Goal: Task Accomplishment & Management: Manage account settings

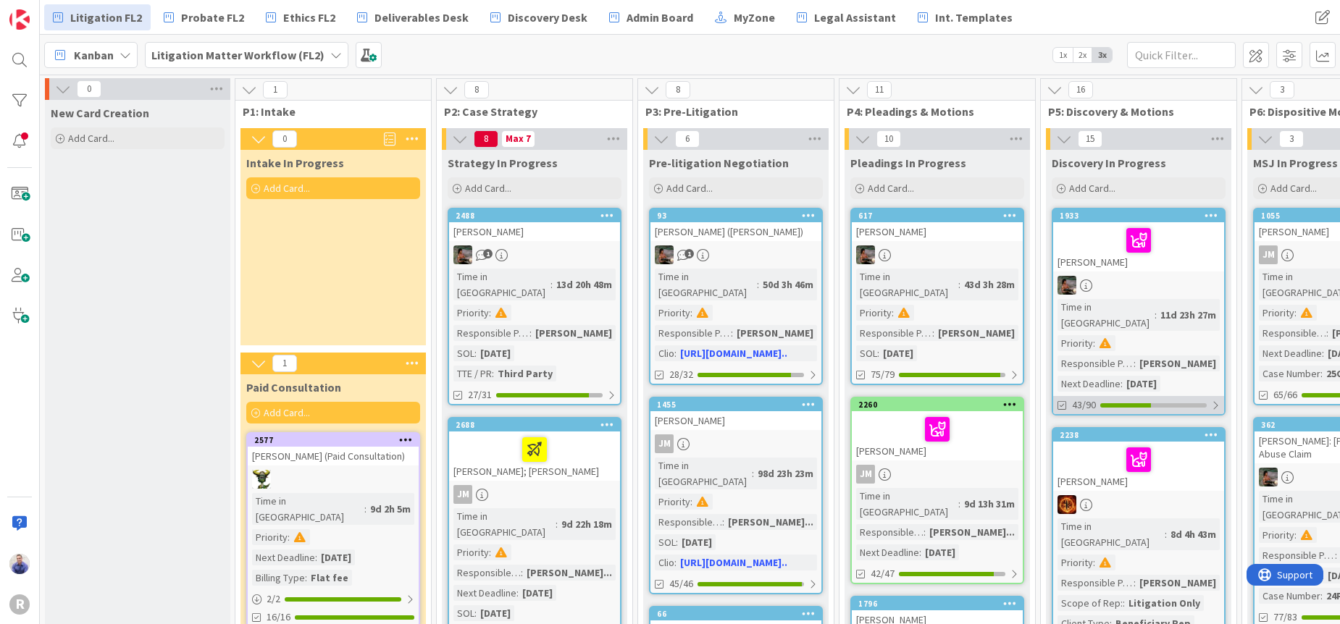
click at [1220, 396] on div "43/90" at bounding box center [1138, 405] width 171 height 18
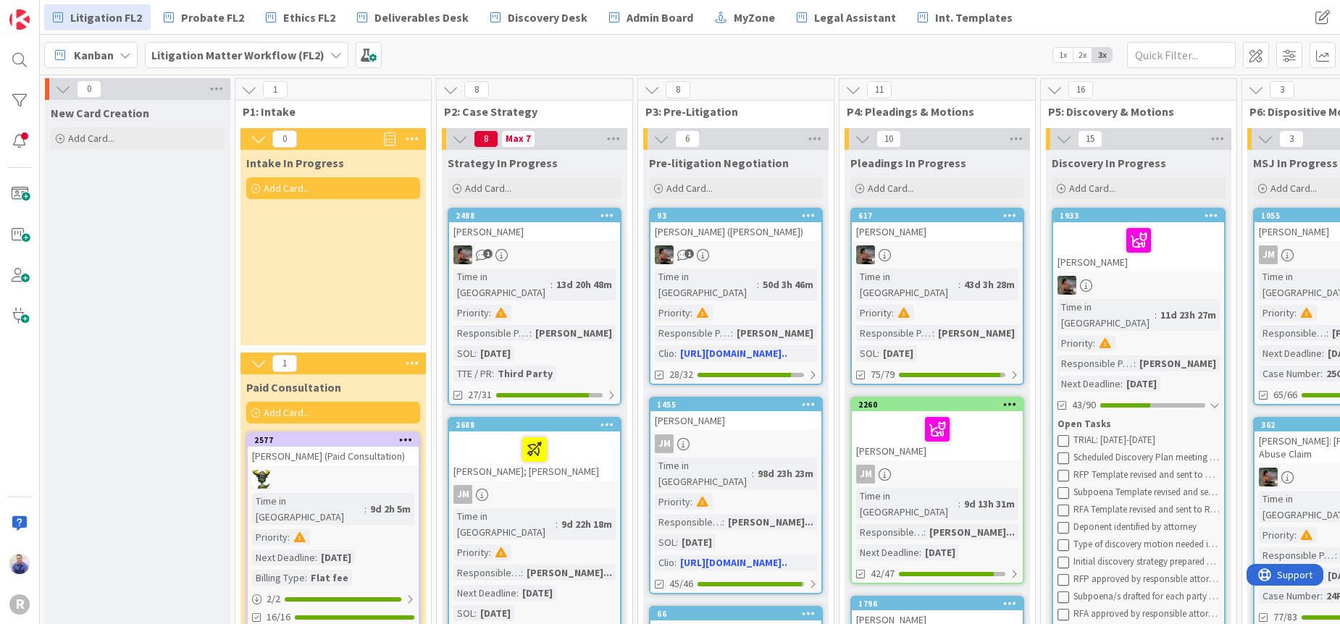
click at [1115, 259] on div "[PERSON_NAME]" at bounding box center [1138, 246] width 171 height 49
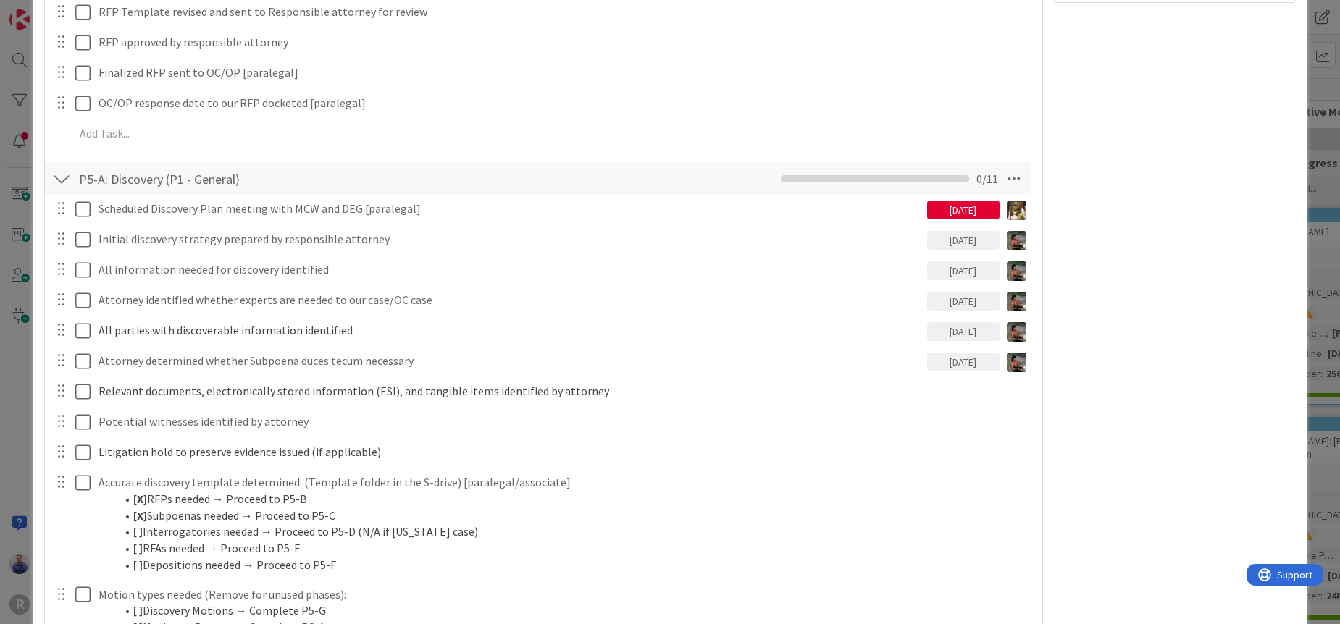
scroll to position [1718, 0]
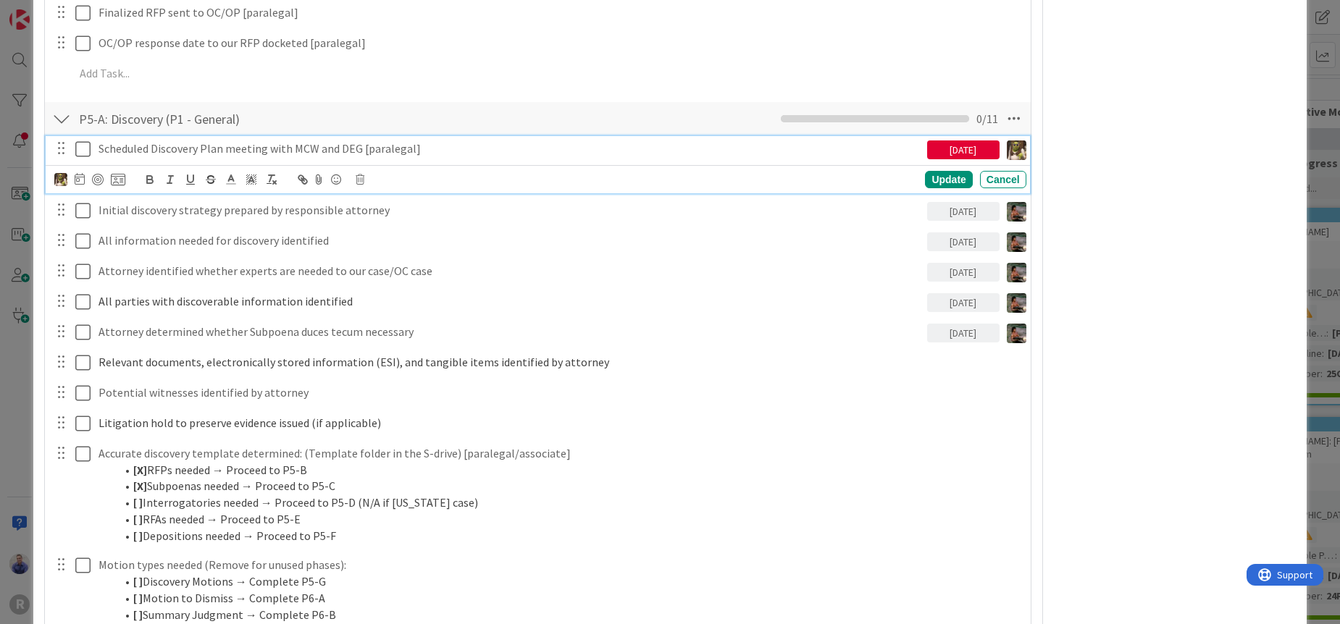
click at [298, 148] on p "Scheduled Discovery Plan meeting with MCW and DEG [paralegal]" at bounding box center [509, 148] width 823 height 17
click at [430, 150] on p "Scheduled Discovery Plan meeting with MCW and DEG [paralegal]" at bounding box center [509, 148] width 823 height 17
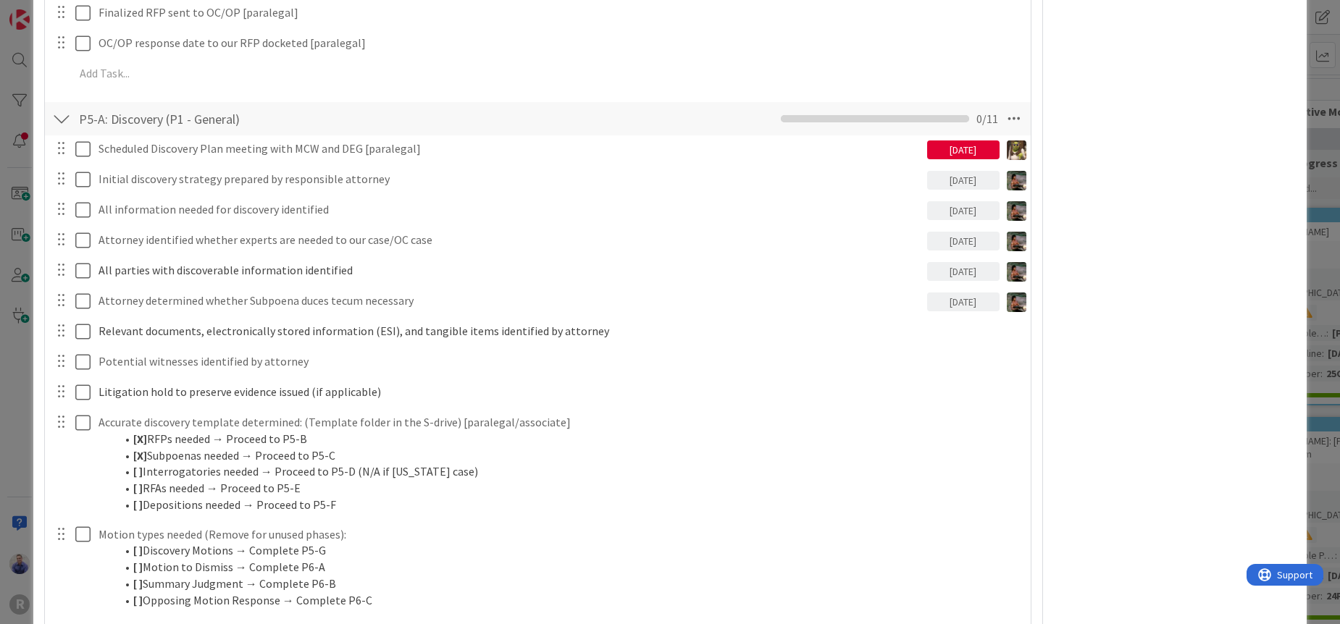
click at [476, 122] on div "P5-A: Discovery (P1 - General) Checklist Name 30 / 64 P5-A: Discovery (P1 - Gen…" at bounding box center [537, 118] width 985 height 33
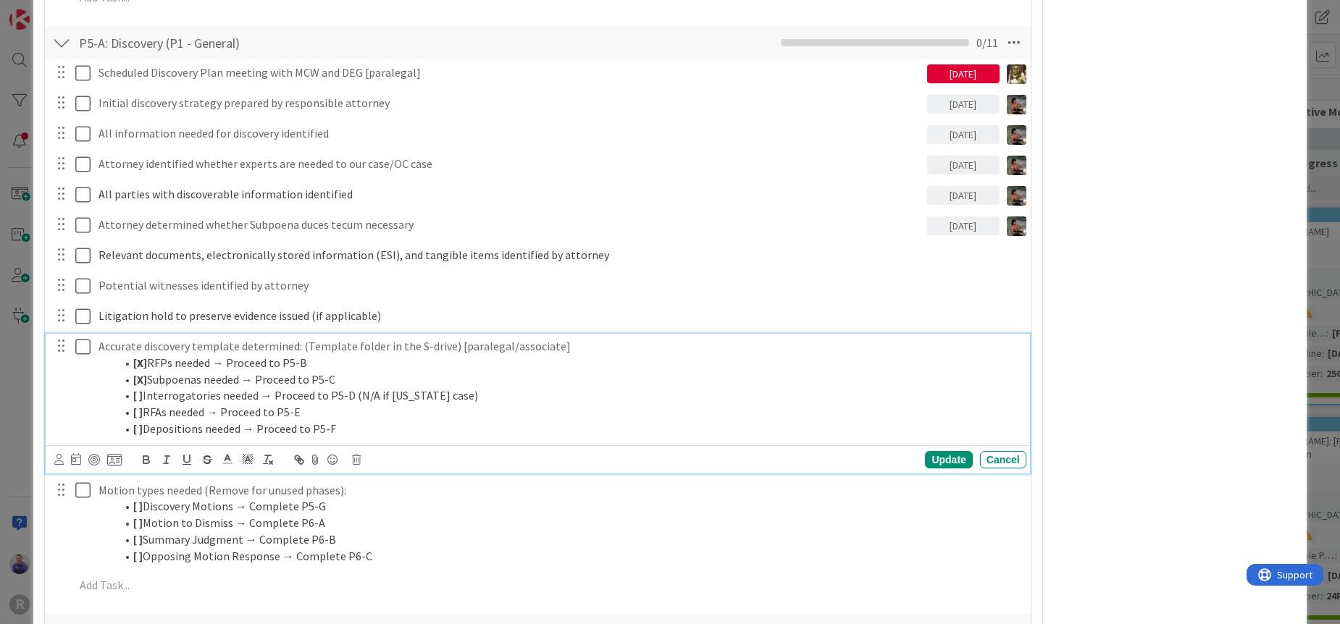
click at [138, 397] on strong "[ ]" at bounding box center [137, 395] width 9 height 14
click at [140, 398] on strong "[ ]" at bounding box center [137, 395] width 9 height 14
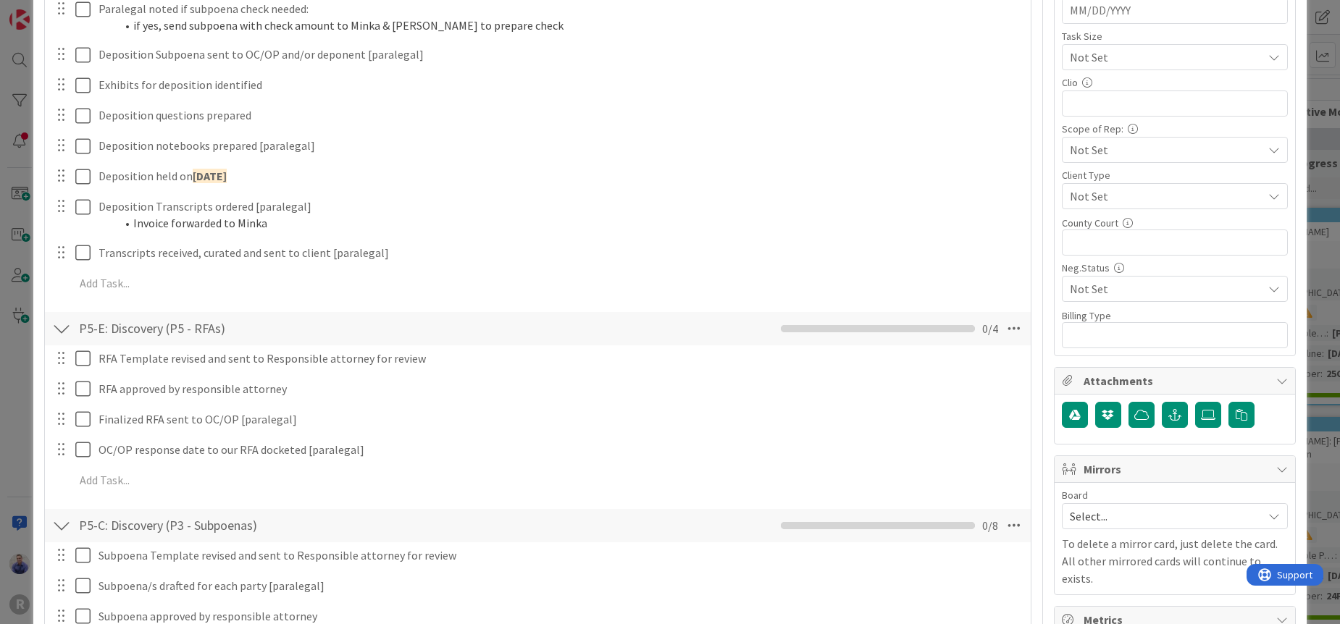
scroll to position [0, 0]
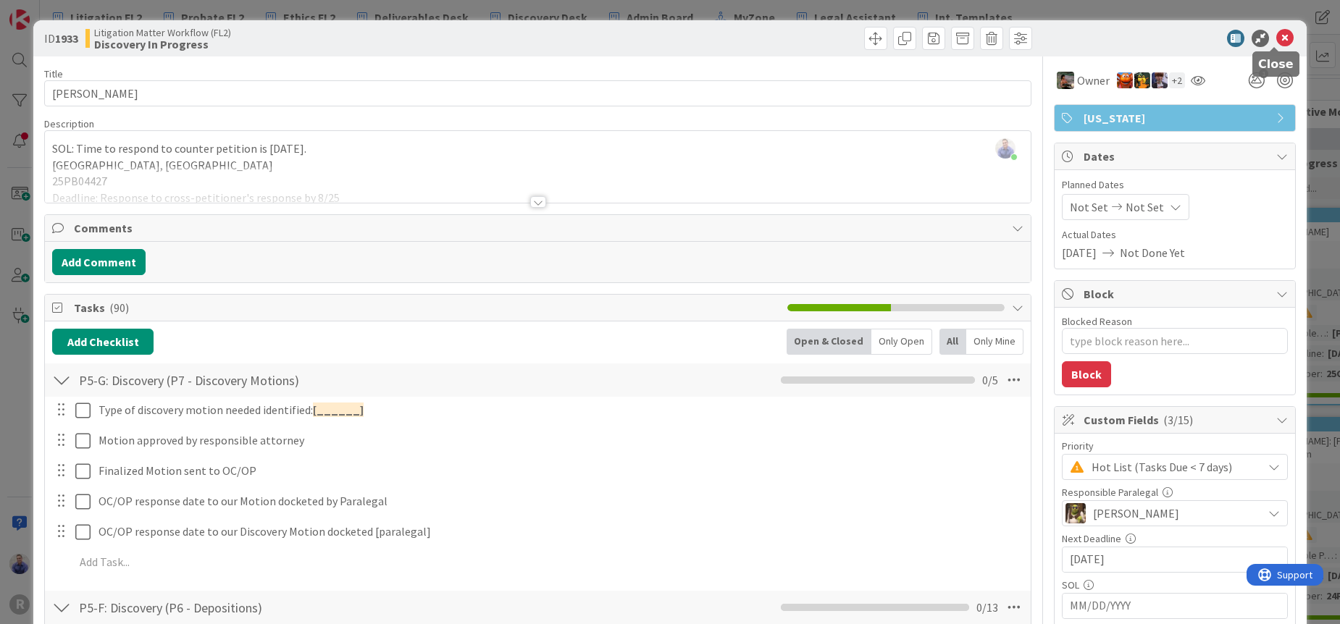
click at [1276, 35] on icon at bounding box center [1284, 38] width 17 height 17
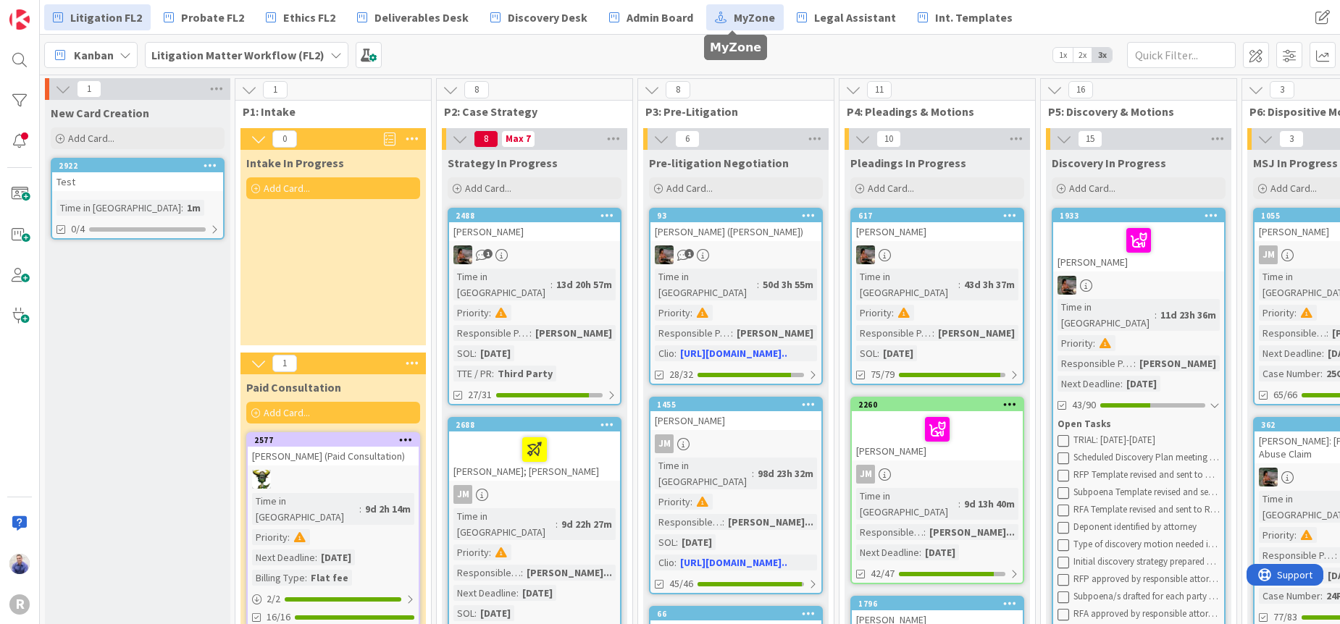
click at [733, 9] on span "MyZone" at bounding box center [753, 17] width 41 height 17
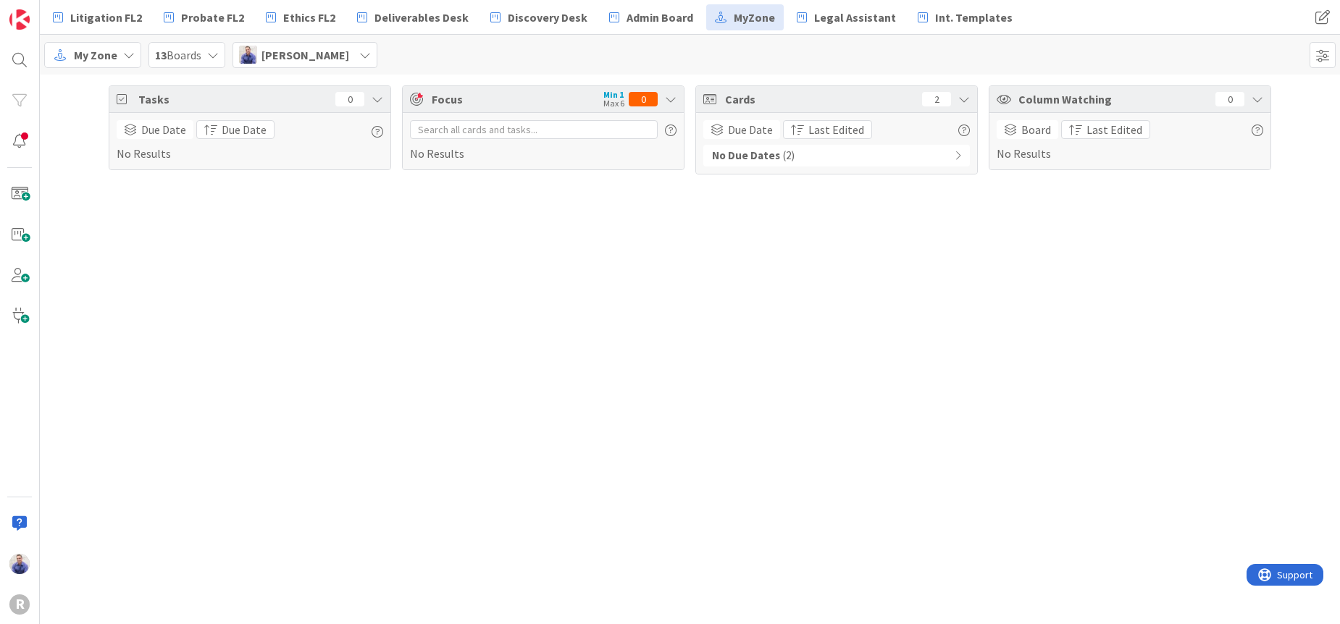
click at [673, 98] on icon at bounding box center [671, 99] width 12 height 12
click at [647, 147] on div "No Results" at bounding box center [543, 141] width 266 height 42
drag, startPoint x: 484, startPoint y: 154, endPoint x: 686, endPoint y: 151, distance: 202.8
click at [486, 154] on div "No Results" at bounding box center [543, 141] width 266 height 42
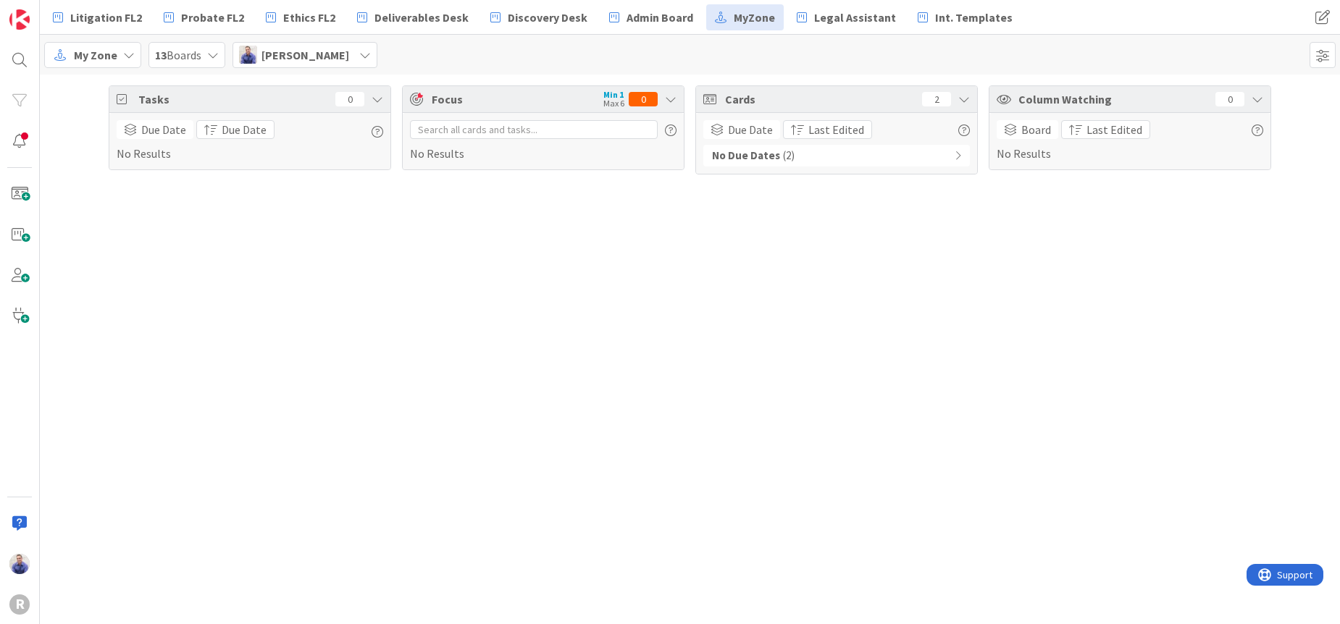
click at [359, 58] on icon at bounding box center [365, 55] width 12 height 12
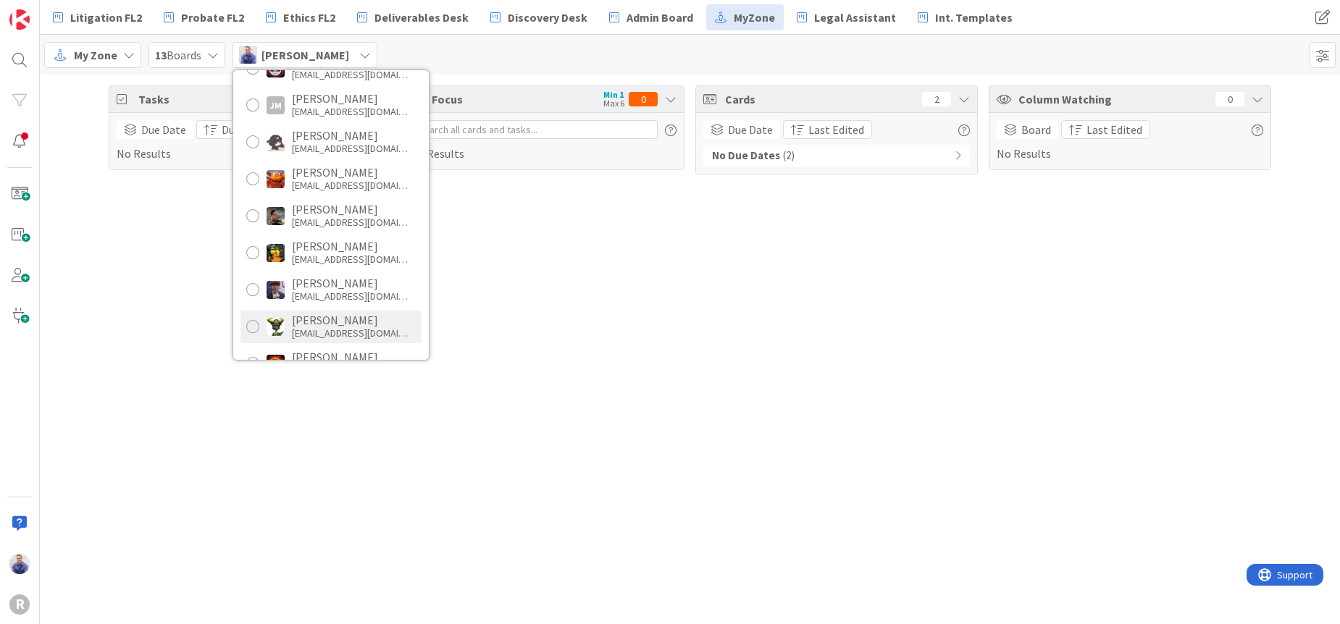
scroll to position [137, 0]
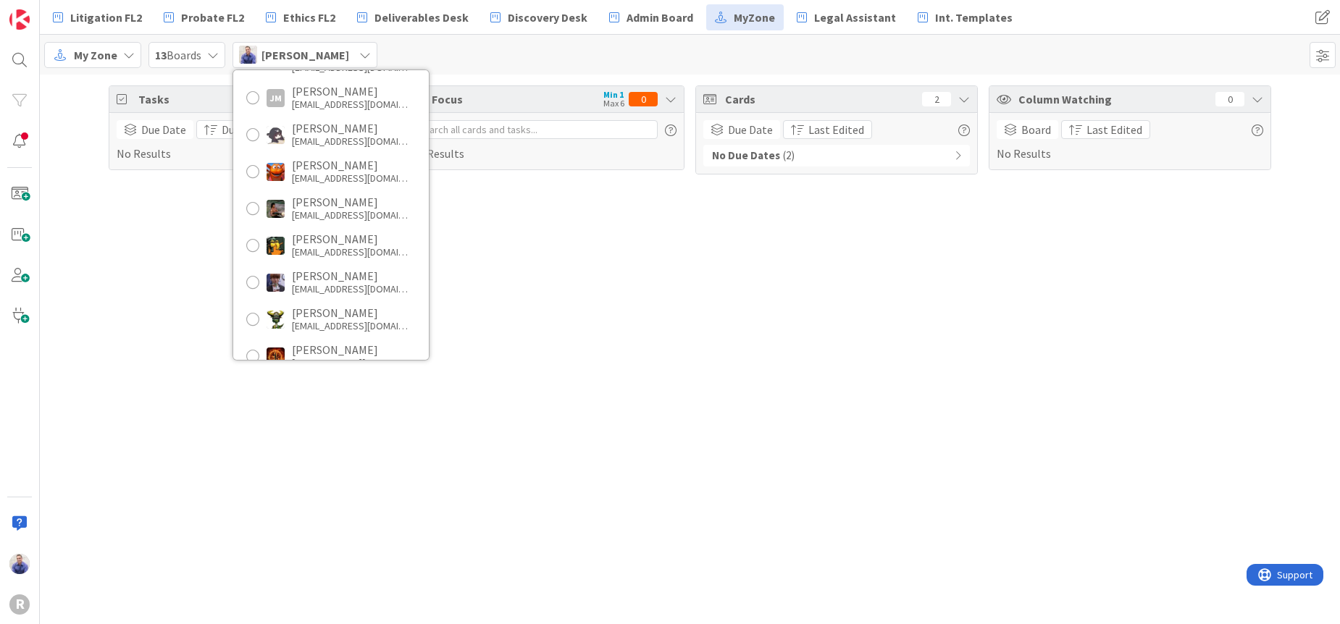
drag, startPoint x: 550, startPoint y: 301, endPoint x: 562, endPoint y: 280, distance: 24.3
click at [550, 300] on div "Tasks 0 Due Date Due Date No Results Focus Min 1 Max 6 0 No Results Cards 2 Due…" at bounding box center [690, 350] width 1300 height 550
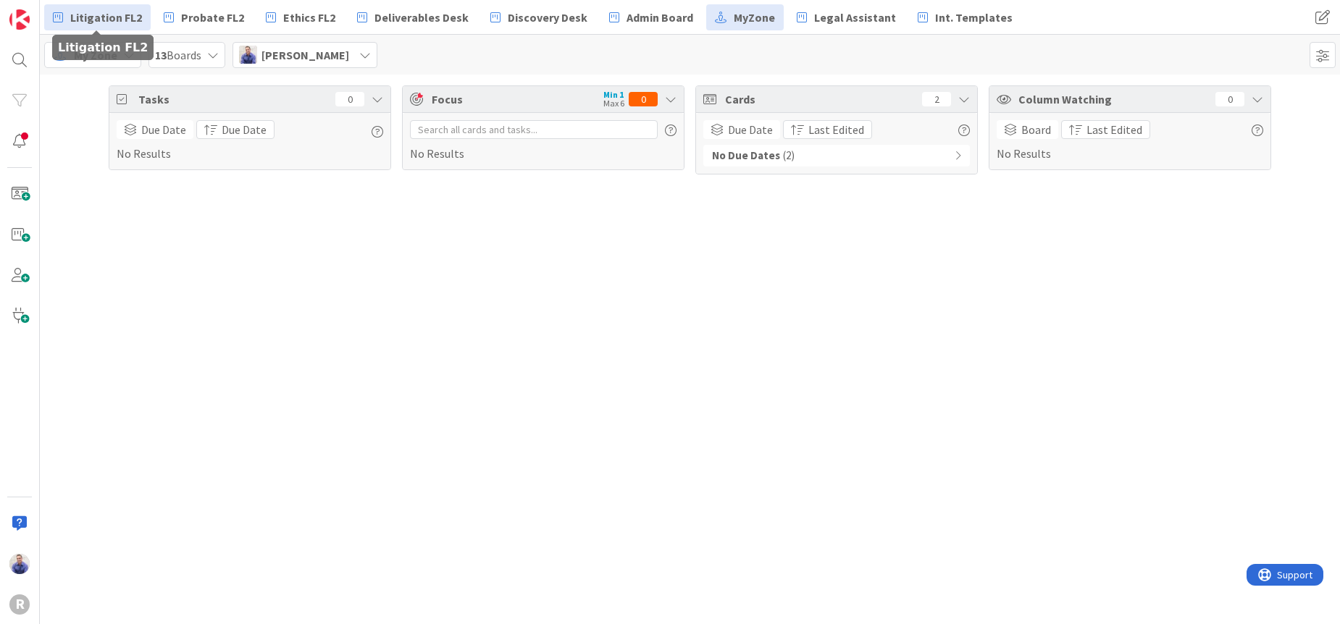
click at [136, 16] on span "Litigation FL2" at bounding box center [106, 17] width 72 height 17
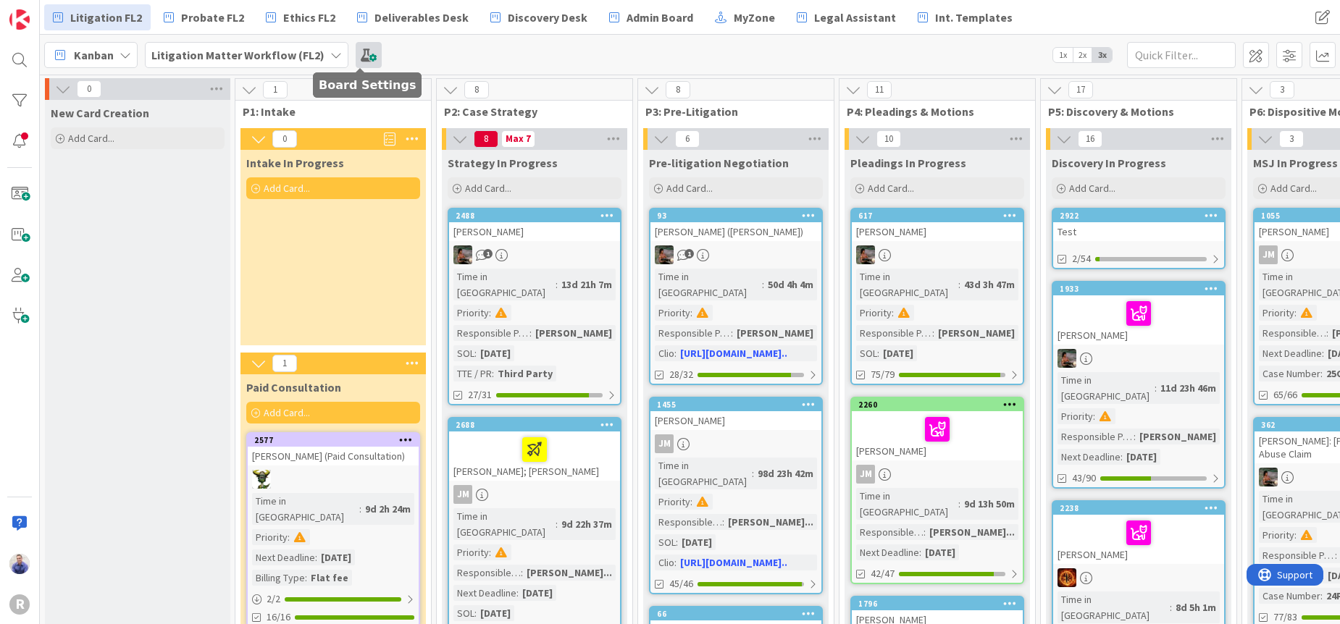
click at [363, 57] on span at bounding box center [369, 55] width 26 height 26
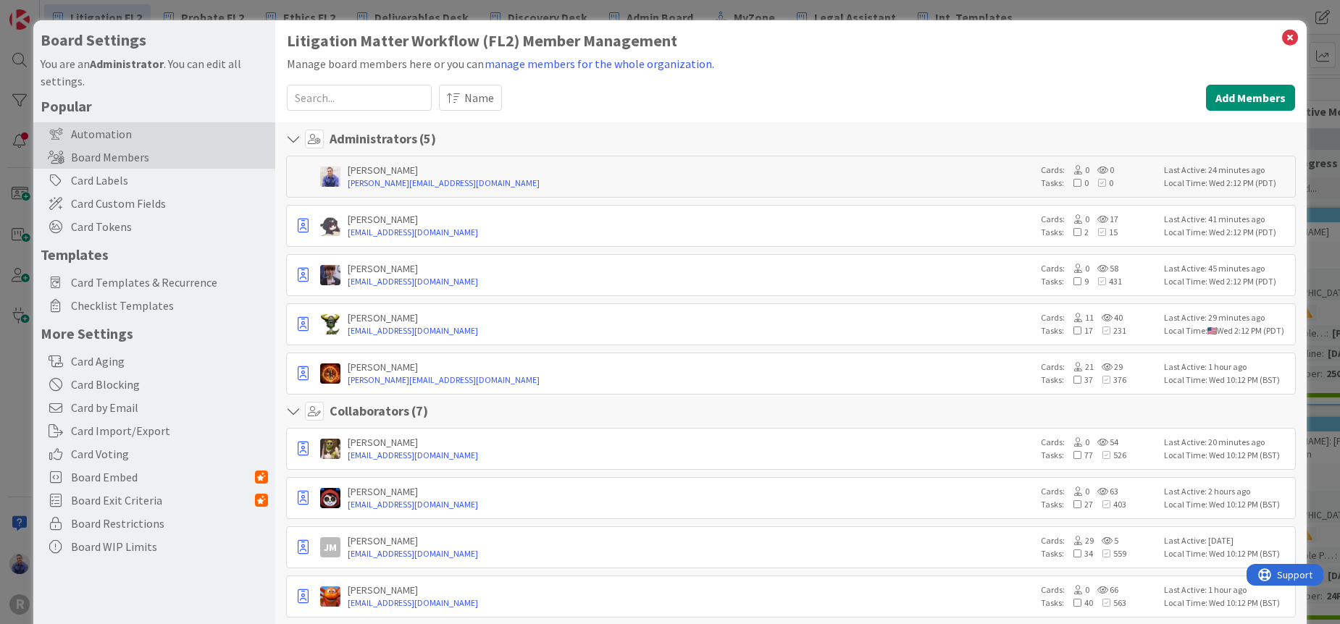
click at [107, 136] on div "Automation" at bounding box center [154, 133] width 242 height 23
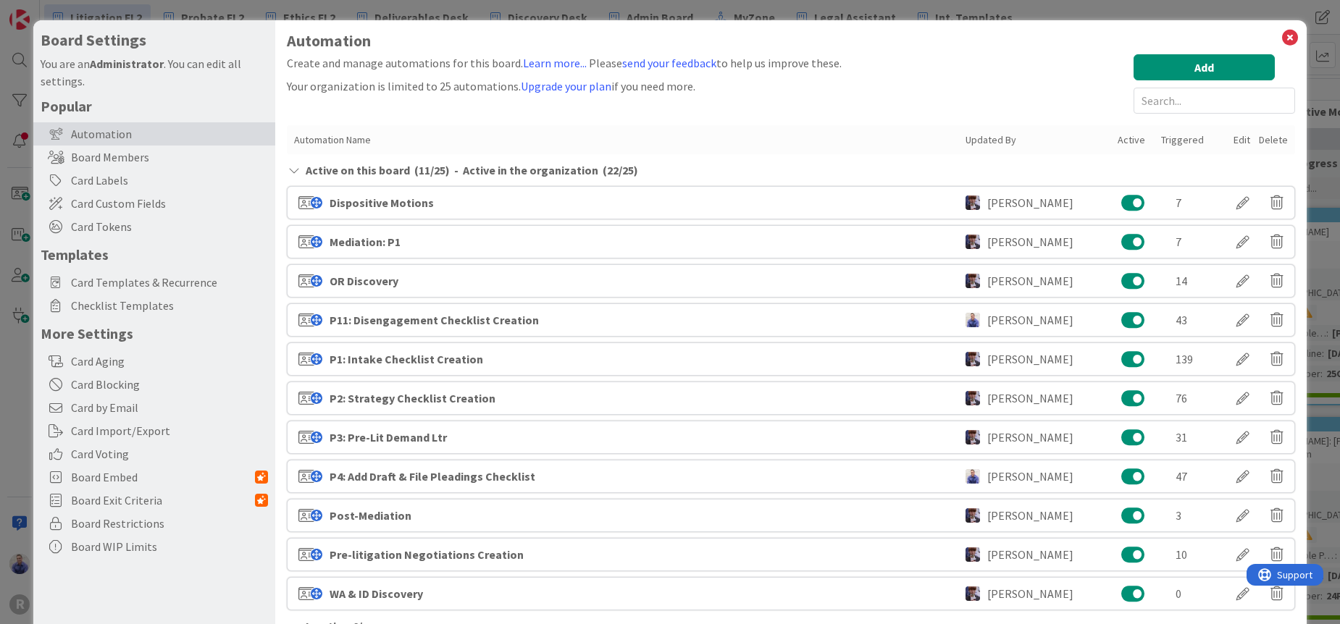
click at [354, 277] on div "OR Discovery" at bounding box center [363, 280] width 69 height 17
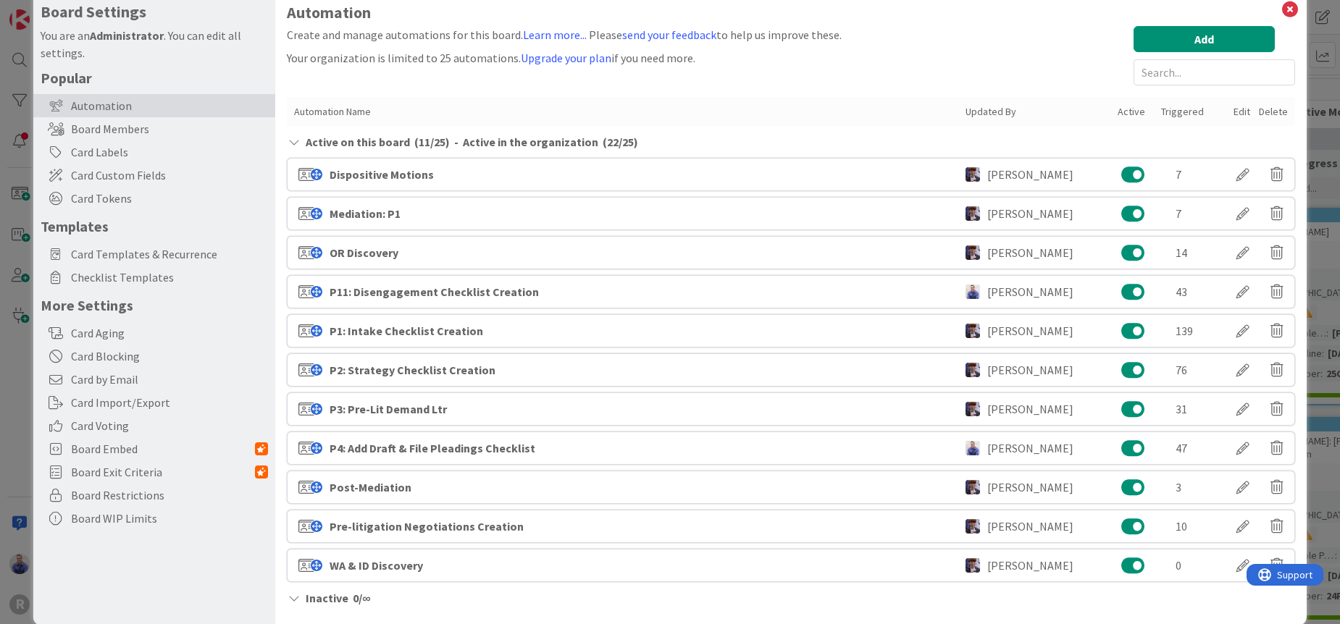
scroll to position [20, 0]
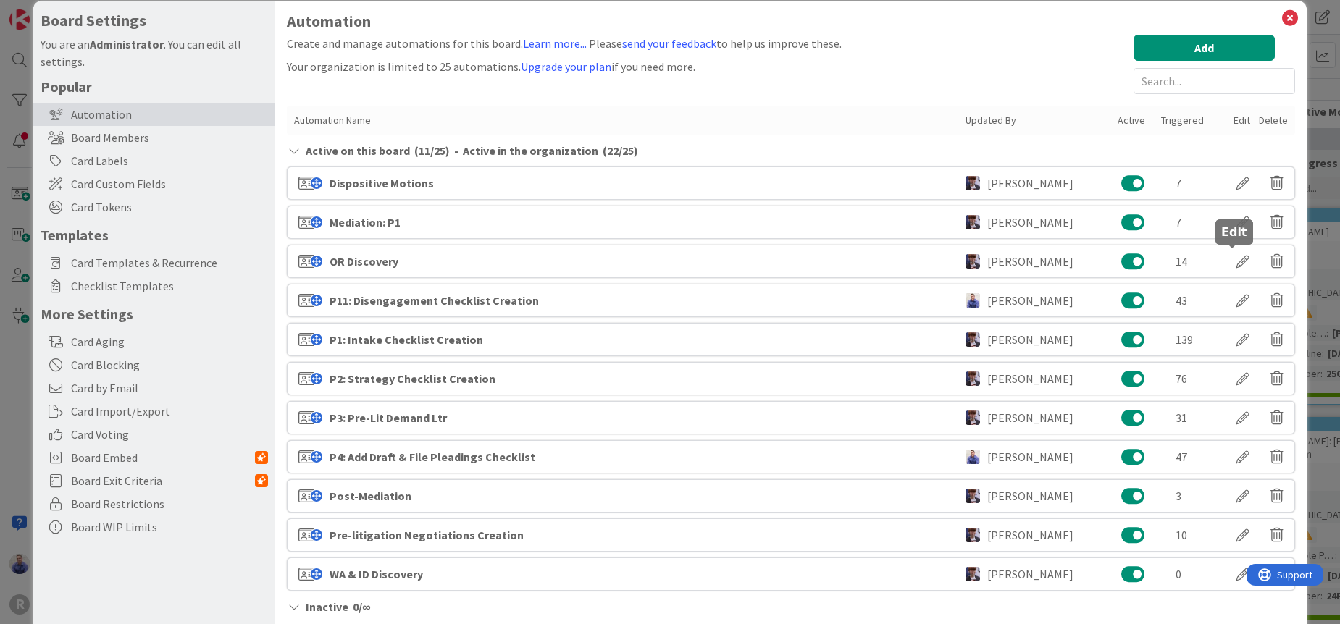
click at [1229, 266] on div at bounding box center [1242, 261] width 41 height 25
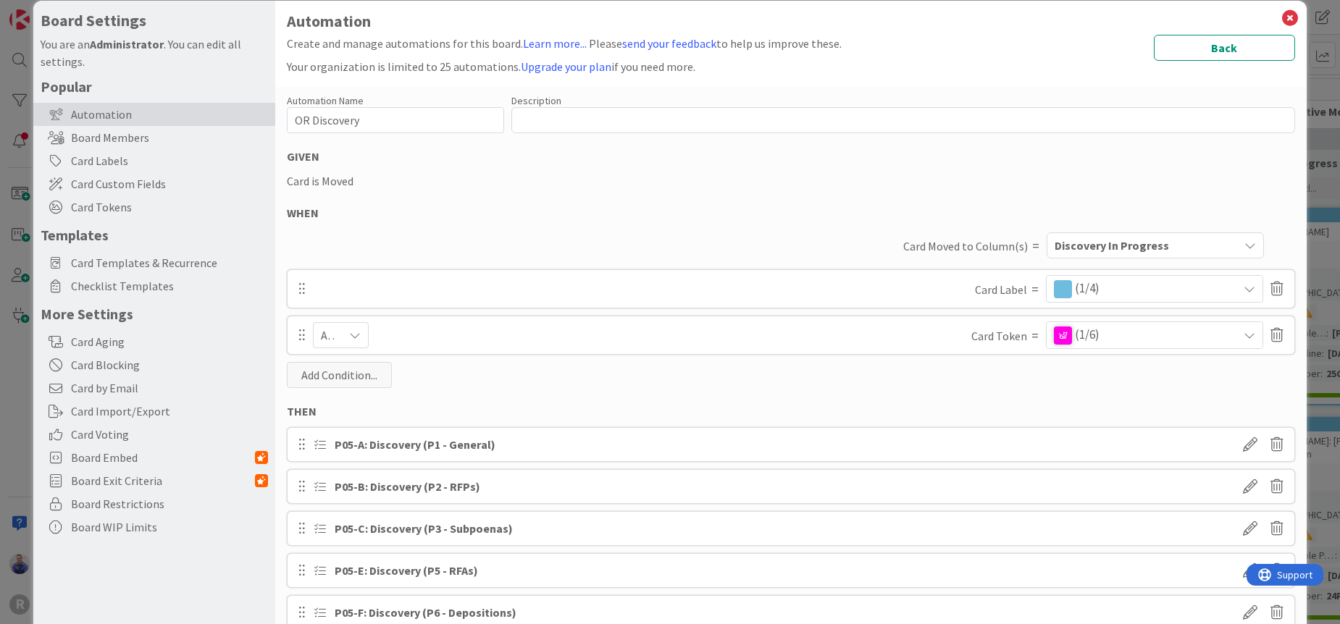
click at [414, 238] on div "Card Moved to Column(s) =" at bounding box center [700, 246] width 678 height 20
click at [1151, 244] on span "Discovery In Progress" at bounding box center [1111, 245] width 114 height 19
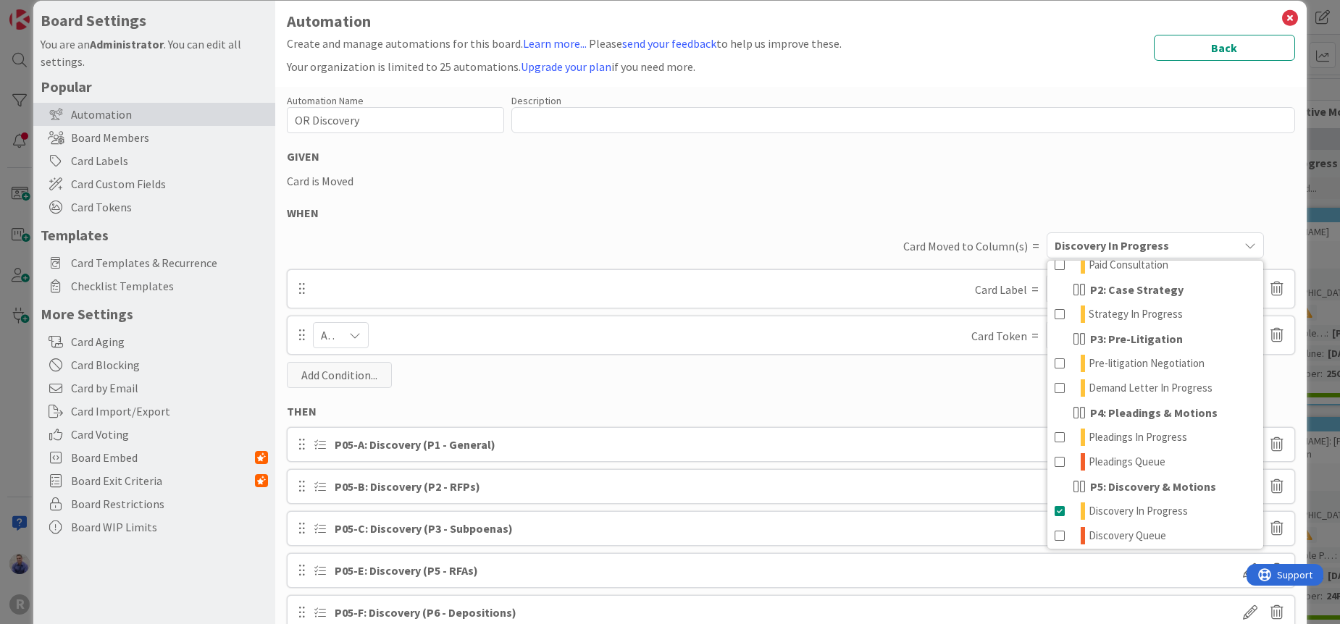
scroll to position [188, 0]
click at [870, 203] on div "Automation Name 12 / 128 OR Discovery Description 0 / 256 GIVEN Card is Moved W…" at bounding box center [790, 422] width 1031 height 670
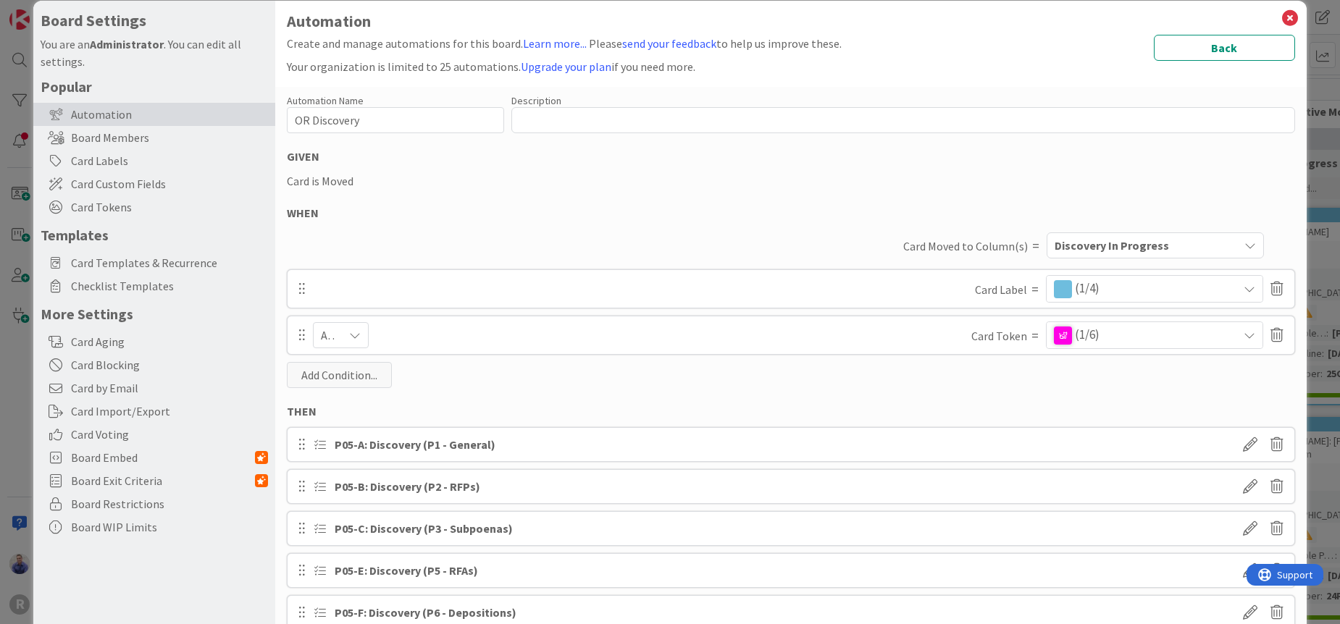
click at [1243, 337] on icon at bounding box center [1249, 335] width 12 height 12
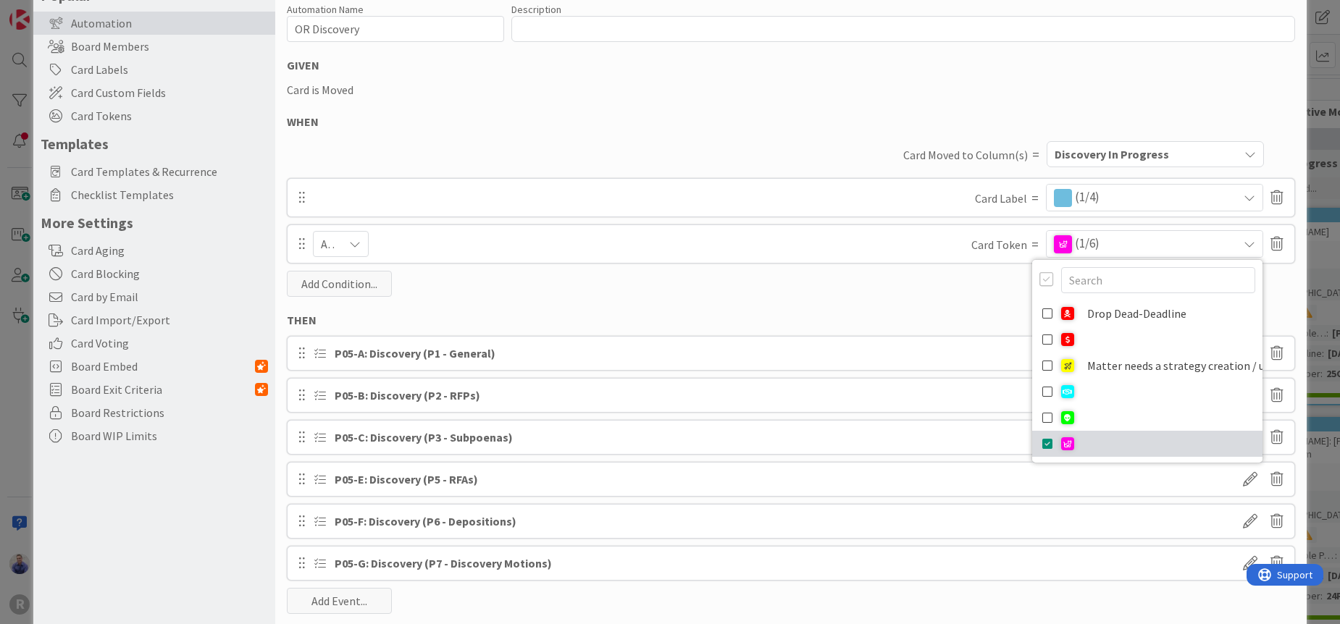
scroll to position [126, 0]
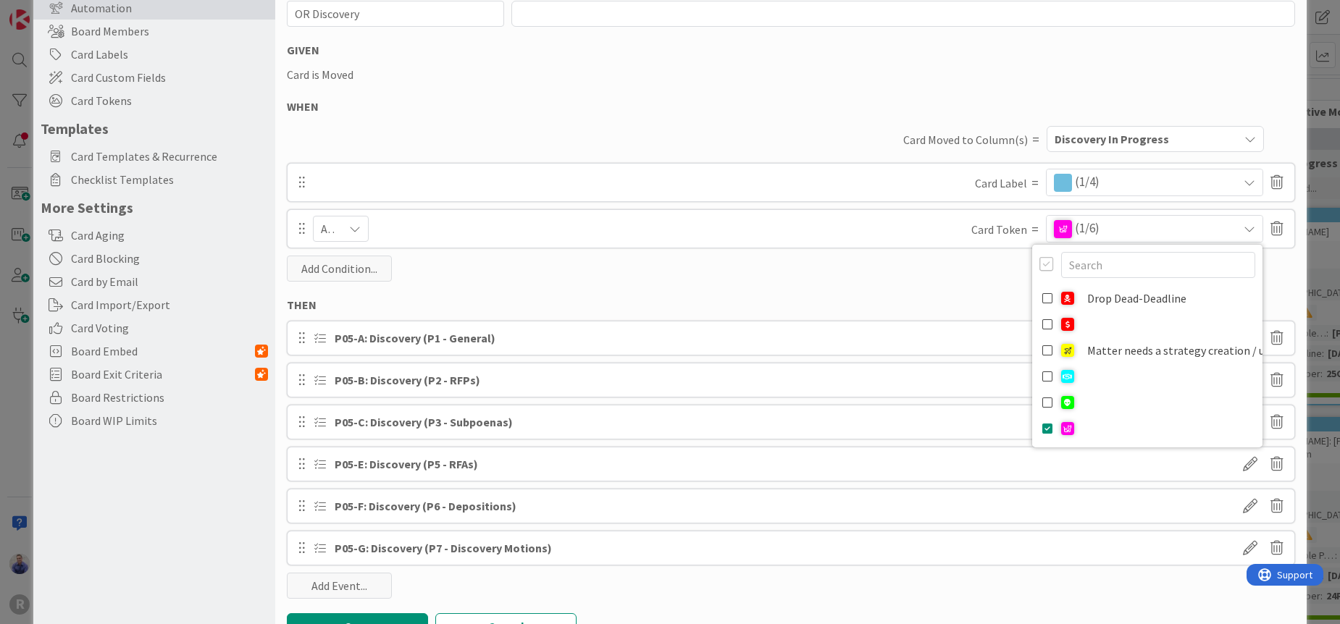
click at [346, 109] on div "WHEN" at bounding box center [791, 106] width 1008 height 17
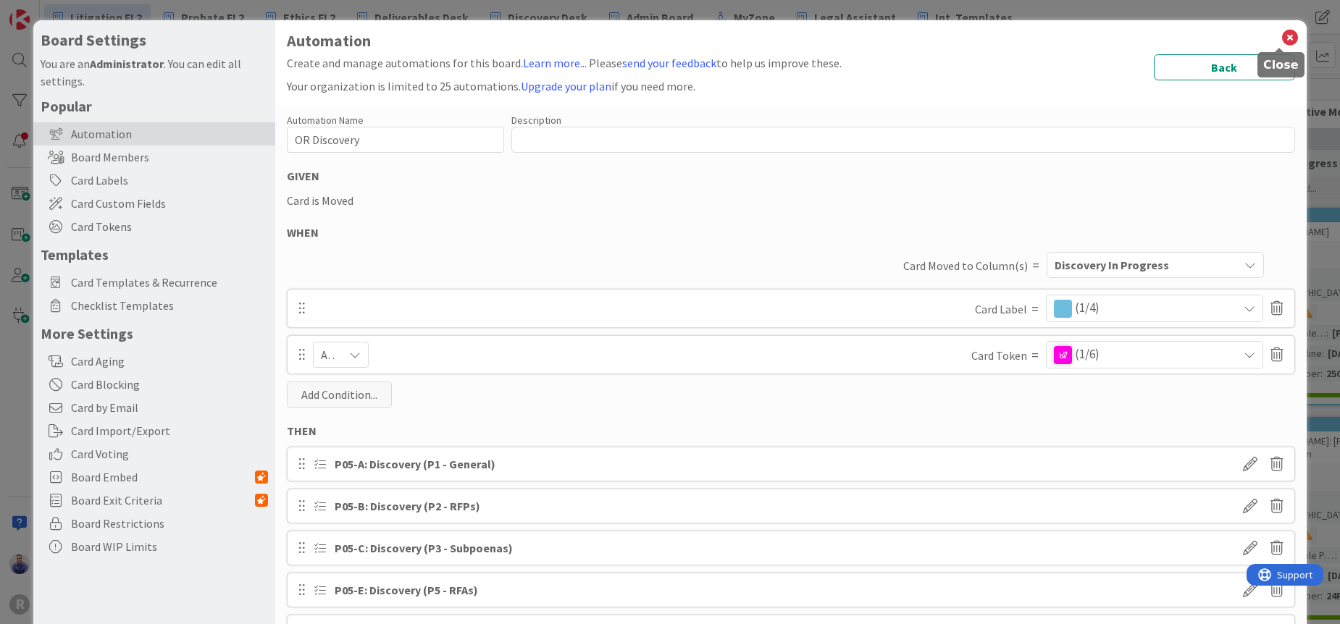
click at [1280, 38] on icon at bounding box center [1289, 38] width 19 height 20
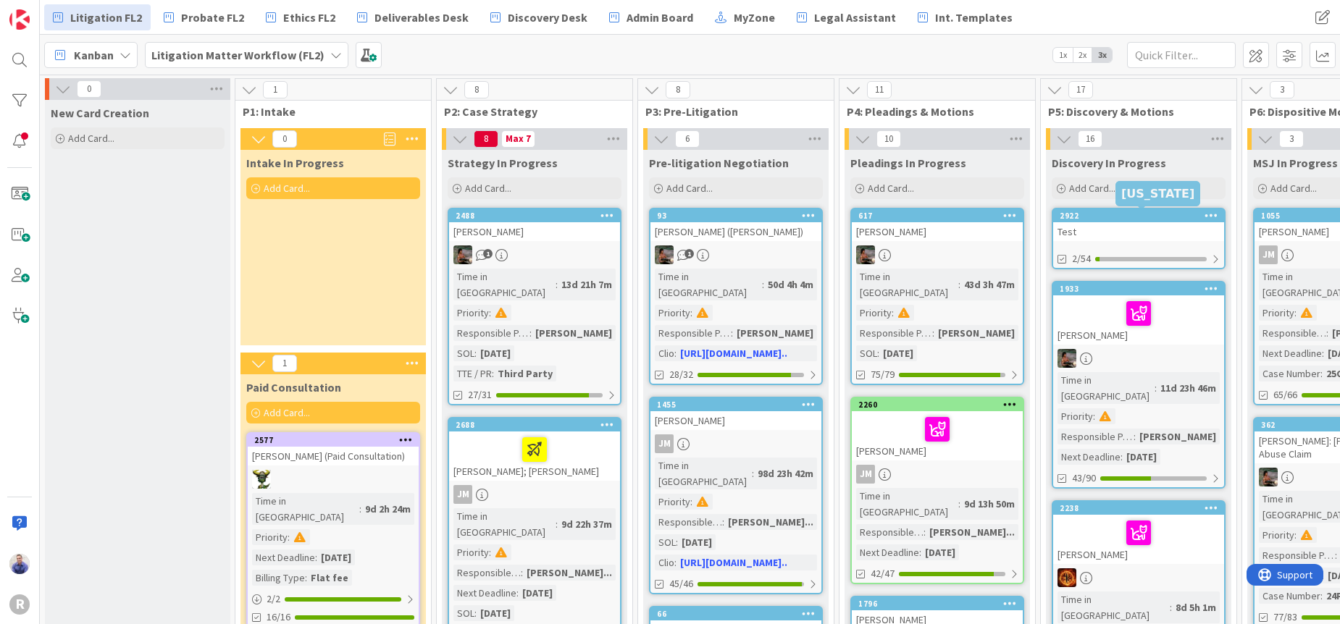
click at [1107, 219] on div "2922" at bounding box center [1141, 216] width 164 height 10
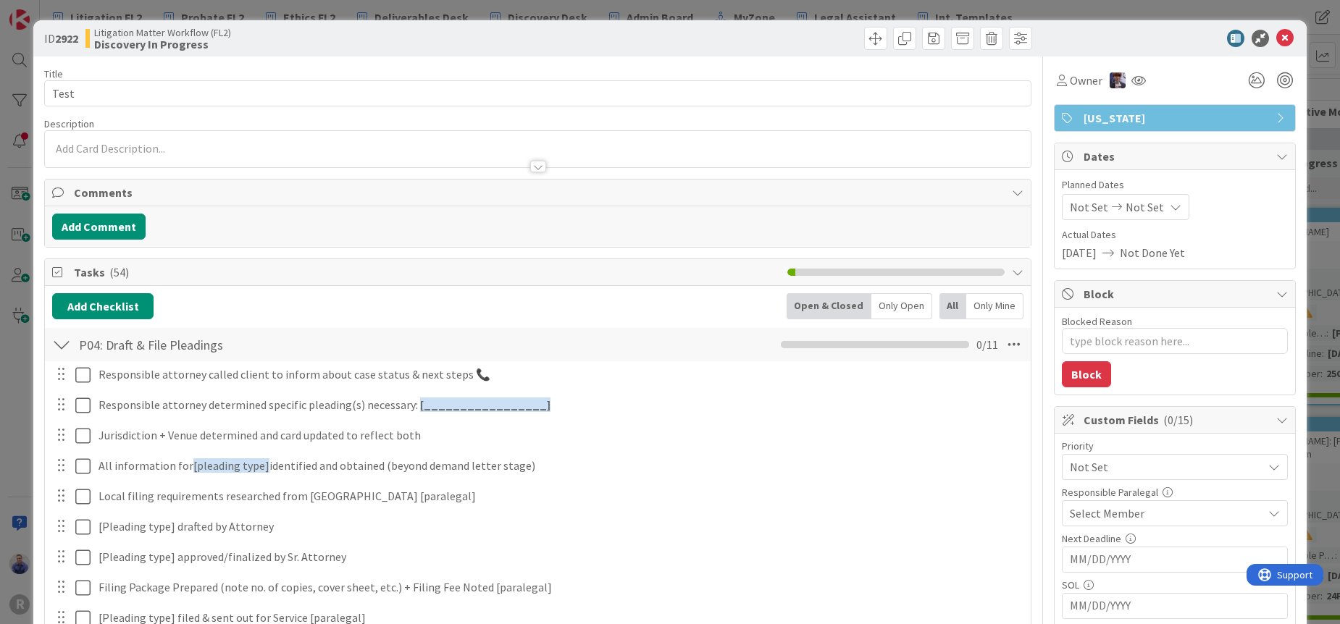
scroll to position [137, 0]
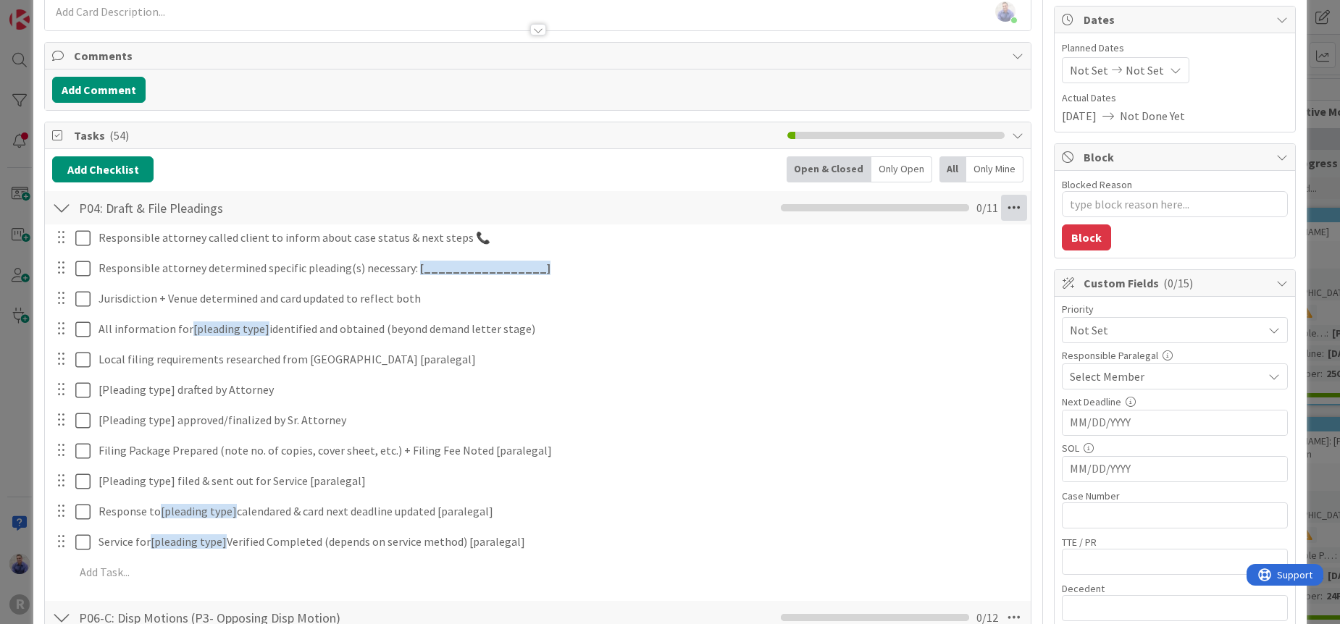
click at [1001, 215] on icon at bounding box center [1014, 208] width 26 height 26
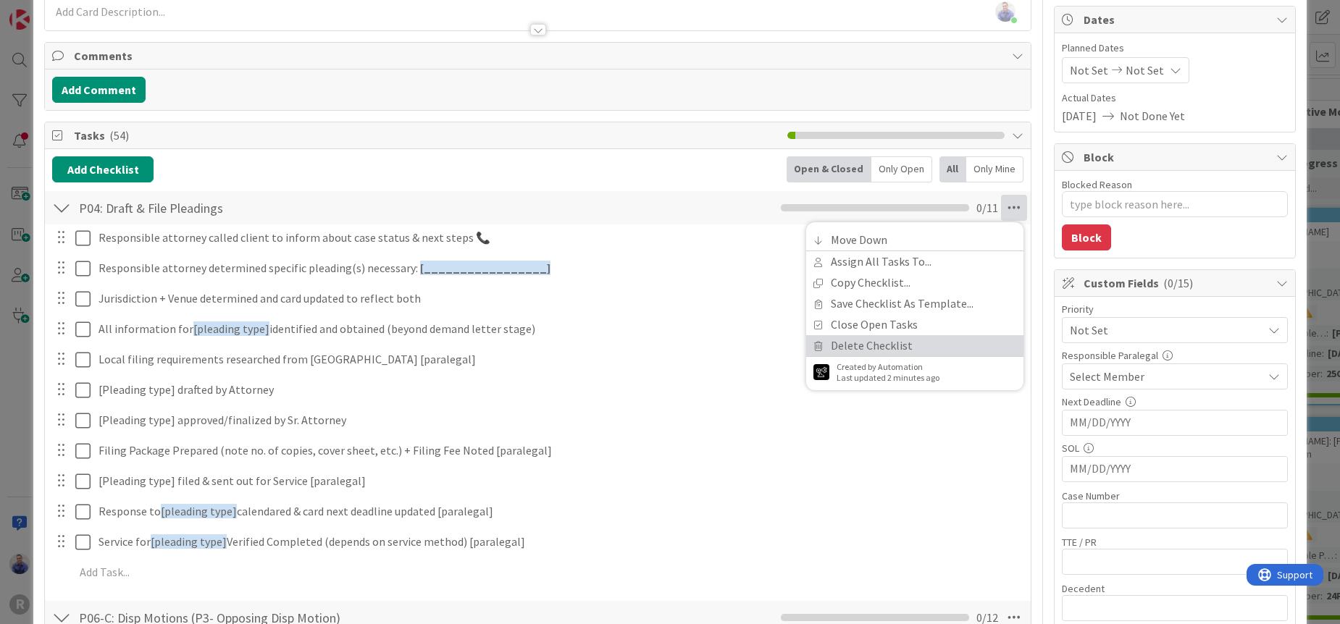
click at [926, 349] on link "Delete Checklist" at bounding box center [914, 345] width 217 height 21
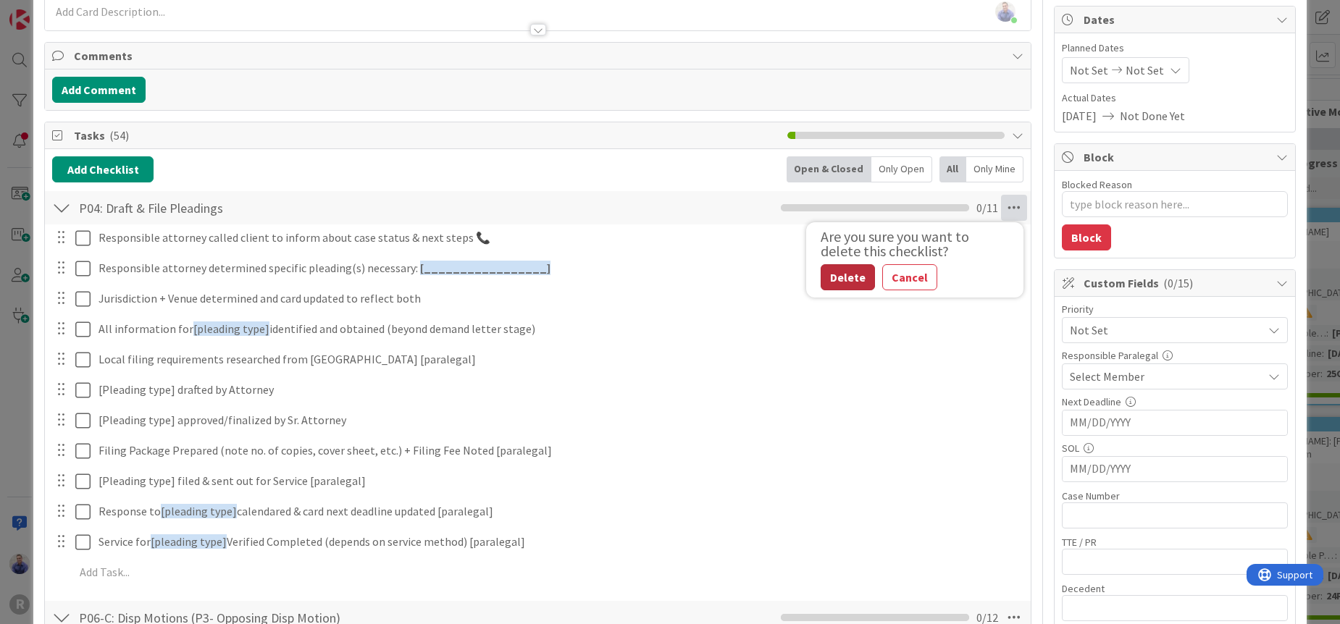
click at [846, 270] on button "Delete" at bounding box center [847, 277] width 54 height 26
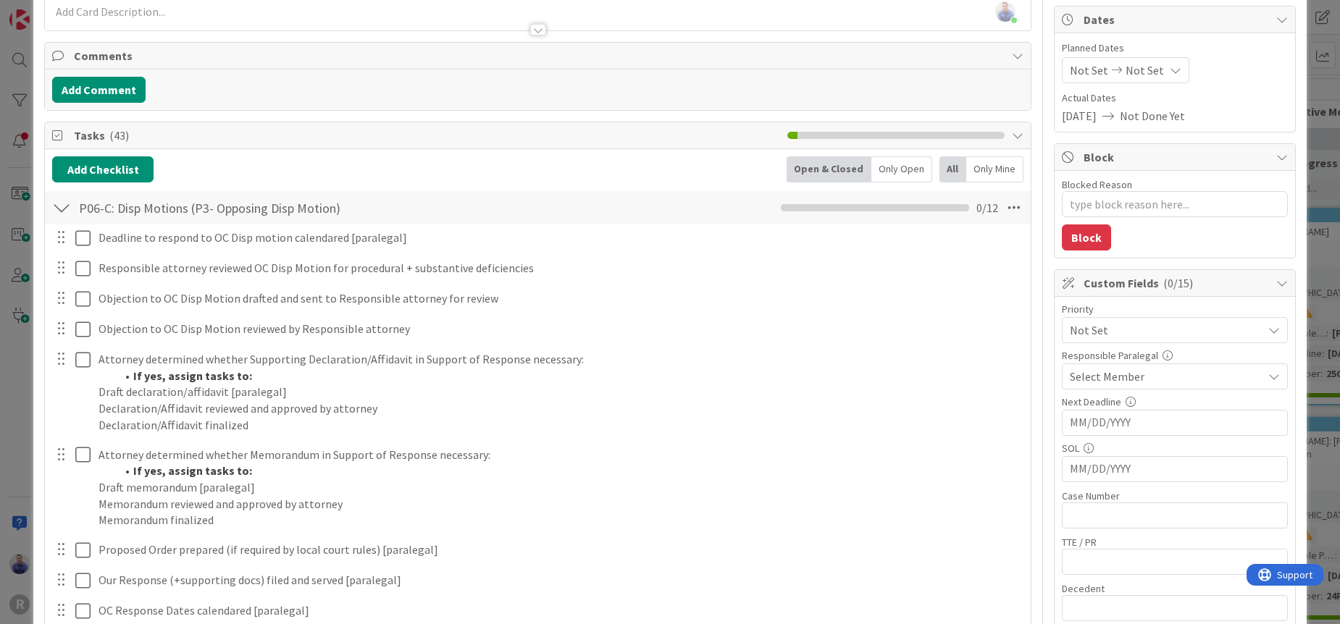
scroll to position [0, 0]
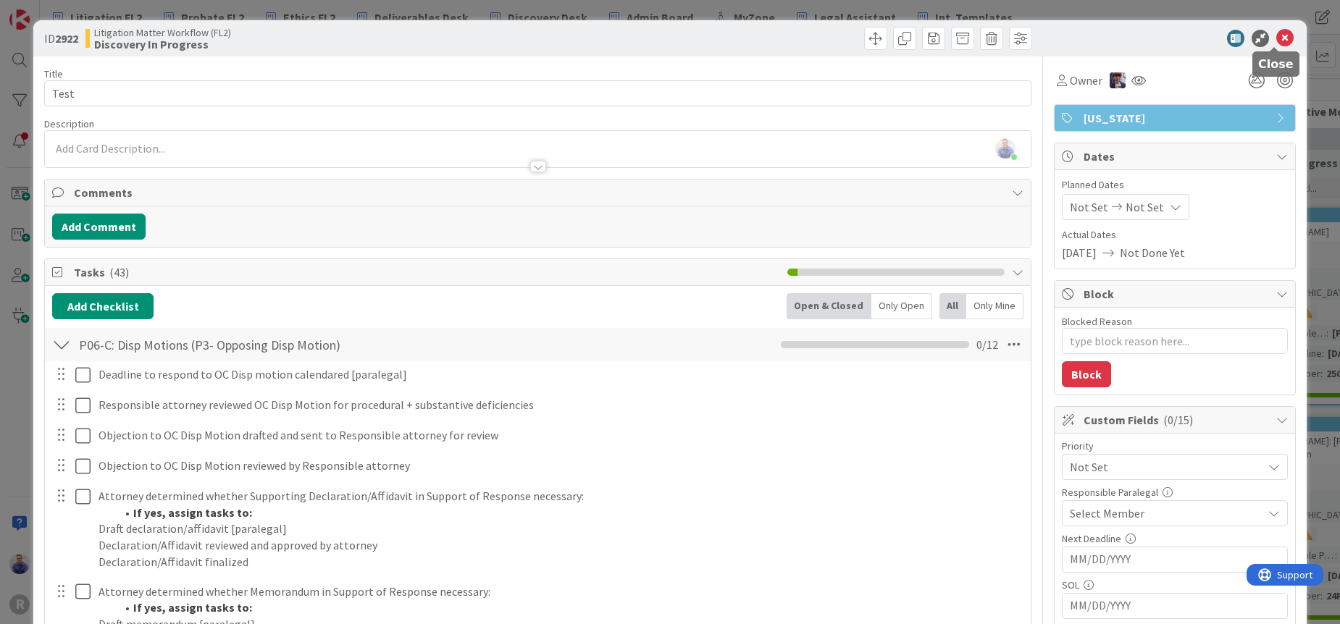
drag, startPoint x: 1275, startPoint y: 33, endPoint x: 1048, endPoint y: 51, distance: 227.3
click at [1276, 33] on icon at bounding box center [1284, 38] width 17 height 17
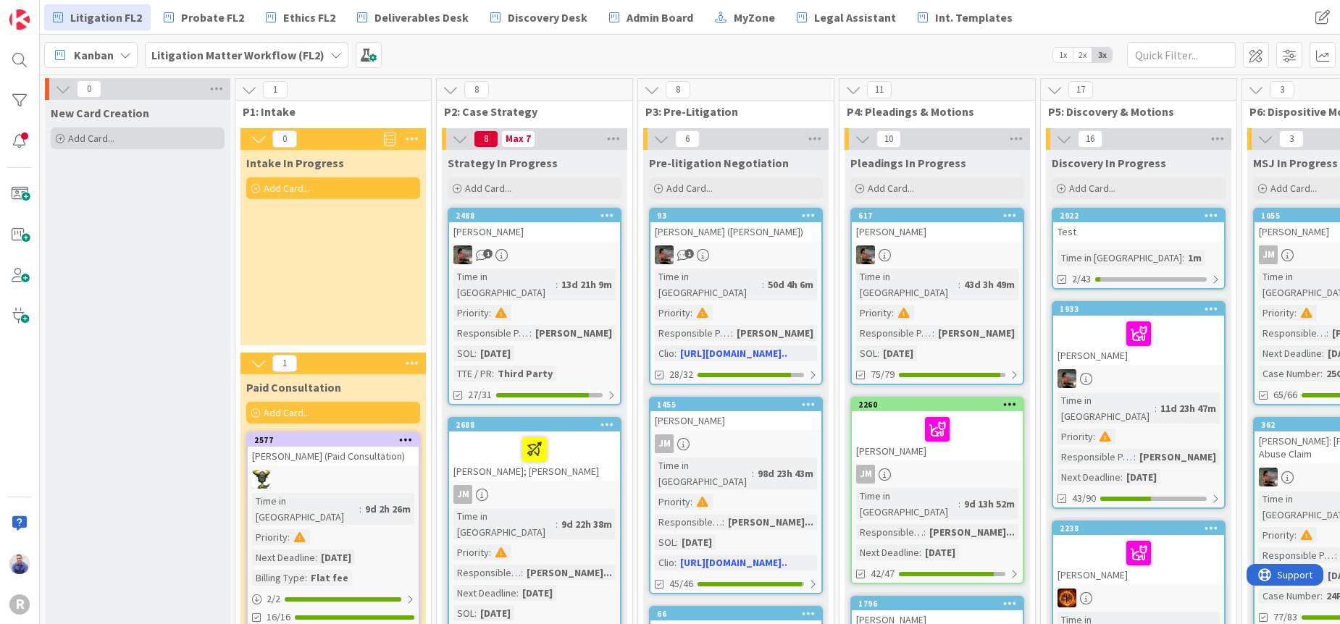
click at [140, 130] on div "Add Card..." at bounding box center [138, 138] width 174 height 22
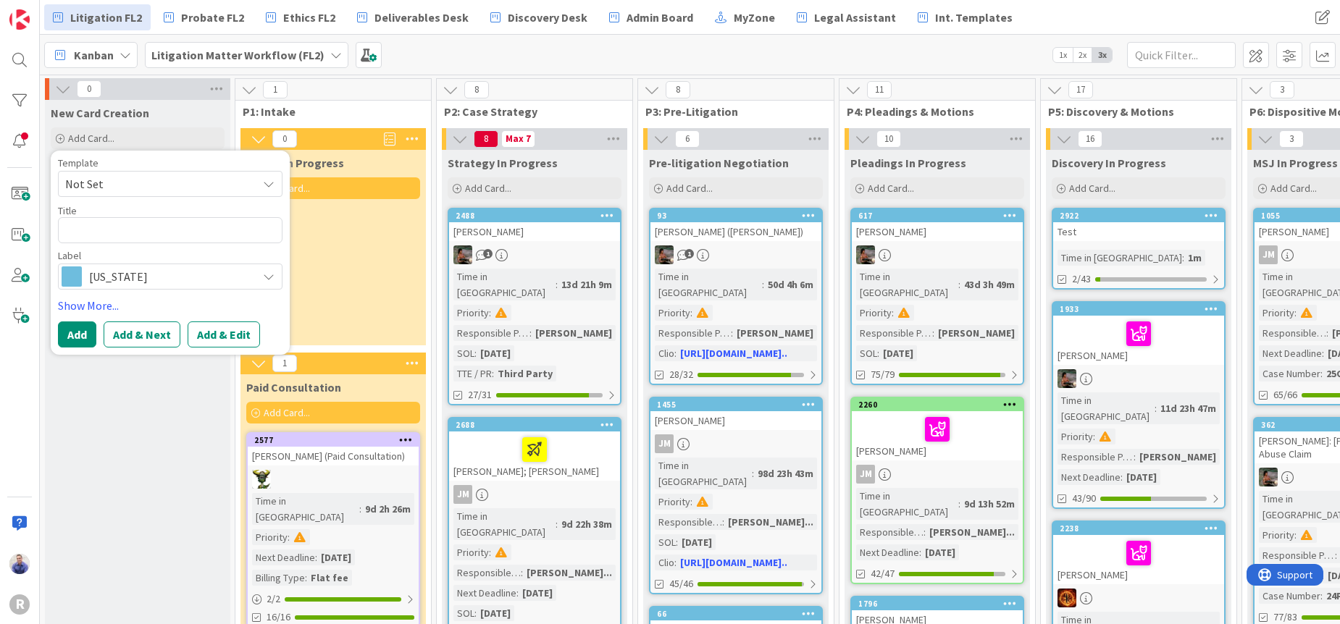
type textarea "x"
type textarea "J"
type textarea "x"
type textarea "[PERSON_NAME]"
type textarea "x"
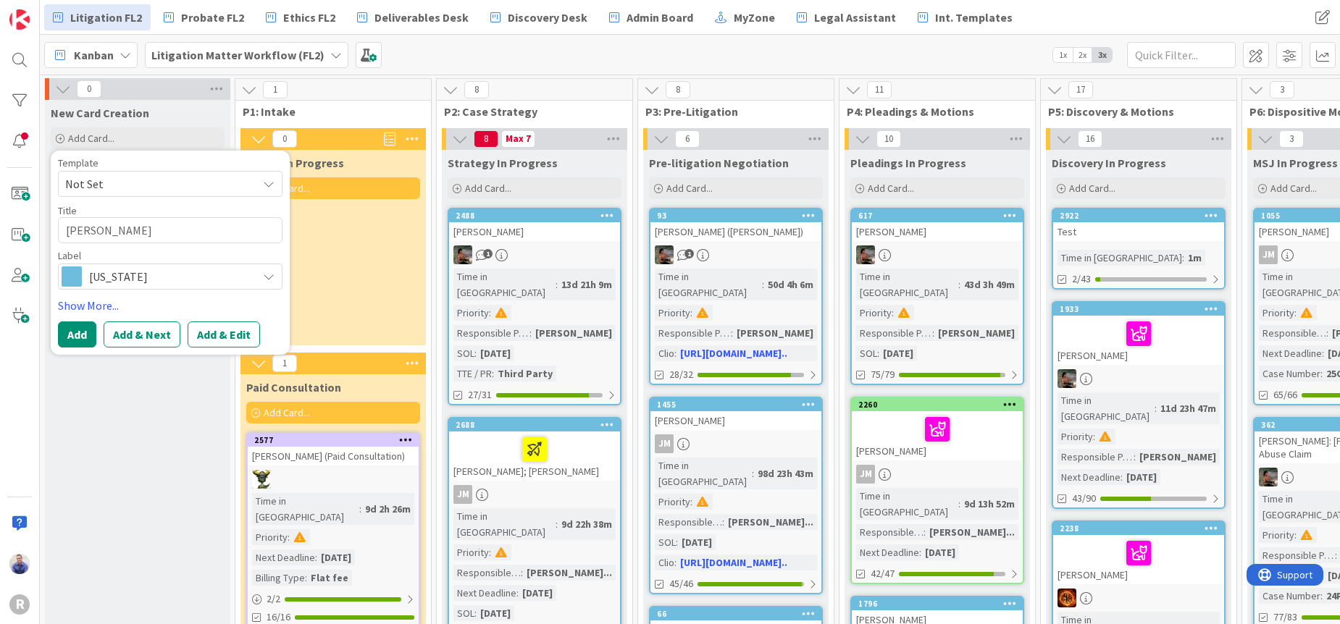
type textarea "JOH"
type textarea "x"
type textarea "[PERSON_NAME]"
type textarea "x"
type textarea "[PERSON_NAME]"
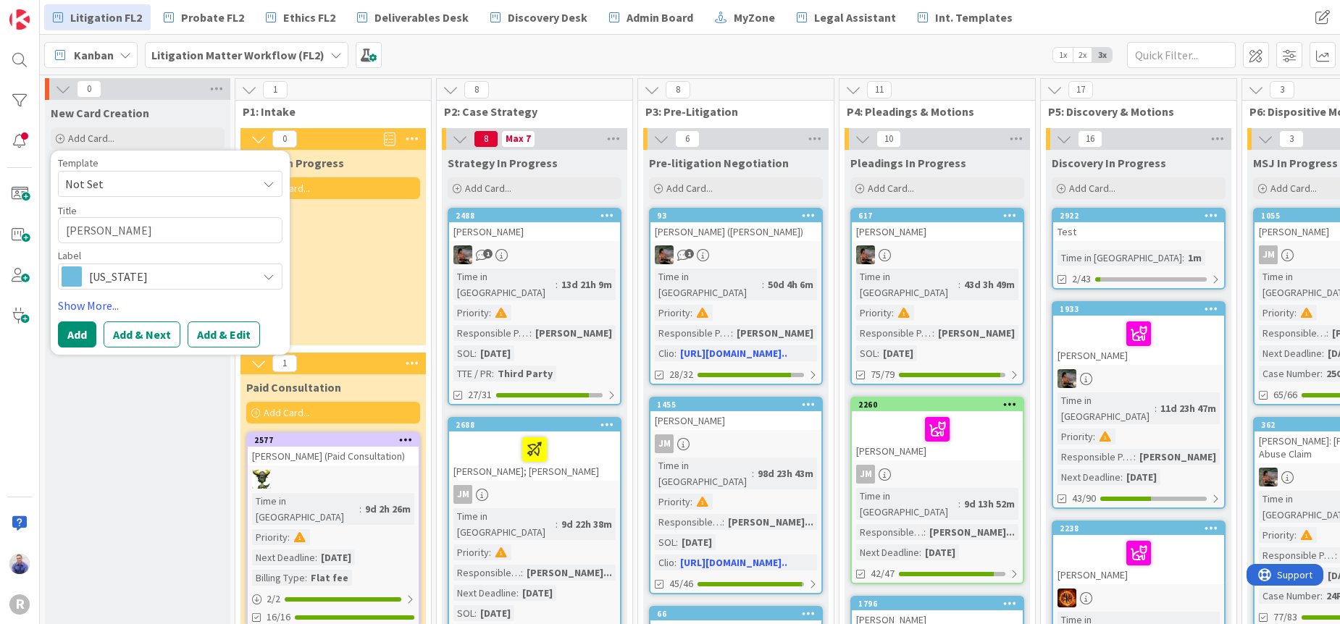
type textarea "x"
type textarea "[PERSON_NAME]"
type textarea "x"
type textarea "[PERSON_NAME]"
type textarea "x"
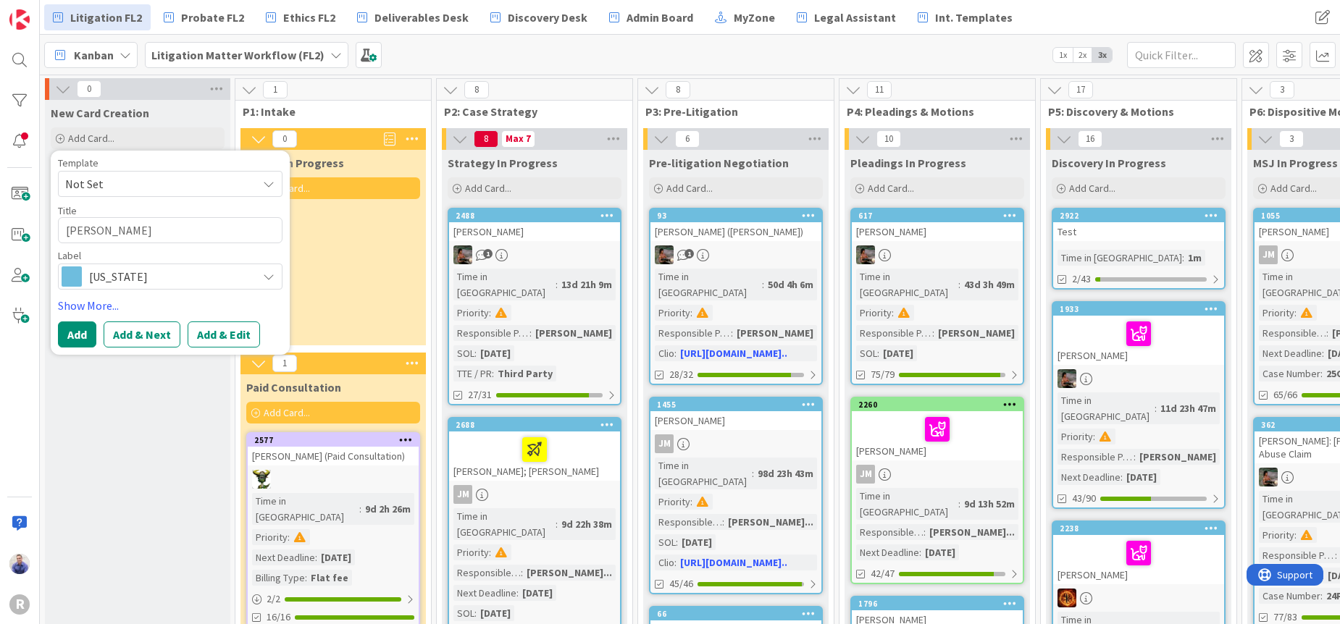
type textarea "[PERSON_NAME]"
type textarea "x"
type textarea "[PERSON_NAME] TEST"
type textarea "x"
type textarea "[PERSON_NAME] TEST"
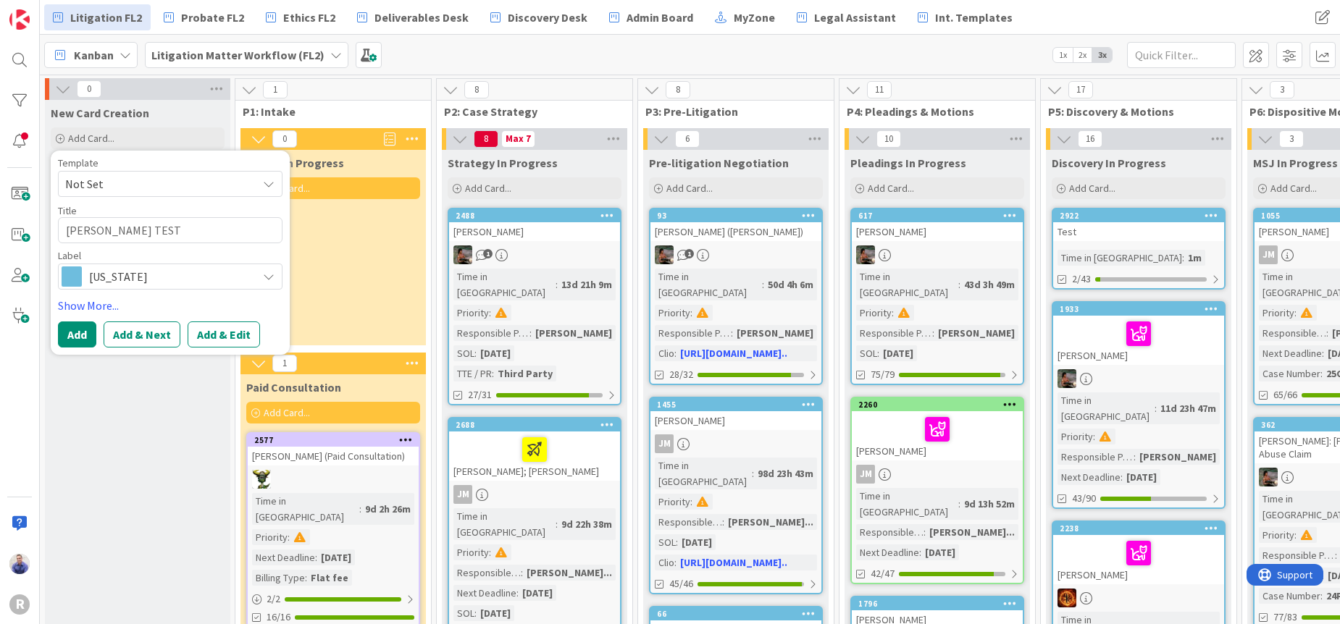
type textarea "x"
type textarea "[PERSON_NAME] TEST @"
type textarea "x"
type textarea "[PERSON_NAME] TEST @3"
type textarea "x"
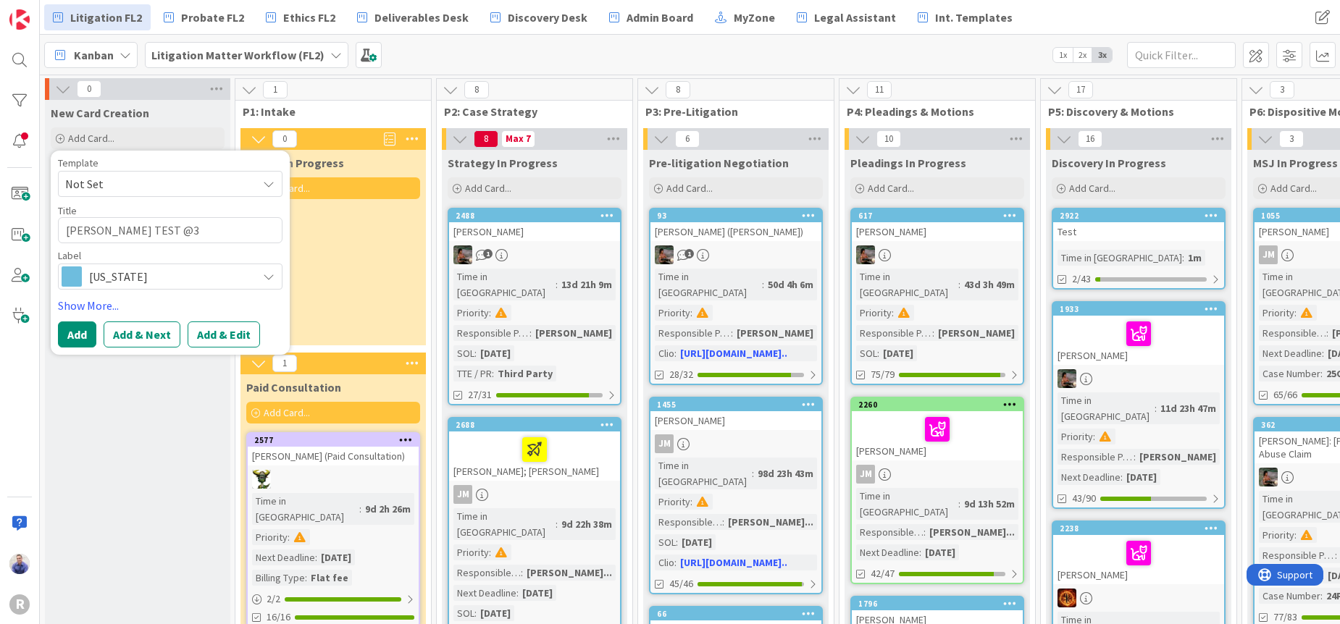
type textarea "[PERSON_NAME] TEST @"
type textarea "x"
type textarea "[PERSON_NAME] TEST"
type textarea "x"
type textarea "[PERSON_NAME] TEST 3"
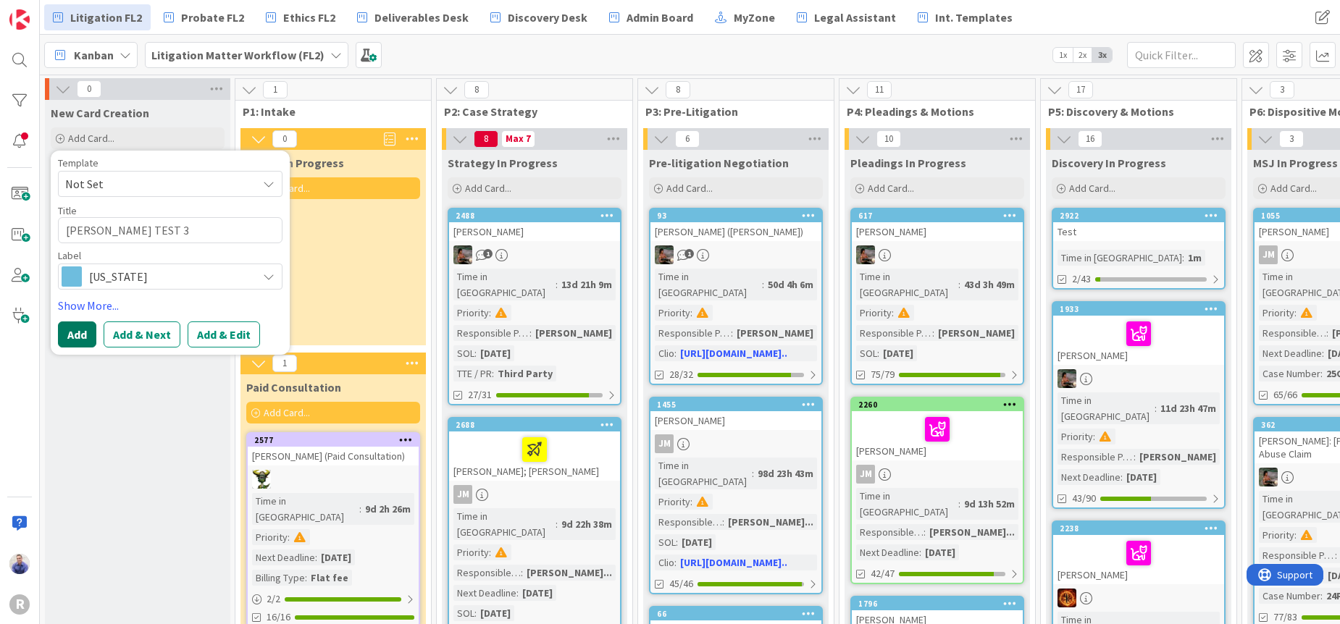
click at [75, 335] on button "Add" at bounding box center [77, 334] width 38 height 26
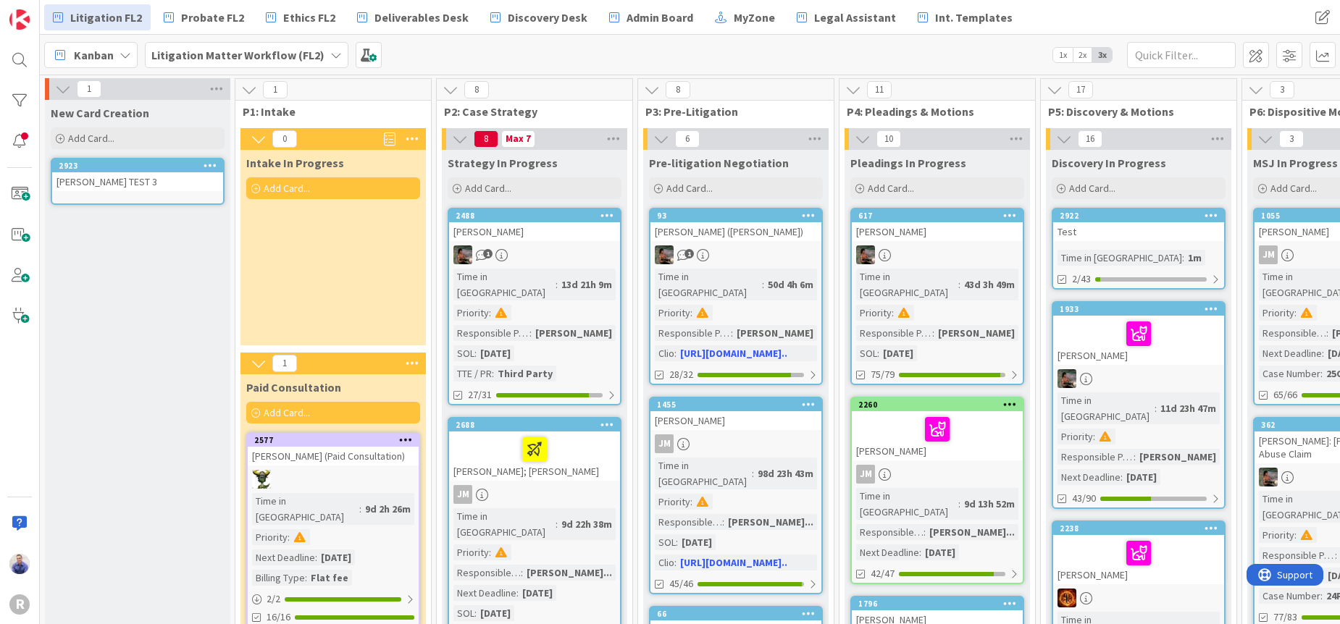
click at [211, 164] on icon at bounding box center [210, 165] width 14 height 10
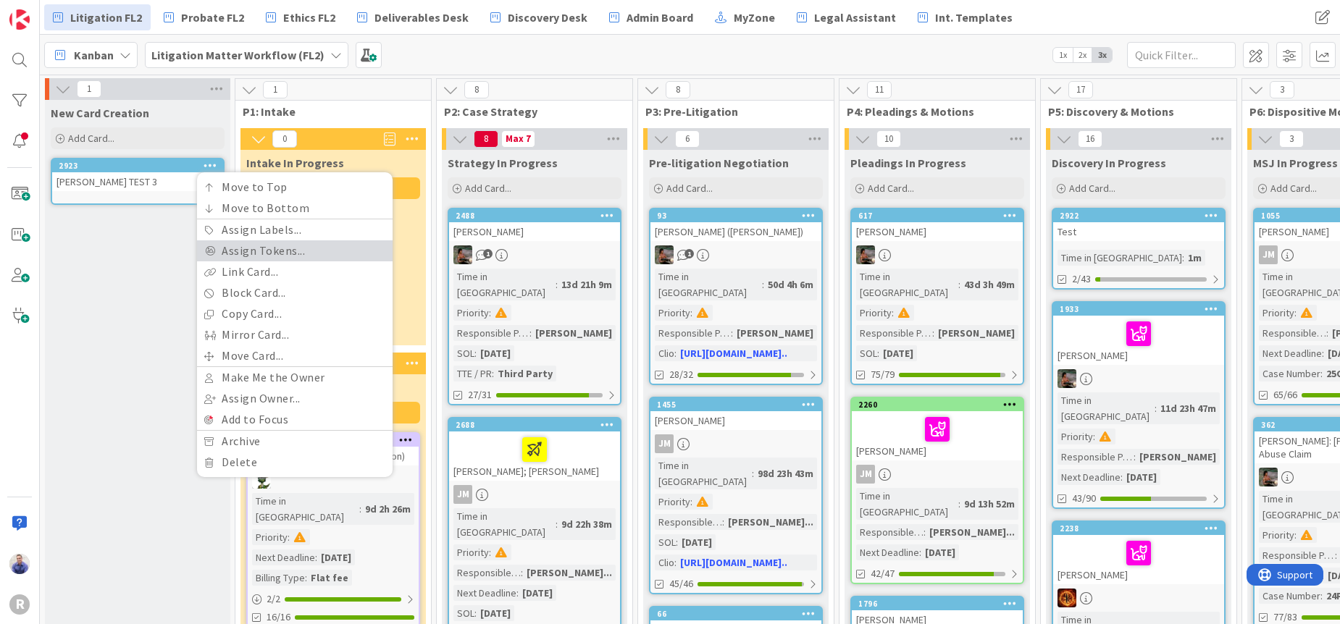
click at [260, 258] on link "Assign Tokens..." at bounding box center [294, 250] width 195 height 21
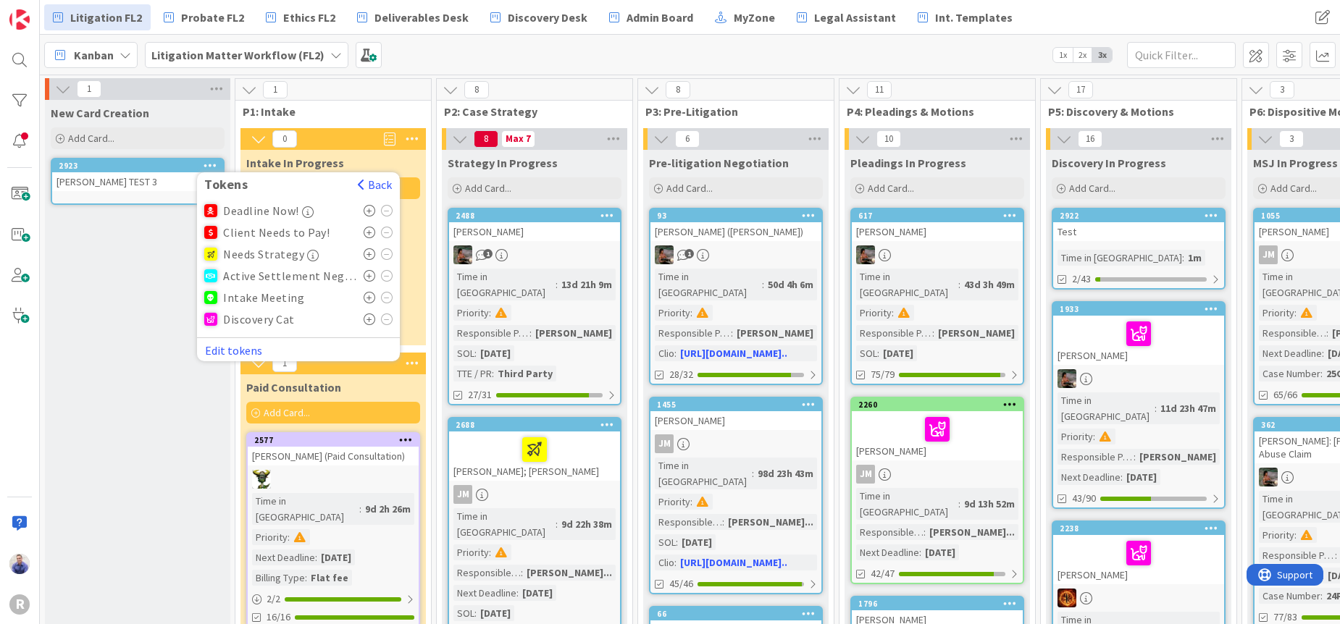
click at [368, 321] on icon at bounding box center [369, 320] width 12 height 12
drag, startPoint x: 119, startPoint y: 422, endPoint x: 110, endPoint y: 415, distance: 11.3
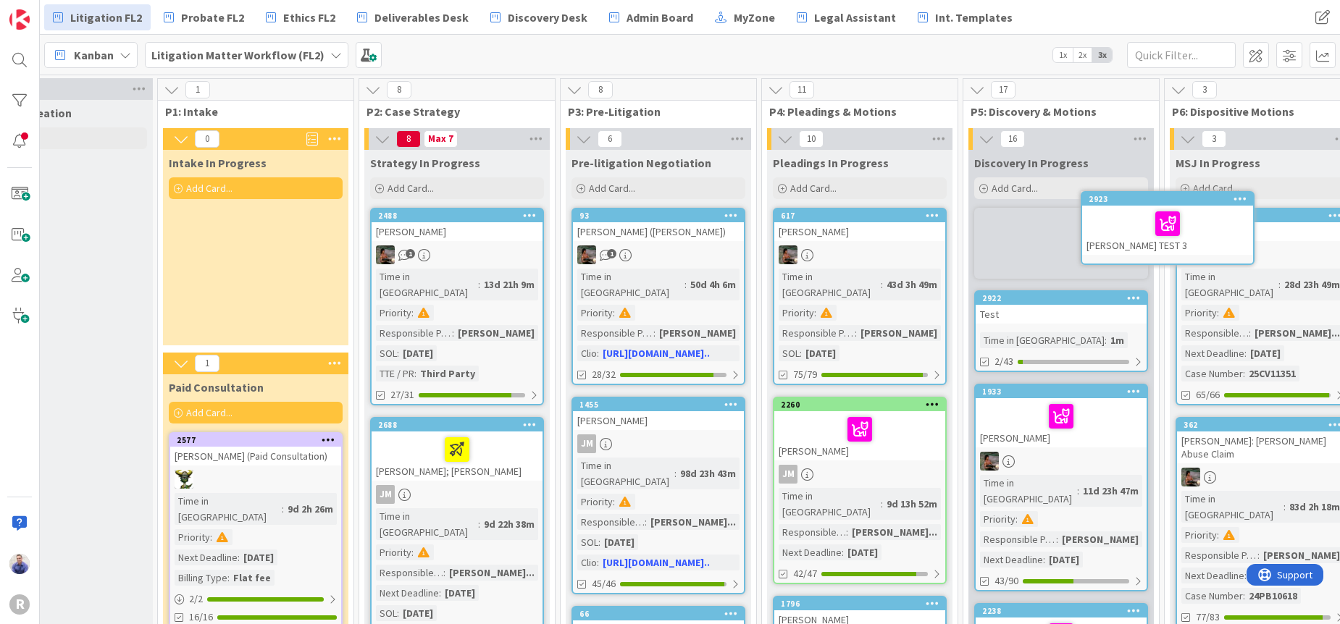
scroll to position [0, 77]
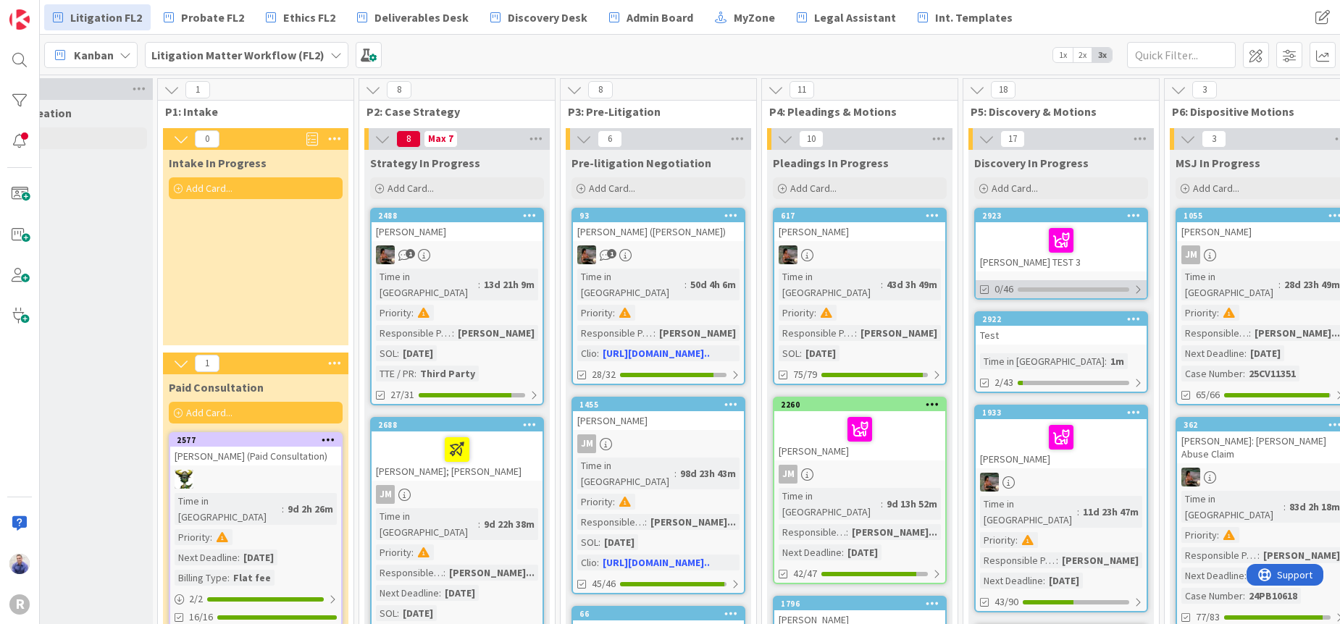
click at [1138, 288] on div at bounding box center [1137, 290] width 9 height 12
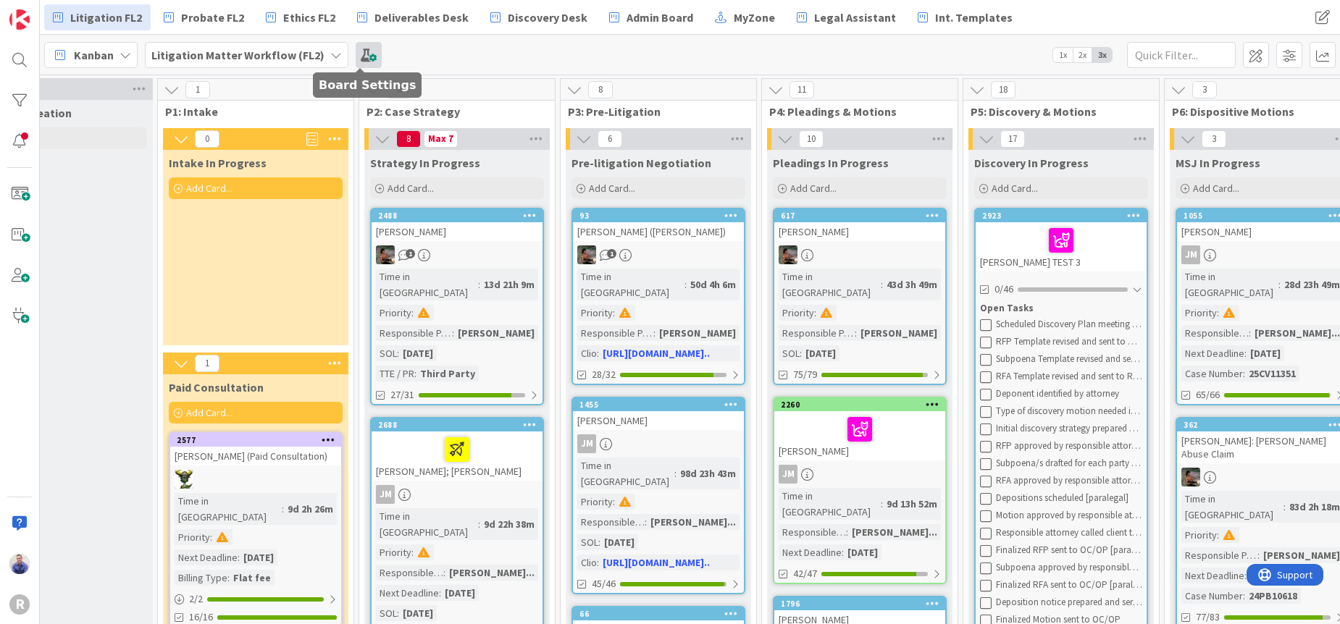
click at [368, 54] on span at bounding box center [369, 55] width 26 height 26
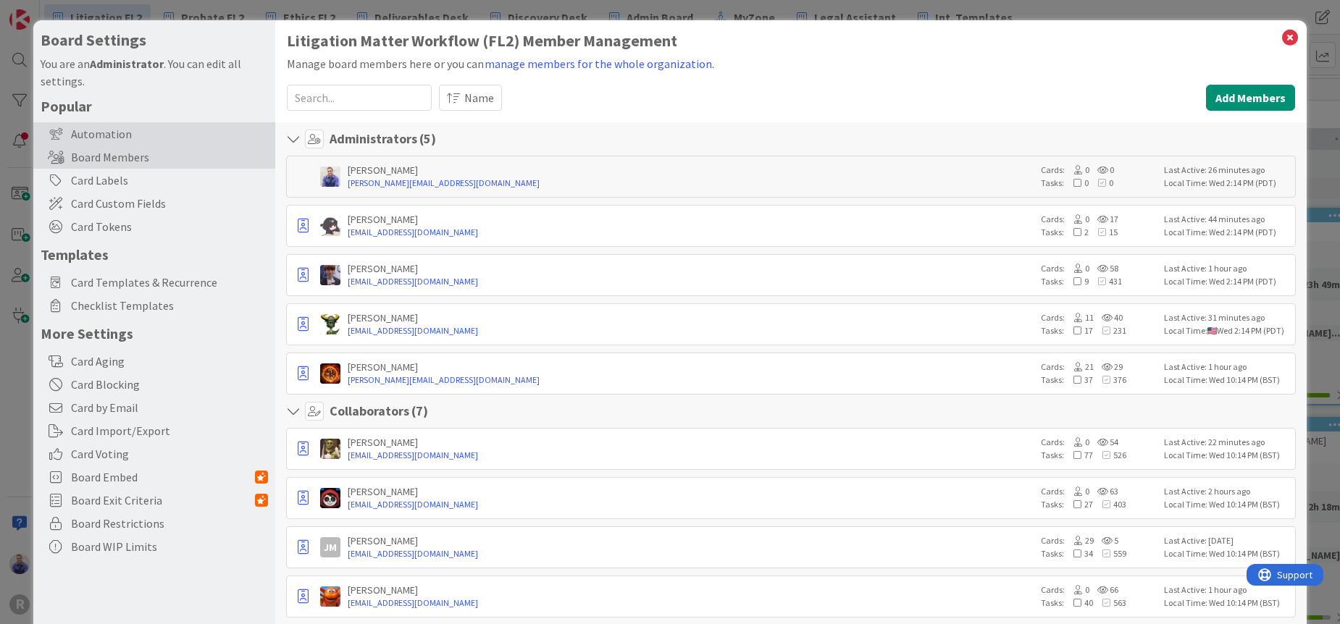
click at [105, 133] on div "Automation" at bounding box center [154, 133] width 242 height 23
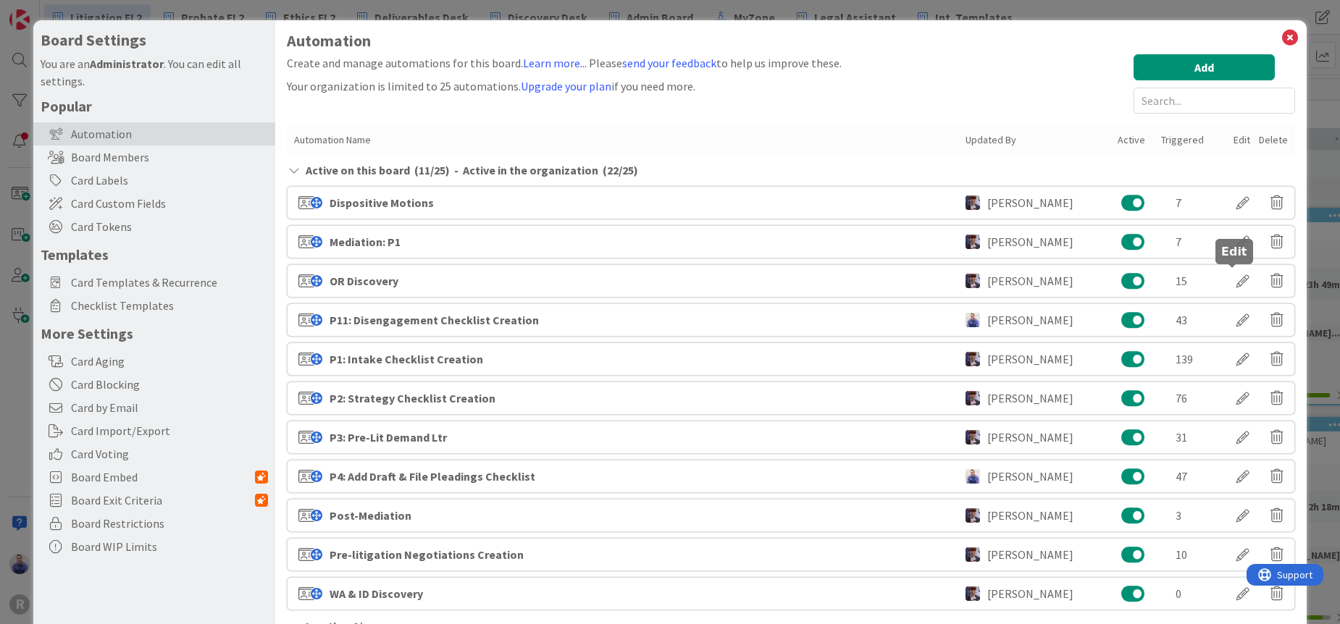
click at [1227, 279] on div at bounding box center [1242, 281] width 41 height 25
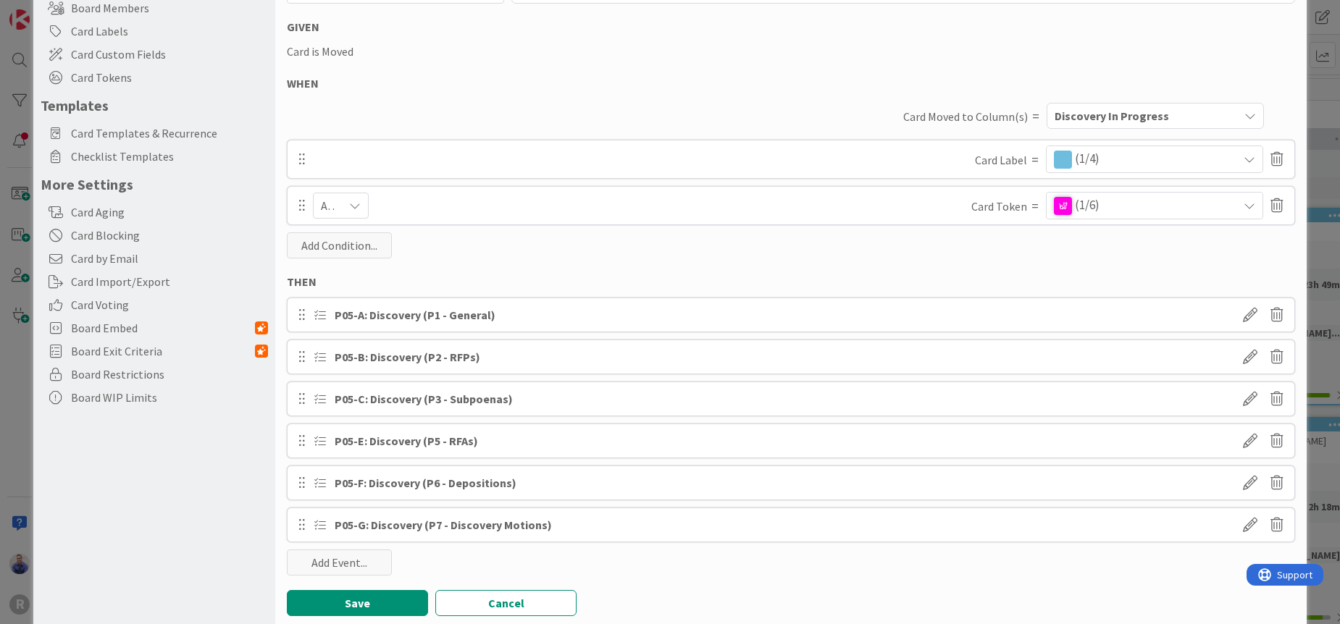
scroll to position [185, 0]
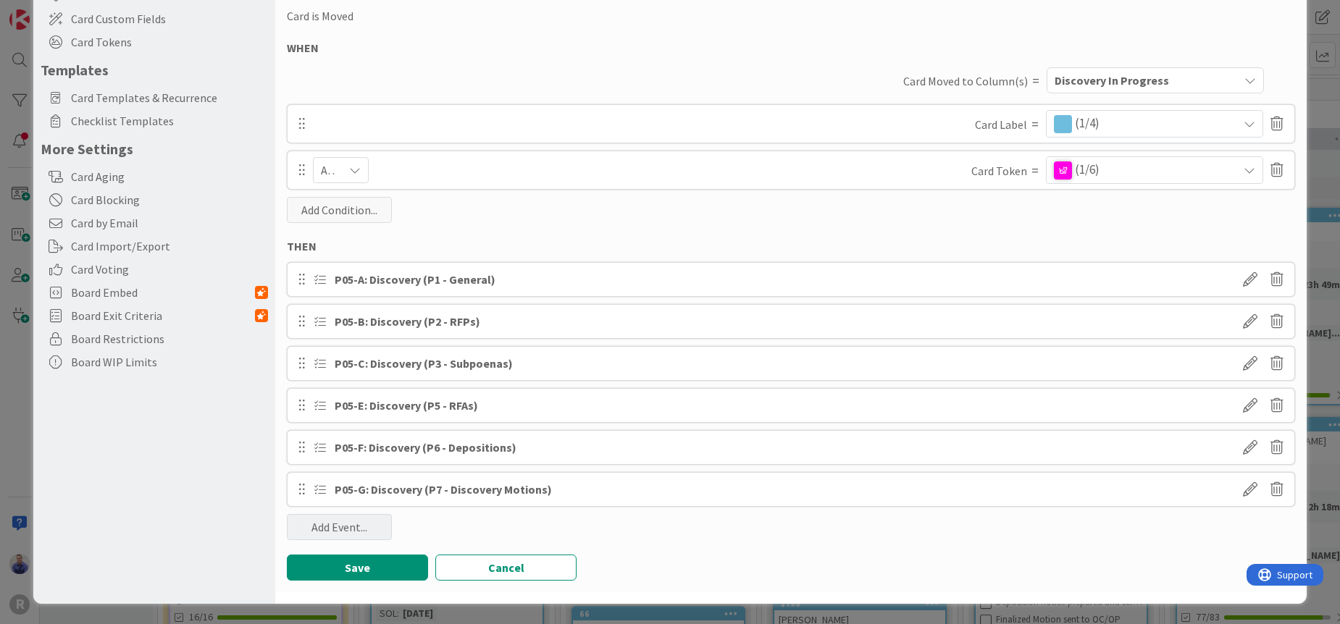
click at [371, 539] on div "Add Event..." at bounding box center [339, 527] width 105 height 26
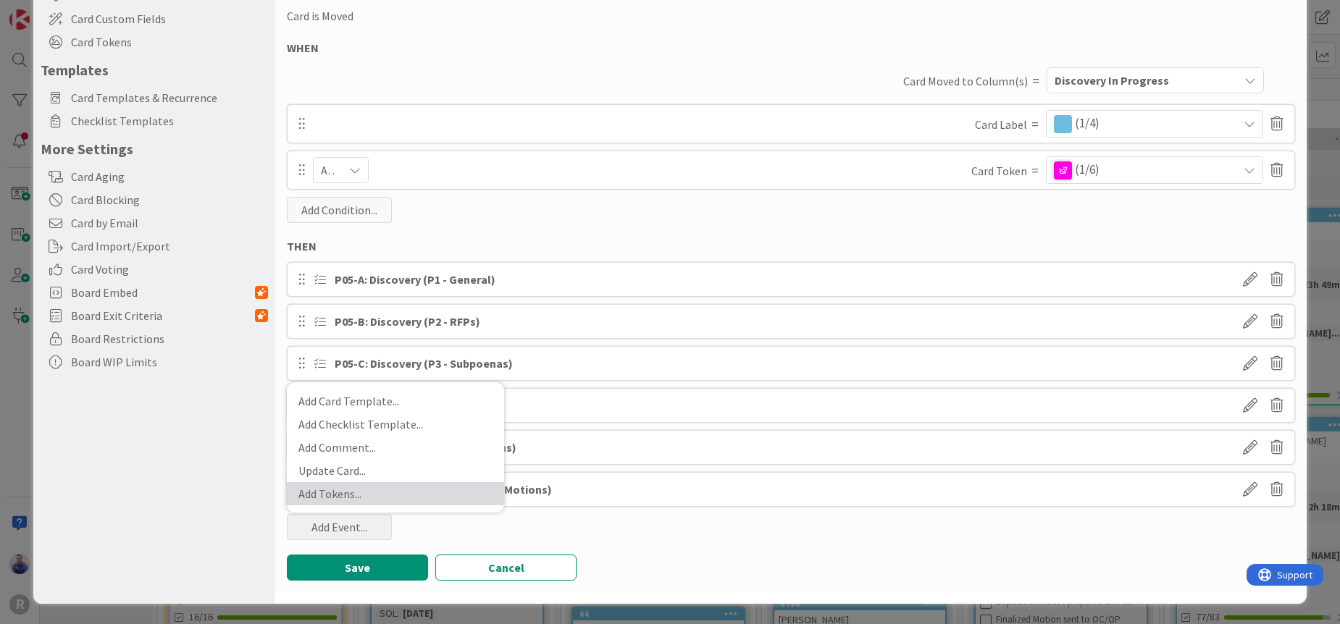
click at [357, 500] on link "Add Tokens ..." at bounding box center [395, 493] width 217 height 23
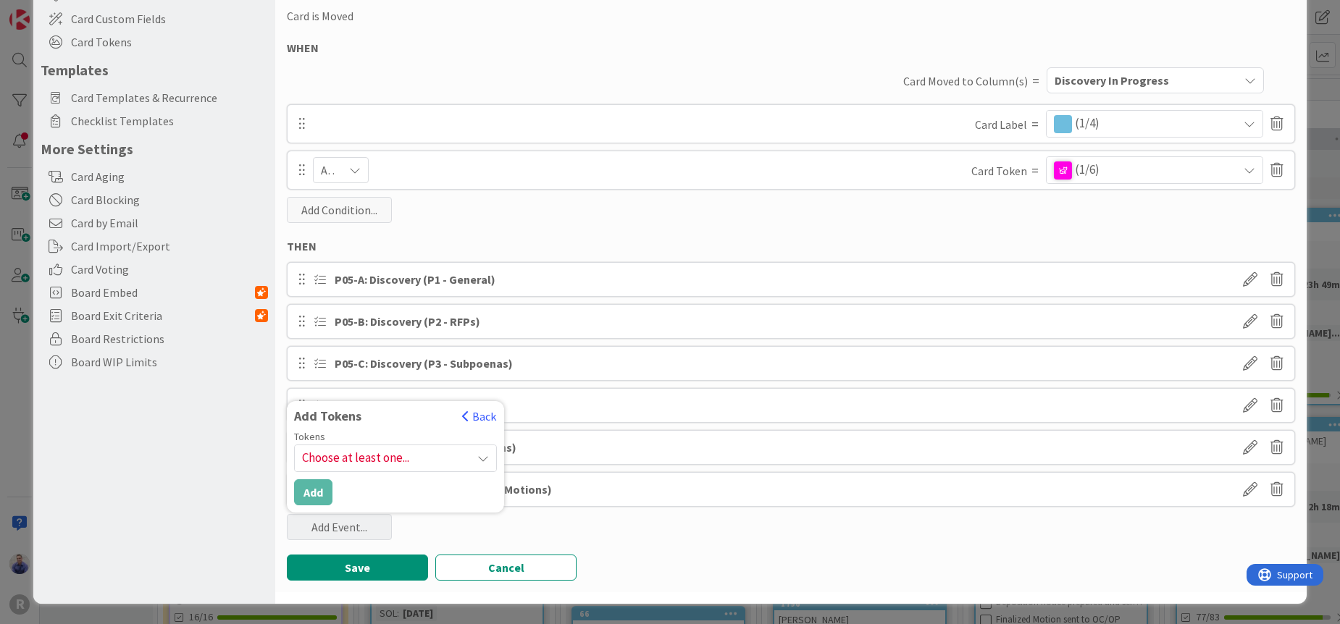
click at [378, 453] on span "Choose at least one..." at bounding box center [395, 458] width 201 height 26
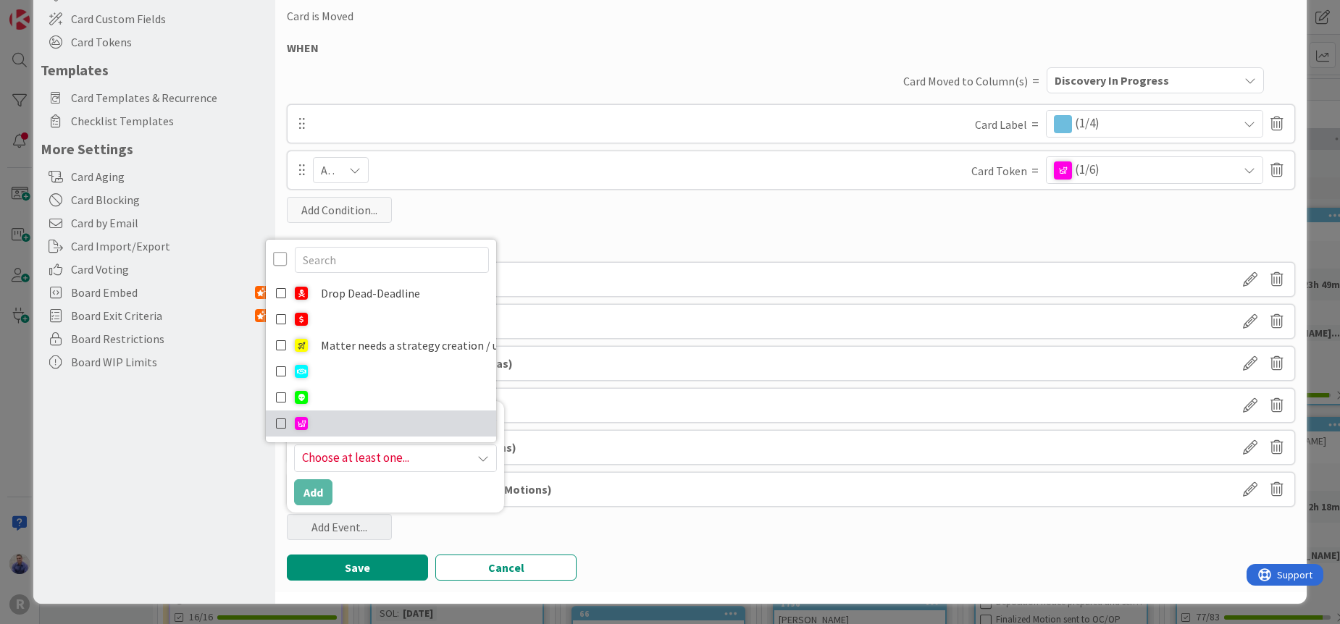
click at [282, 413] on icon at bounding box center [282, 424] width 12 height 22
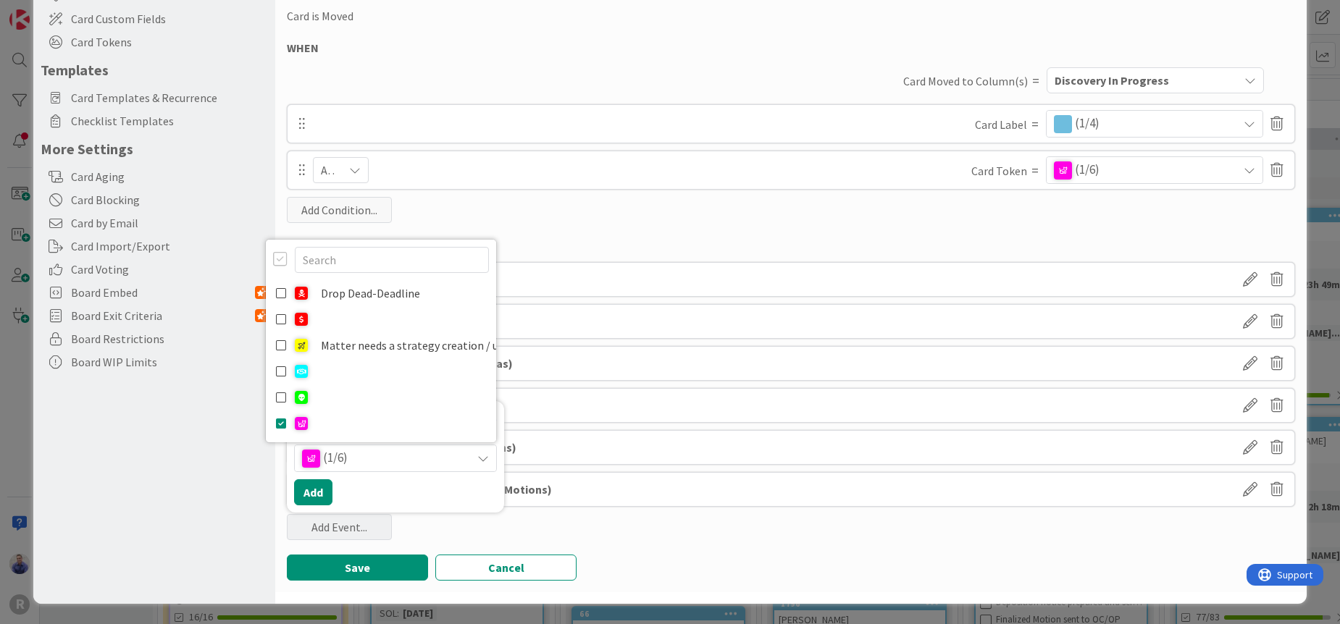
click at [651, 537] on div "Automation Name 12 / 128 OR Discovery Description 0 / 256 GIVEN Card is Moved W…" at bounding box center [790, 257] width 1031 height 670
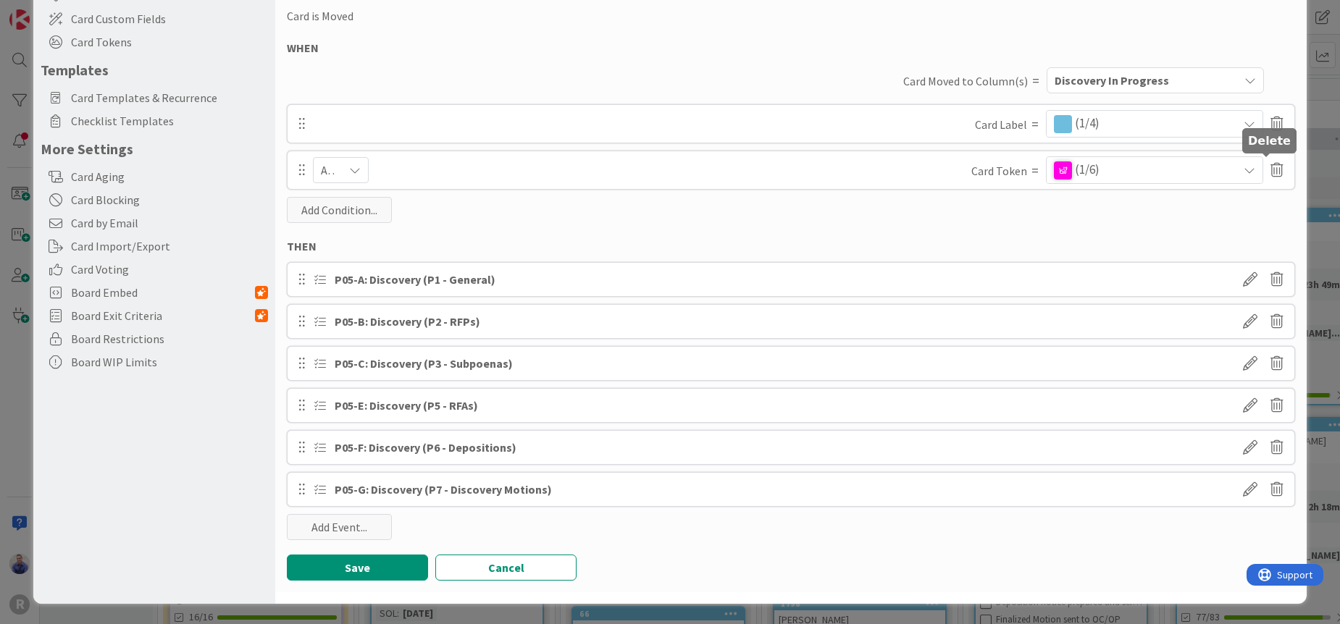
click at [1270, 171] on icon at bounding box center [1276, 170] width 13 height 25
click at [1134, 224] on button "Delete" at bounding box center [1136, 226] width 54 height 26
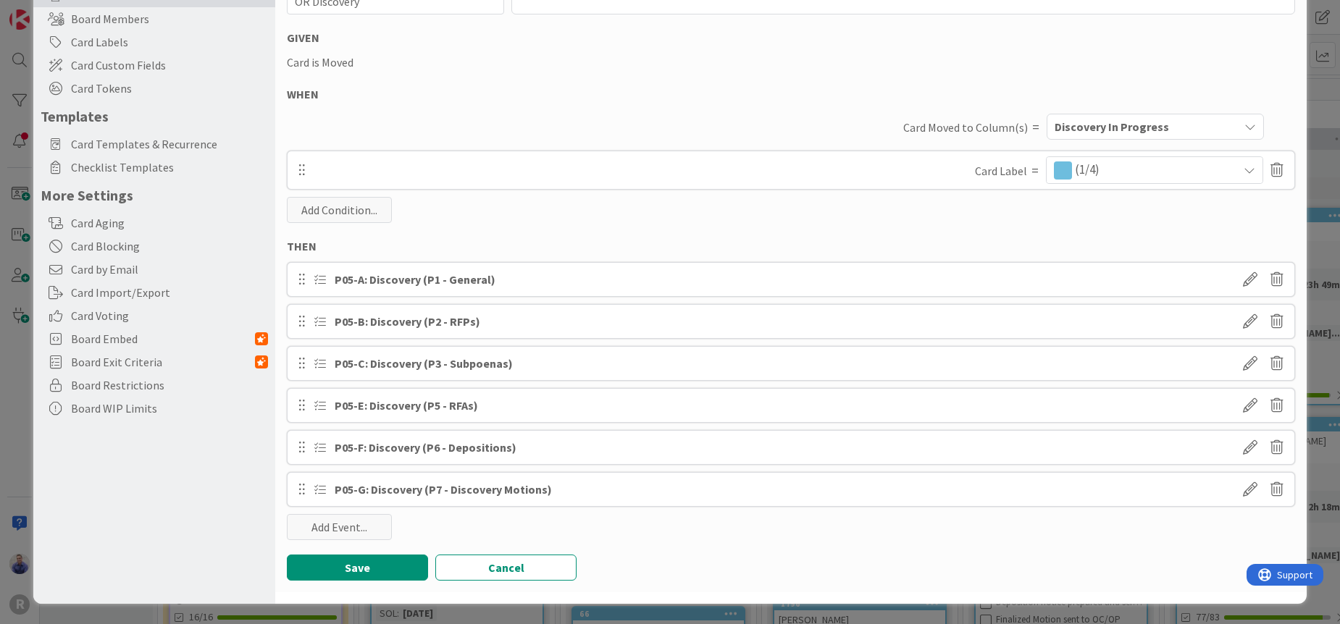
scroll to position [0, 0]
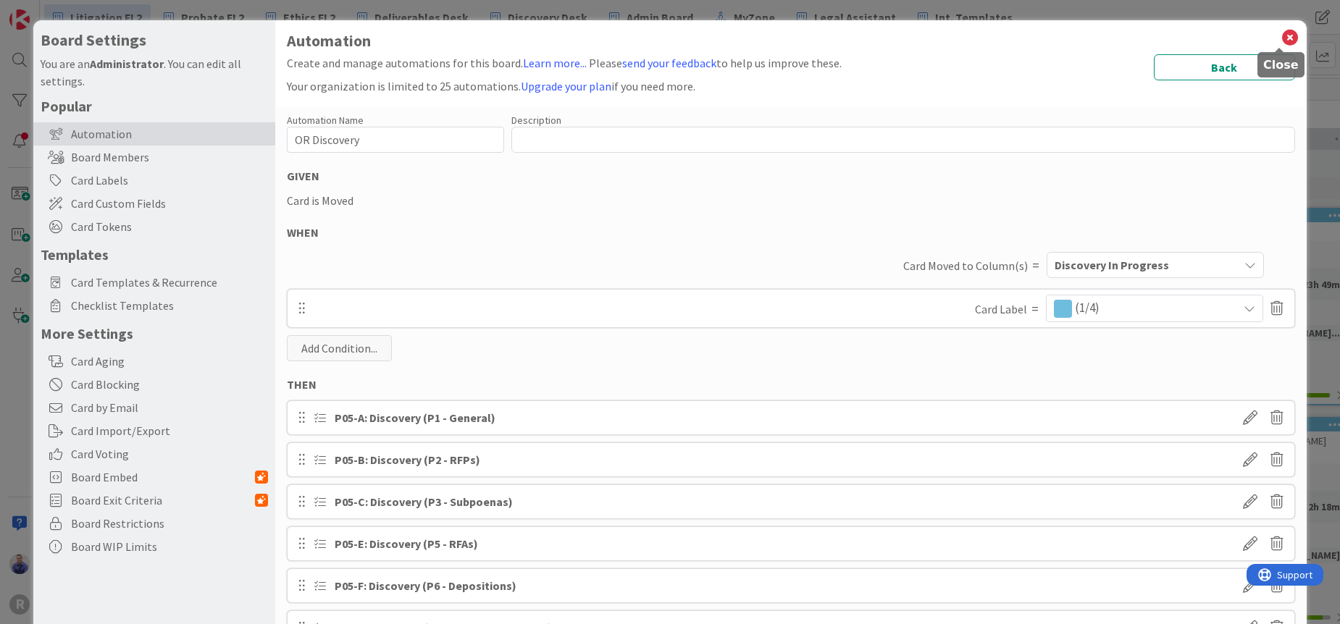
click at [1280, 37] on icon at bounding box center [1289, 38] width 19 height 20
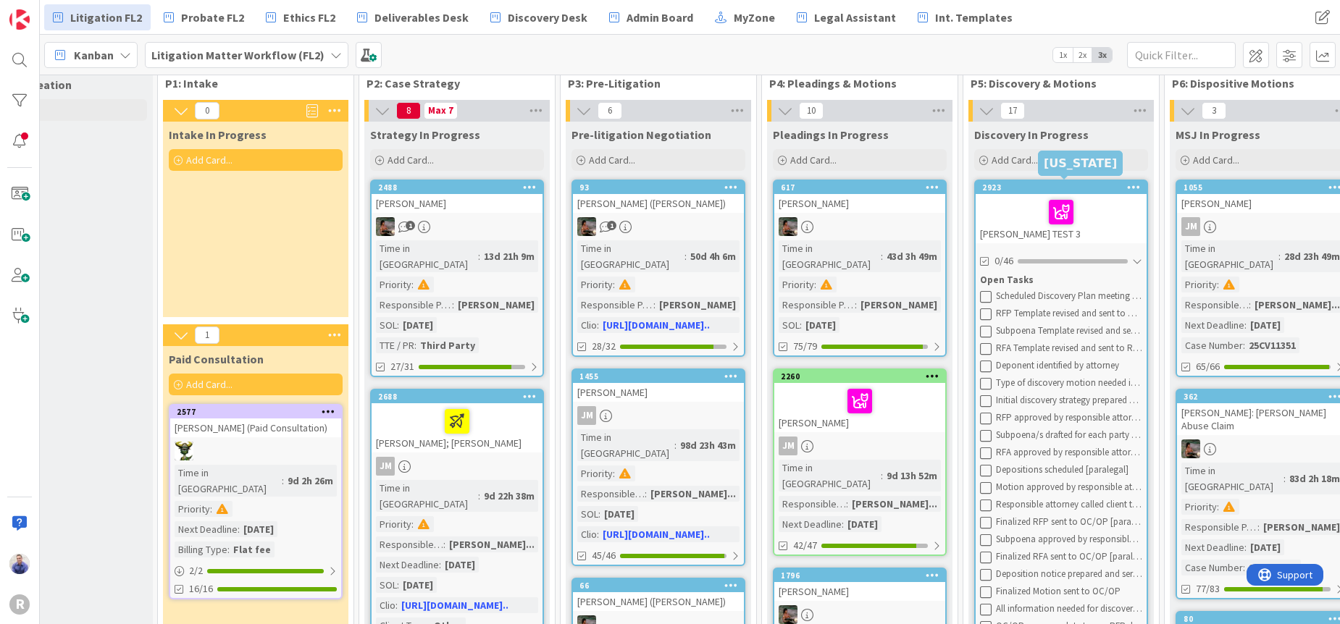
scroll to position [30, 77]
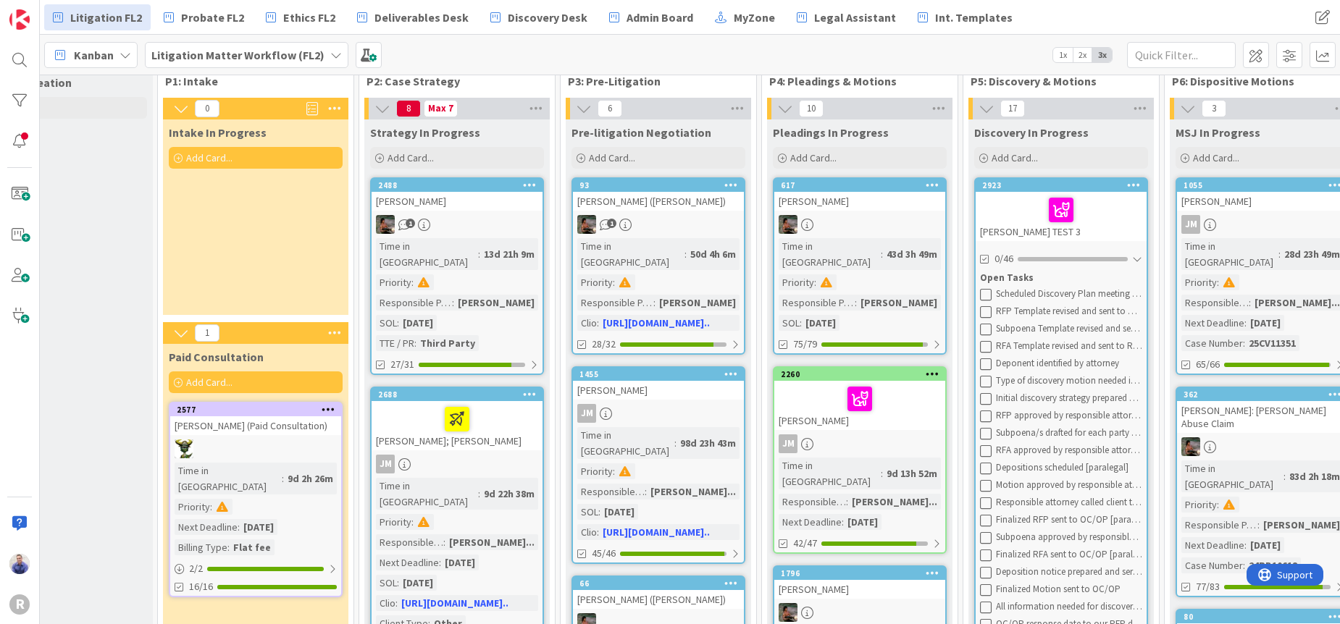
click at [1132, 180] on icon at bounding box center [1134, 185] width 14 height 10
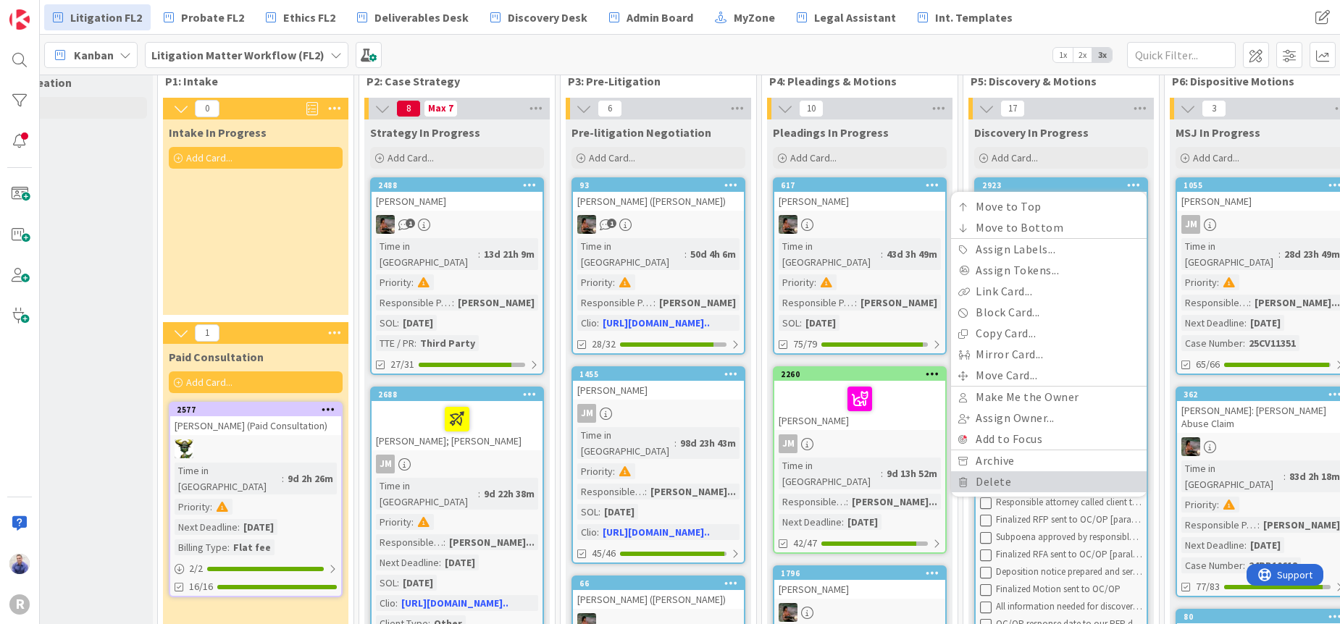
click at [1051, 471] on link "Delete" at bounding box center [1048, 481] width 195 height 21
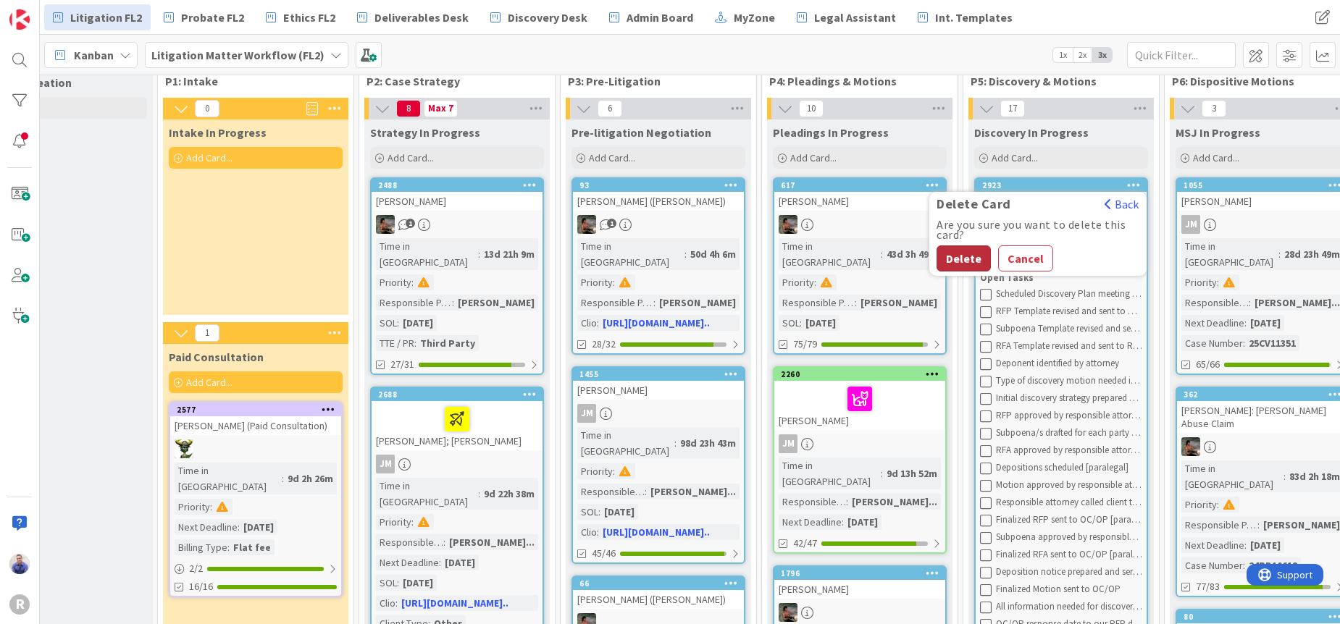
click at [967, 256] on button "Delete" at bounding box center [963, 258] width 54 height 26
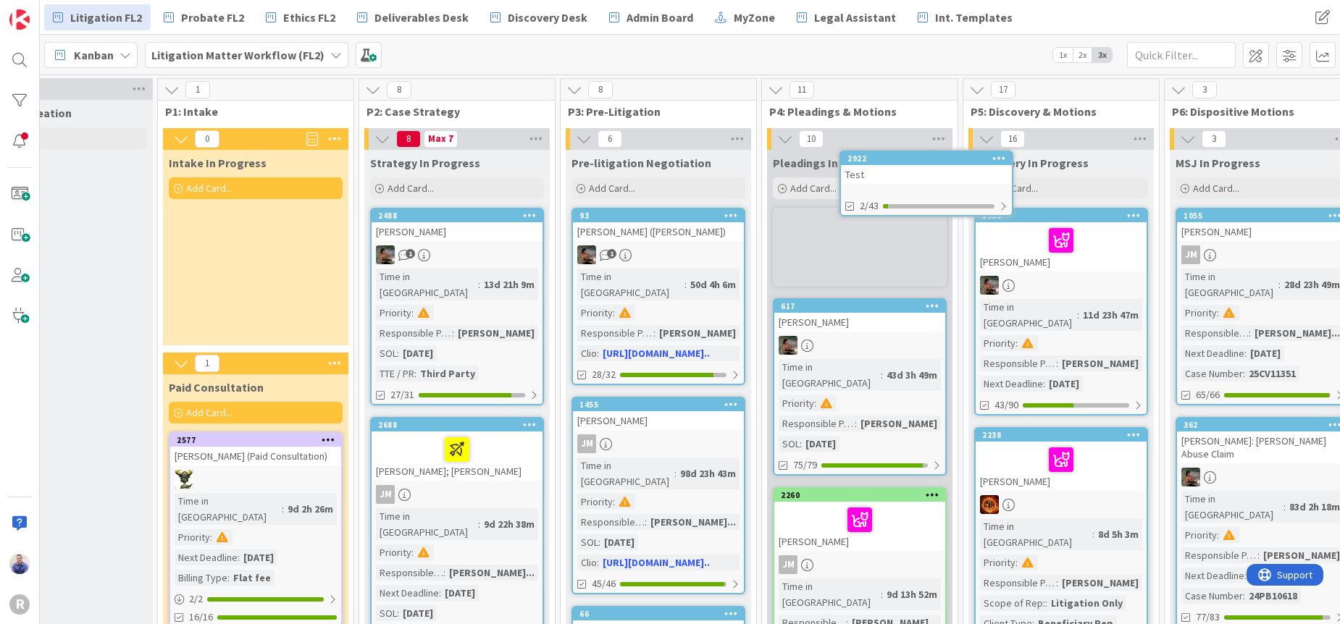
scroll to position [0, 77]
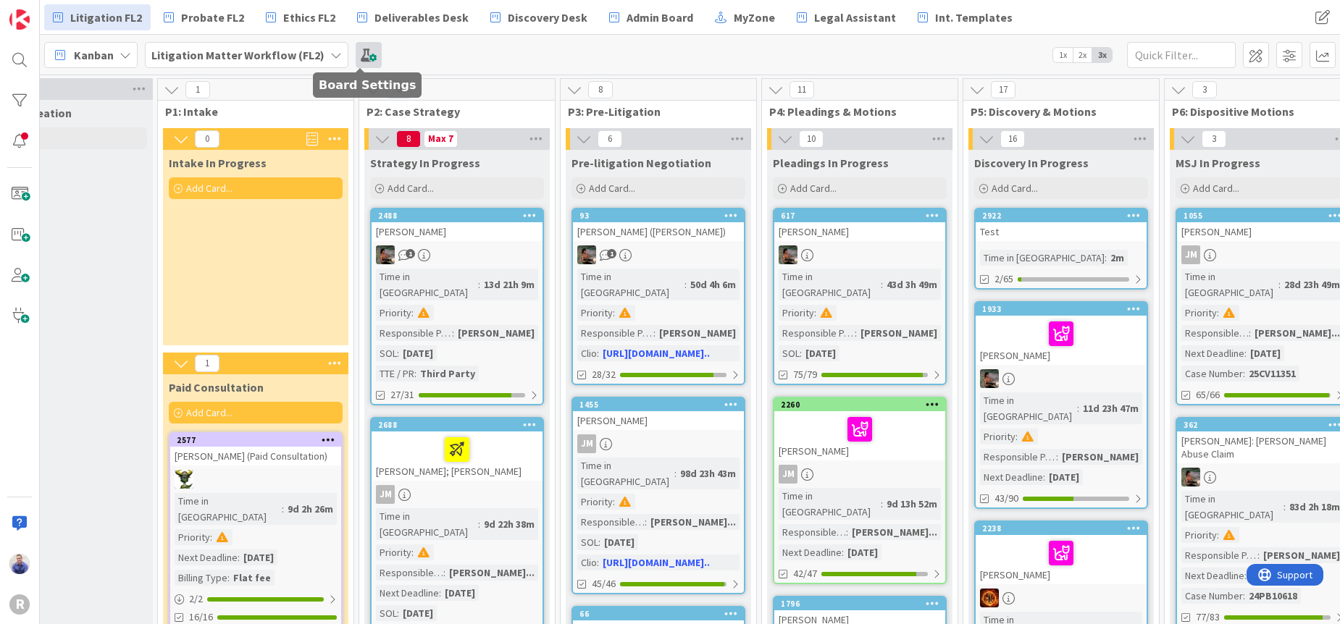
click at [358, 57] on span at bounding box center [369, 55] width 26 height 26
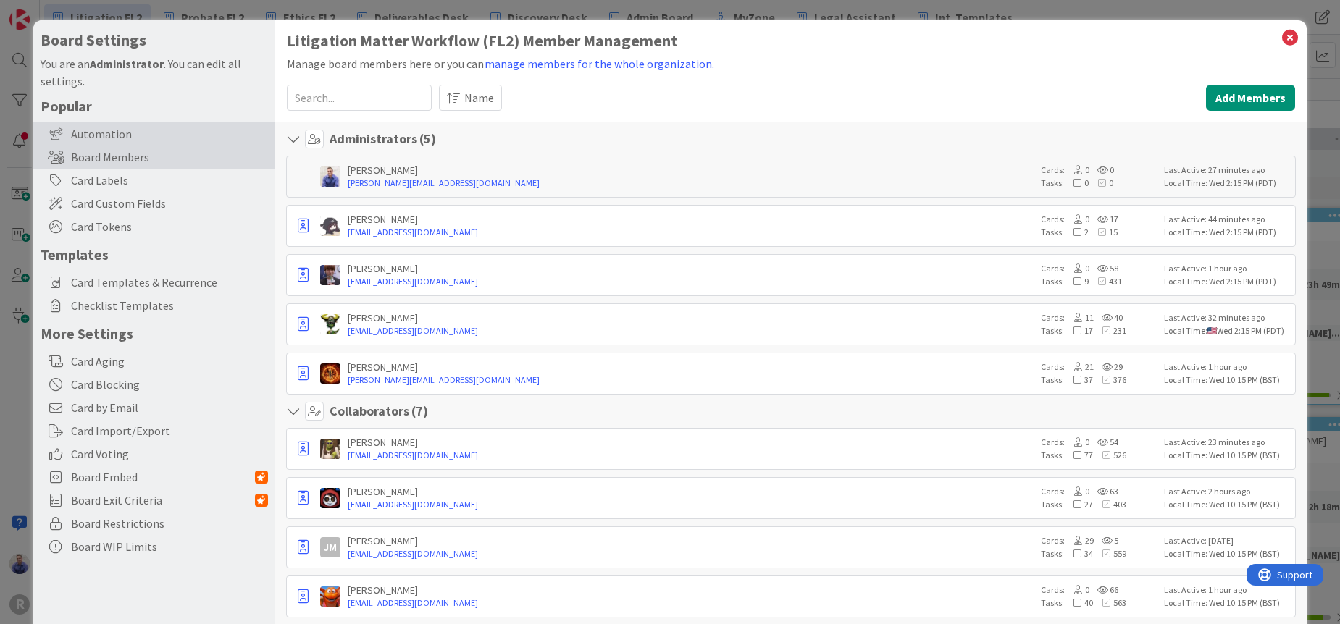
click at [123, 138] on div "Automation" at bounding box center [154, 133] width 242 height 23
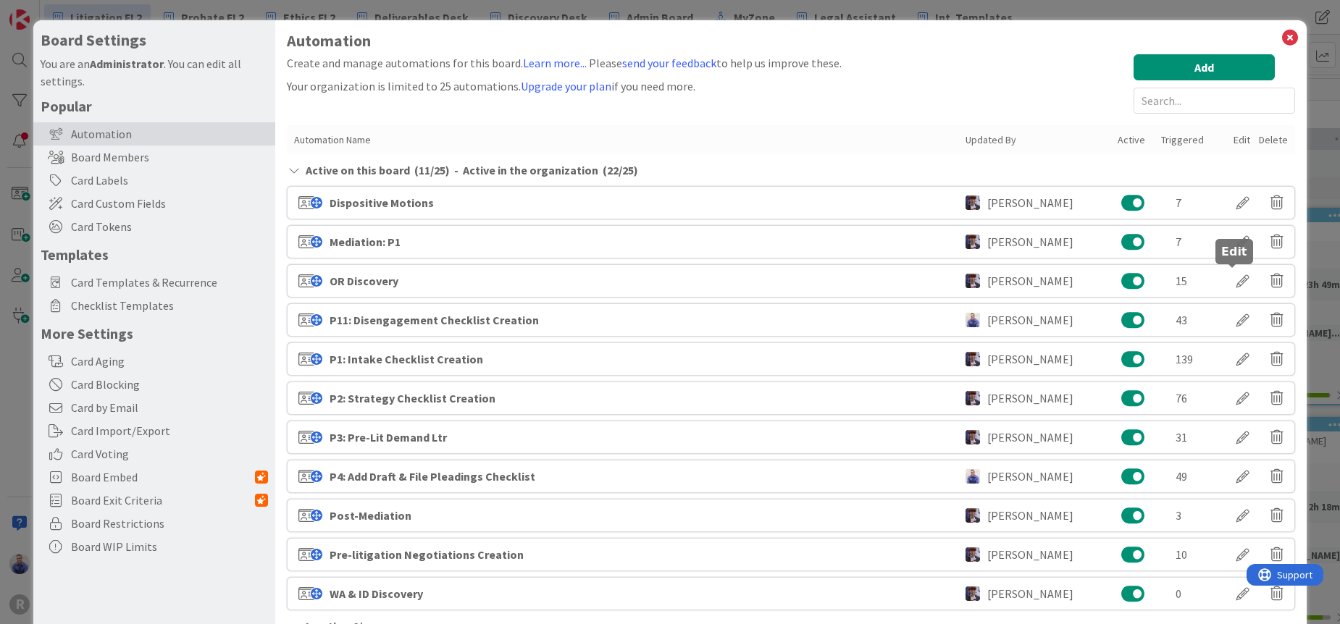
click at [1234, 281] on div at bounding box center [1242, 281] width 41 height 25
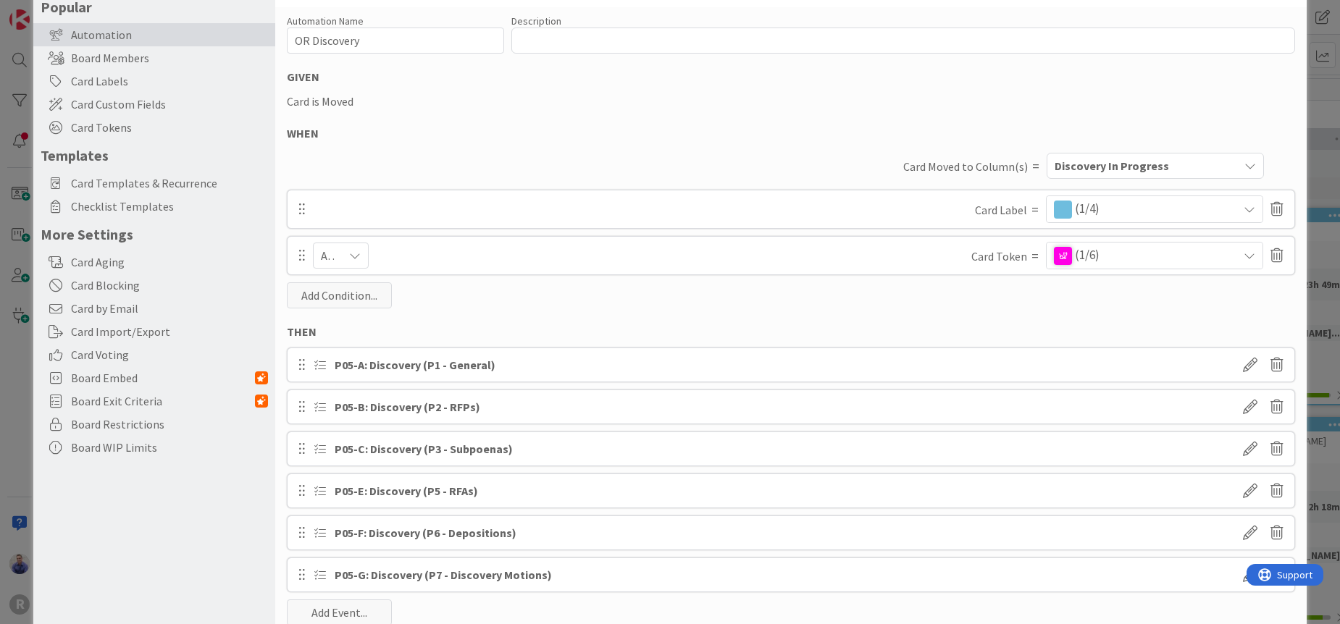
scroll to position [137, 0]
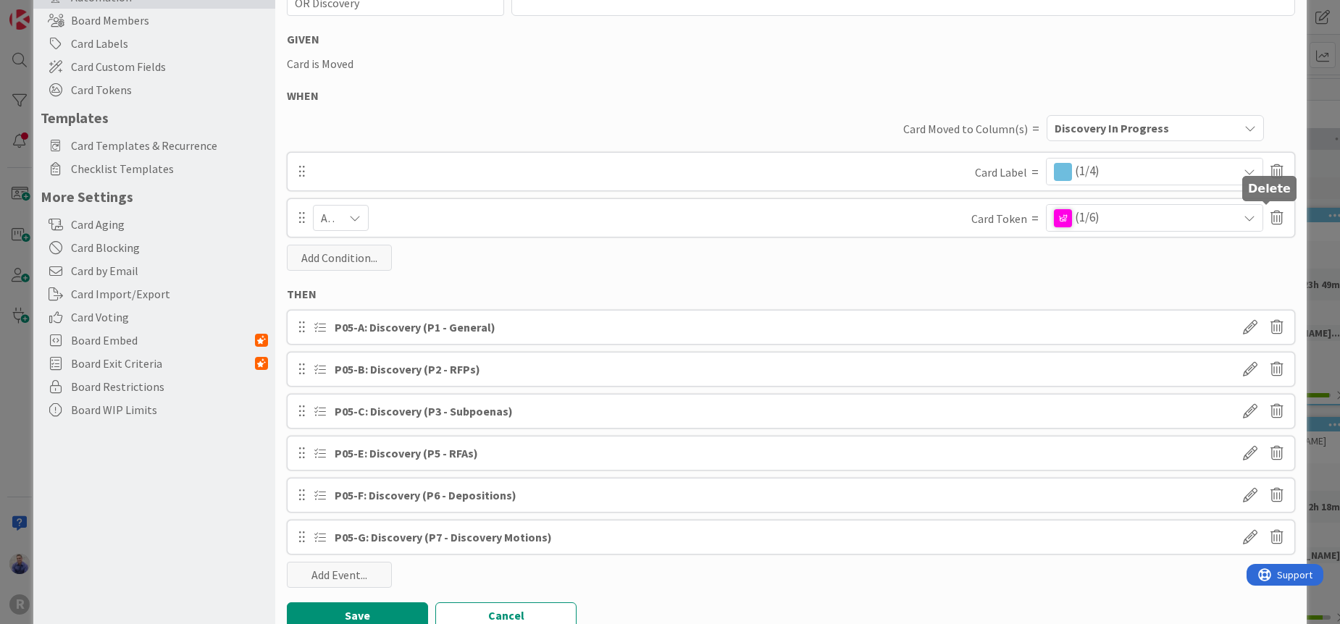
click at [1270, 226] on icon at bounding box center [1276, 218] width 13 height 25
click at [1127, 270] on button "Delete" at bounding box center [1136, 274] width 54 height 26
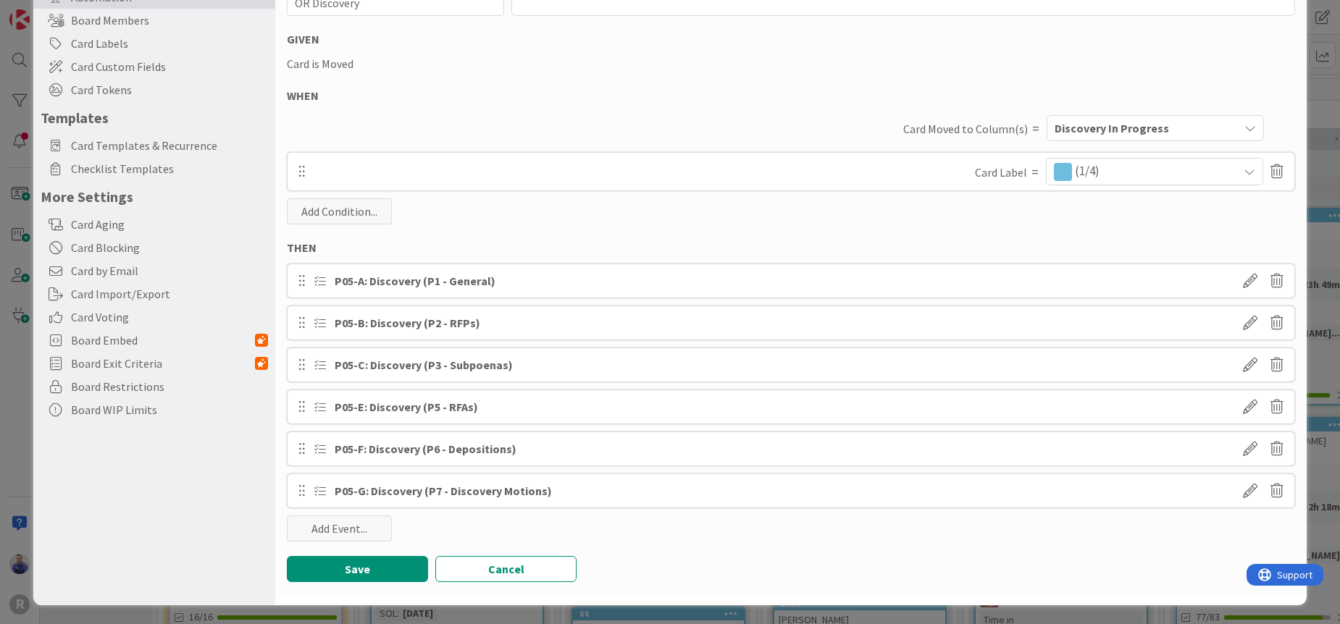
scroll to position [138, 0]
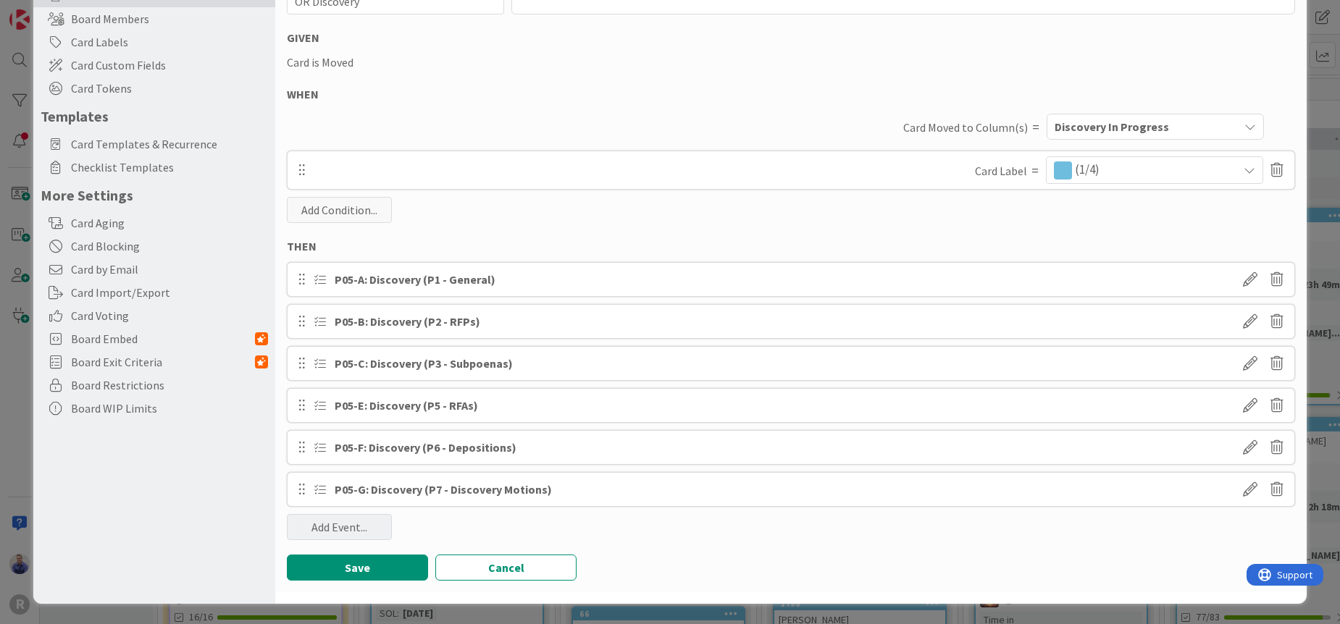
click at [364, 521] on div "Add Event..." at bounding box center [339, 527] width 105 height 26
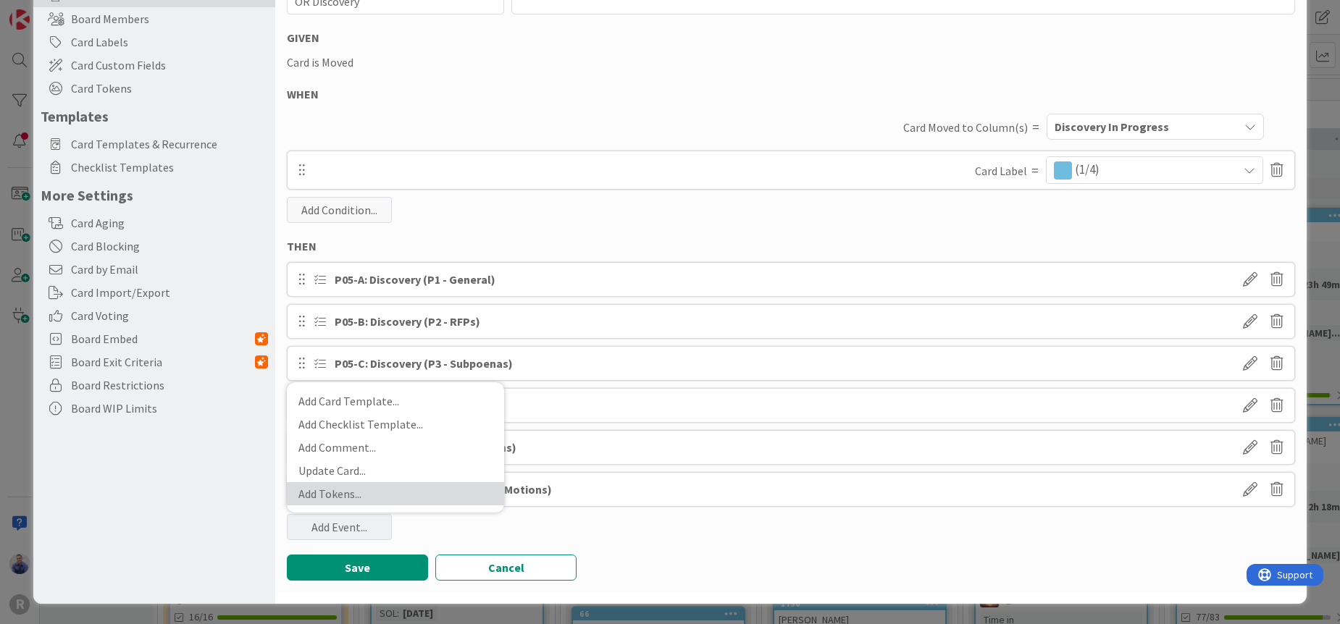
click at [357, 491] on link "Add Tokens ..." at bounding box center [395, 493] width 217 height 23
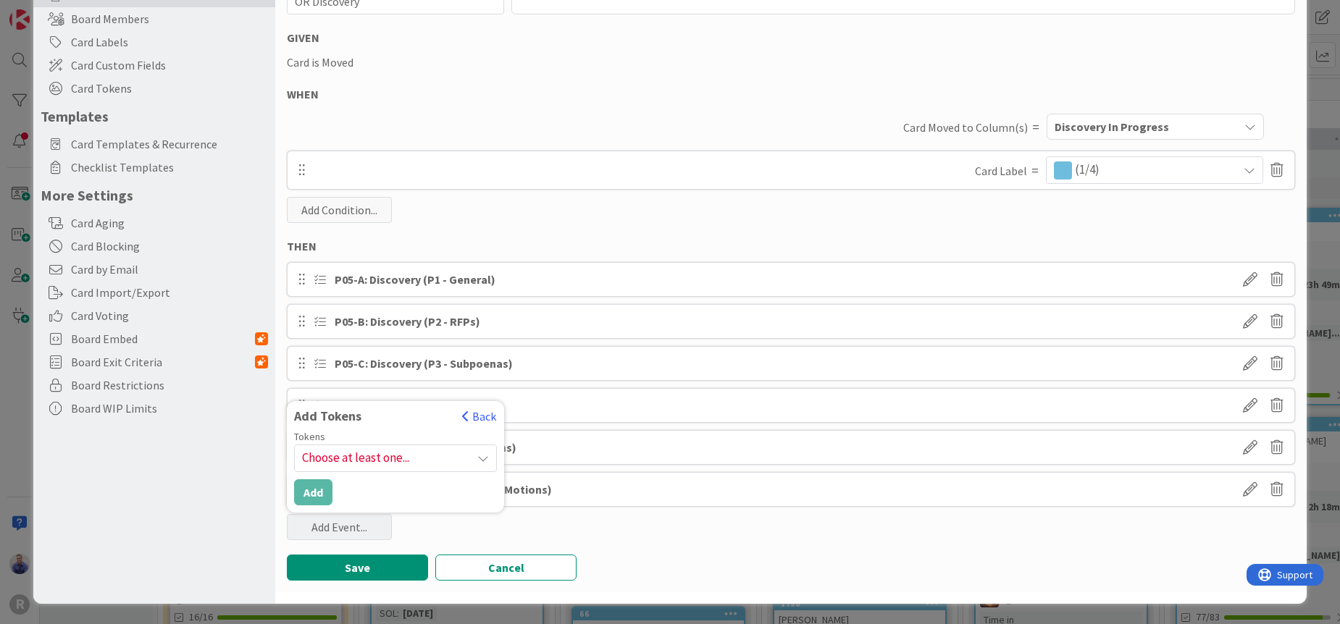
click at [376, 463] on span "Choose at least one..." at bounding box center [395, 458] width 201 height 26
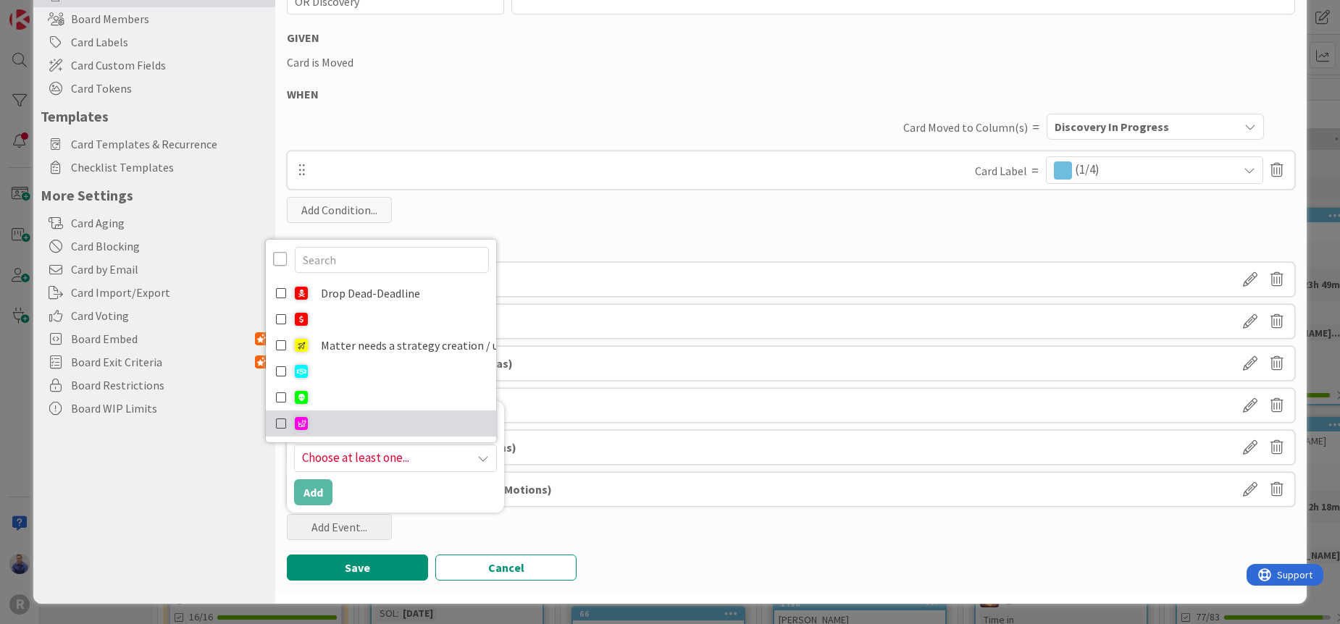
click at [280, 413] on icon at bounding box center [282, 424] width 12 height 22
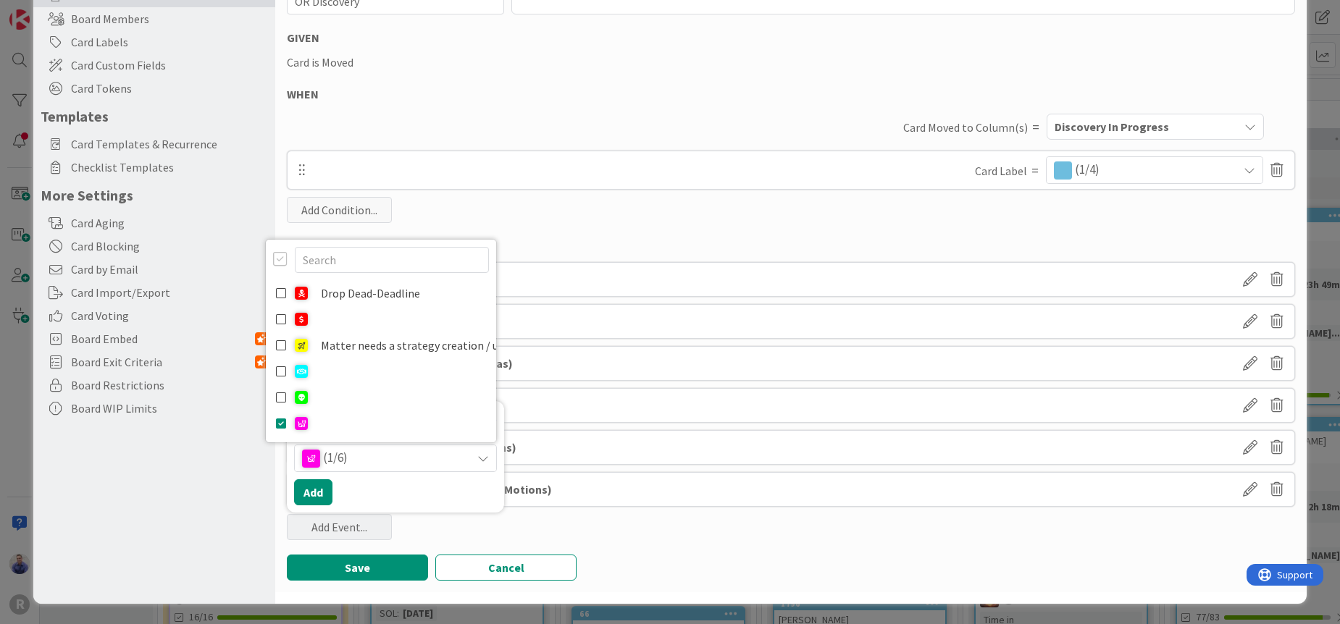
click at [628, 518] on div "Automation Name 12 / 128 OR Discovery Description 0 / 256 GIVEN Card is Moved W…" at bounding box center [790, 280] width 1031 height 624
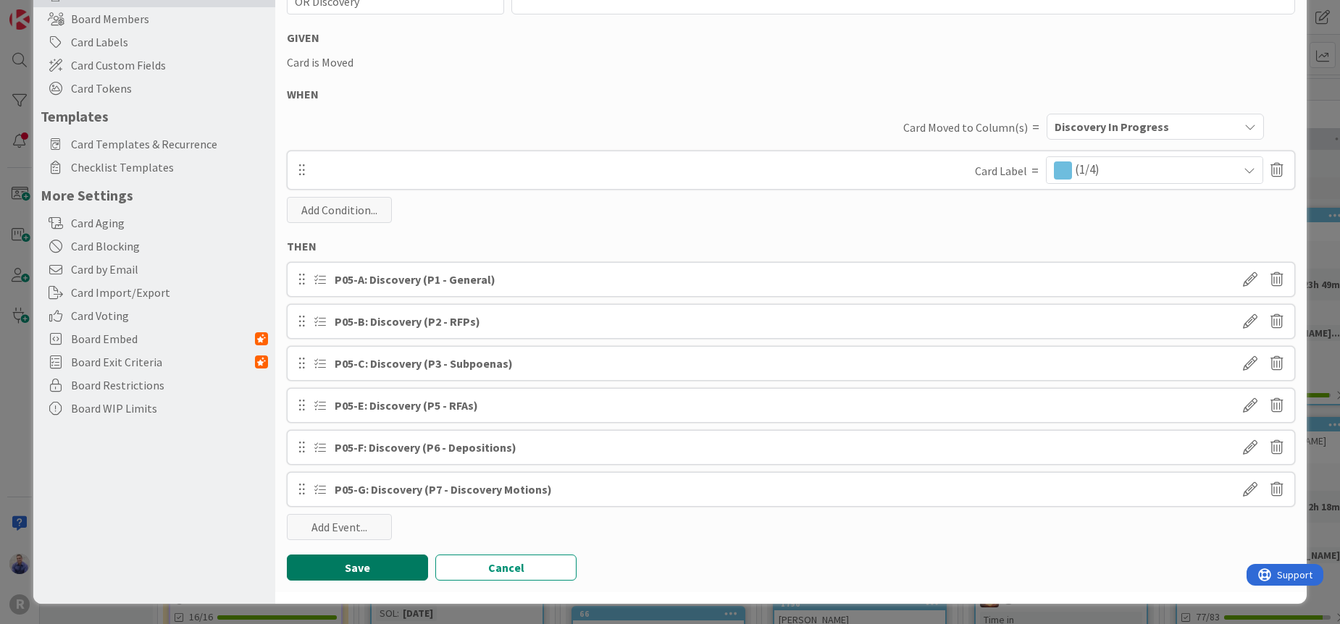
drag, startPoint x: 339, startPoint y: 566, endPoint x: 490, endPoint y: 530, distance: 155.4
click at [487, 533] on div "Automation Name 12 / 128 OR Discovery Description 0 / 256 GIVEN Card is Moved W…" at bounding box center [790, 280] width 1031 height 624
click at [339, 525] on div "Add Event..." at bounding box center [339, 527] width 105 height 26
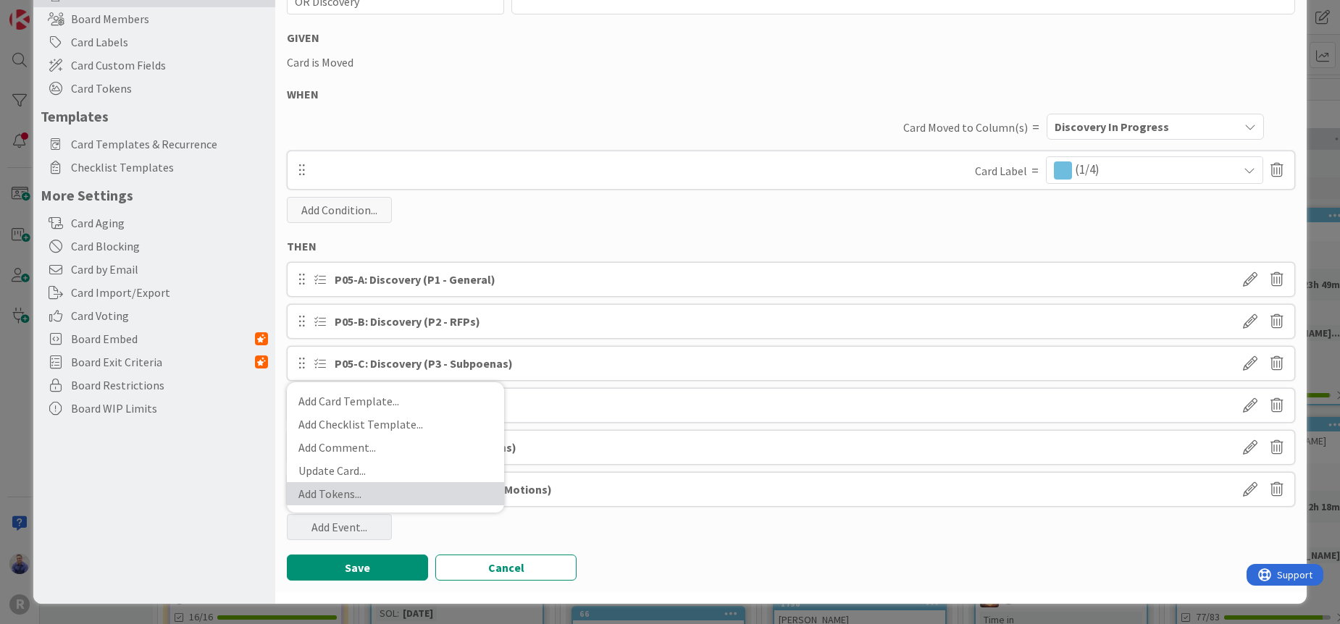
click at [353, 491] on link "Add Tokens ..." at bounding box center [395, 493] width 217 height 23
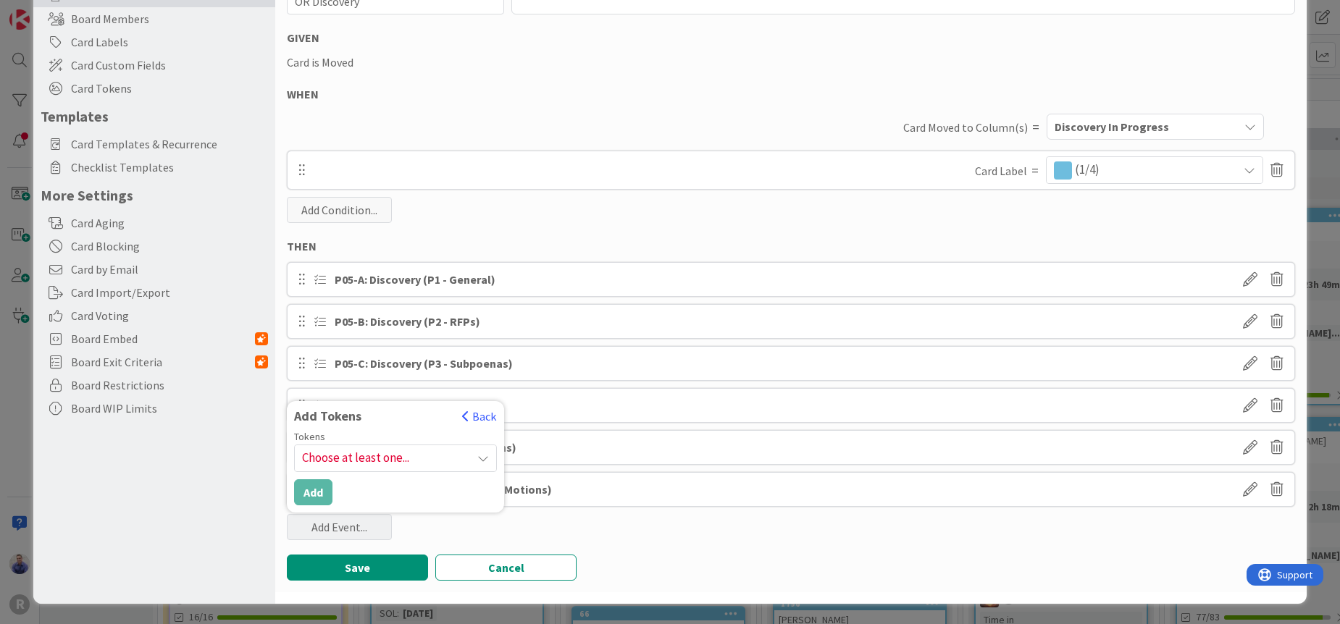
click at [375, 459] on span "Choose at least one..." at bounding box center [395, 458] width 201 height 26
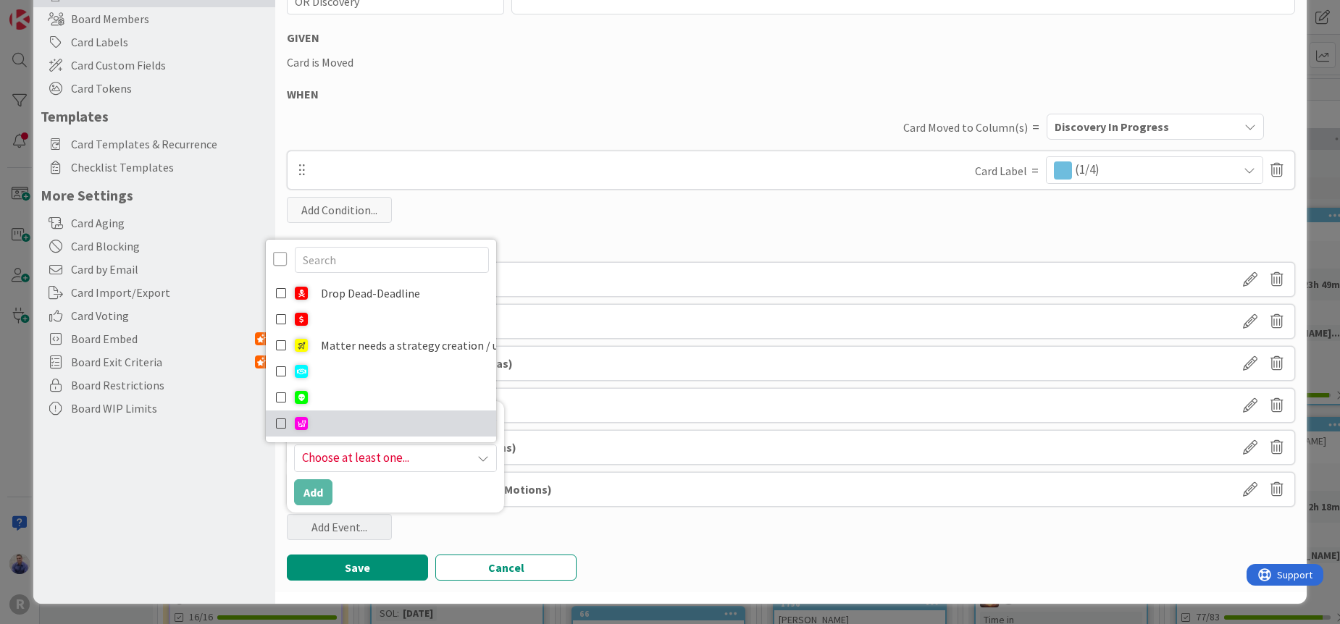
click at [298, 417] on div at bounding box center [301, 423] width 13 height 13
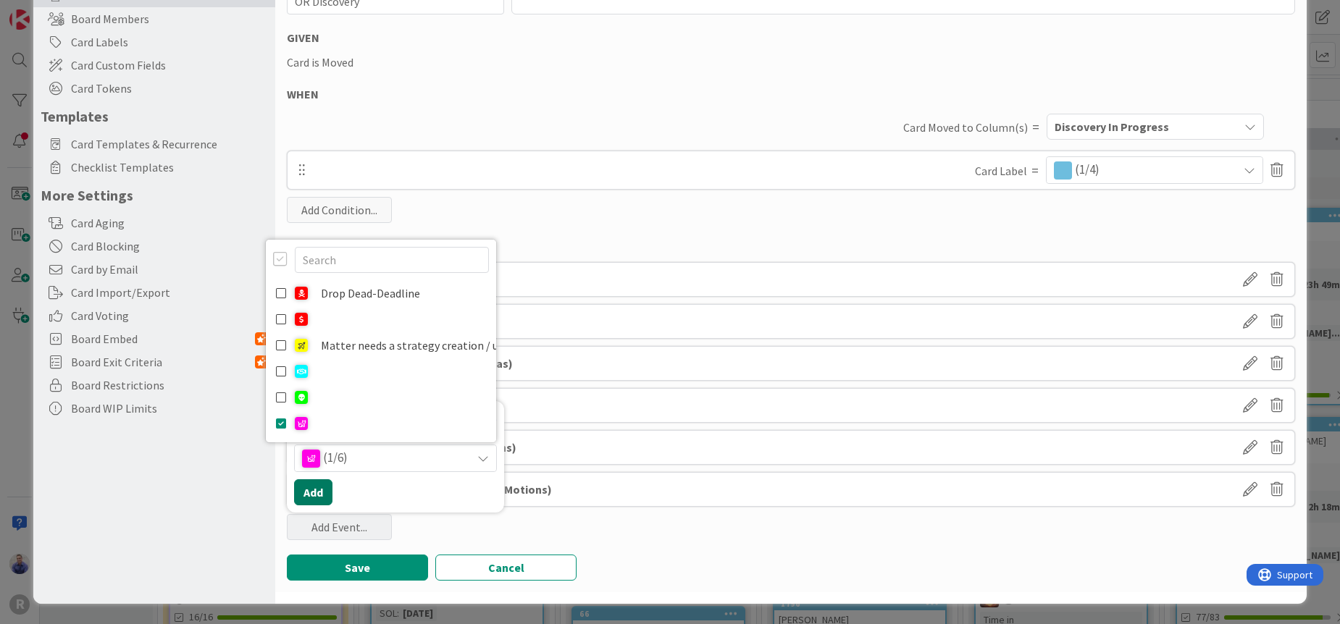
click at [307, 491] on button "Add" at bounding box center [313, 492] width 38 height 26
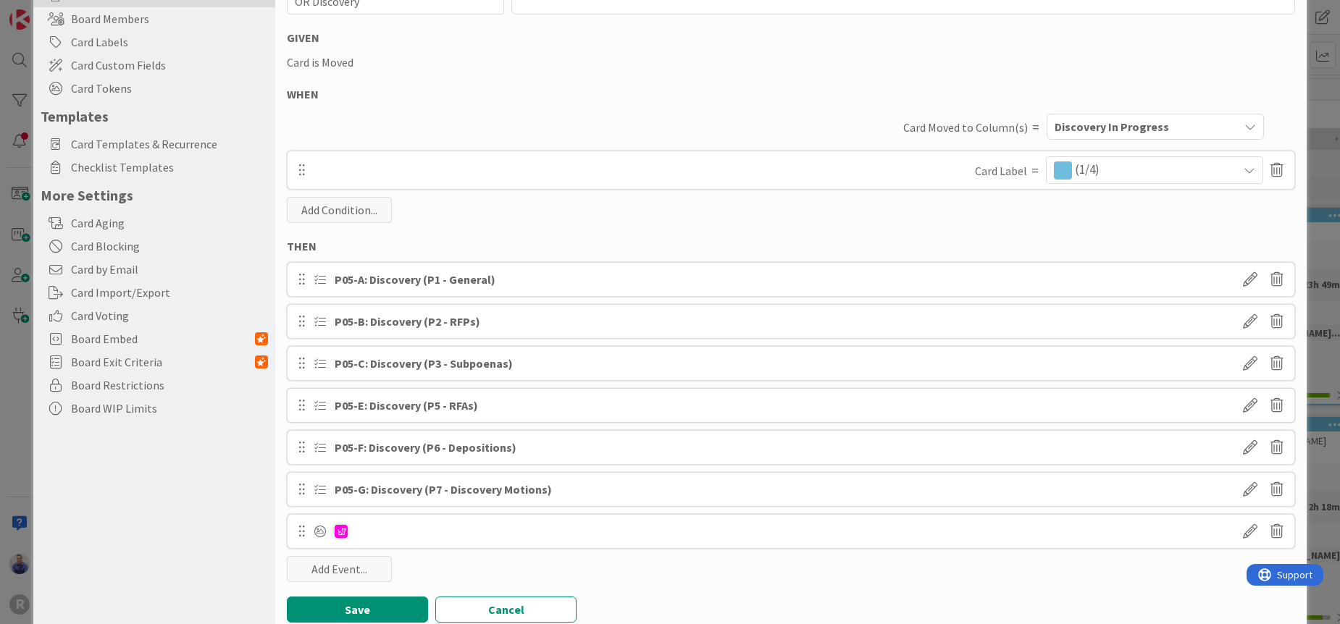
scroll to position [180, 0]
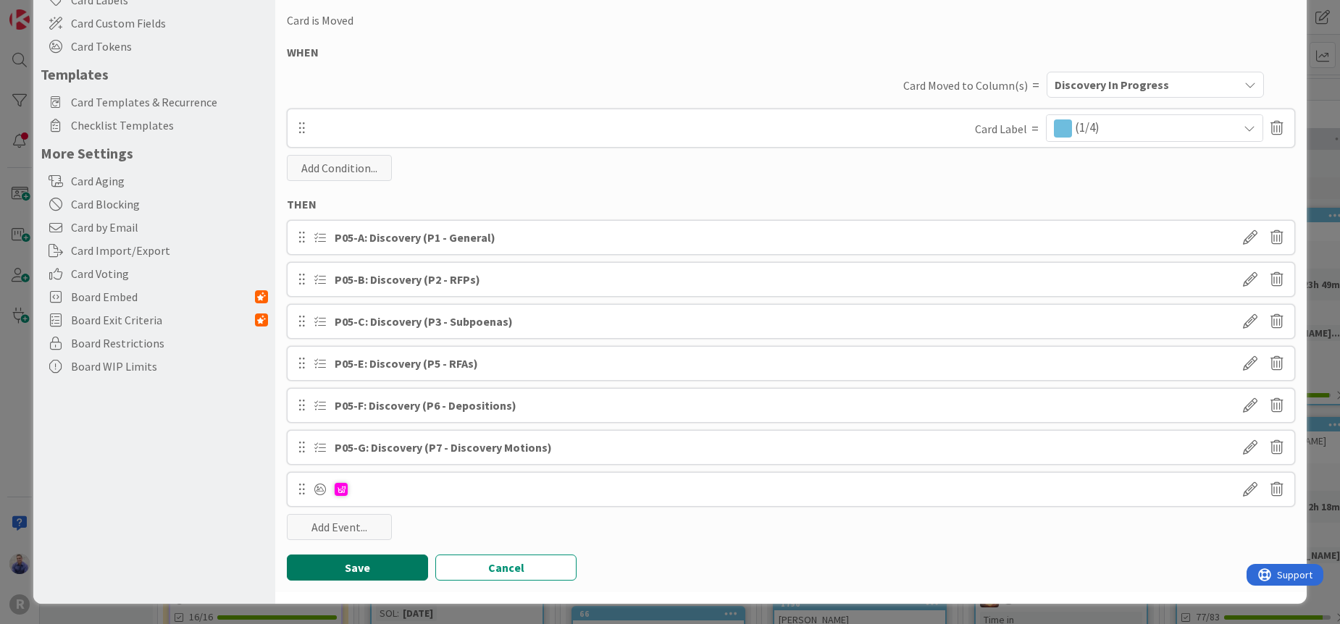
click at [388, 559] on button "Save" at bounding box center [357, 568] width 141 height 26
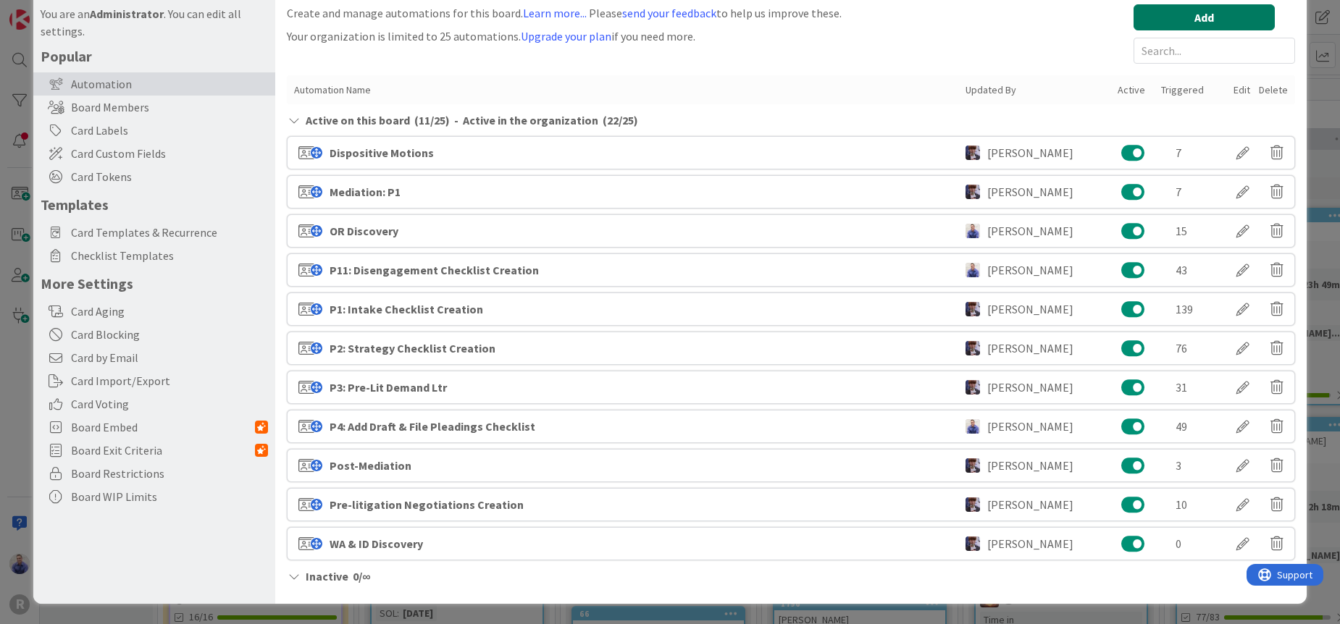
scroll to position [0, 0]
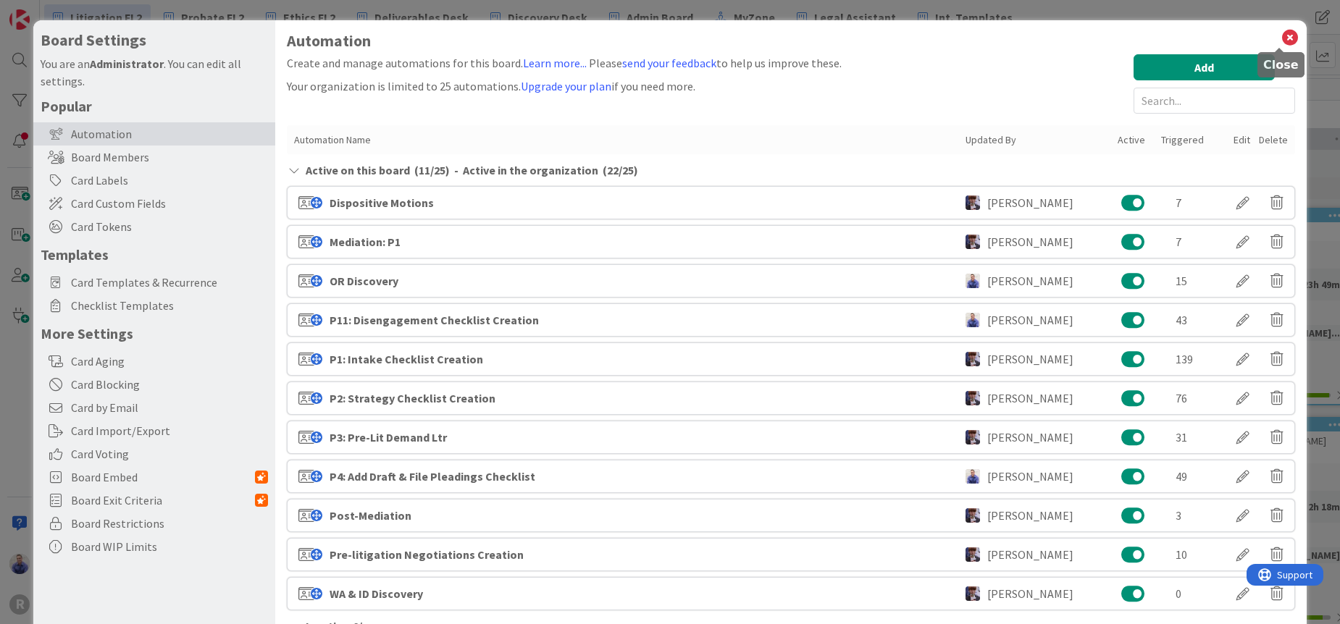
click at [1282, 41] on icon at bounding box center [1289, 38] width 19 height 20
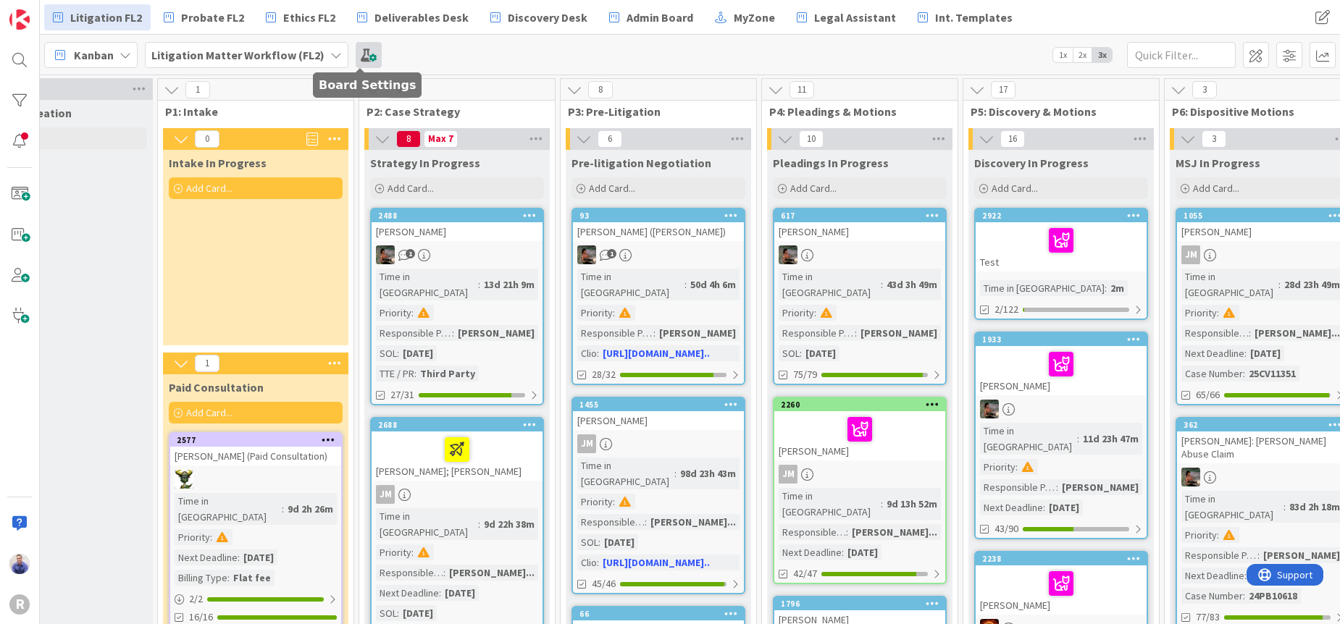
click at [356, 51] on span at bounding box center [369, 55] width 26 height 26
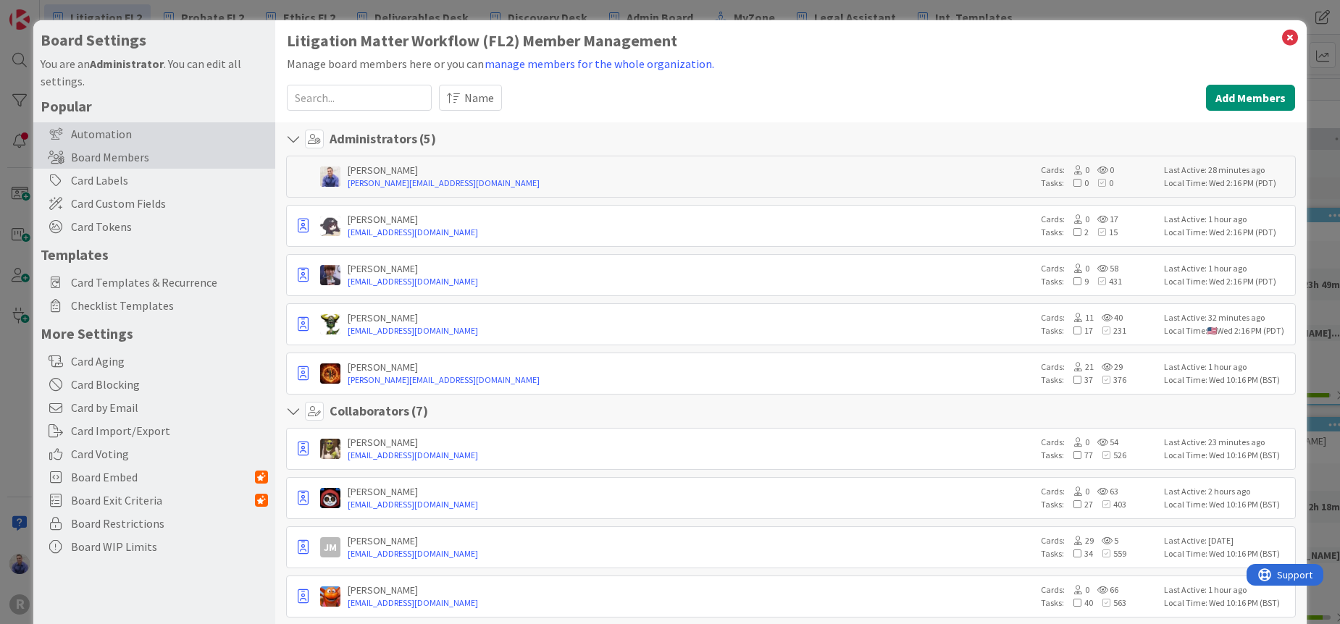
click at [106, 136] on div "Automation" at bounding box center [154, 133] width 242 height 23
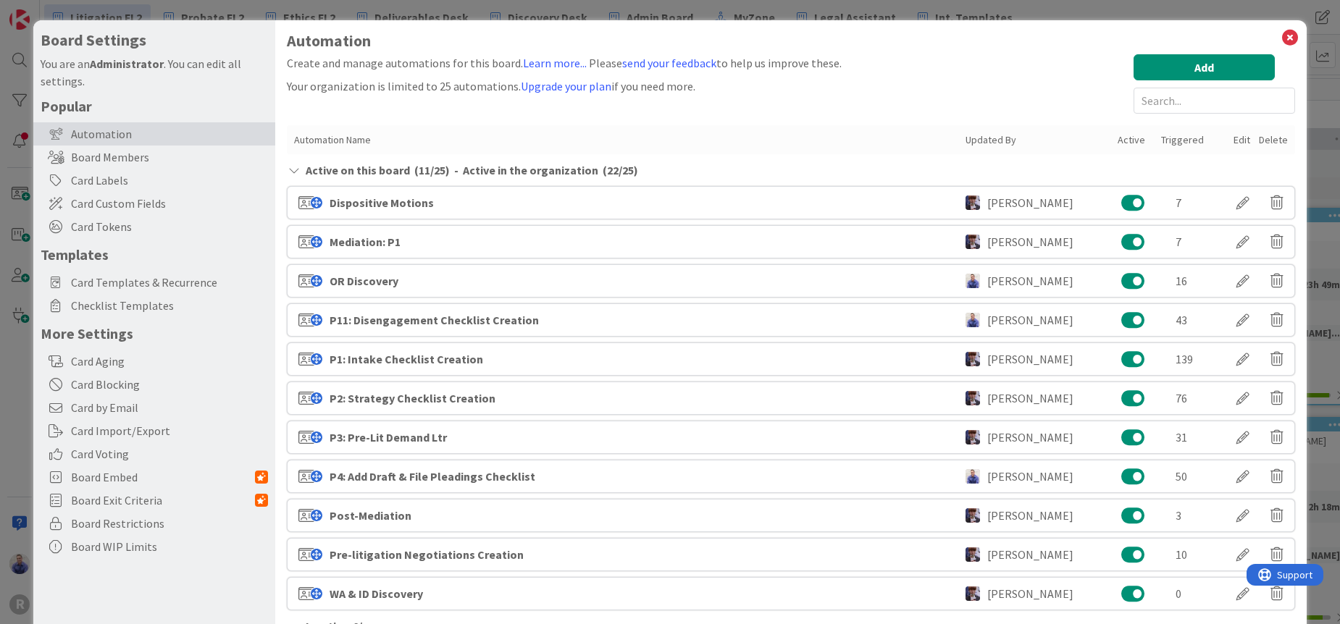
scroll to position [50, 0]
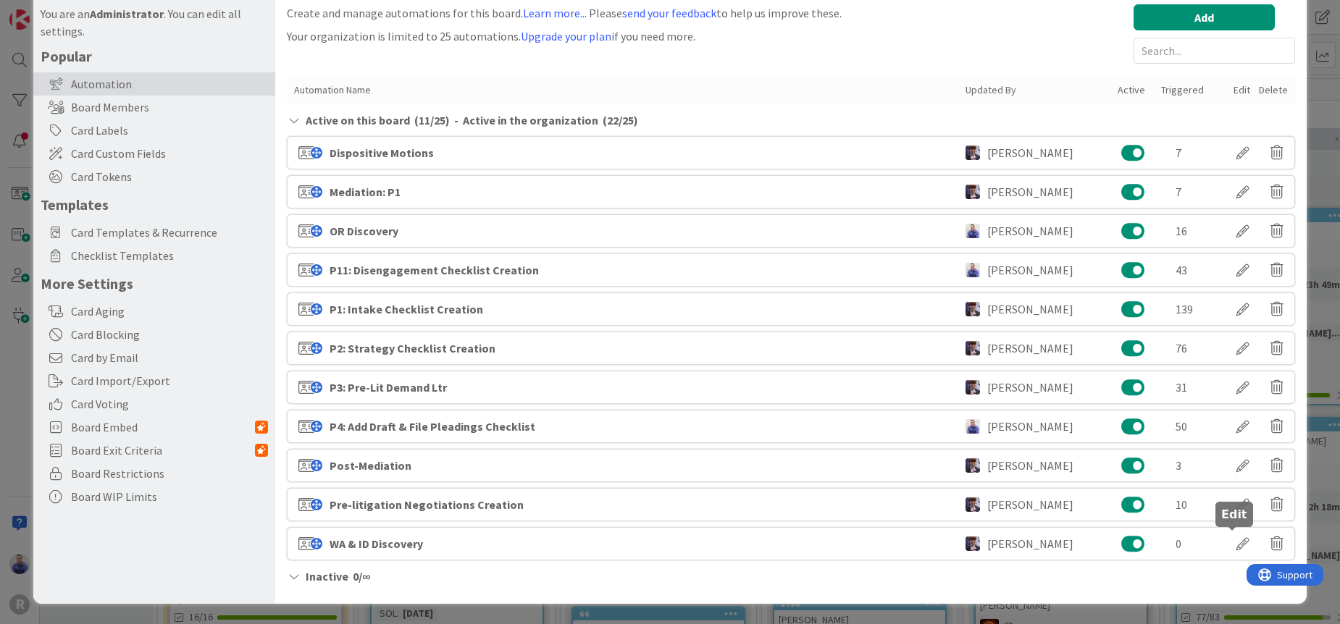
click at [1231, 539] on div at bounding box center [1242, 543] width 41 height 25
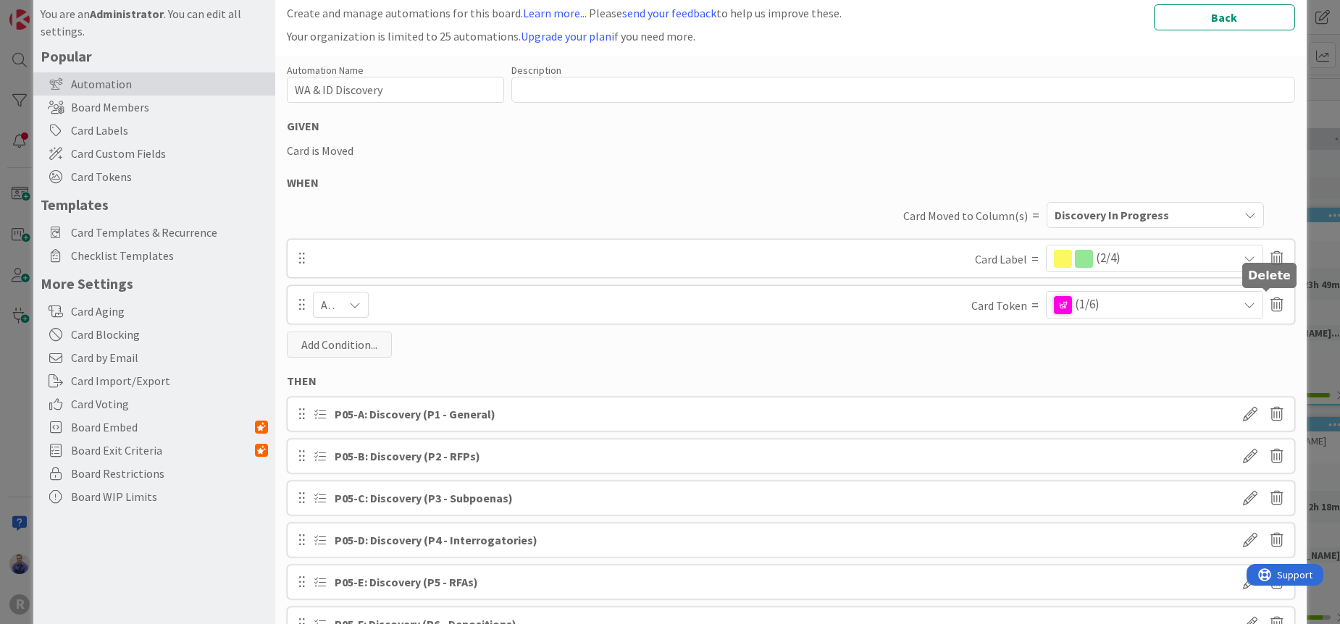
click at [1270, 304] on icon at bounding box center [1276, 305] width 13 height 25
click at [1127, 358] on button "Delete" at bounding box center [1136, 361] width 54 height 26
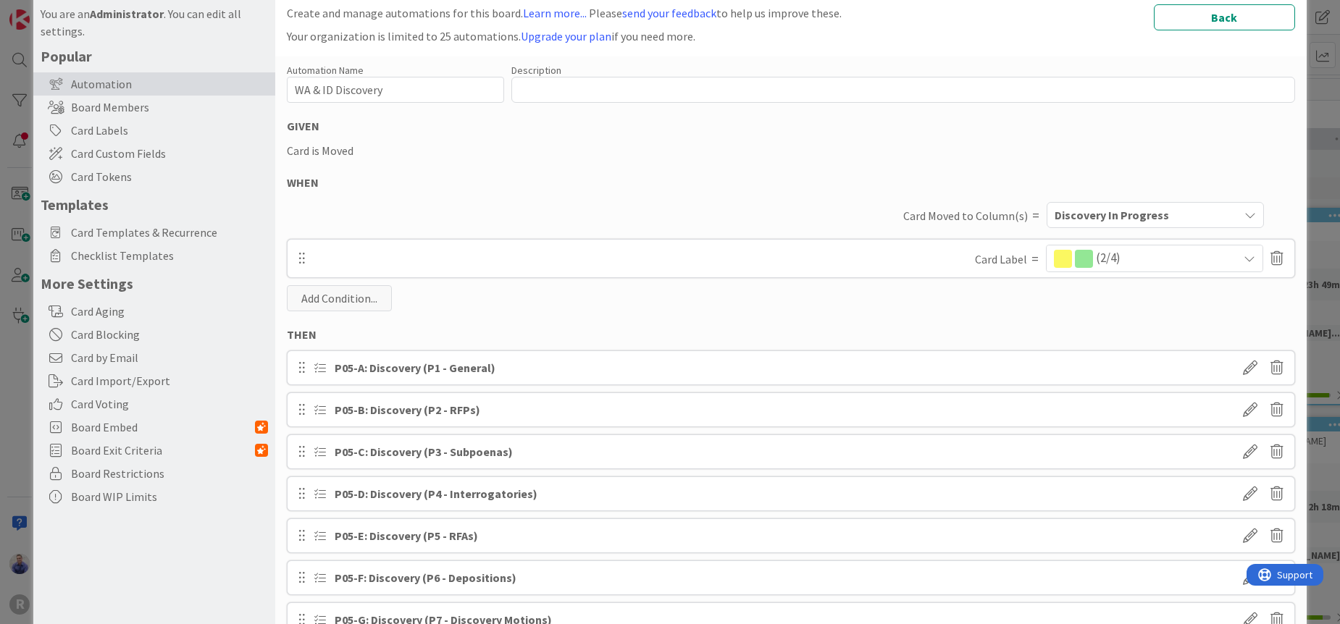
scroll to position [180, 0]
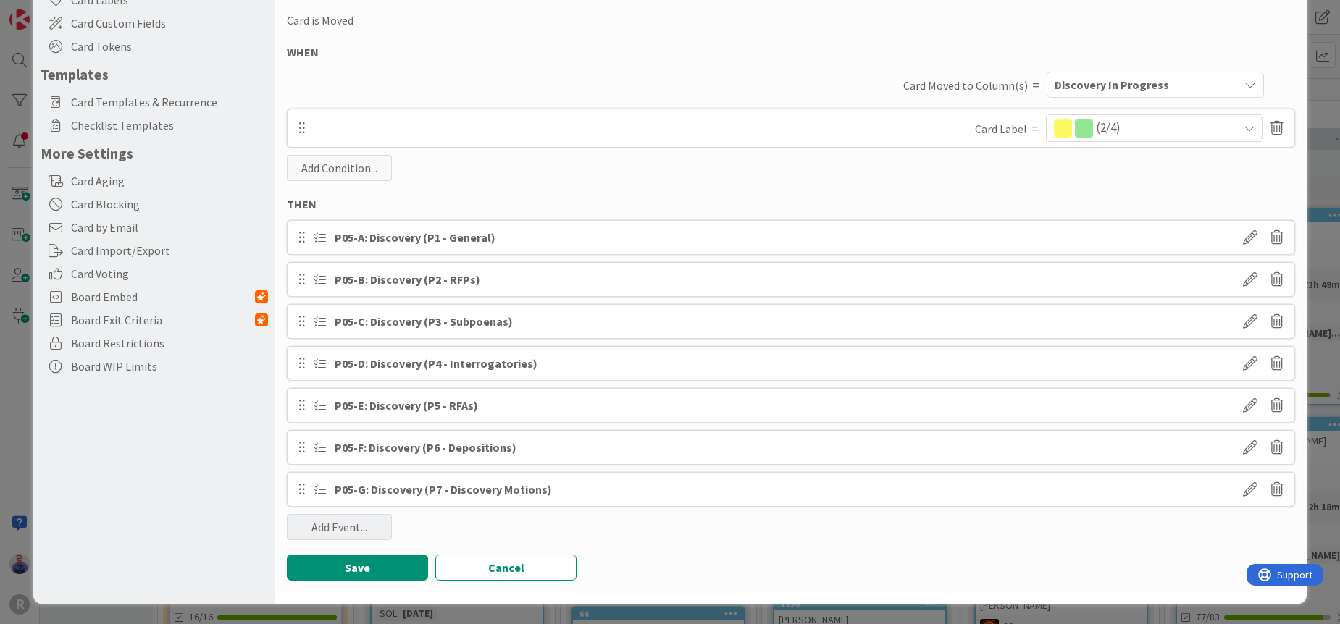
click at [332, 534] on div "Add Event..." at bounding box center [339, 527] width 105 height 26
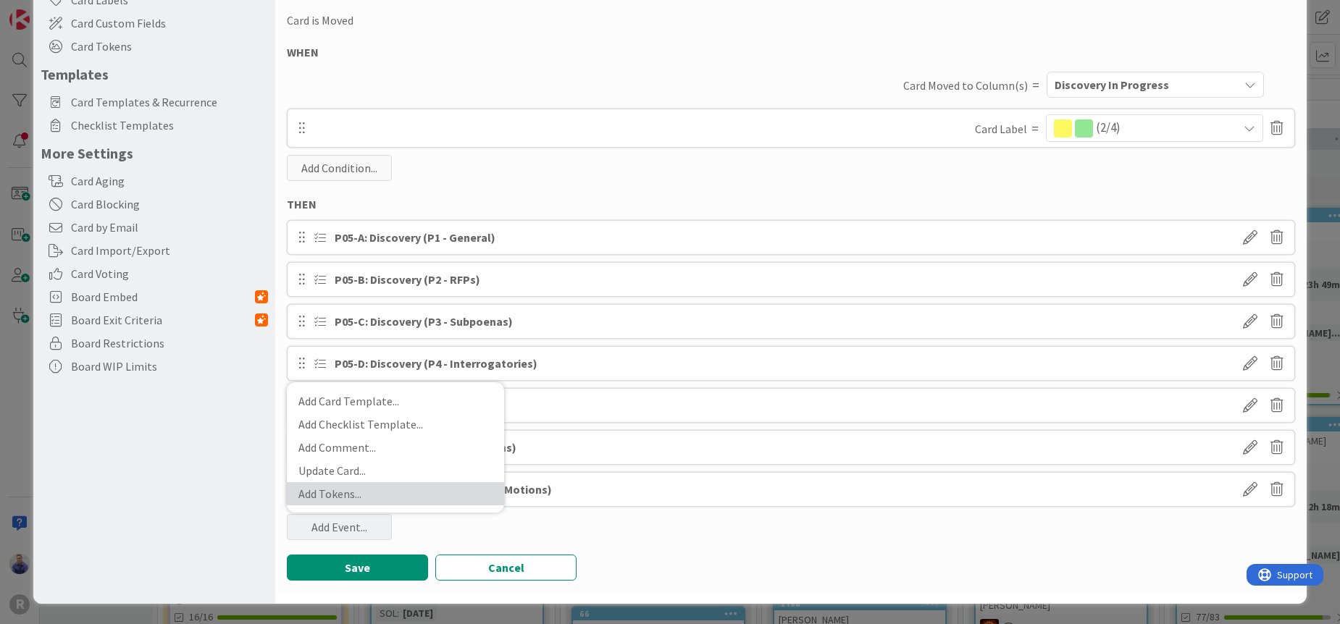
click at [330, 494] on link "Add Tokens ..." at bounding box center [395, 493] width 217 height 23
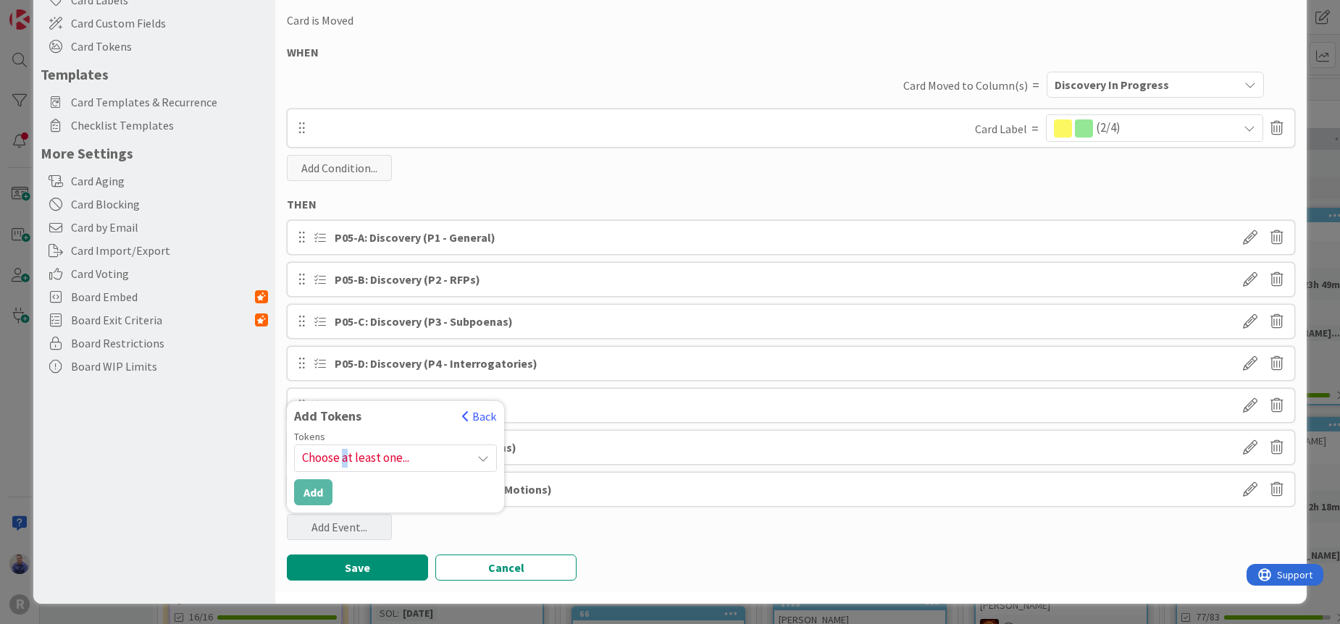
click at [346, 461] on span "Choose at least one..." at bounding box center [395, 458] width 201 height 26
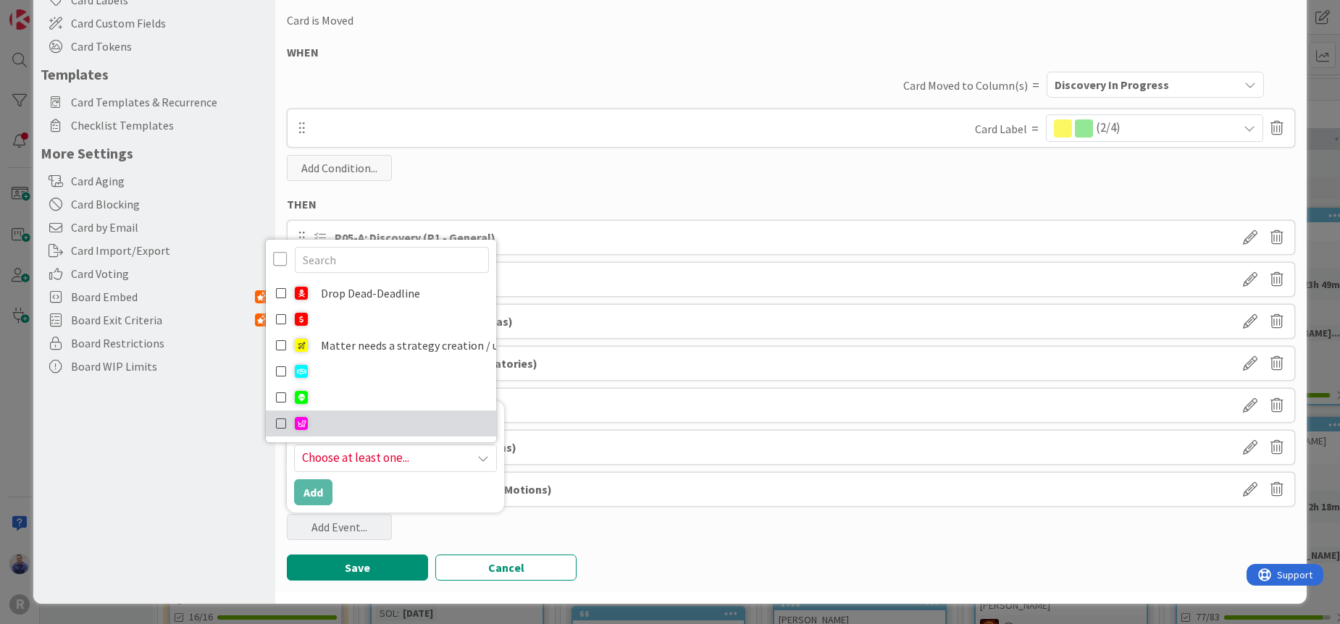
click at [284, 416] on icon at bounding box center [282, 424] width 12 height 22
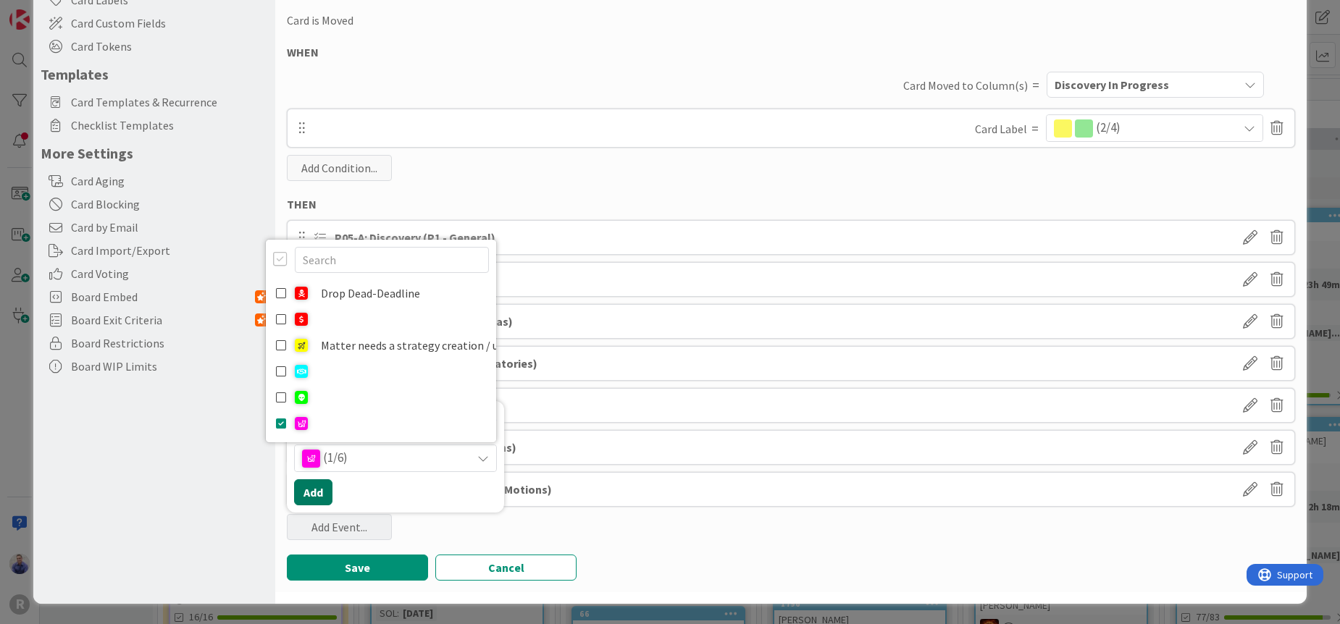
click at [308, 485] on button "Add" at bounding box center [313, 492] width 38 height 26
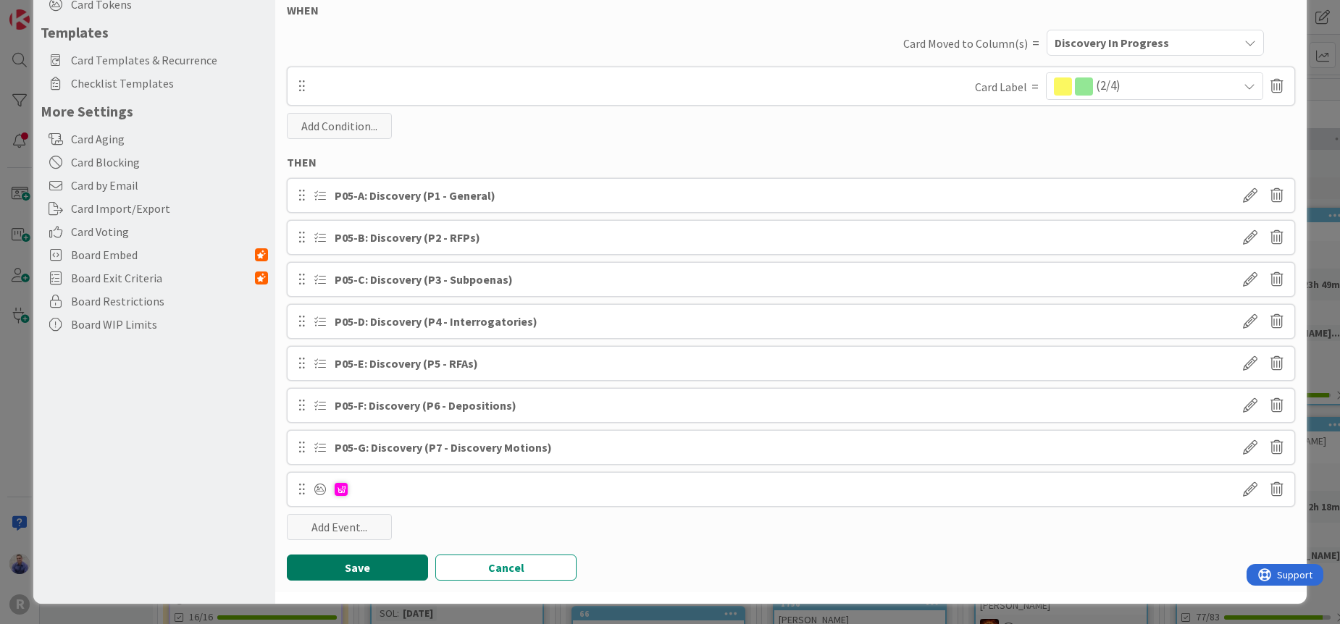
click at [377, 561] on button "Save" at bounding box center [357, 568] width 141 height 26
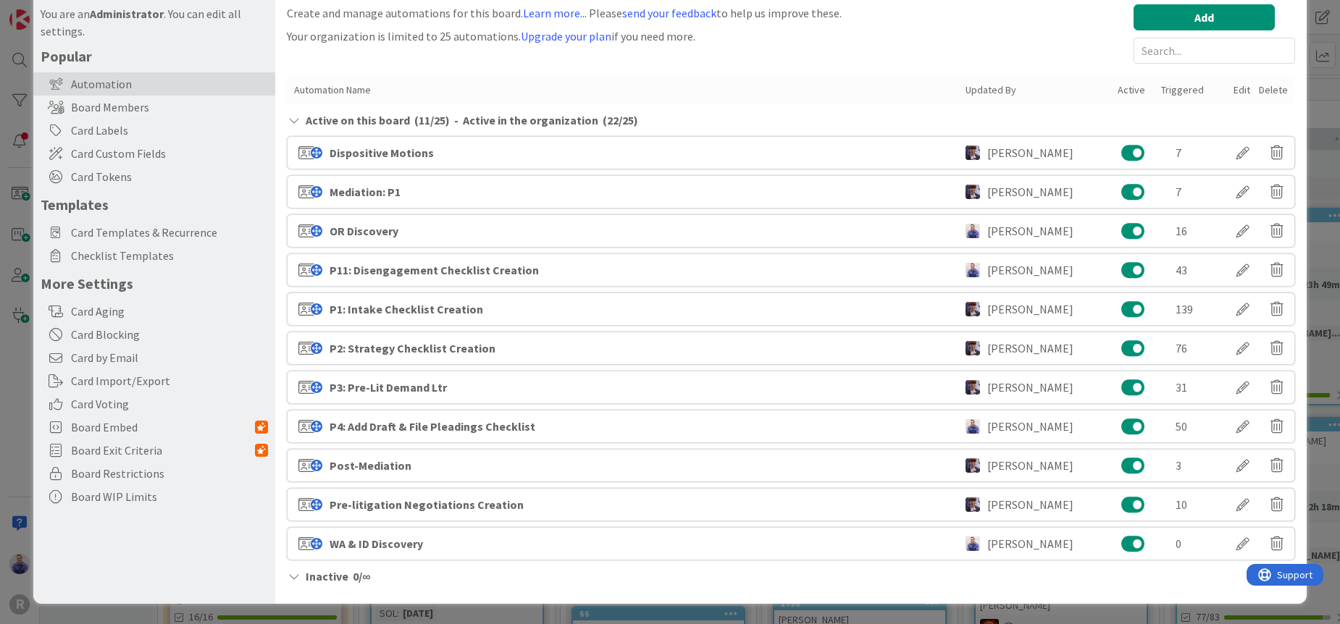
scroll to position [0, 0]
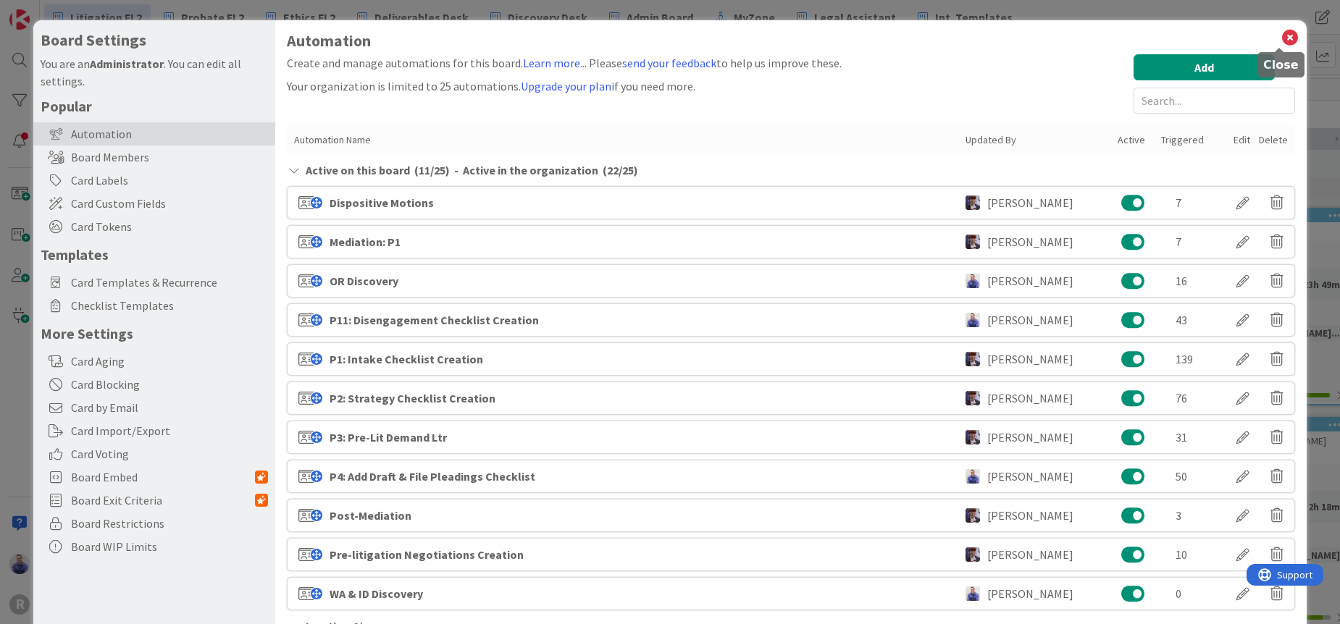
click at [1280, 37] on icon at bounding box center [1289, 38] width 19 height 20
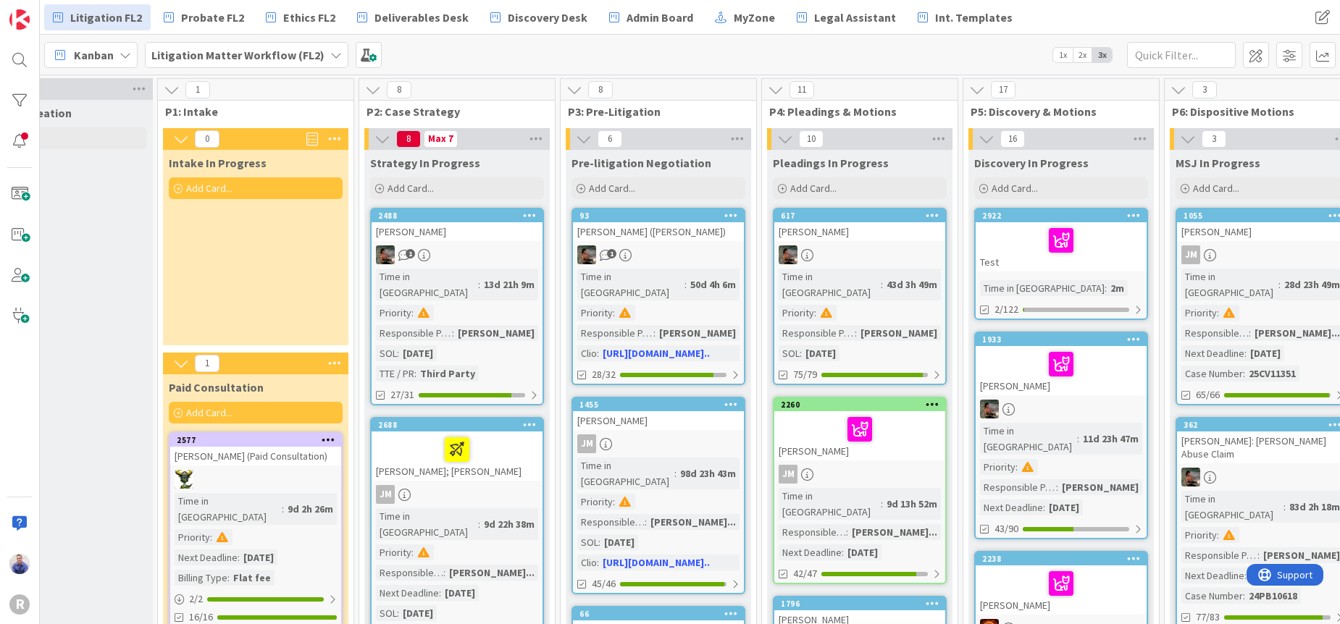
click at [185, 193] on div "Add Card..." at bounding box center [256, 188] width 174 height 22
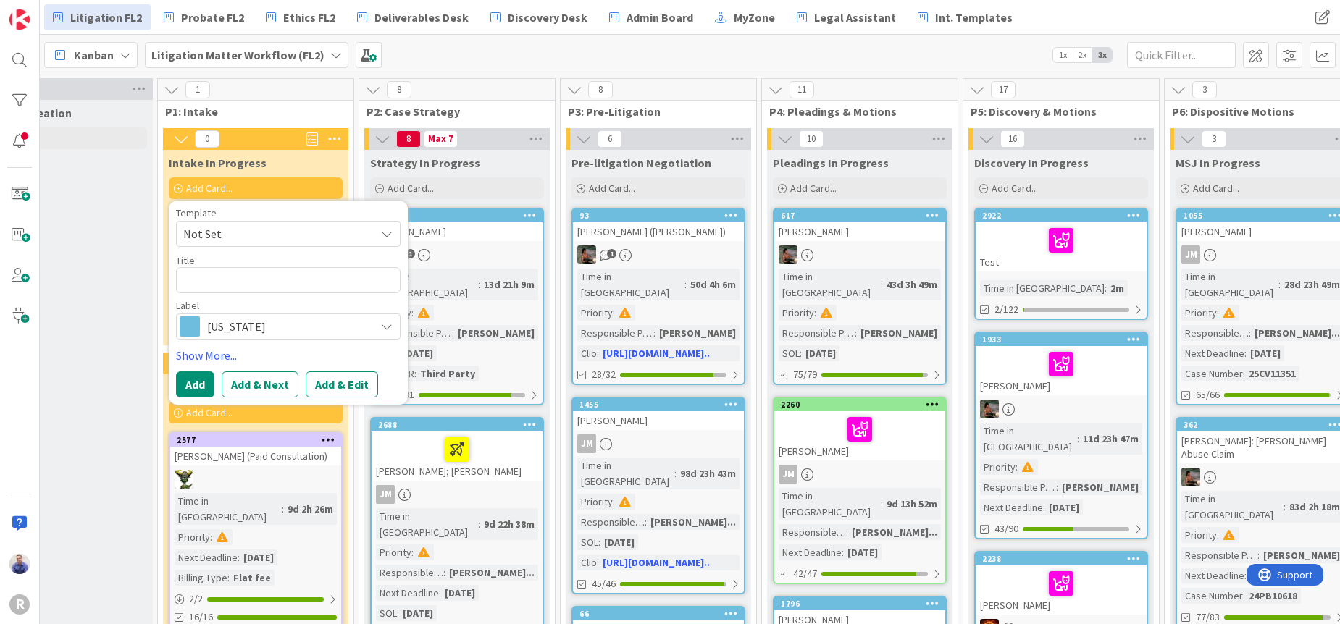
click at [264, 328] on span "[US_STATE]" at bounding box center [287, 326] width 161 height 20
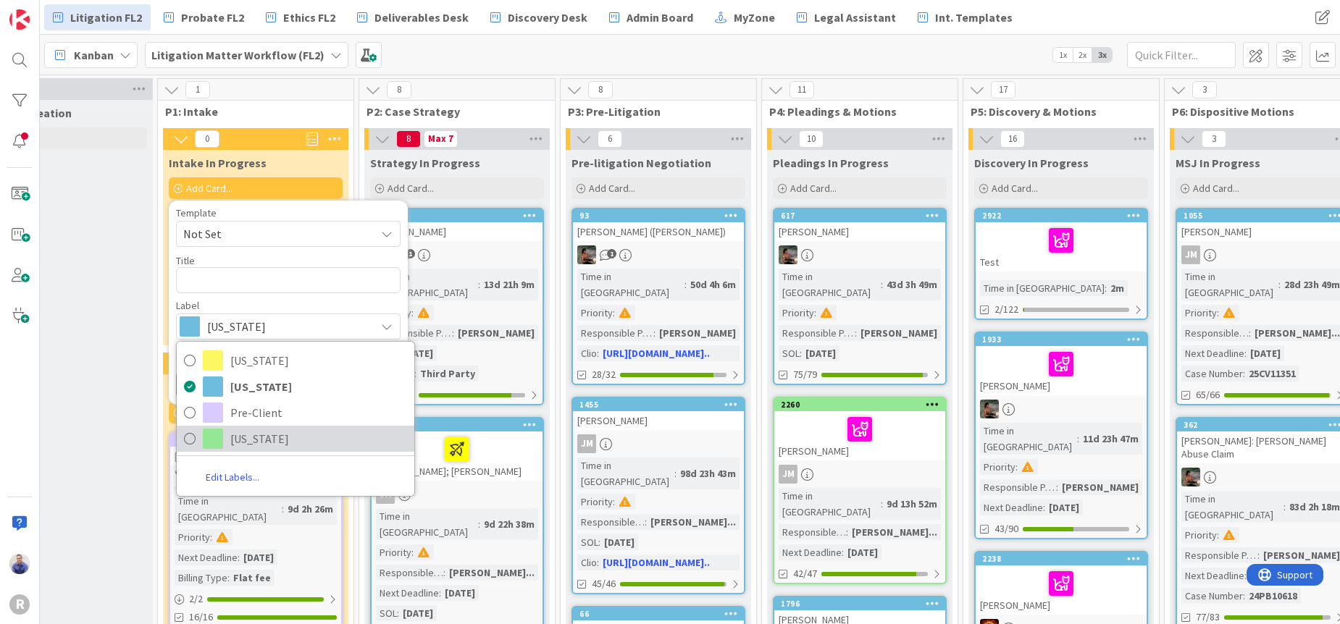
click at [271, 431] on span "[US_STATE]" at bounding box center [318, 439] width 177 height 22
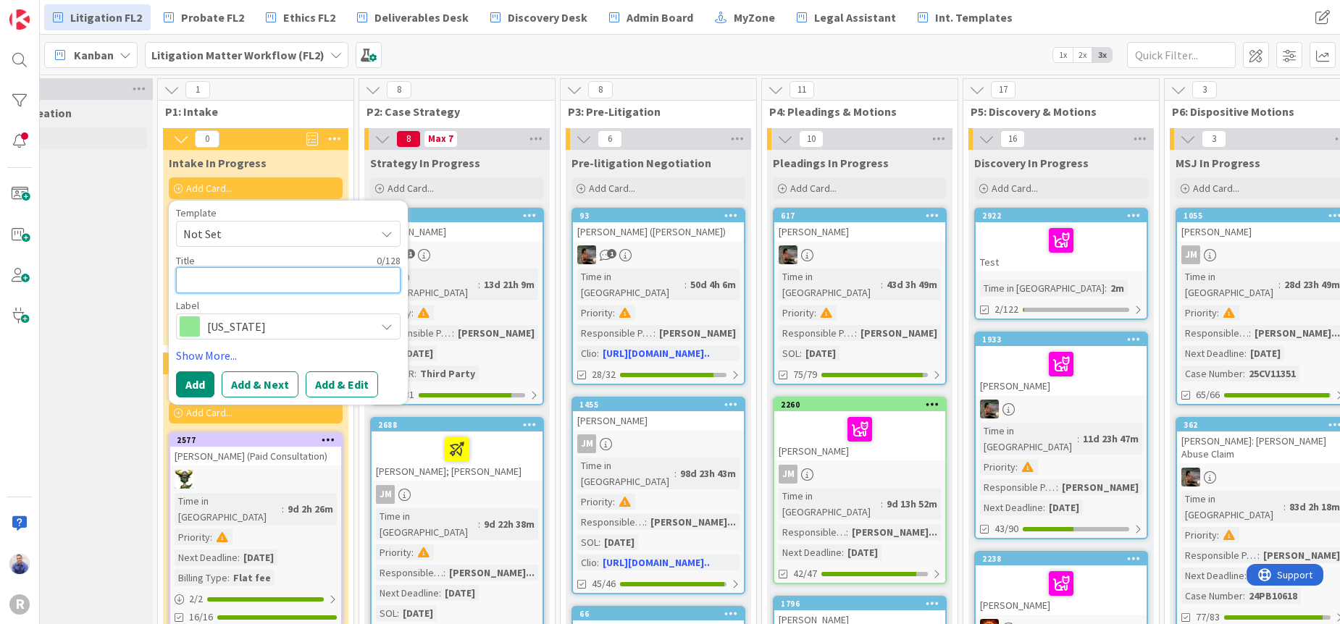
click at [219, 282] on textarea at bounding box center [288, 280] width 224 height 26
type textarea "x"
type textarea "T"
type textarea "x"
type textarea "TE"
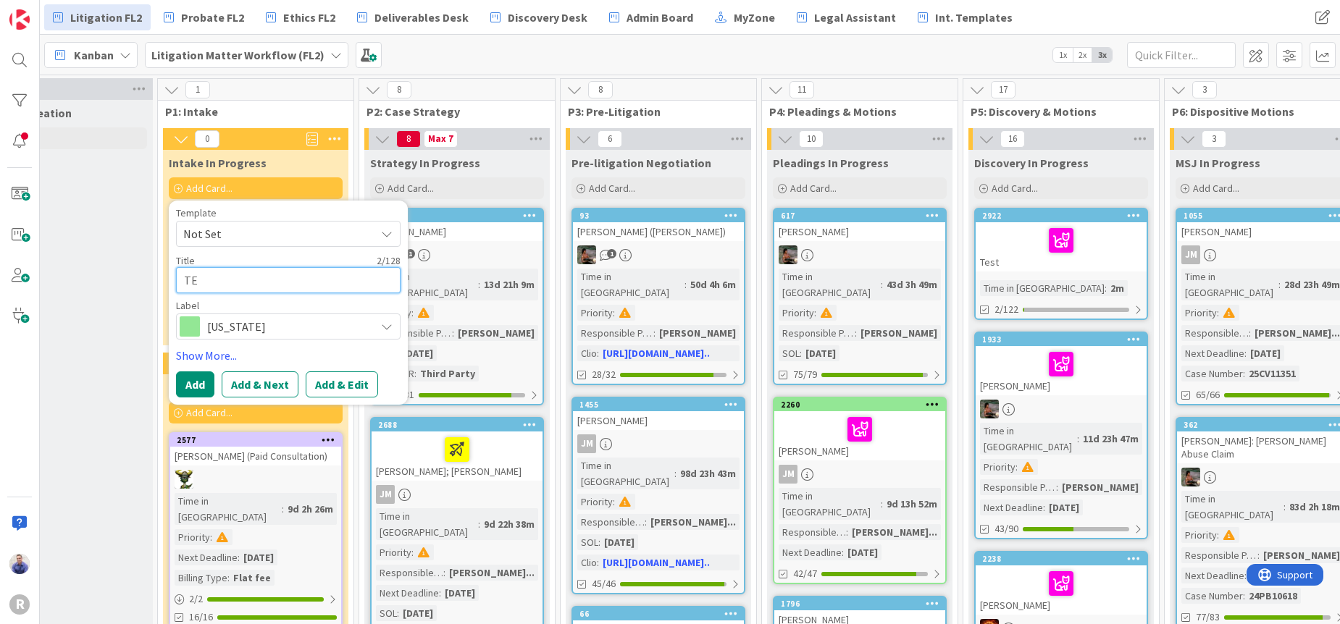
type textarea "x"
type textarea "TEE"
type textarea "x"
type textarea "TEEE"
type textarea "x"
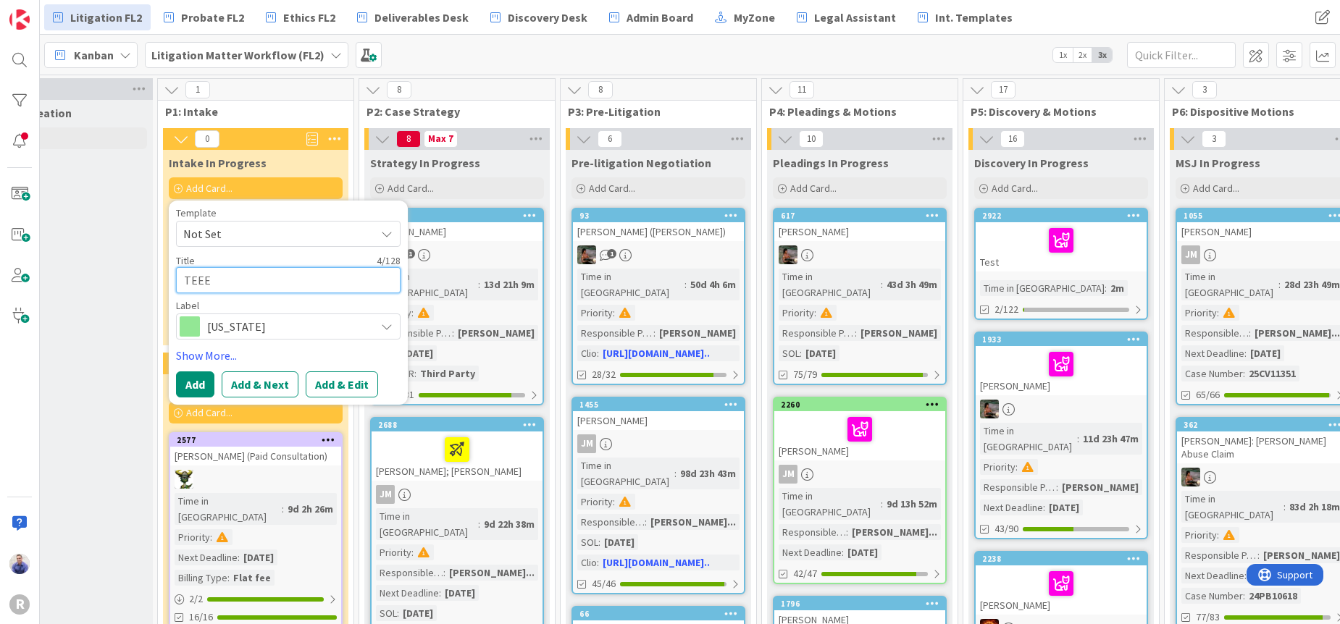
type textarea "TEEEE"
type textarea "x"
type textarea "TEEEES"
type textarea "x"
type textarea "TEEEEST"
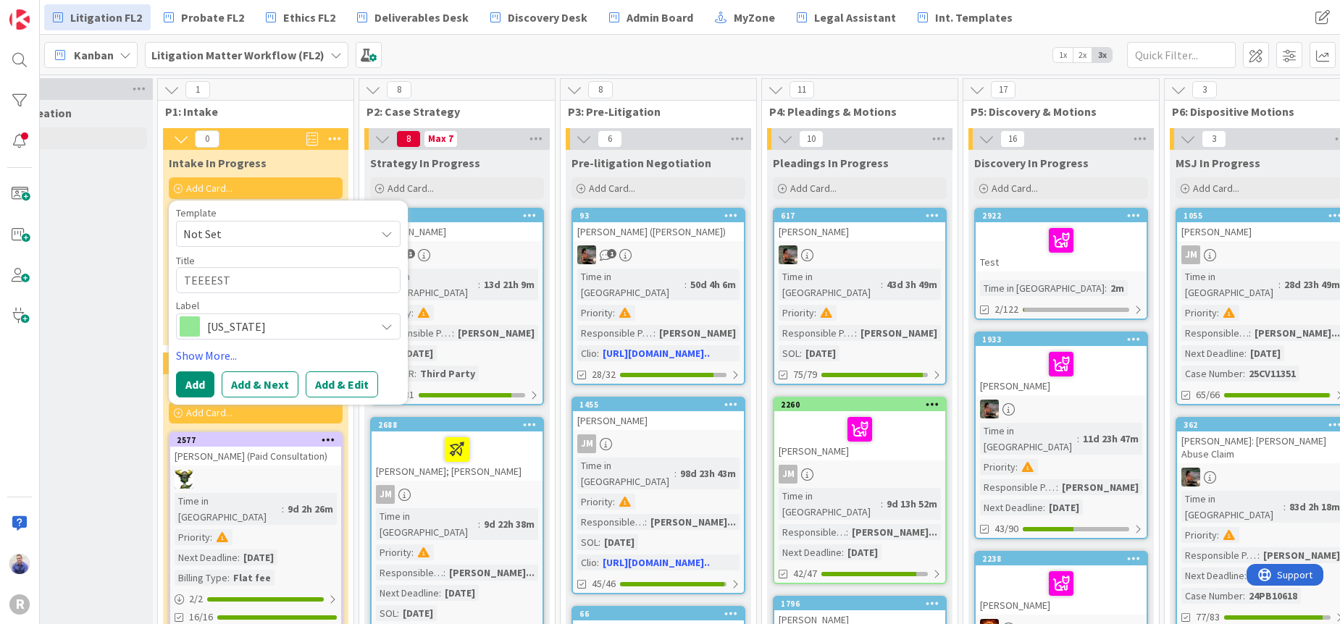
click at [222, 387] on div "Add Add & Next Add & Edit" at bounding box center [288, 384] width 224 height 26
click at [185, 384] on button "Add" at bounding box center [195, 384] width 38 height 26
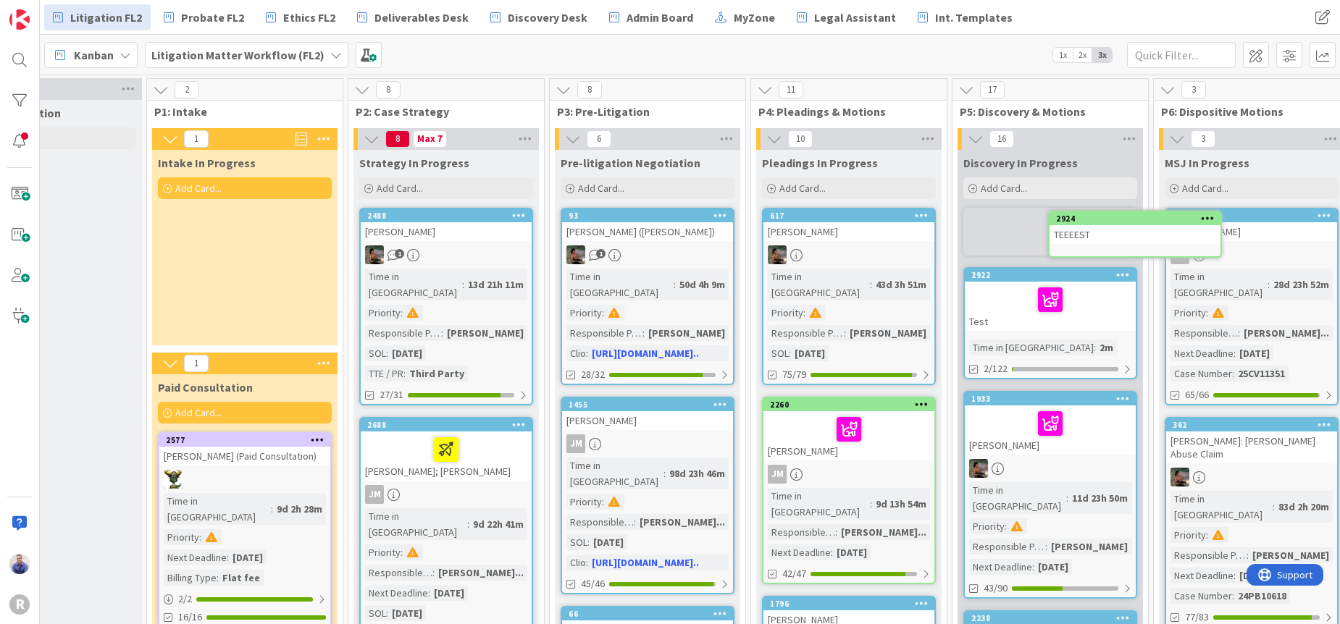
scroll to position [0, 98]
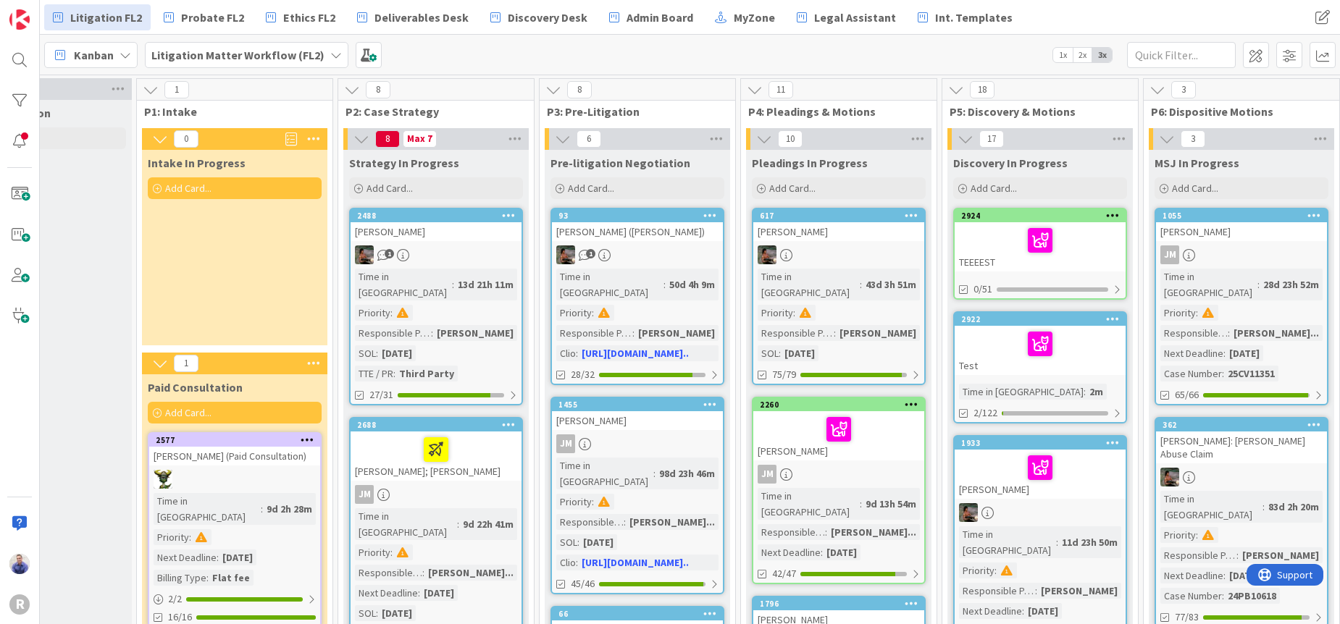
click at [1116, 216] on icon at bounding box center [1113, 215] width 14 height 10
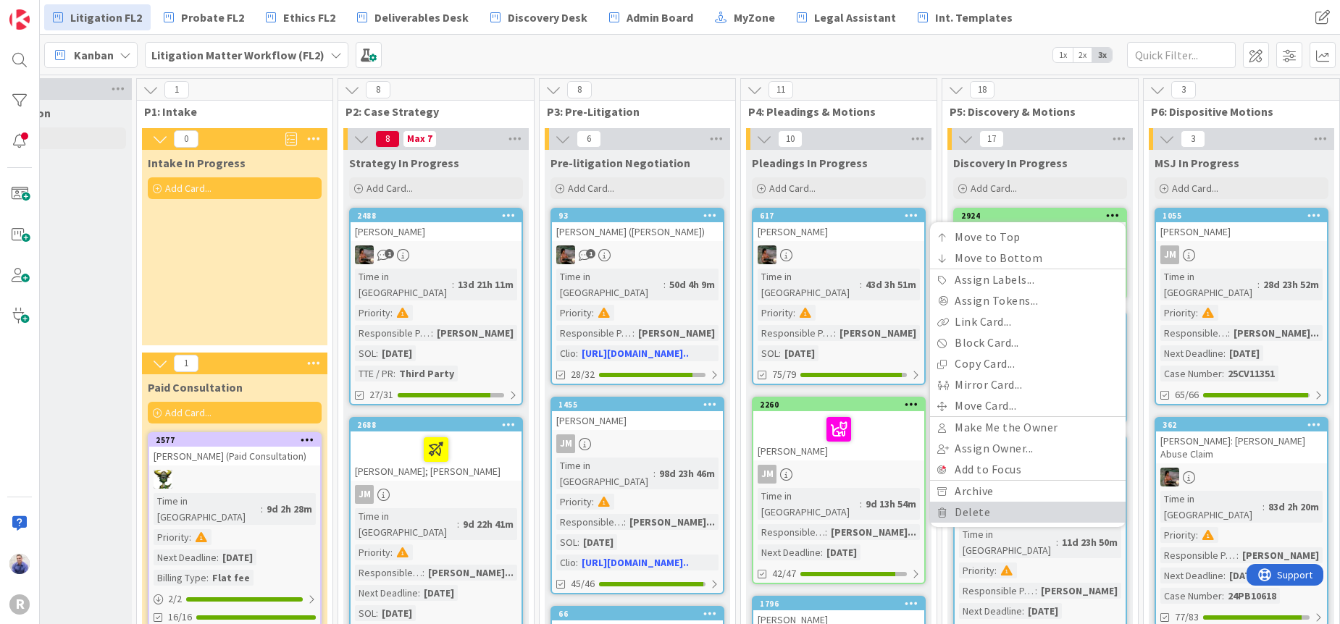
click at [1035, 505] on link "Delete" at bounding box center [1027, 512] width 195 height 21
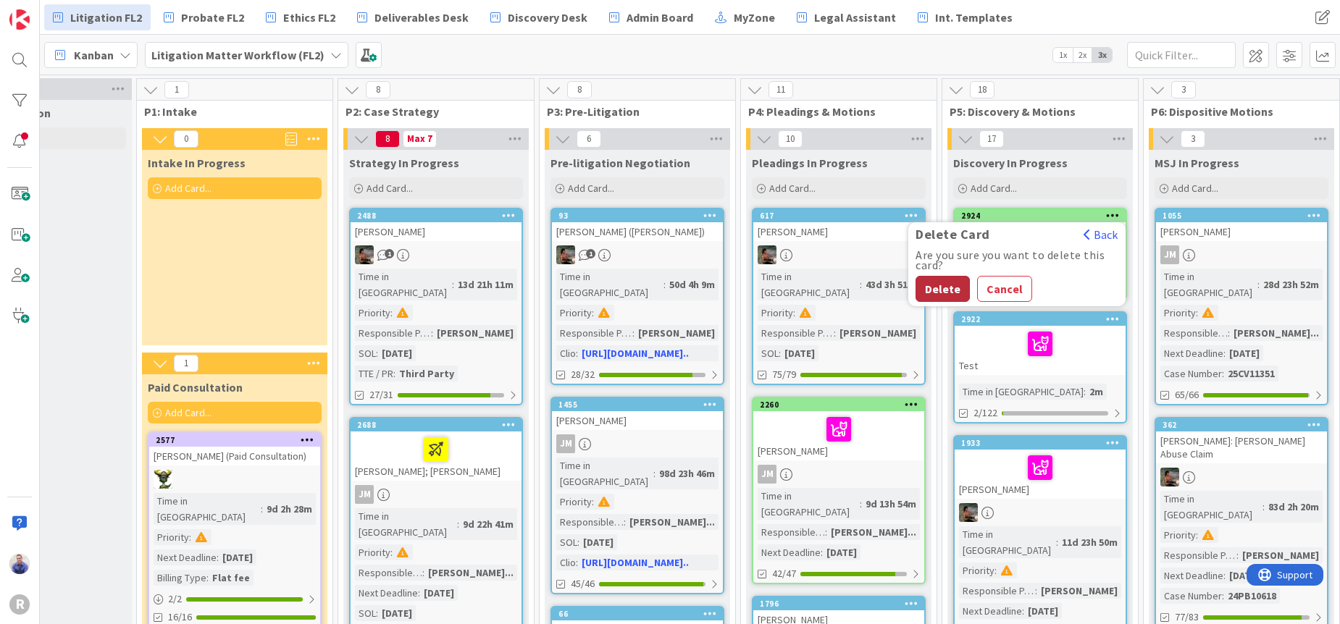
click at [950, 288] on button "Delete" at bounding box center [942, 289] width 54 height 26
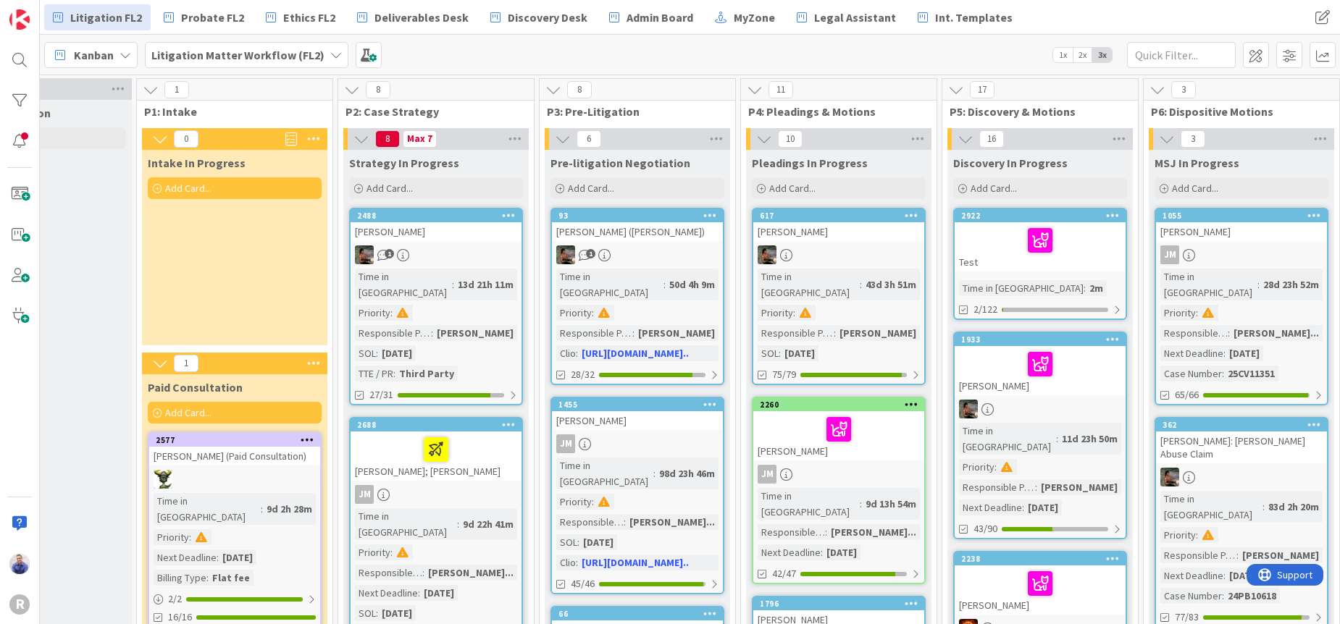
click at [1115, 217] on icon at bounding box center [1113, 215] width 14 height 10
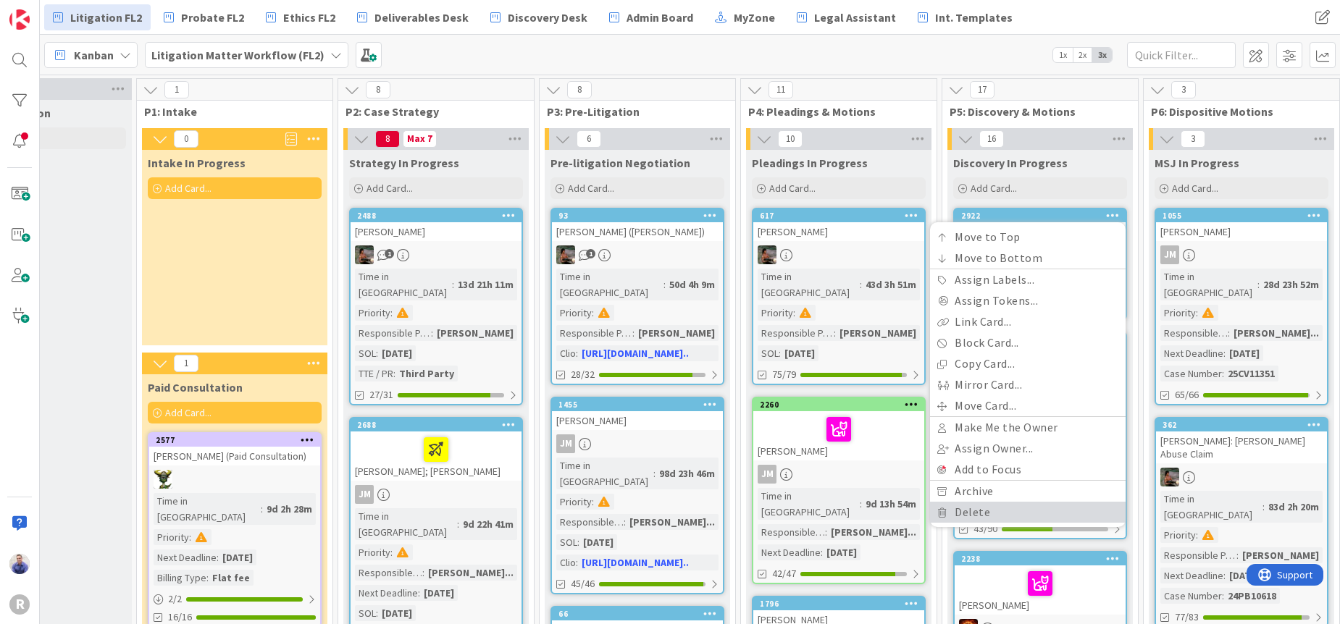
click at [996, 506] on link "Delete" at bounding box center [1027, 512] width 195 height 21
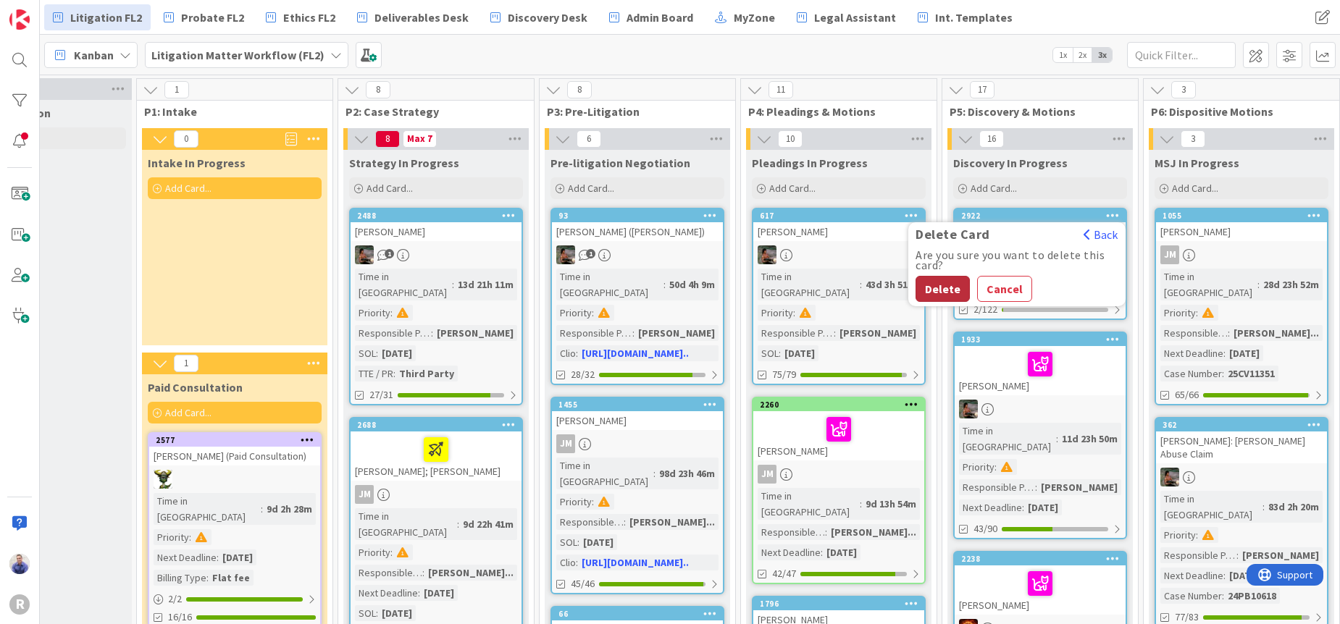
click at [947, 282] on button "Delete" at bounding box center [942, 289] width 54 height 26
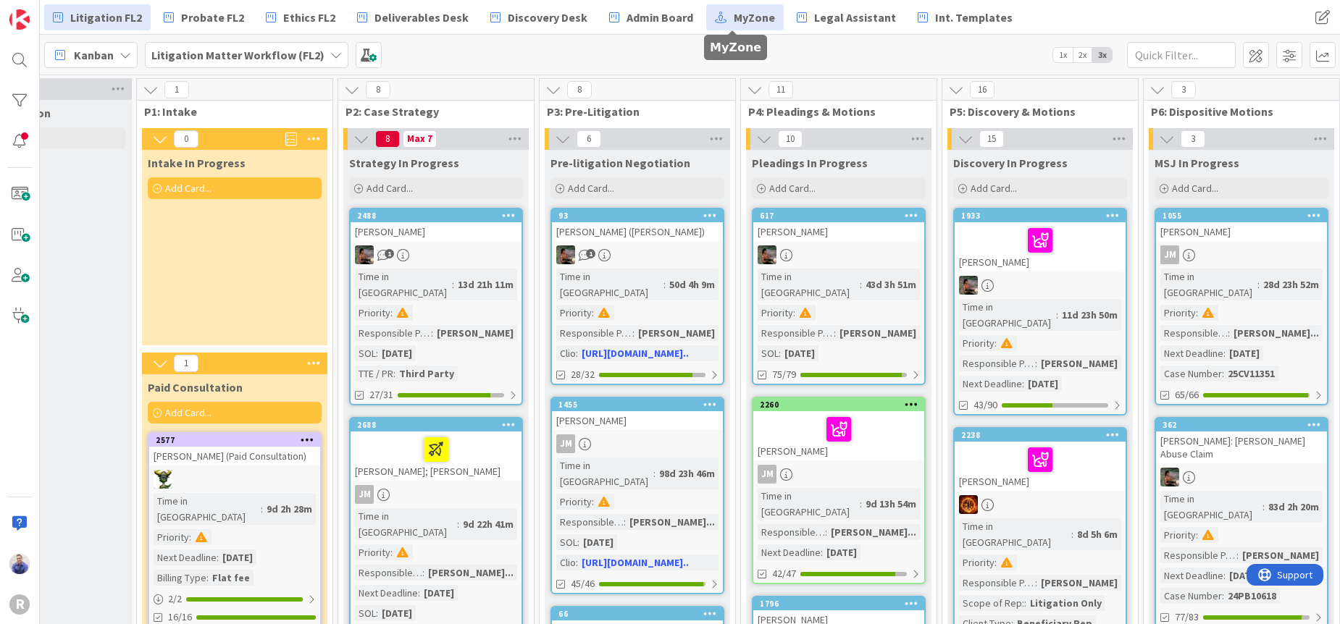
click at [719, 21] on link "MyZone" at bounding box center [744, 17] width 77 height 26
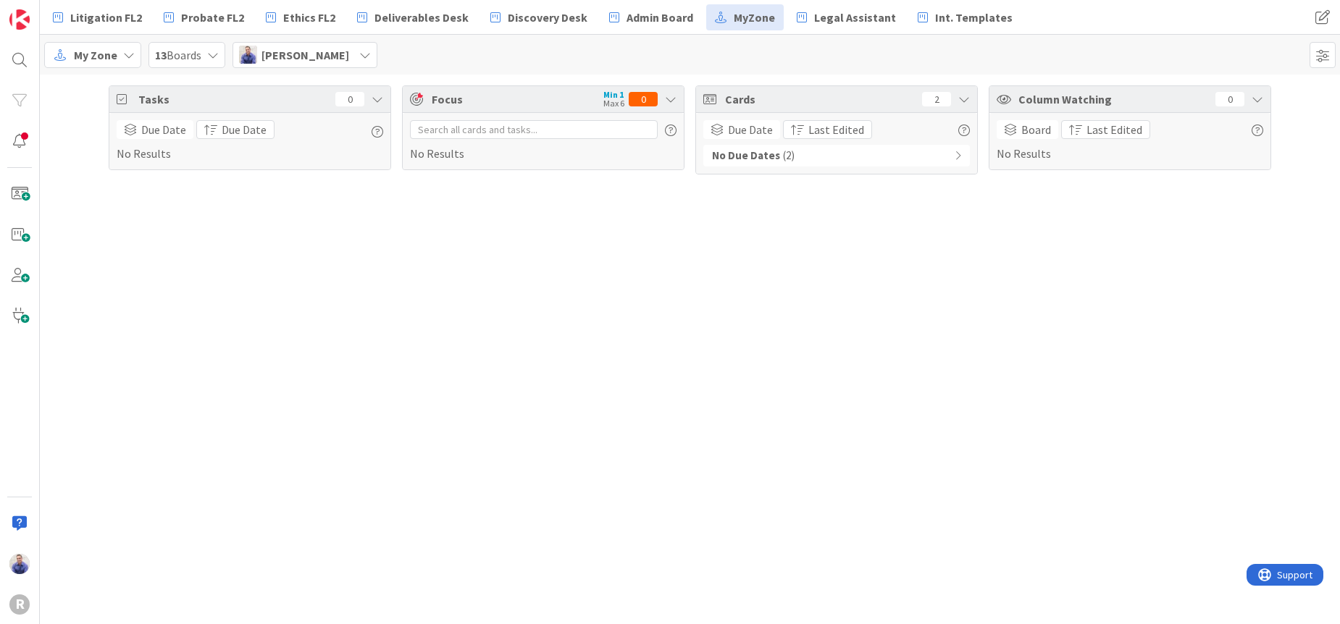
click at [311, 49] on span "[PERSON_NAME]" at bounding box center [305, 54] width 88 height 17
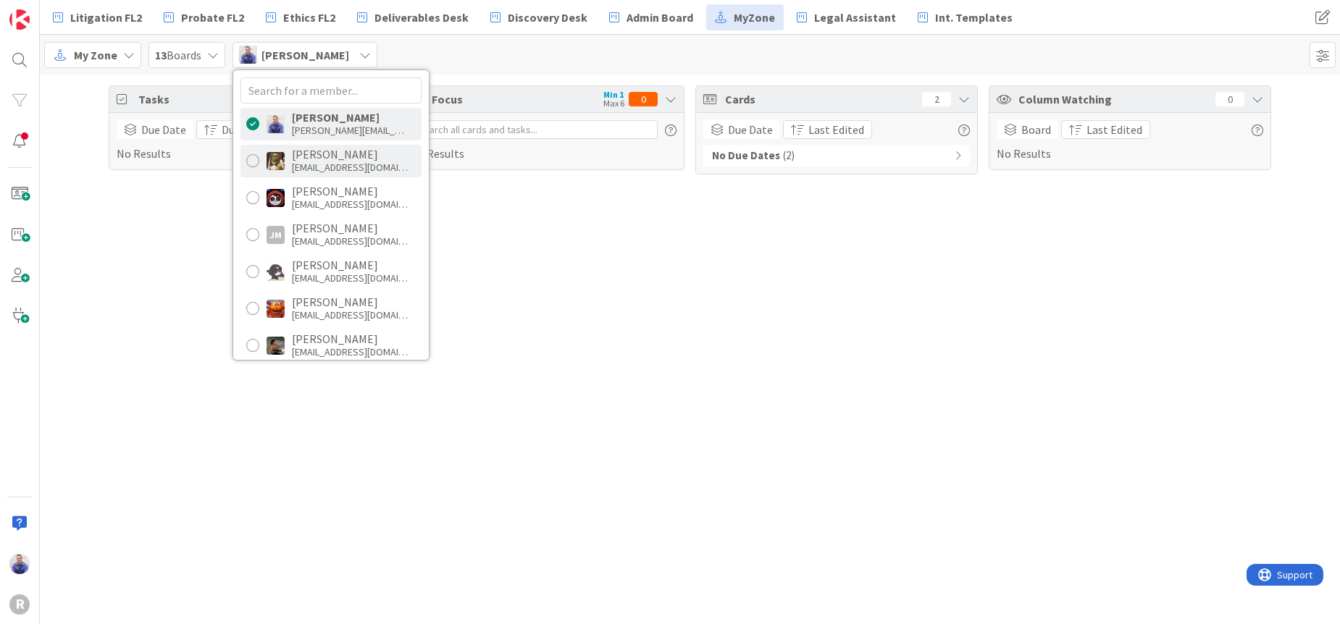
click at [331, 163] on div "[EMAIL_ADDRESS][DOMAIN_NAME]" at bounding box center [350, 167] width 116 height 13
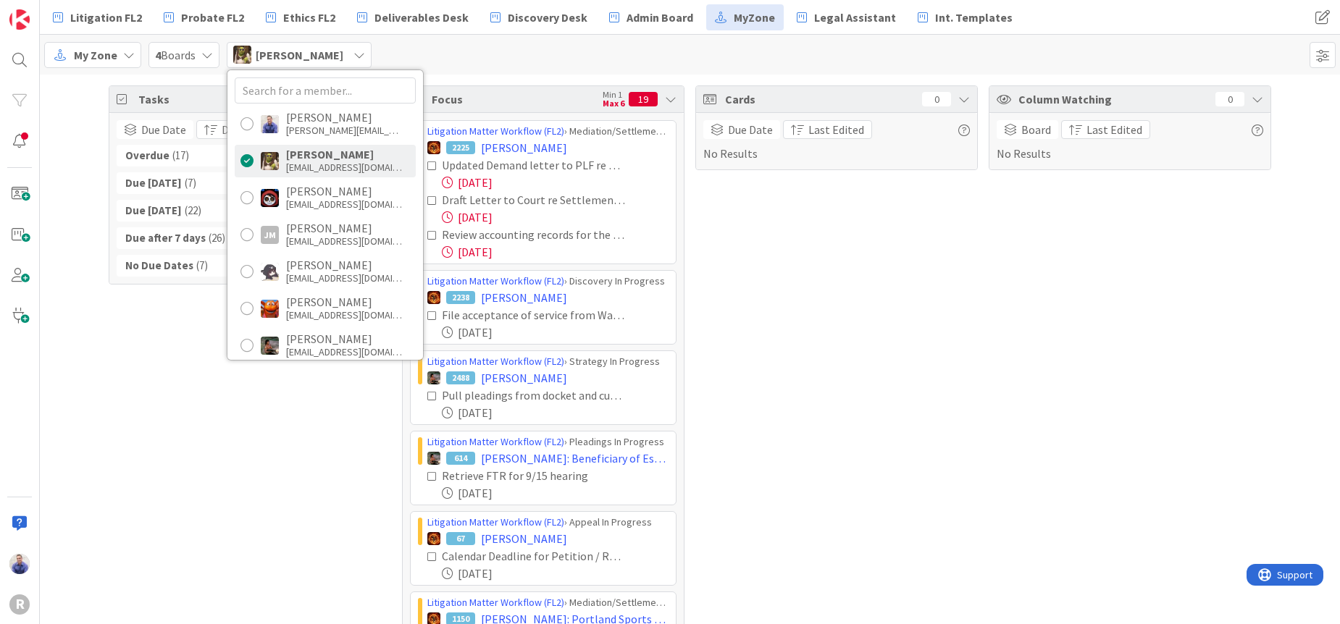
click at [67, 303] on div "Tasks 79 Due Date Due Date Overdue ( 17 ) Due [DATE] ( 7 ) Due [DATE] ( 22 ) Du…" at bounding box center [690, 604] width 1300 height 1059
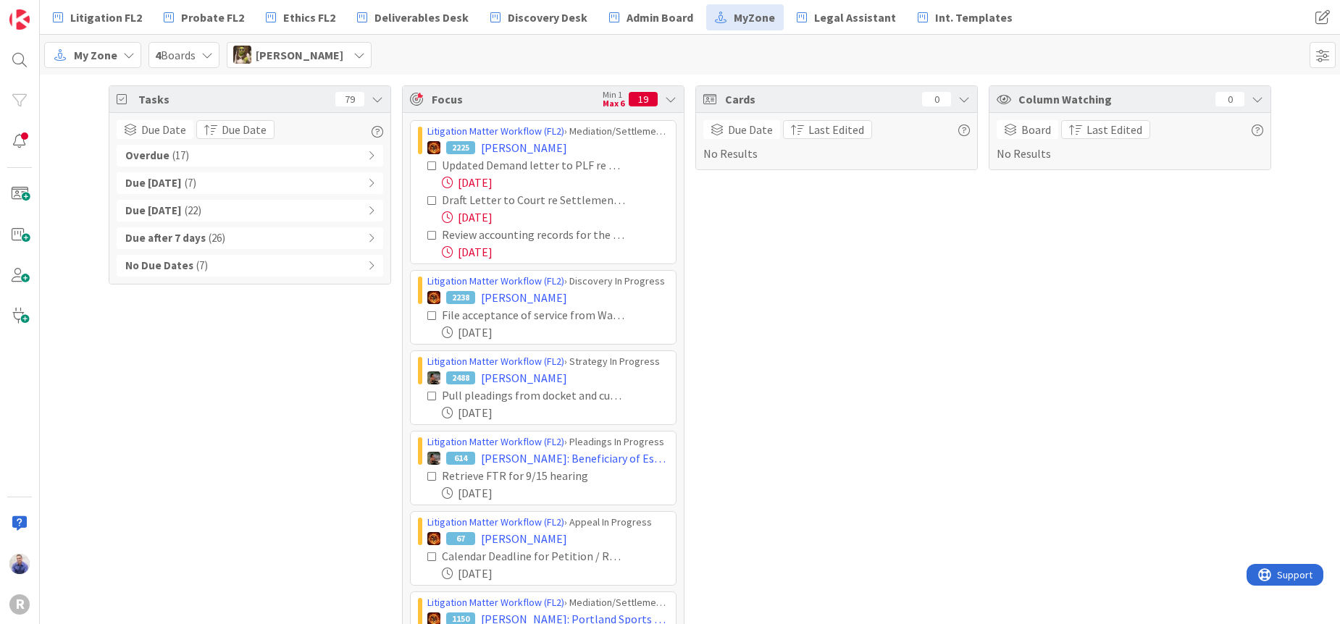
click at [665, 97] on icon at bounding box center [671, 99] width 12 height 12
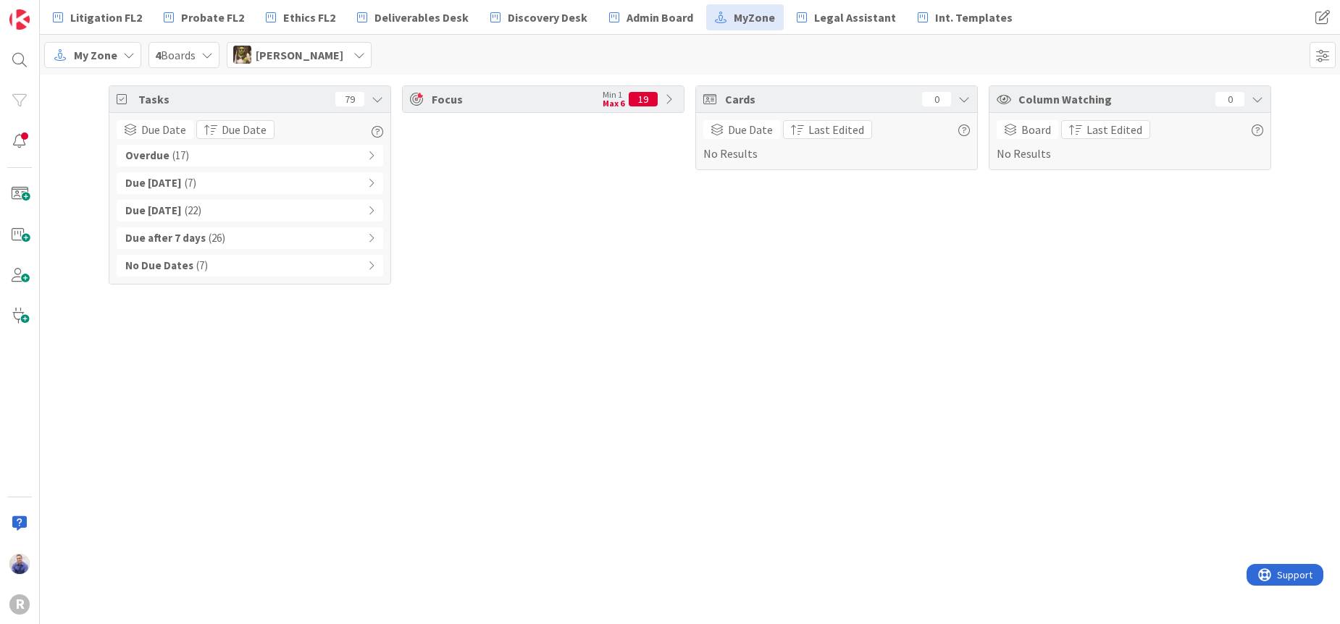
click at [372, 264] on icon at bounding box center [371, 266] width 7 height 10
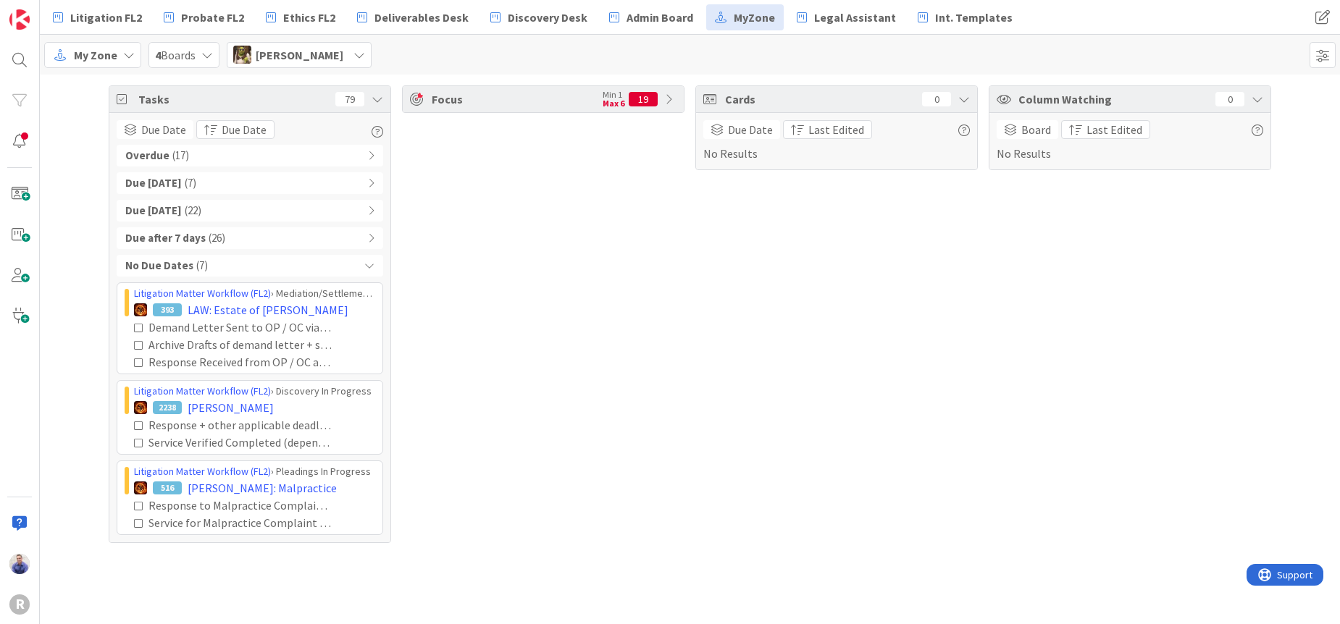
click at [374, 237] on div "Due after 7 days ( 26 )" at bounding box center [250, 238] width 266 height 22
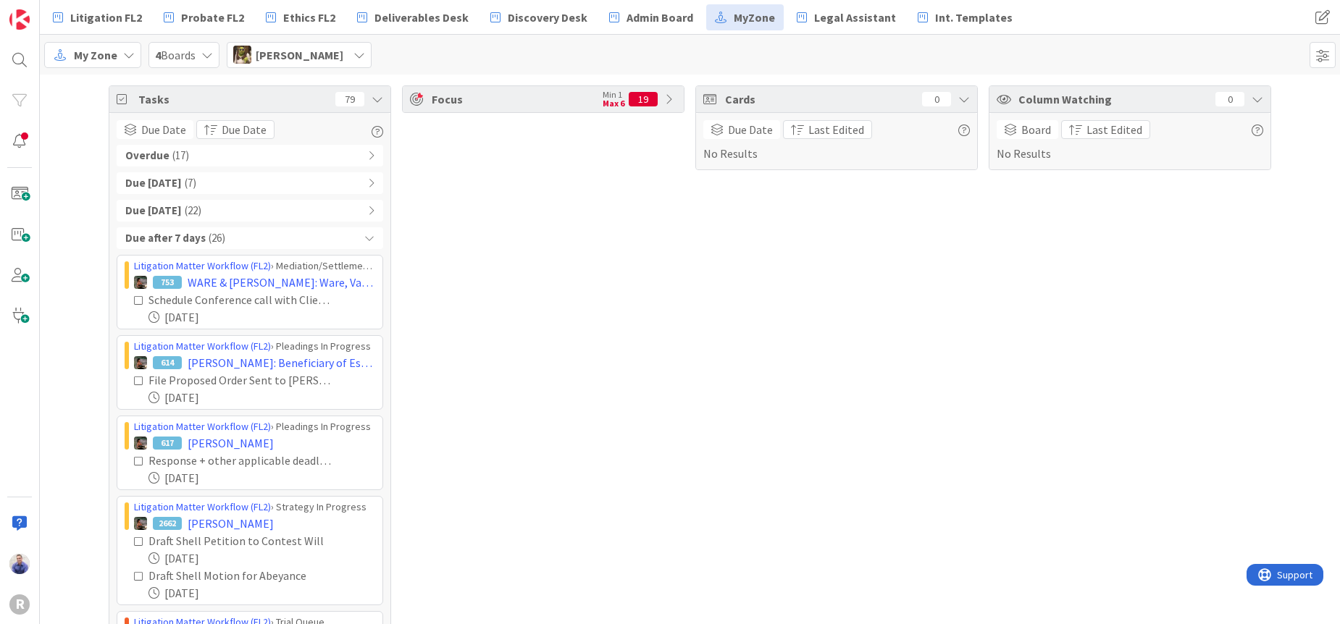
click at [369, 213] on div "Due [DATE] ( 22 )" at bounding box center [250, 211] width 266 height 22
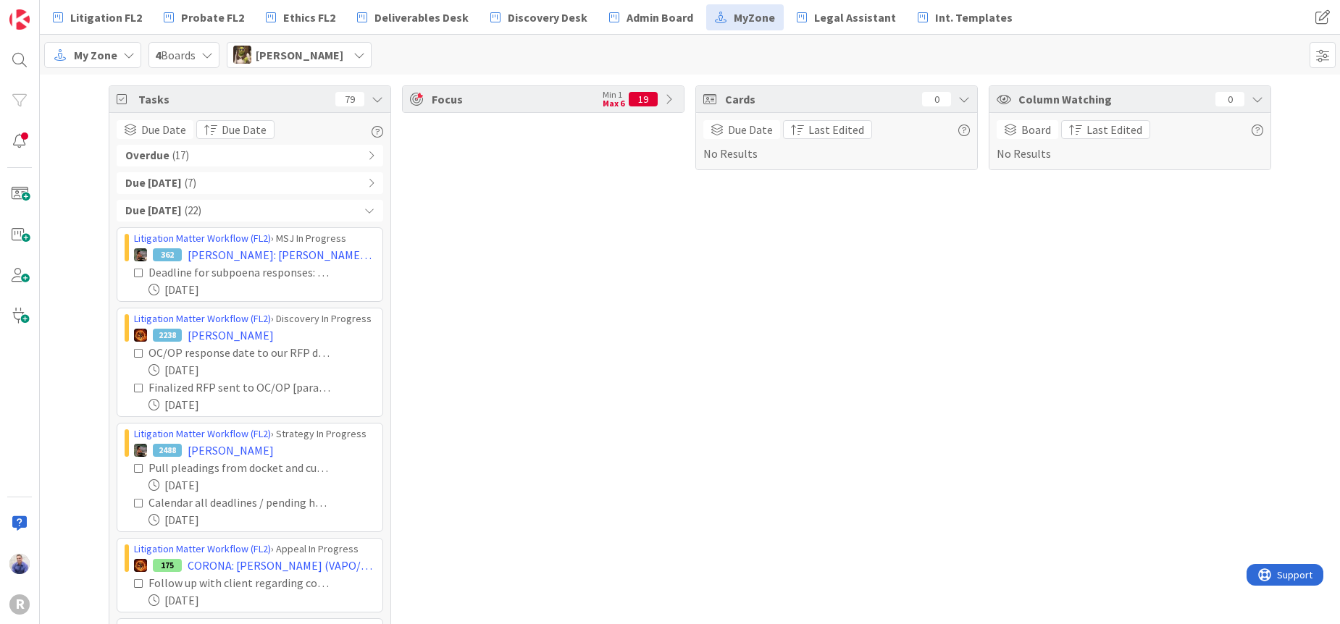
drag, startPoint x: 366, startPoint y: 182, endPoint x: 366, endPoint y: 173, distance: 9.4
click at [368, 182] on icon at bounding box center [371, 183] width 7 height 10
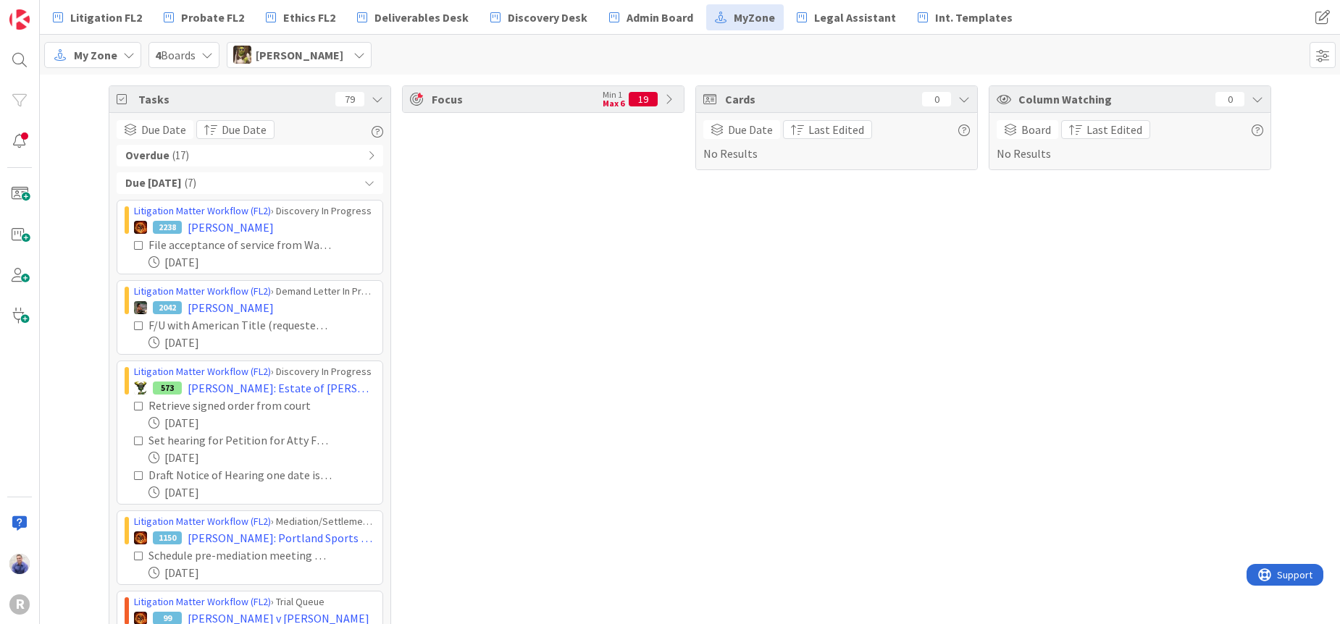
click at [368, 154] on icon at bounding box center [371, 156] width 7 height 10
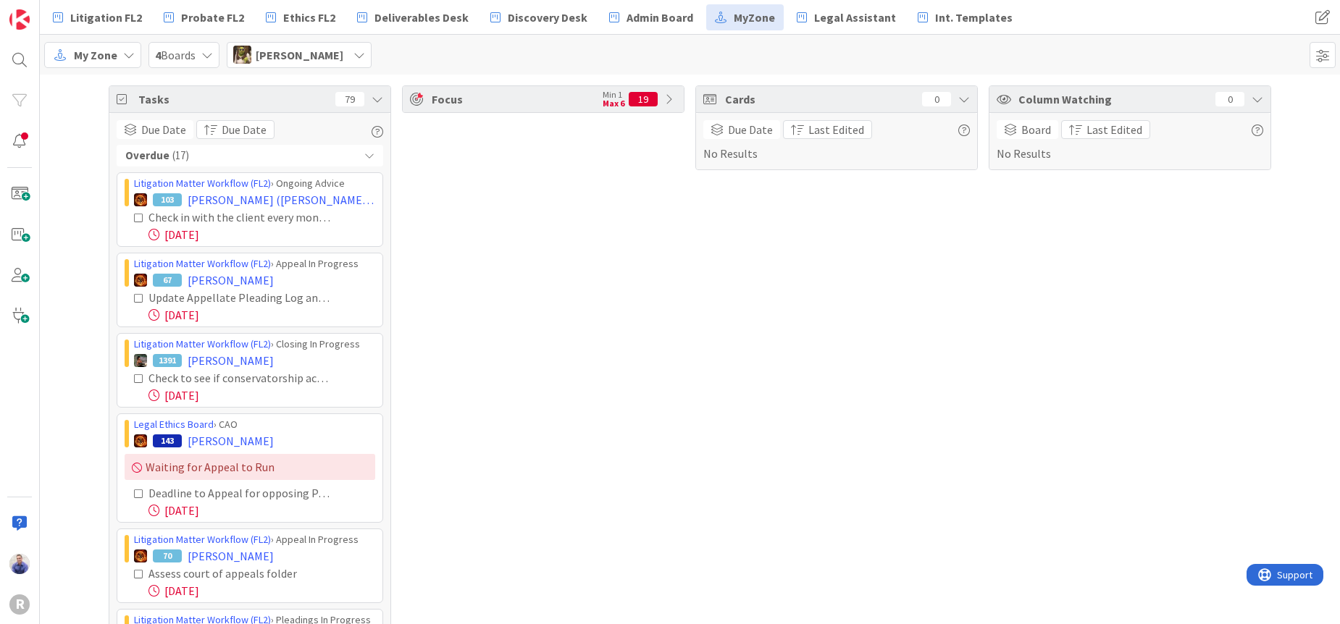
click at [103, 60] on span "My Zone" at bounding box center [95, 54] width 43 height 17
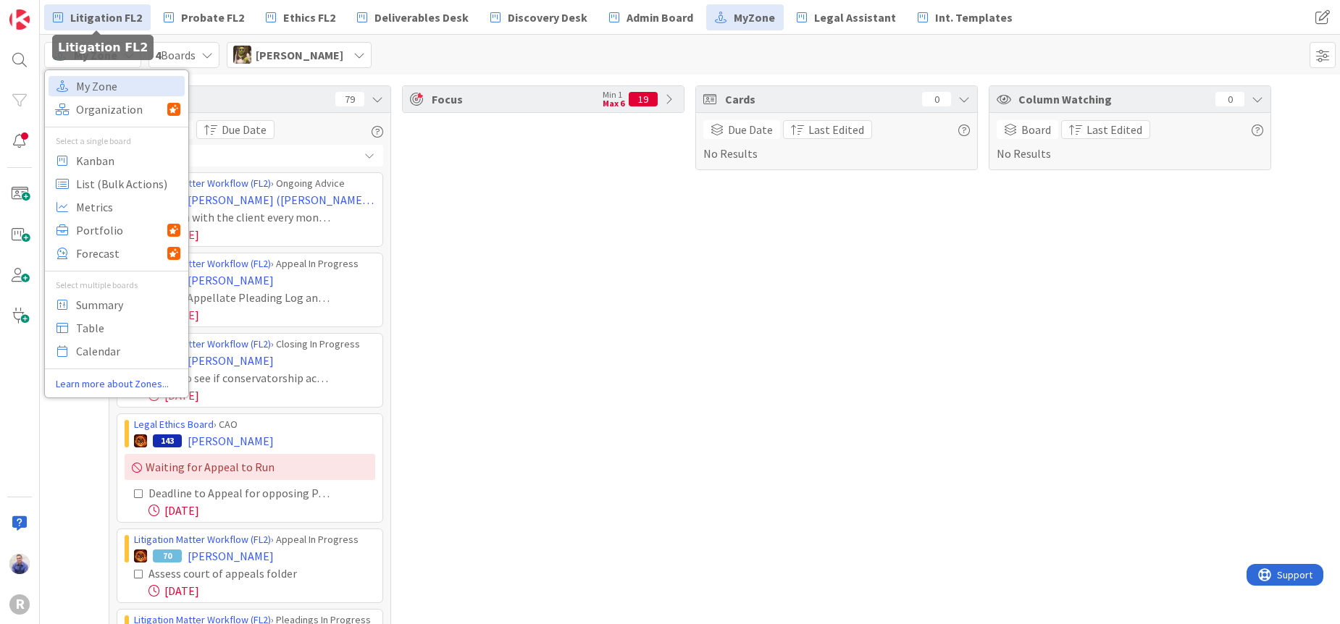
click at [112, 26] on link "Litigation FL2" at bounding box center [97, 17] width 106 height 26
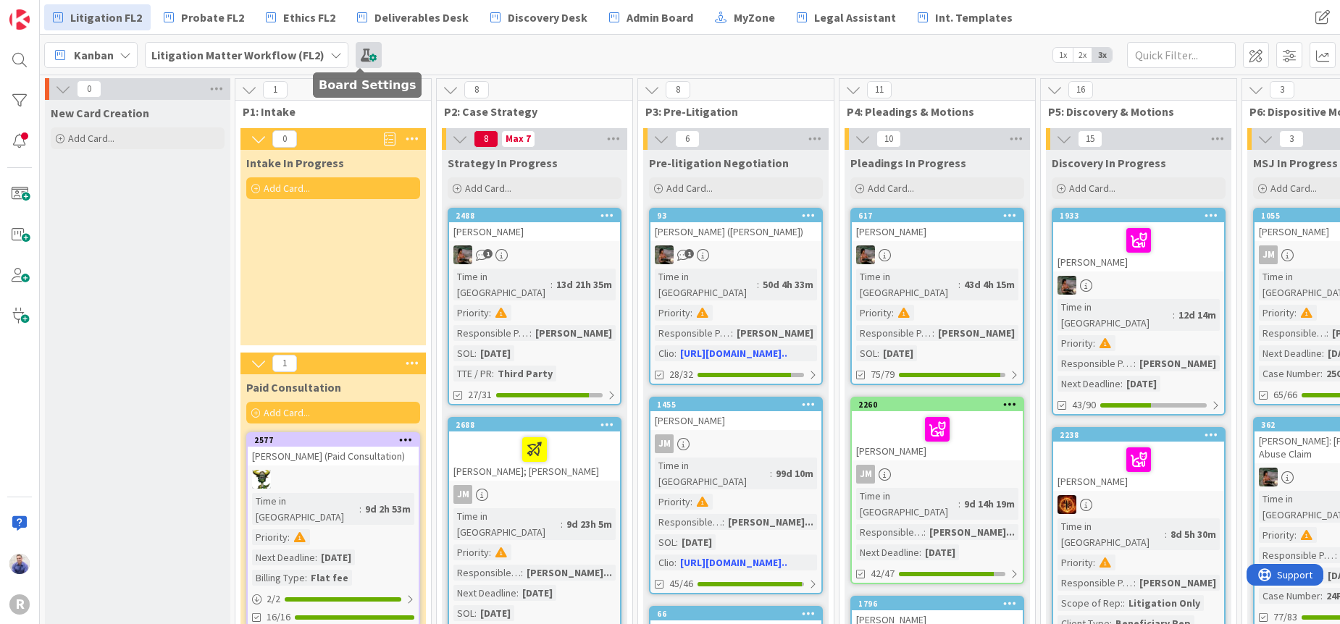
click at [356, 56] on span at bounding box center [369, 55] width 26 height 26
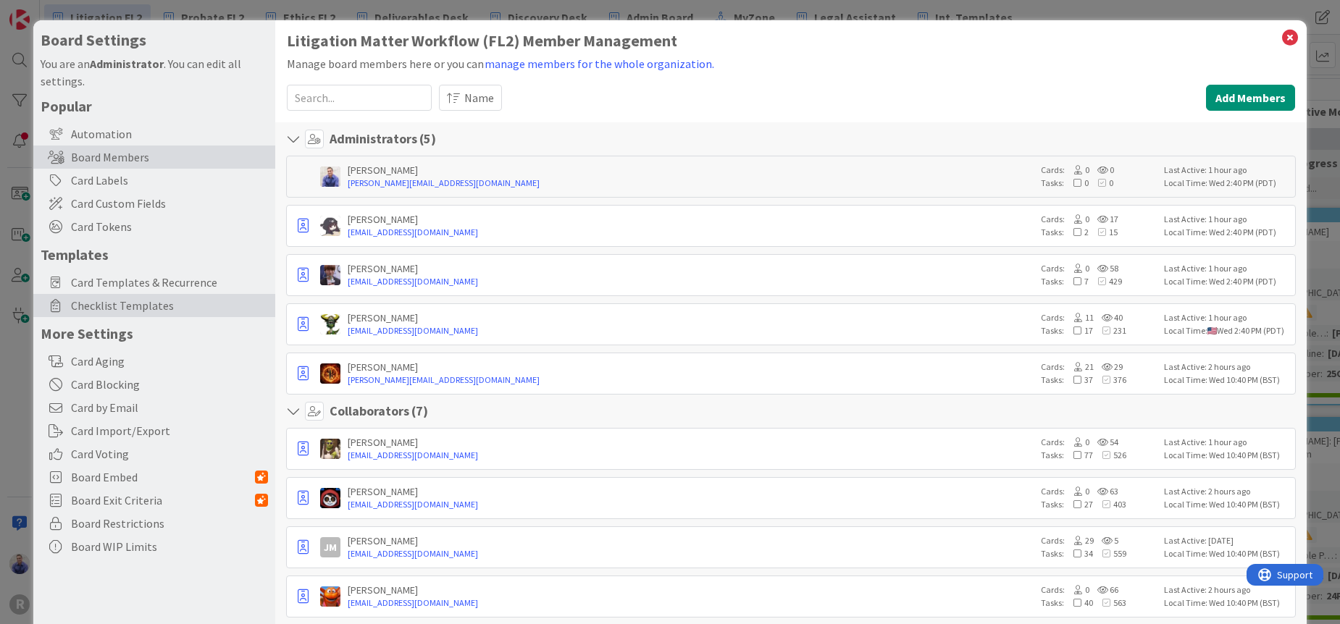
click at [118, 303] on span "Checklist Templates" at bounding box center [169, 305] width 197 height 17
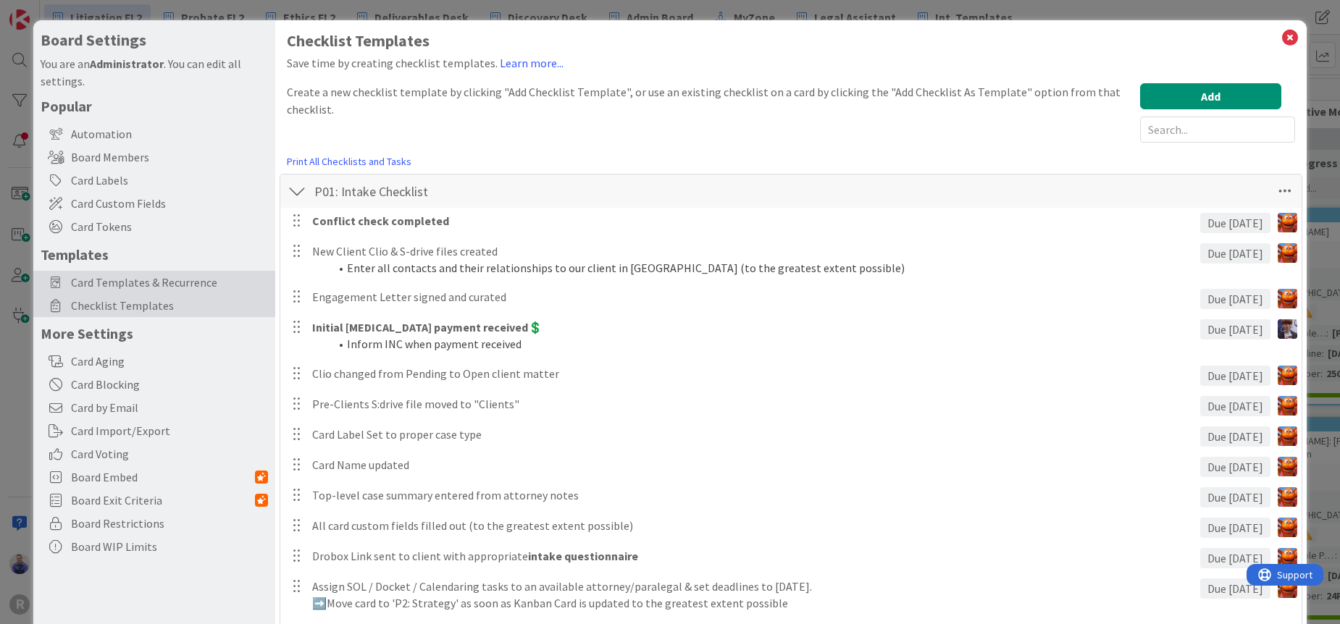
click at [168, 287] on span "Card Templates & Recurrence" at bounding box center [169, 282] width 197 height 17
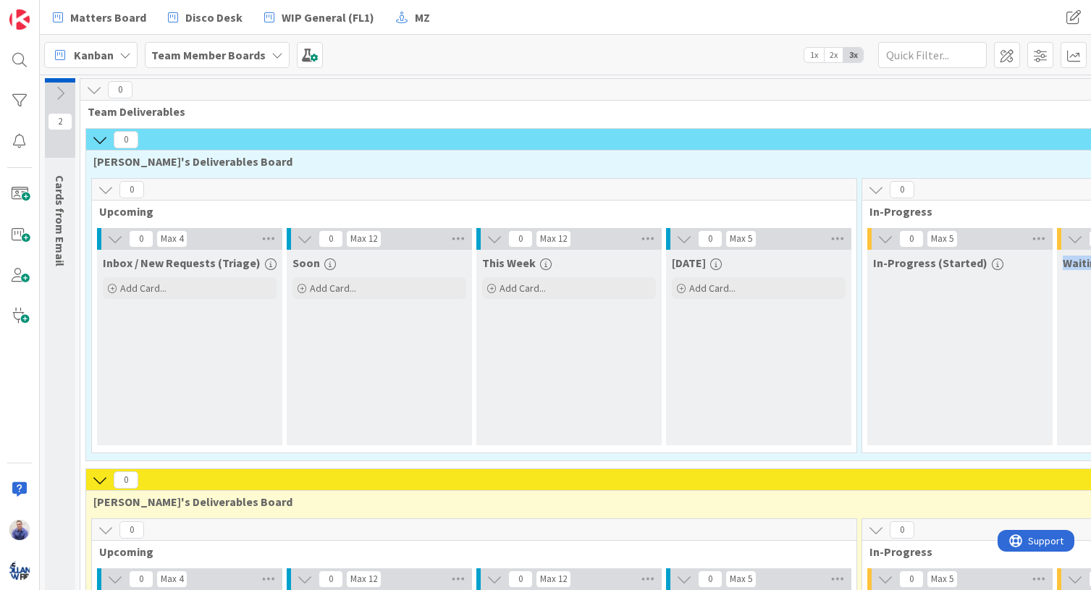
scroll to position [0, 527]
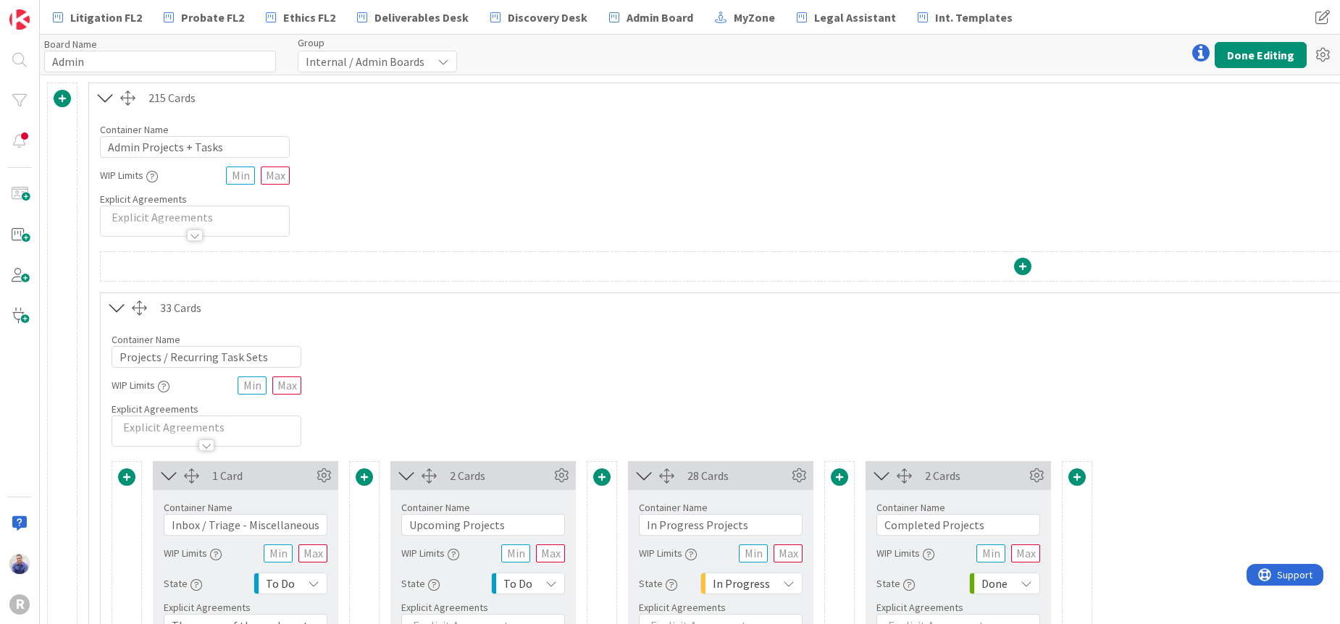
scroll to position [0, 676]
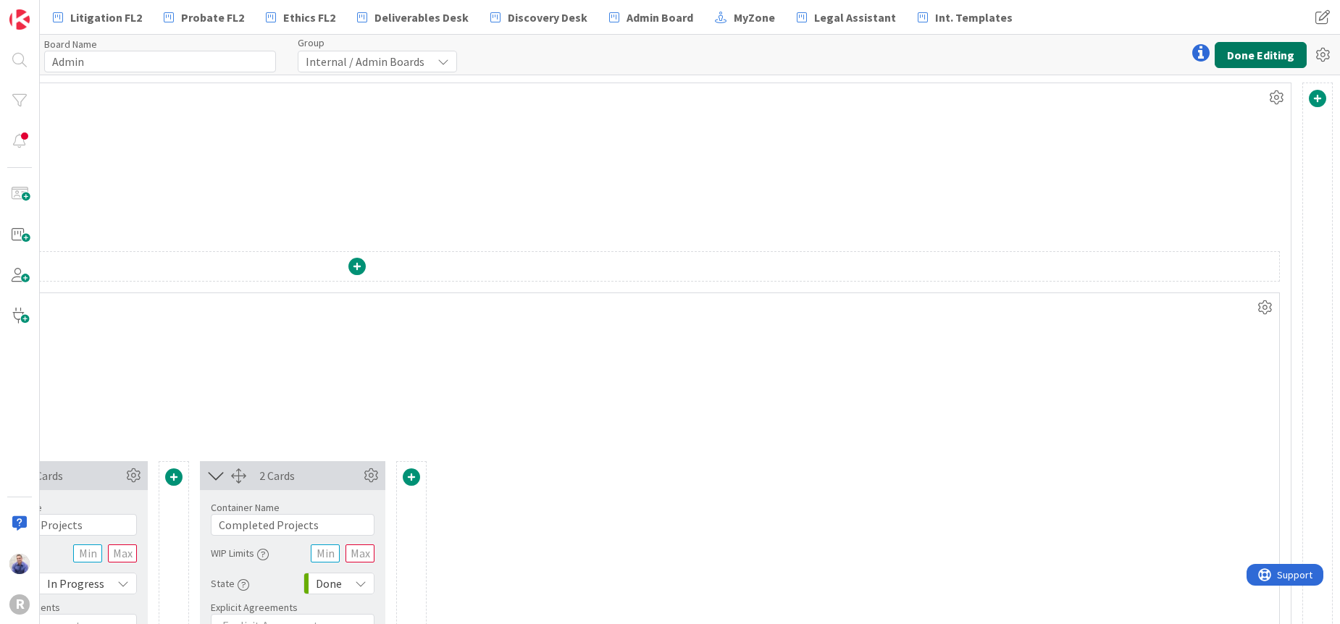
click at [1250, 58] on button "Done Editing" at bounding box center [1260, 55] width 92 height 26
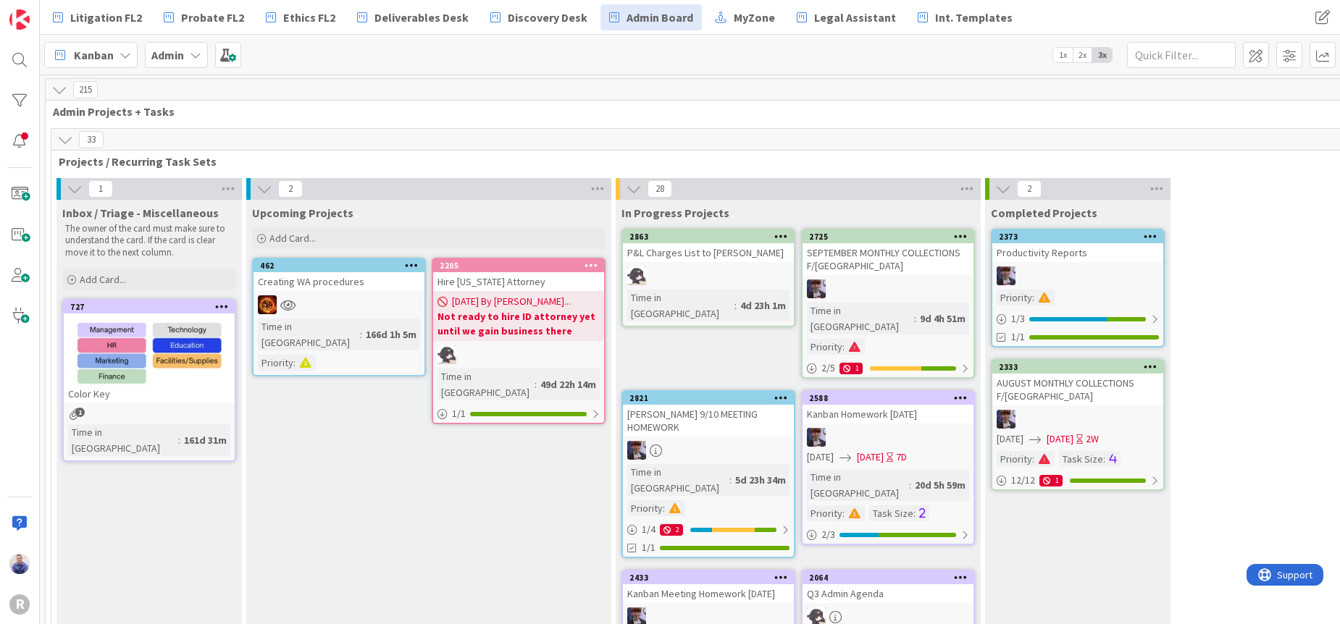
click at [67, 139] on icon at bounding box center [65, 140] width 16 height 16
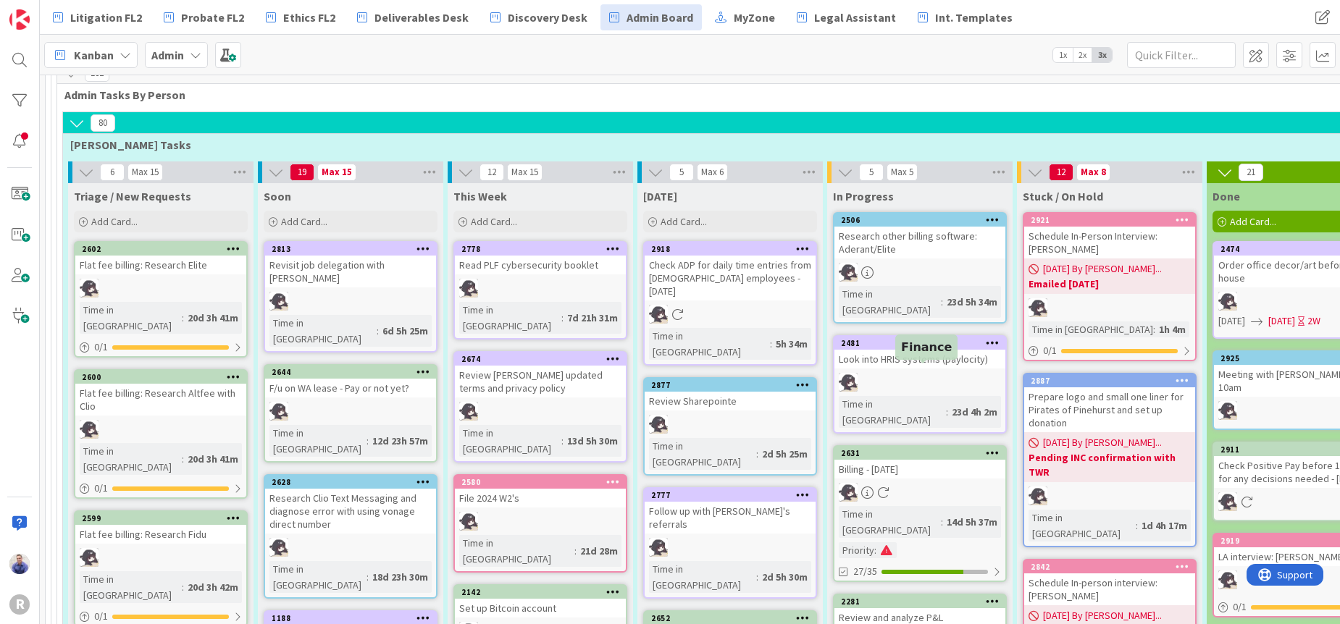
scroll to position [335, 0]
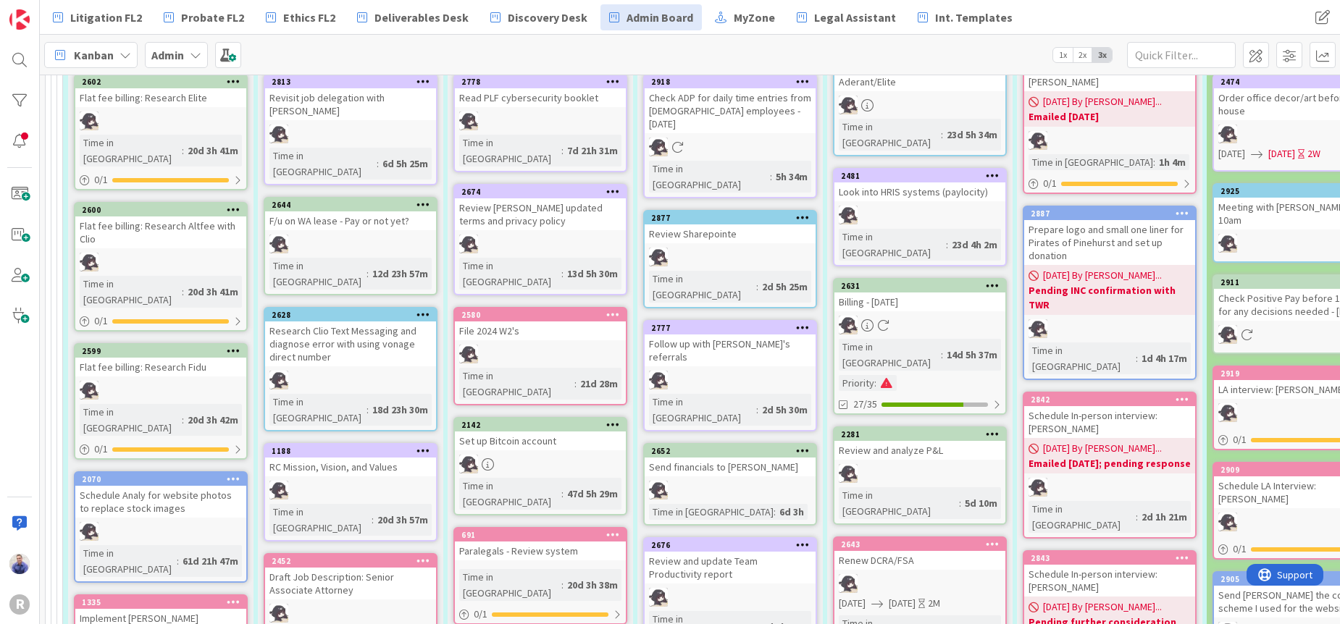
click at [1061, 54] on span "1x" at bounding box center [1063, 55] width 20 height 14
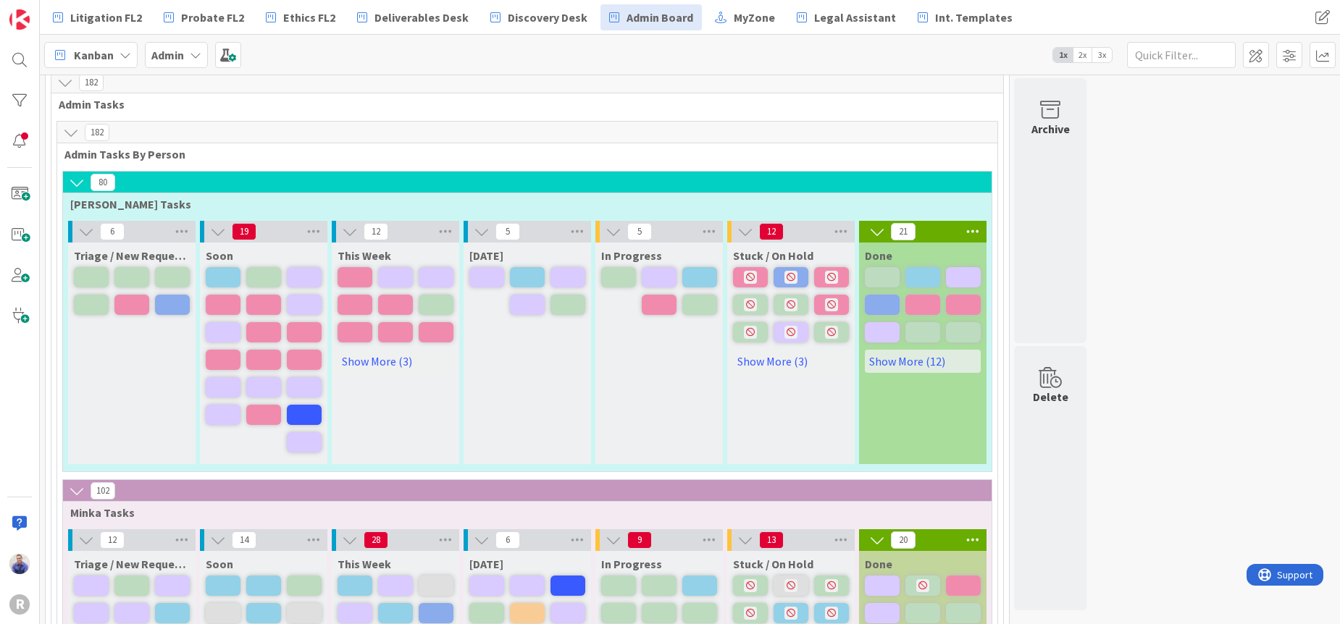
scroll to position [167, 0]
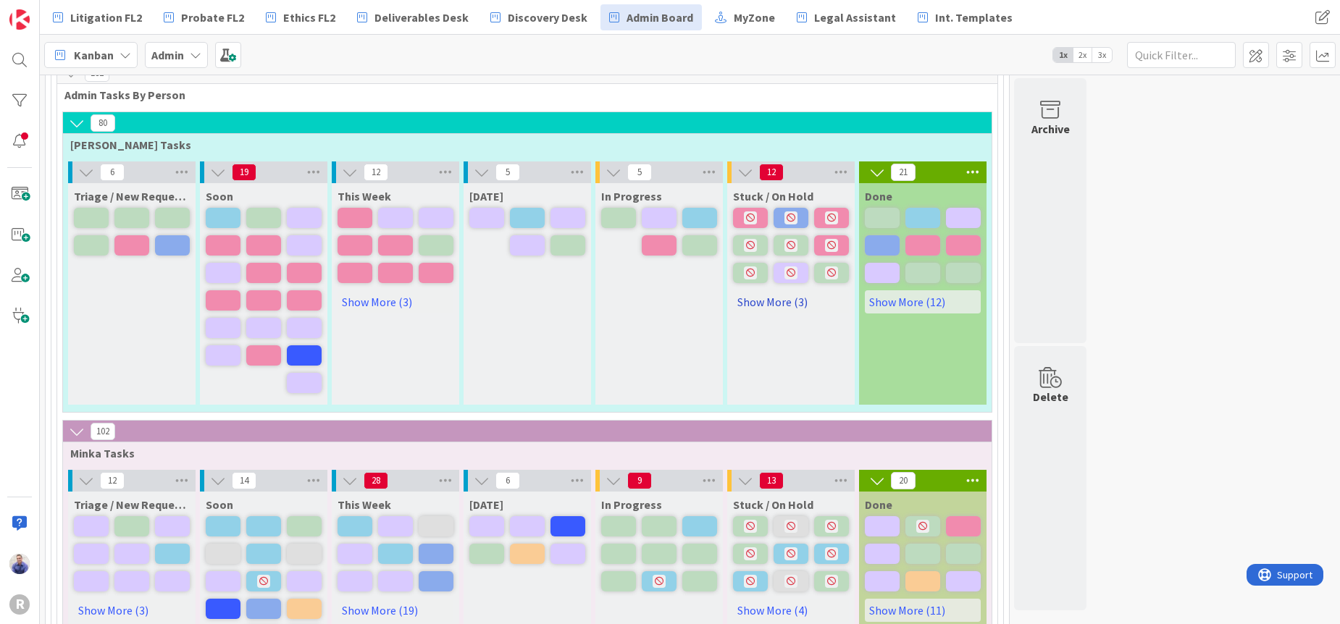
click at [767, 303] on link "Show More (3)" at bounding box center [791, 301] width 116 height 23
click at [1323, 59] on span at bounding box center [1322, 55] width 26 height 26
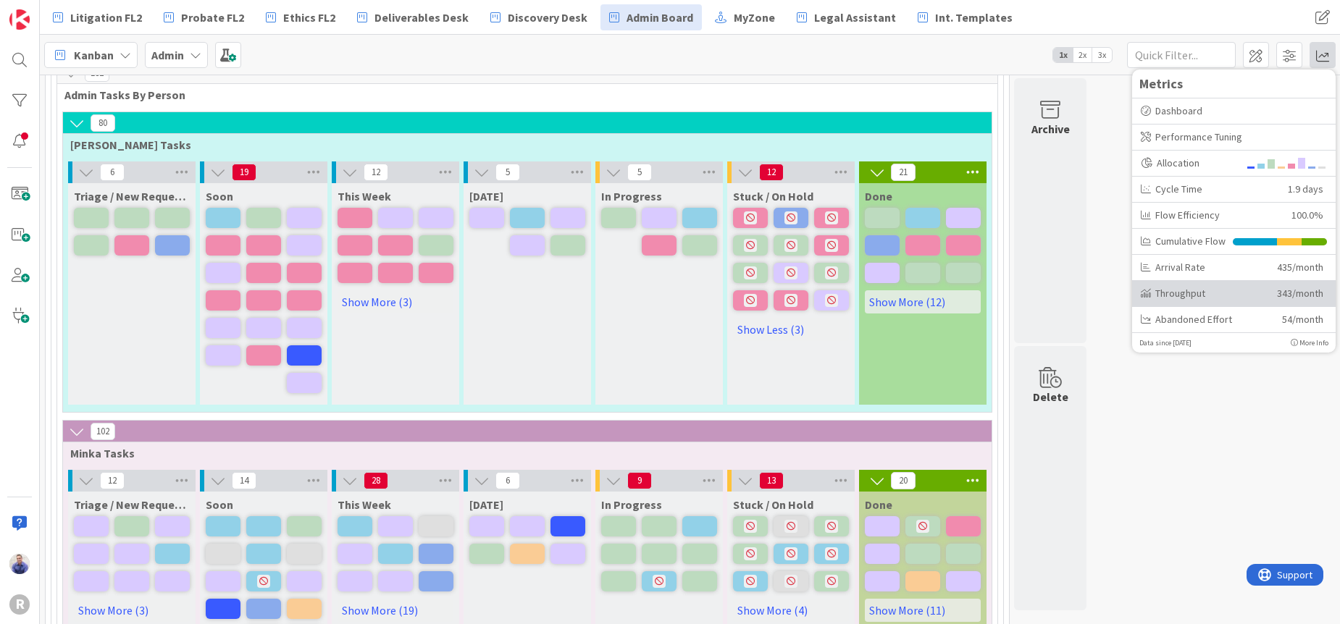
click at [1195, 295] on div "Throughput" at bounding box center [1202, 293] width 125 height 15
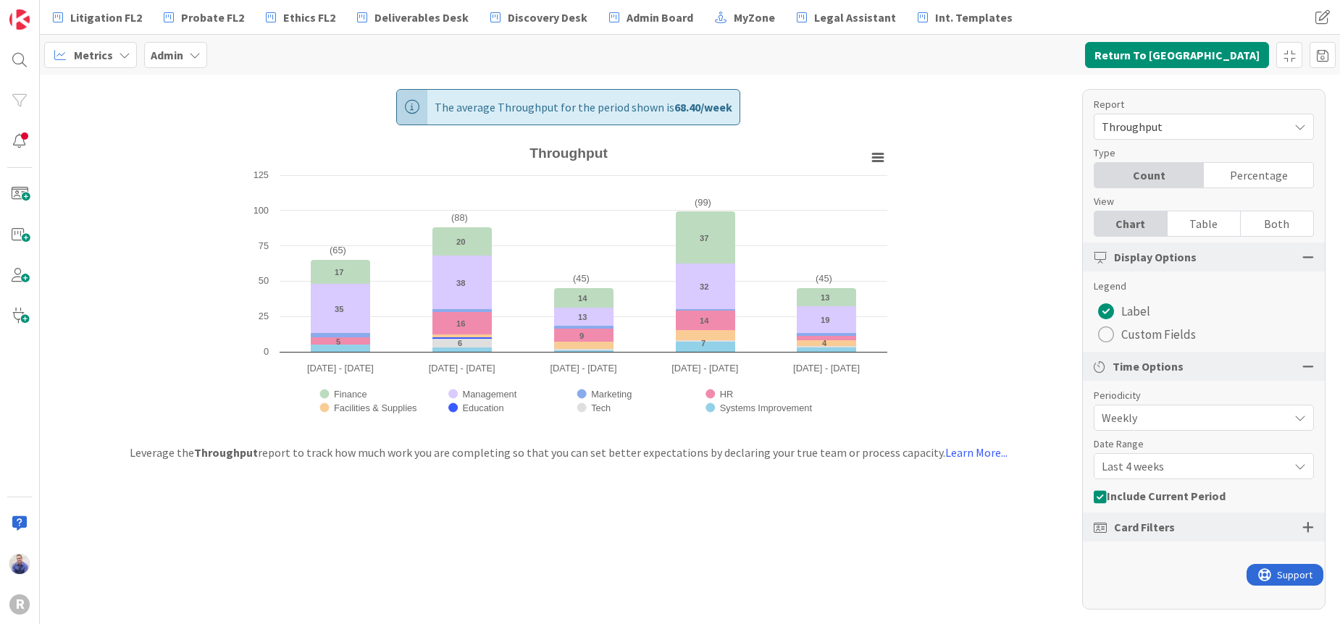
click at [1166, 462] on span "Last 4 weeks" at bounding box center [1191, 466] width 180 height 20
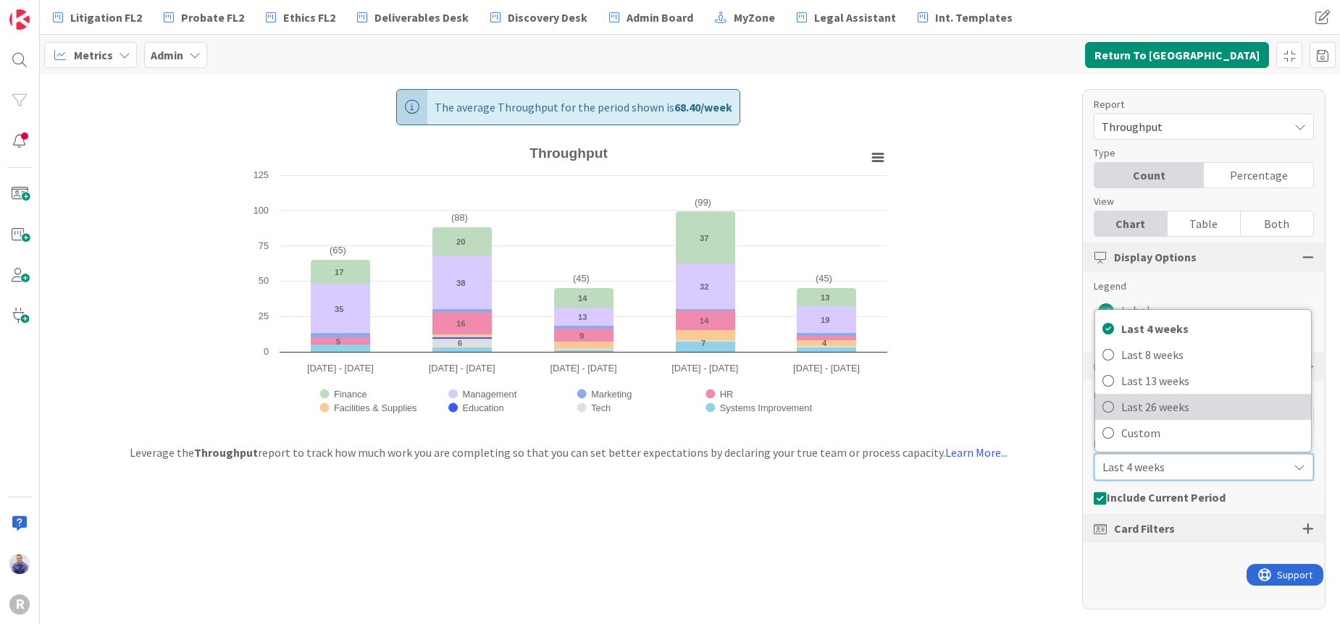
click at [1162, 408] on span "Last 26 weeks" at bounding box center [1212, 407] width 182 height 22
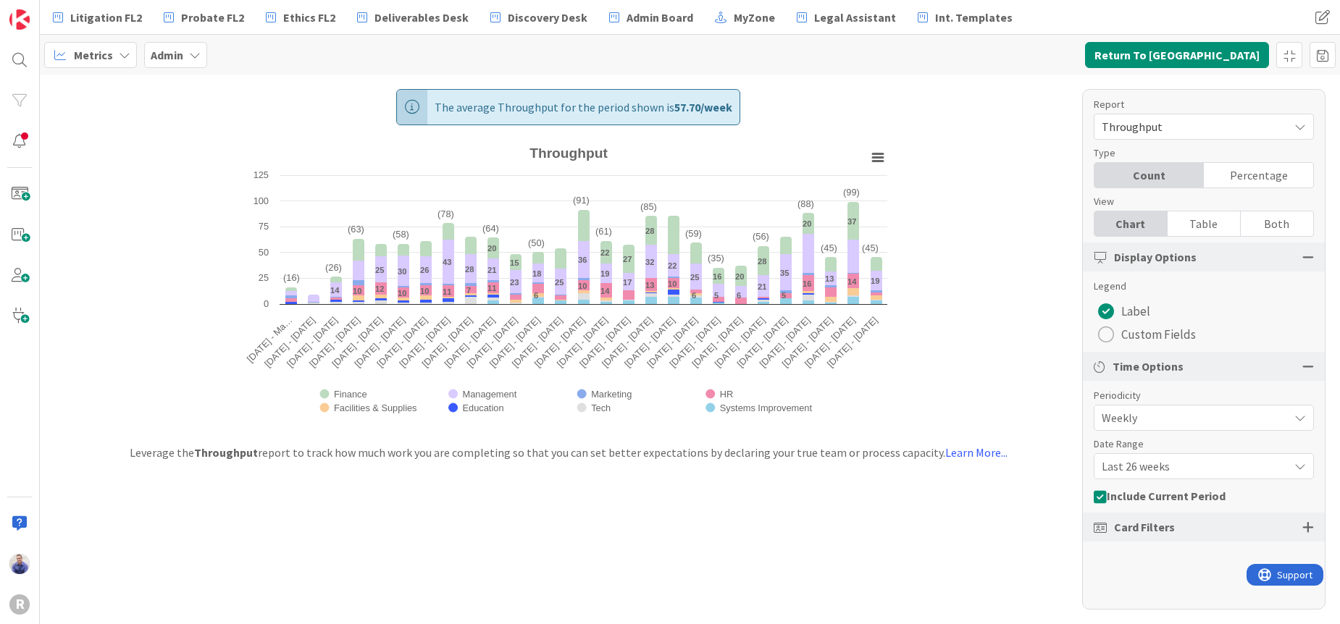
click at [1249, 470] on span "Last 26 weeks" at bounding box center [1191, 466] width 180 height 20
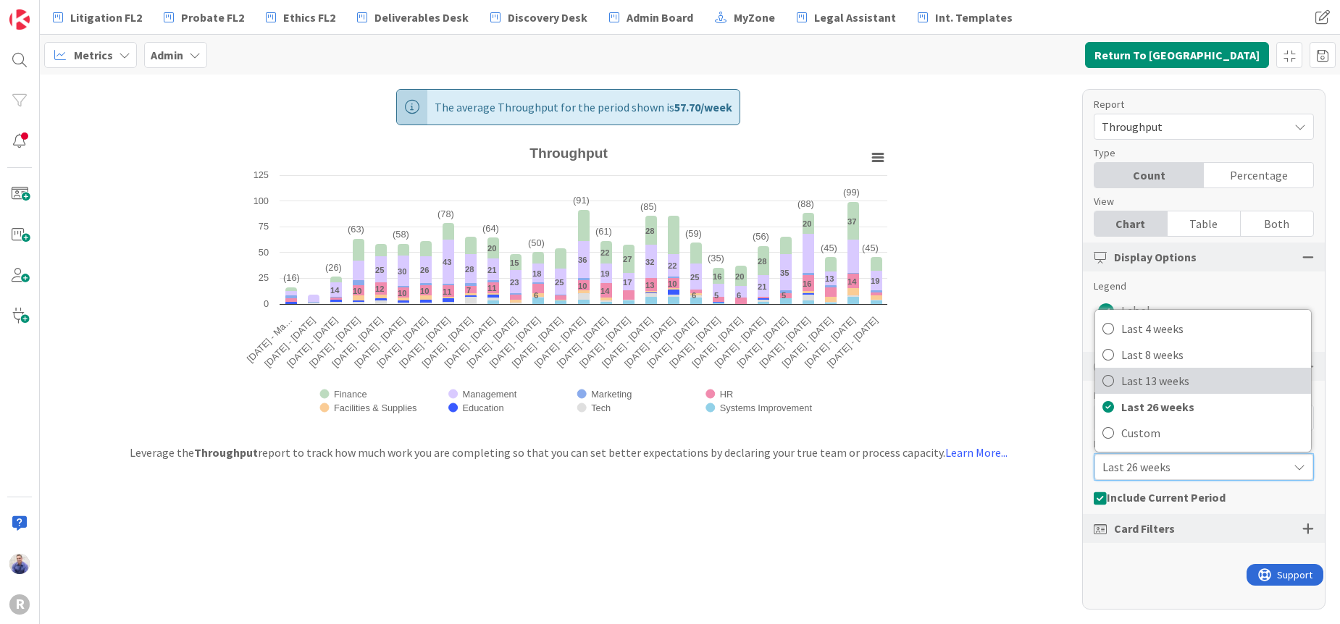
drag, startPoint x: 1237, startPoint y: 384, endPoint x: 1154, endPoint y: 400, distance: 84.8
click at [1237, 384] on span "Last 13 weeks" at bounding box center [1212, 381] width 182 height 22
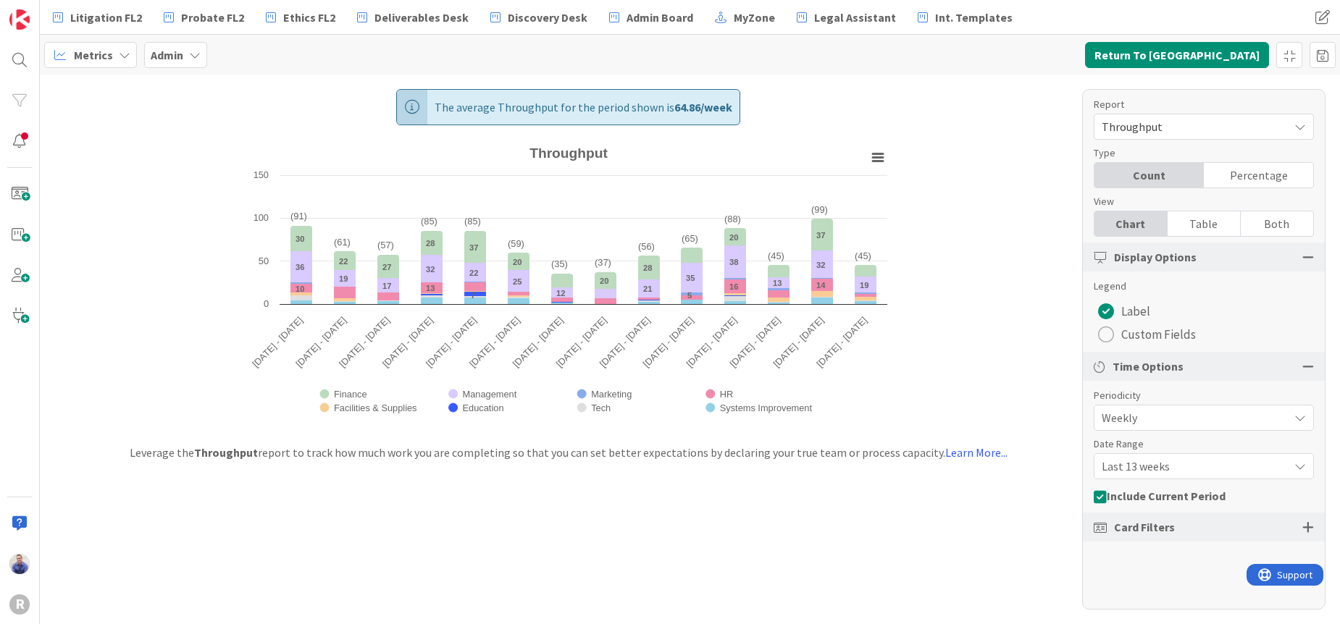
click at [1178, 420] on span "Weekly" at bounding box center [1191, 418] width 180 height 20
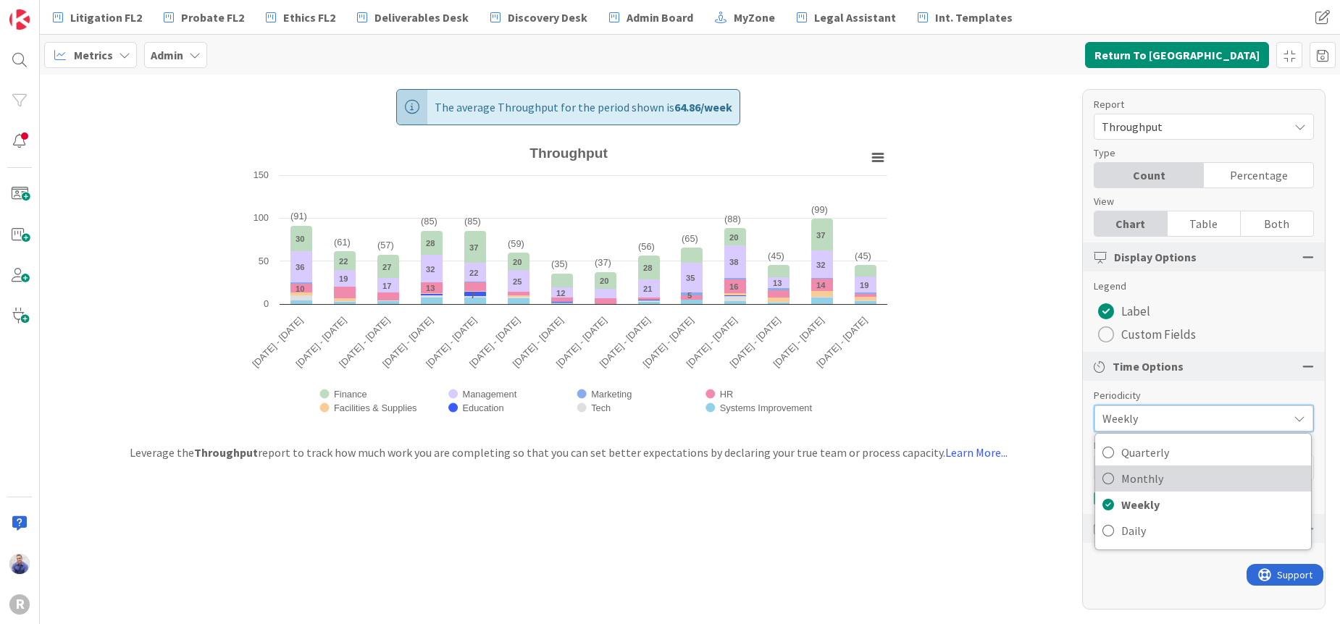
click at [1177, 470] on span "Monthly" at bounding box center [1212, 479] width 182 height 22
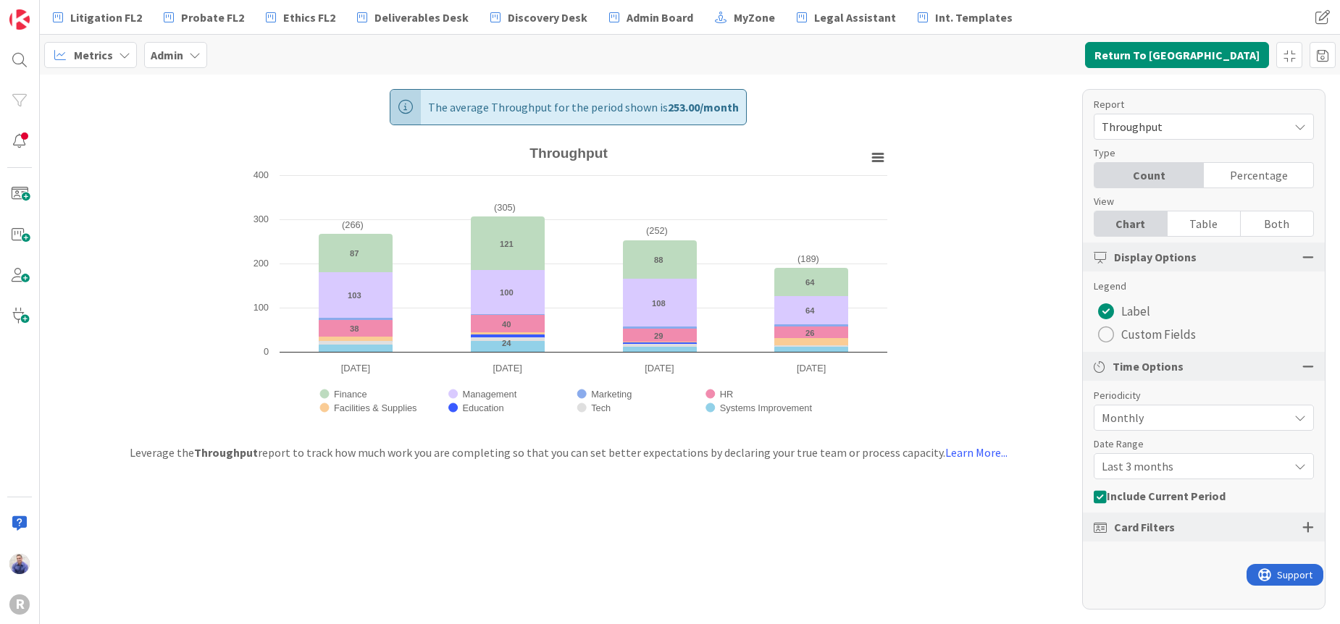
click at [1137, 471] on span "Last 3 months" at bounding box center [1191, 466] width 180 height 20
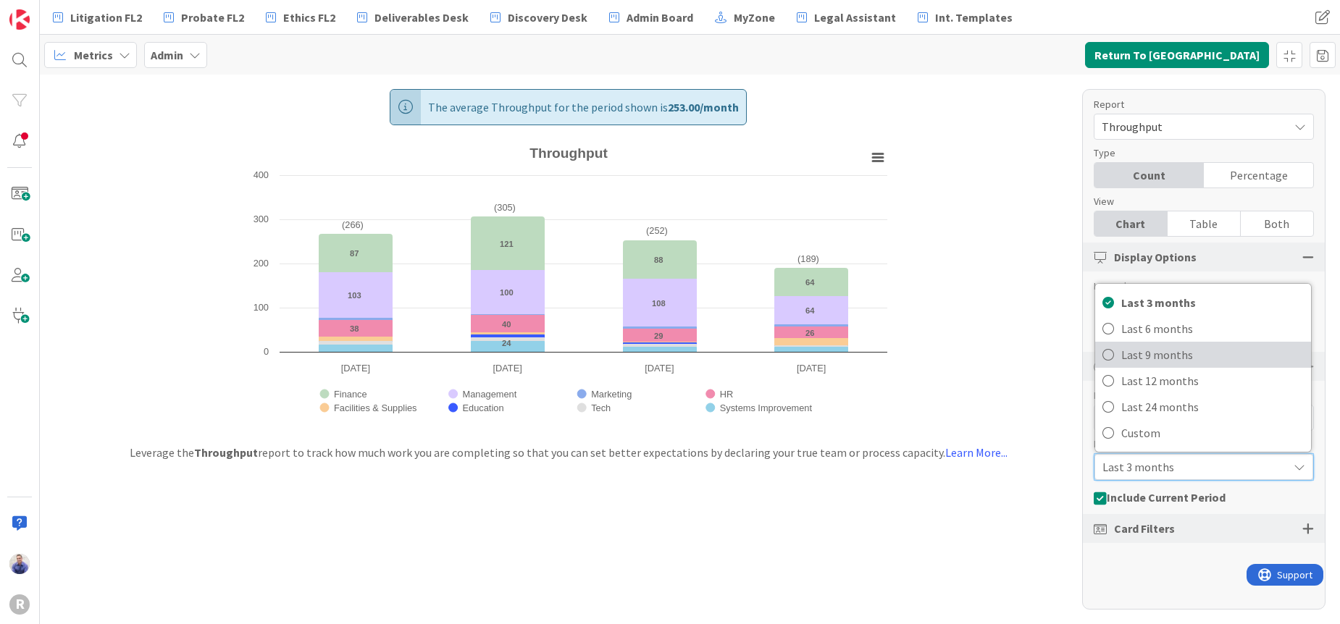
click at [1143, 355] on span "Last 9 months" at bounding box center [1212, 355] width 182 height 22
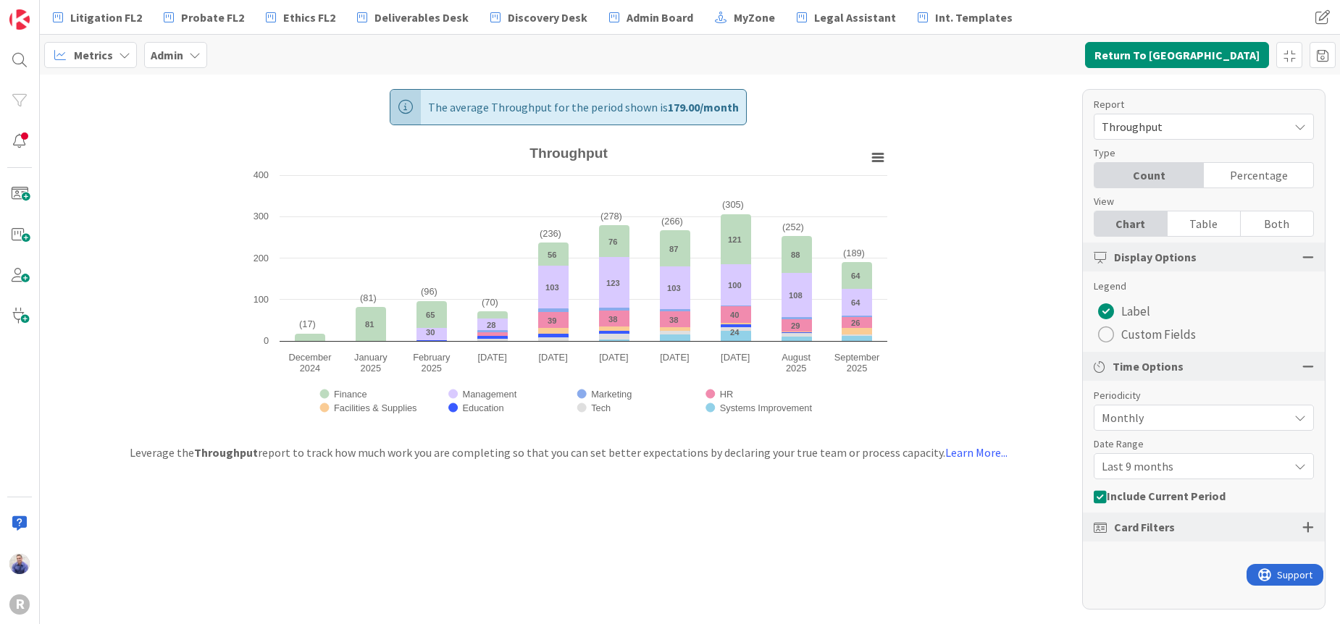
click at [1293, 226] on div "Both" at bounding box center [1276, 223] width 72 height 25
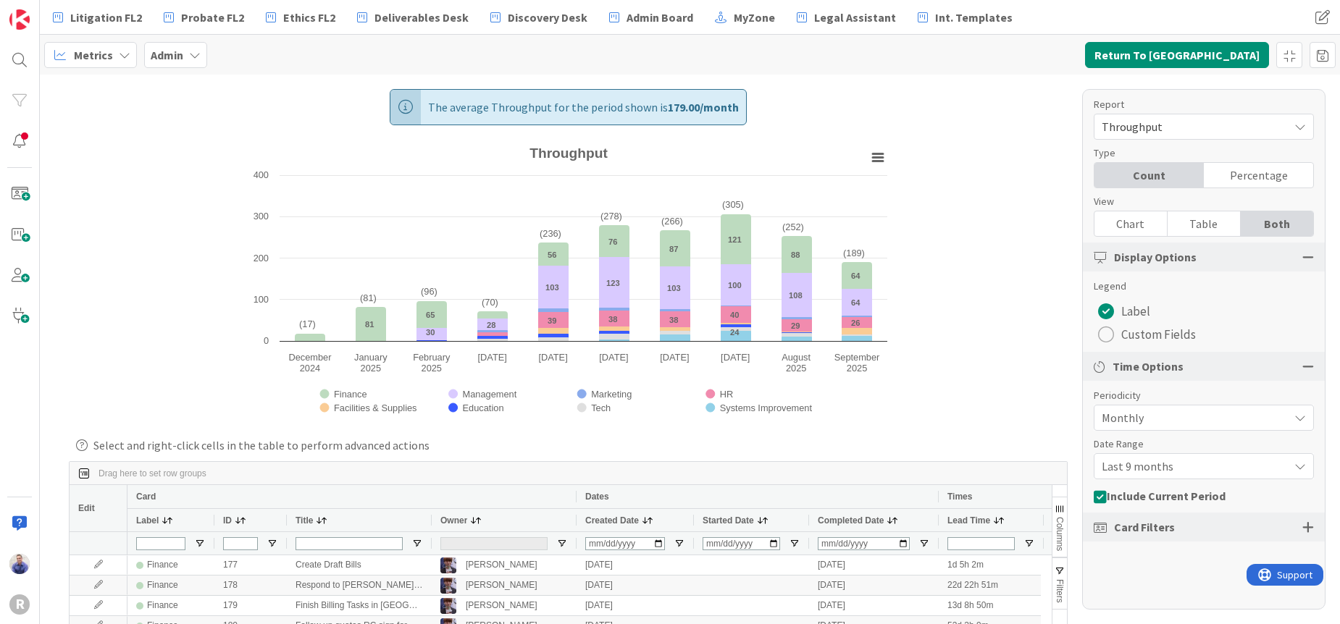
click at [1138, 224] on div "Chart" at bounding box center [1130, 223] width 73 height 25
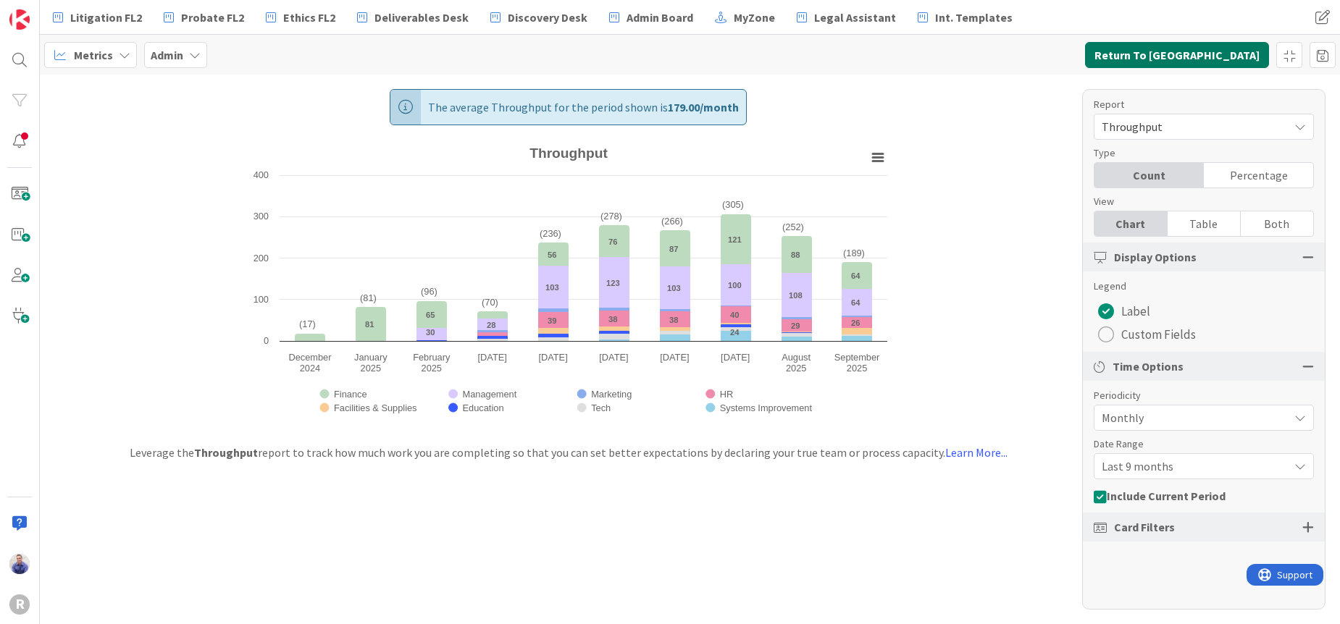
click at [1182, 56] on button "Return To Kanban" at bounding box center [1177, 55] width 184 height 26
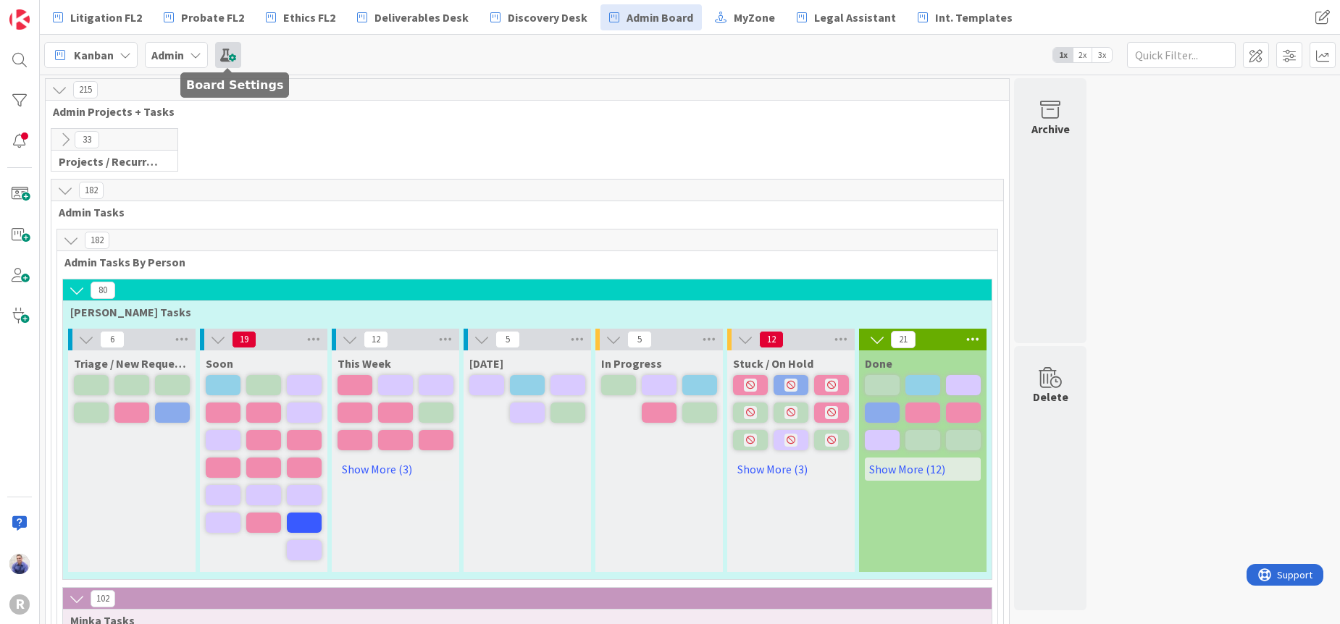
click at [218, 59] on span at bounding box center [228, 55] width 26 height 26
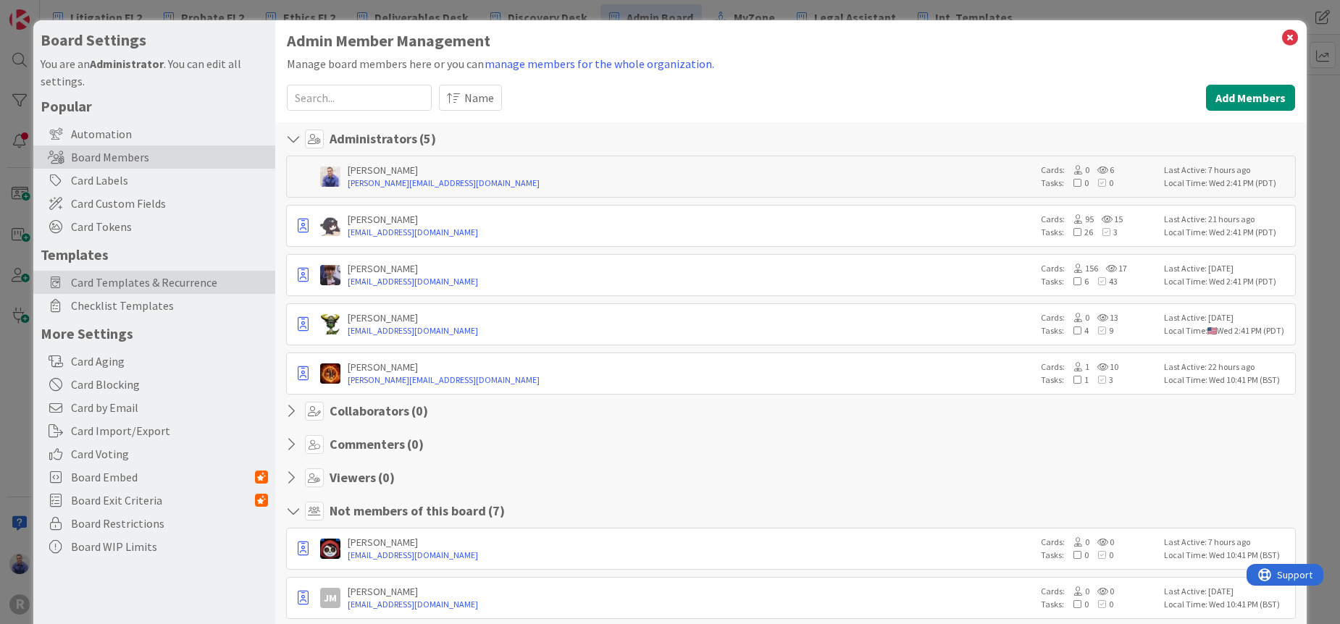
click at [134, 284] on span "Card Templates & Recurrence" at bounding box center [169, 282] width 197 height 17
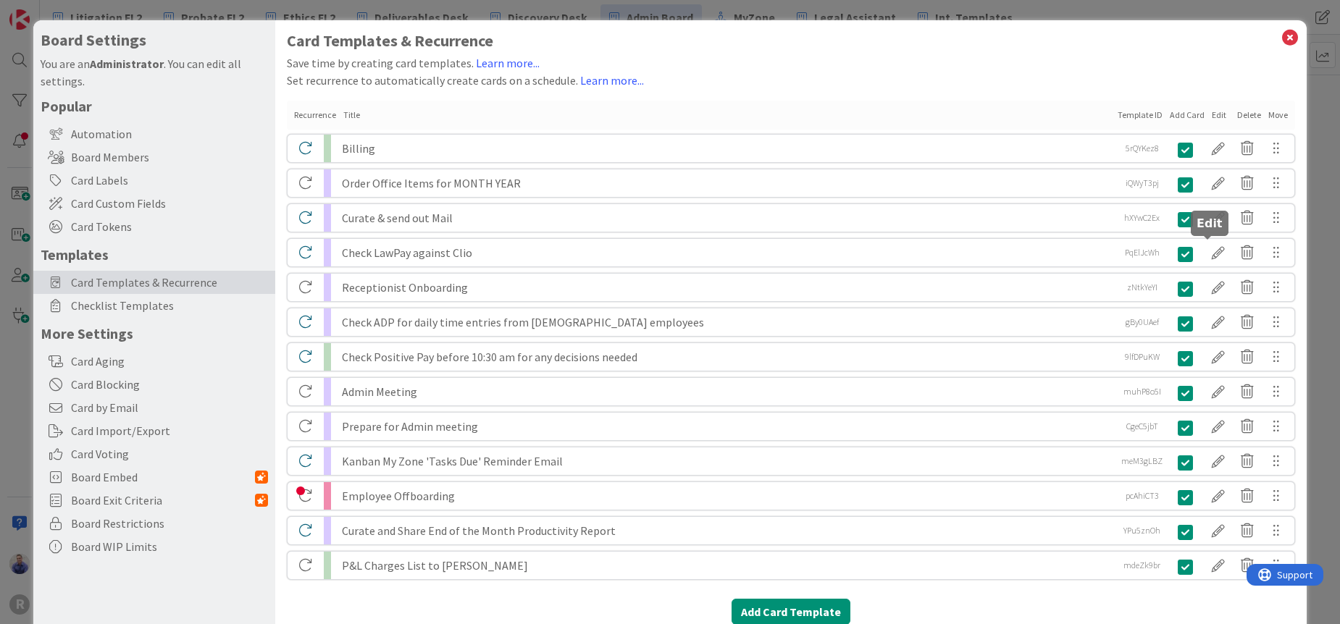
click at [1208, 251] on div at bounding box center [1217, 252] width 29 height 25
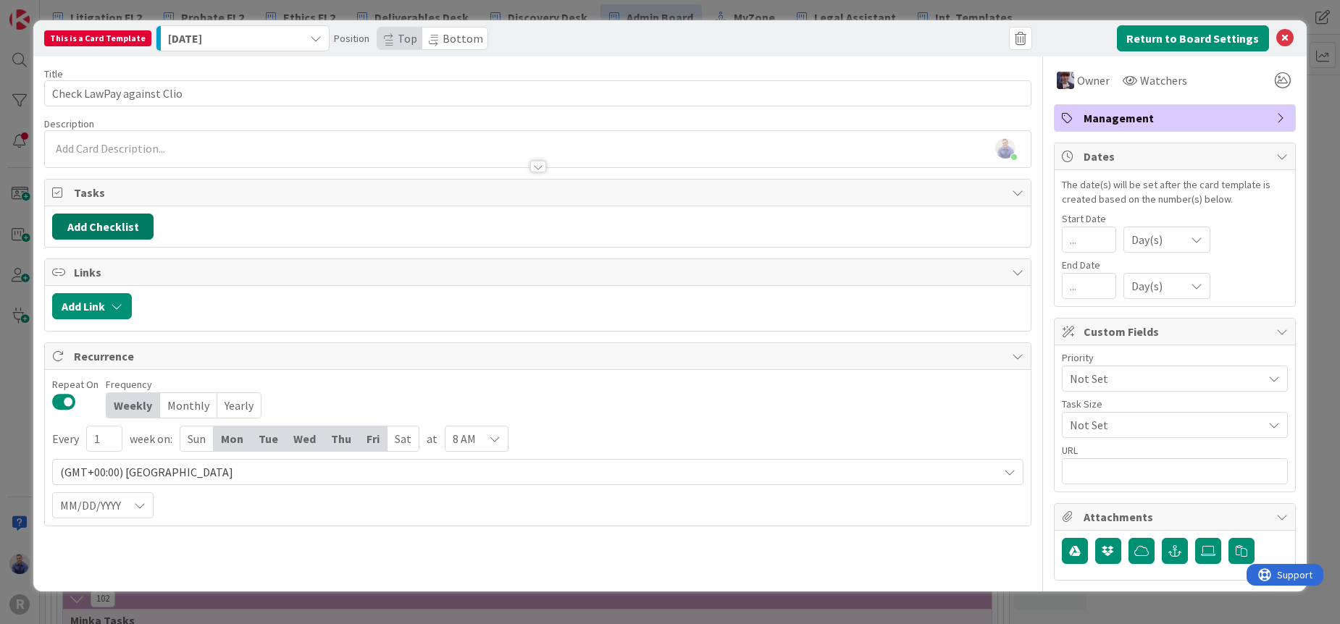
click at [112, 231] on button "Add Checklist" at bounding box center [102, 227] width 101 height 26
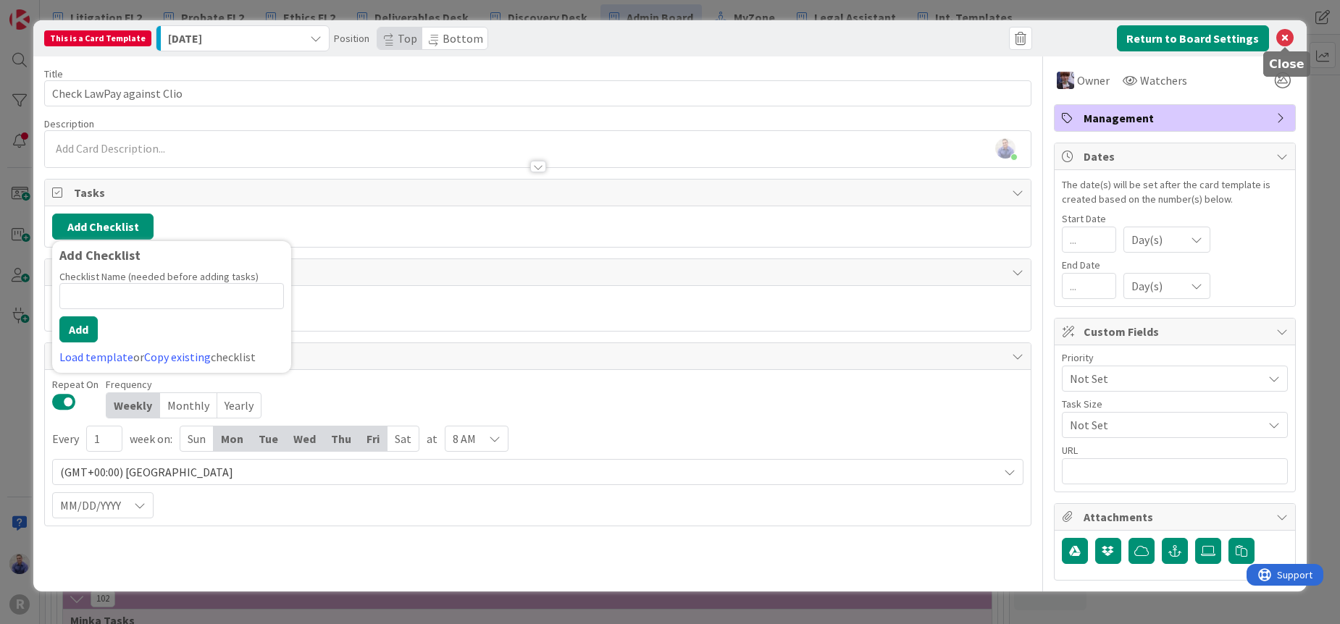
click at [1286, 37] on icon at bounding box center [1284, 38] width 17 height 17
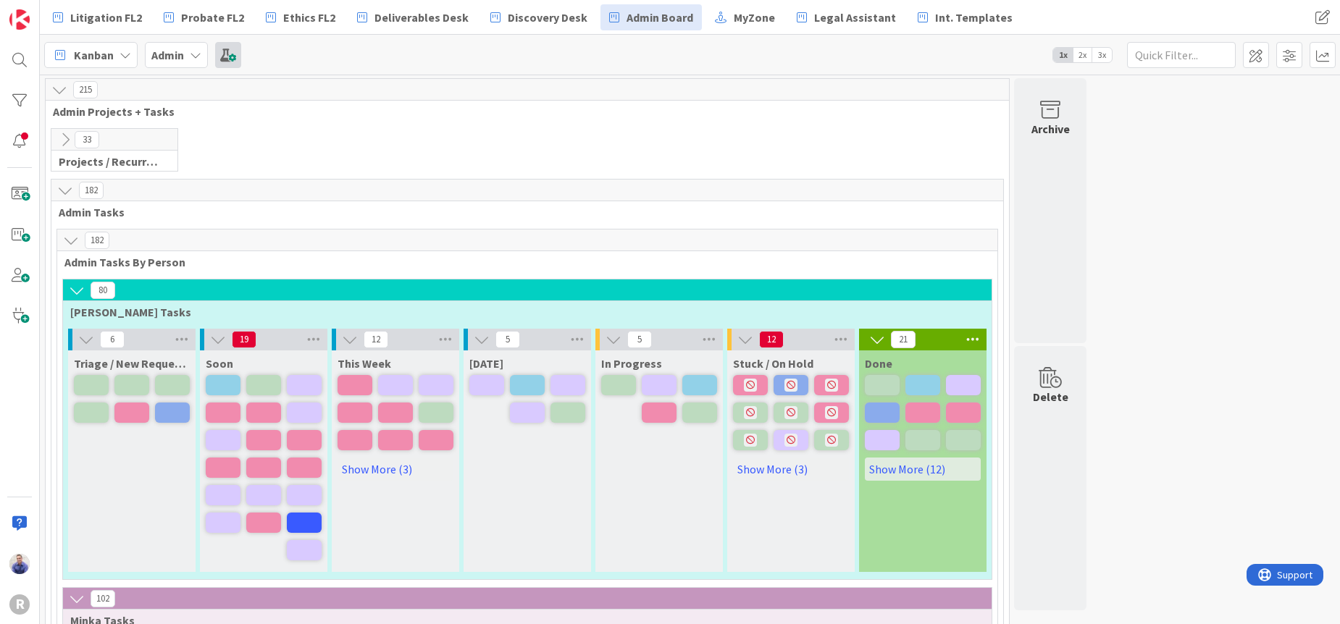
click at [216, 57] on span at bounding box center [228, 55] width 26 height 26
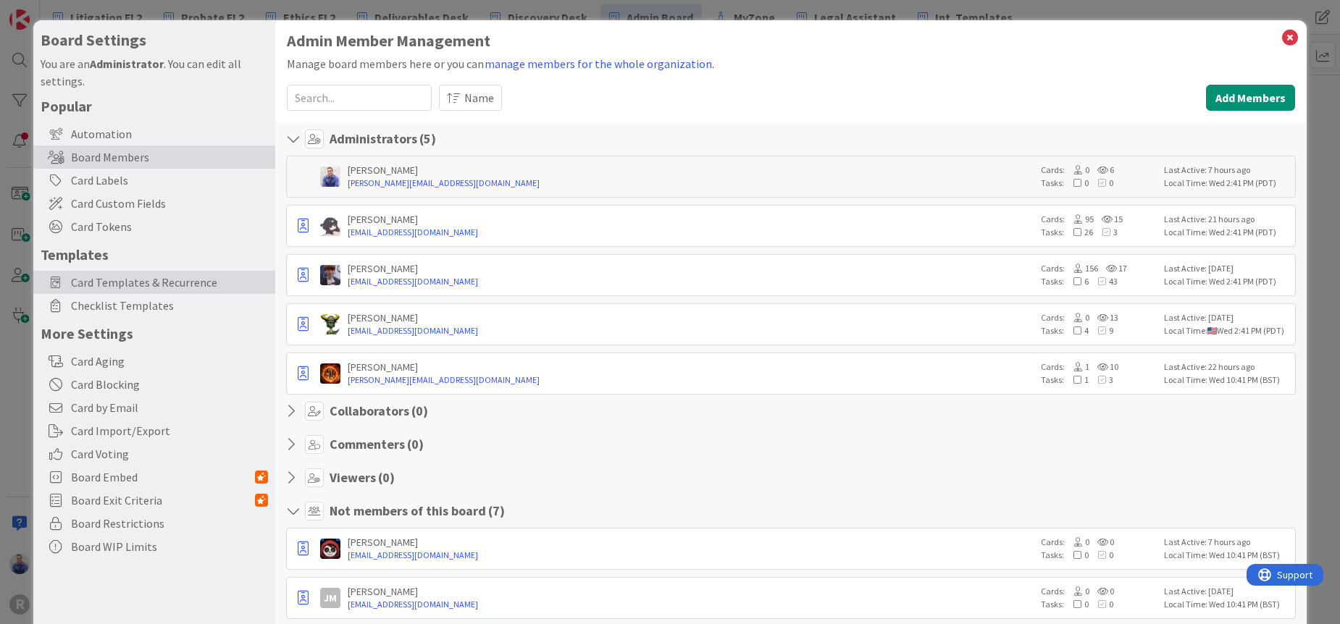
drag, startPoint x: 114, startPoint y: 277, endPoint x: 269, endPoint y: 293, distance: 155.7
click at [114, 277] on span "Card Templates & Recurrence" at bounding box center [169, 282] width 197 height 17
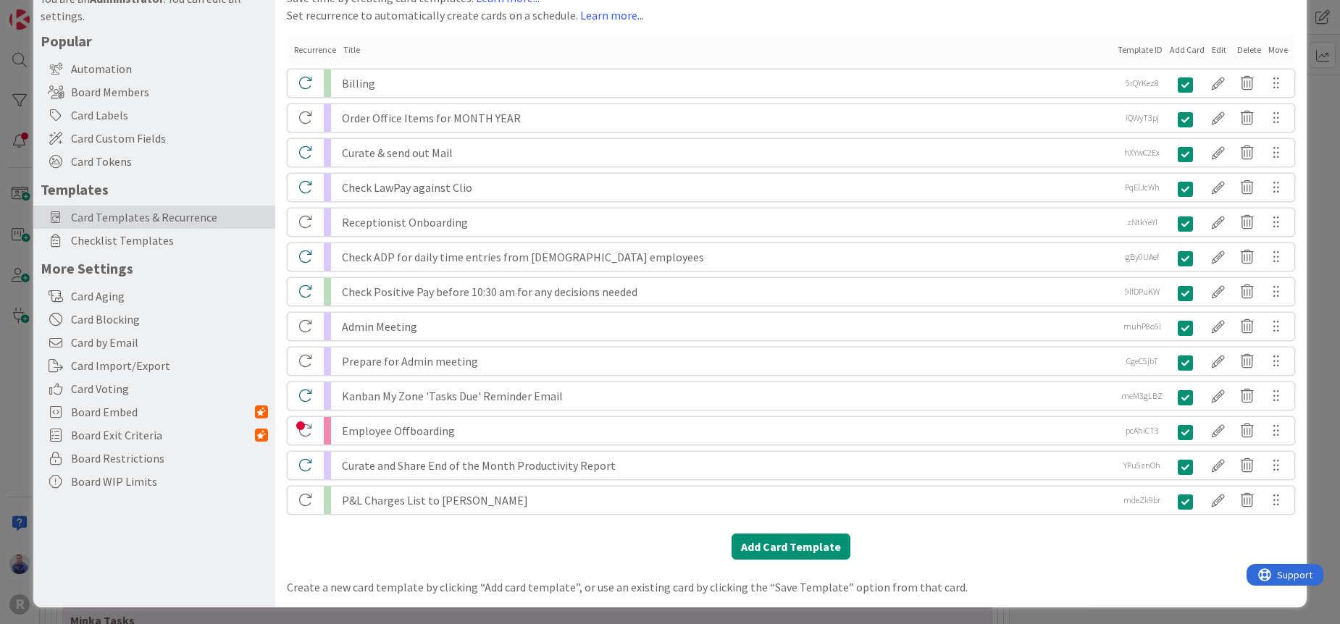
scroll to position [69, 0]
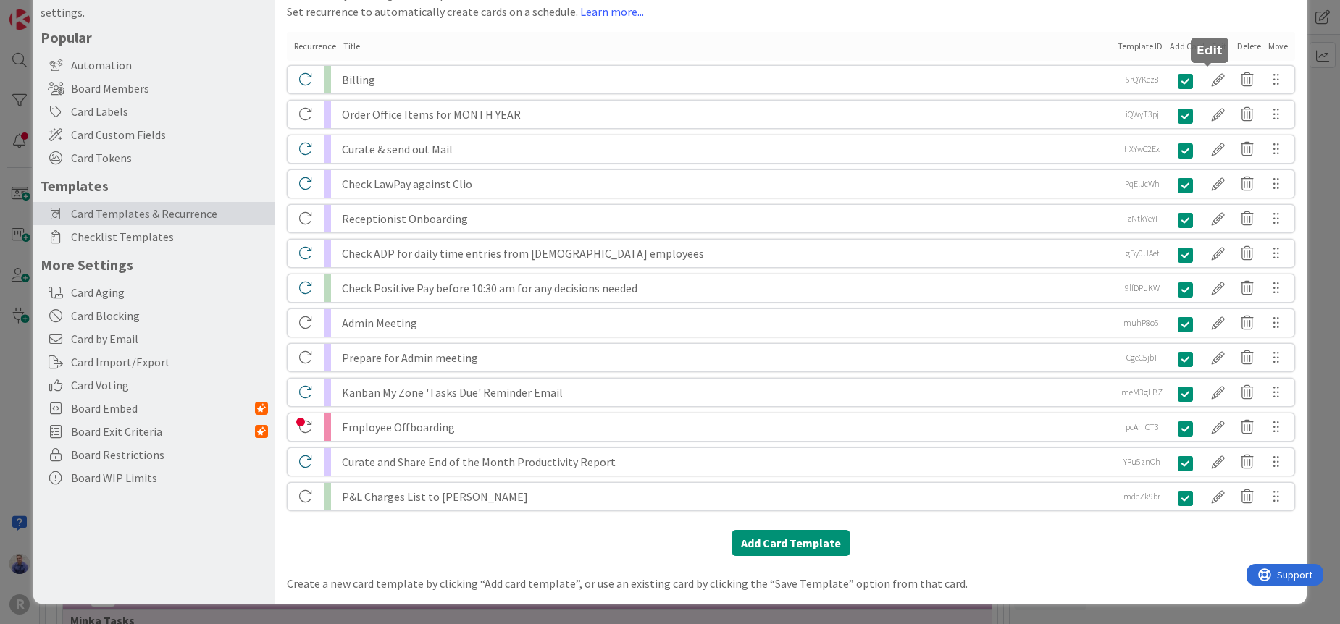
click at [1204, 80] on div at bounding box center [1217, 79] width 29 height 25
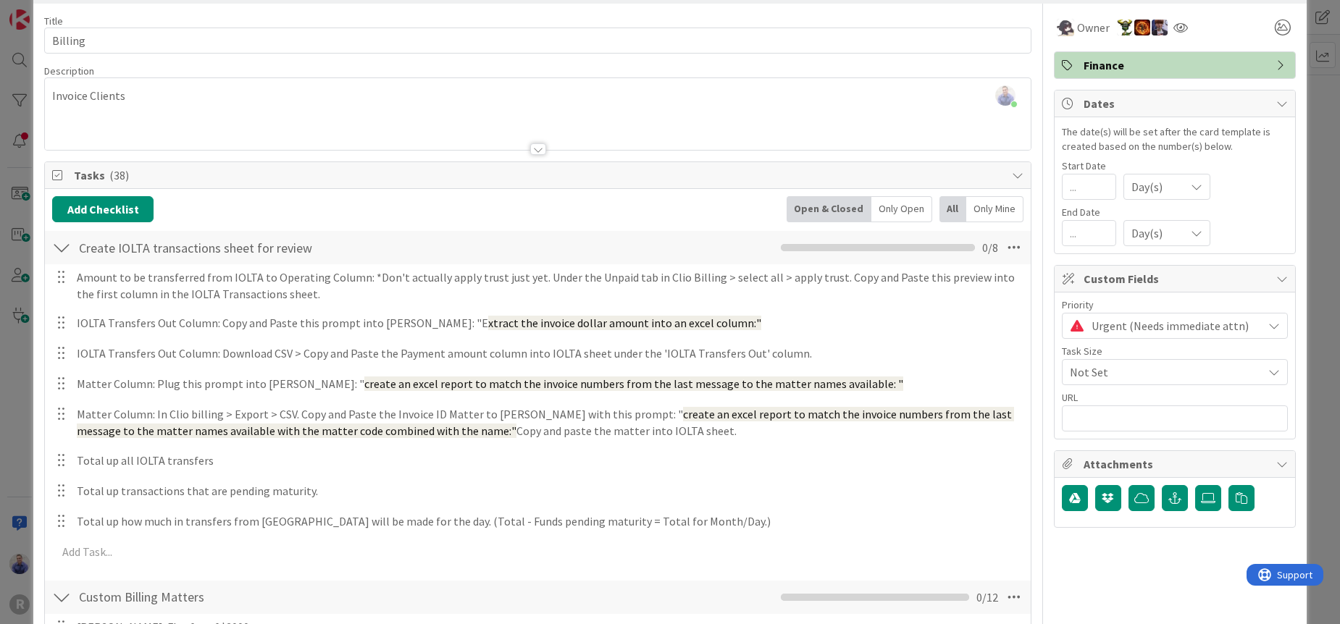
scroll to position [0, 0]
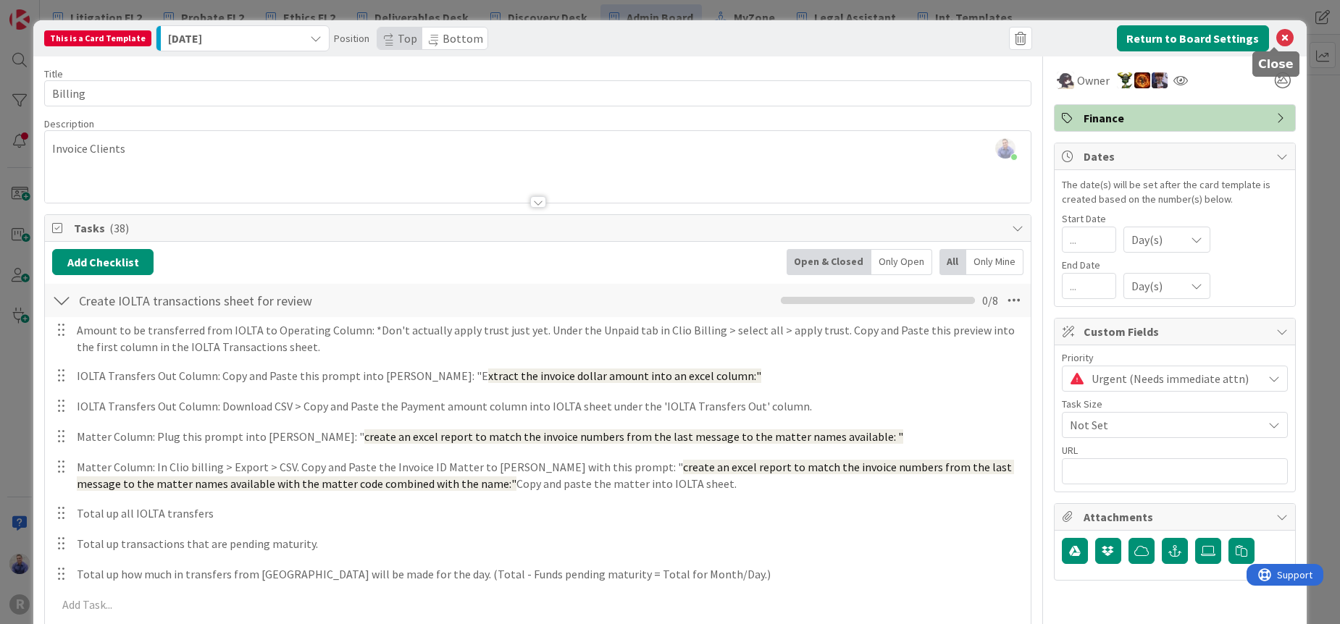
click at [1277, 34] on icon at bounding box center [1284, 38] width 17 height 17
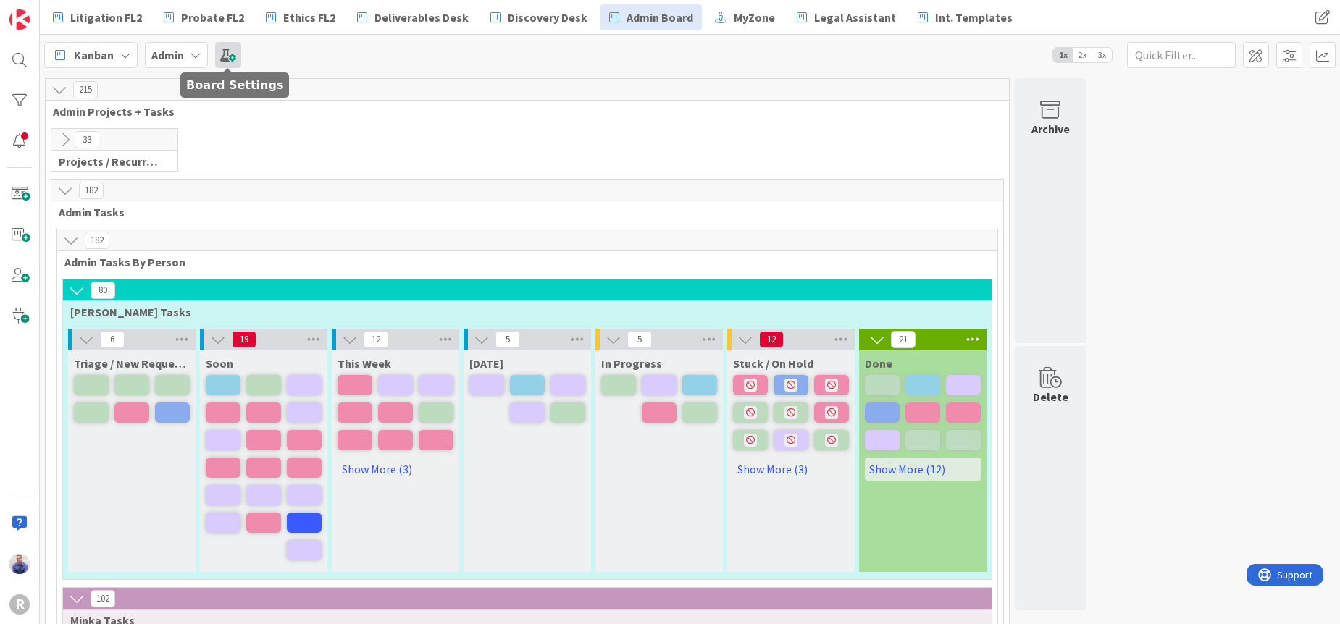
click at [223, 51] on span at bounding box center [228, 55] width 26 height 26
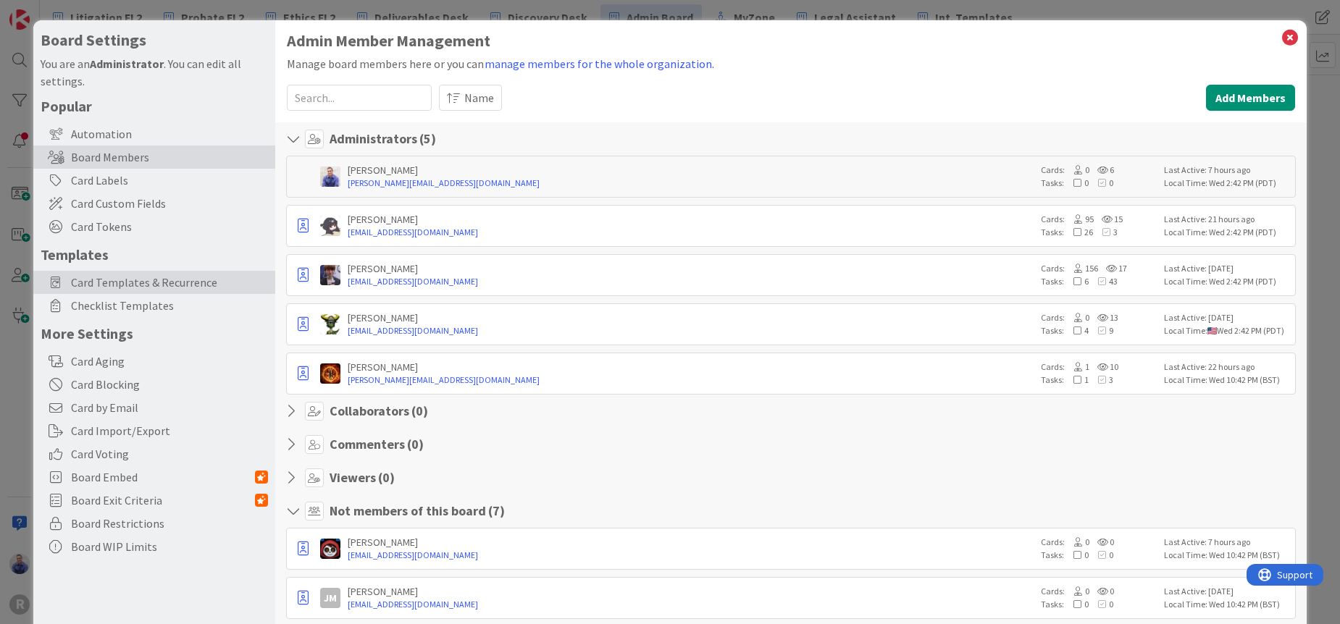
click at [163, 281] on span "Card Templates & Recurrence" at bounding box center [169, 282] width 197 height 17
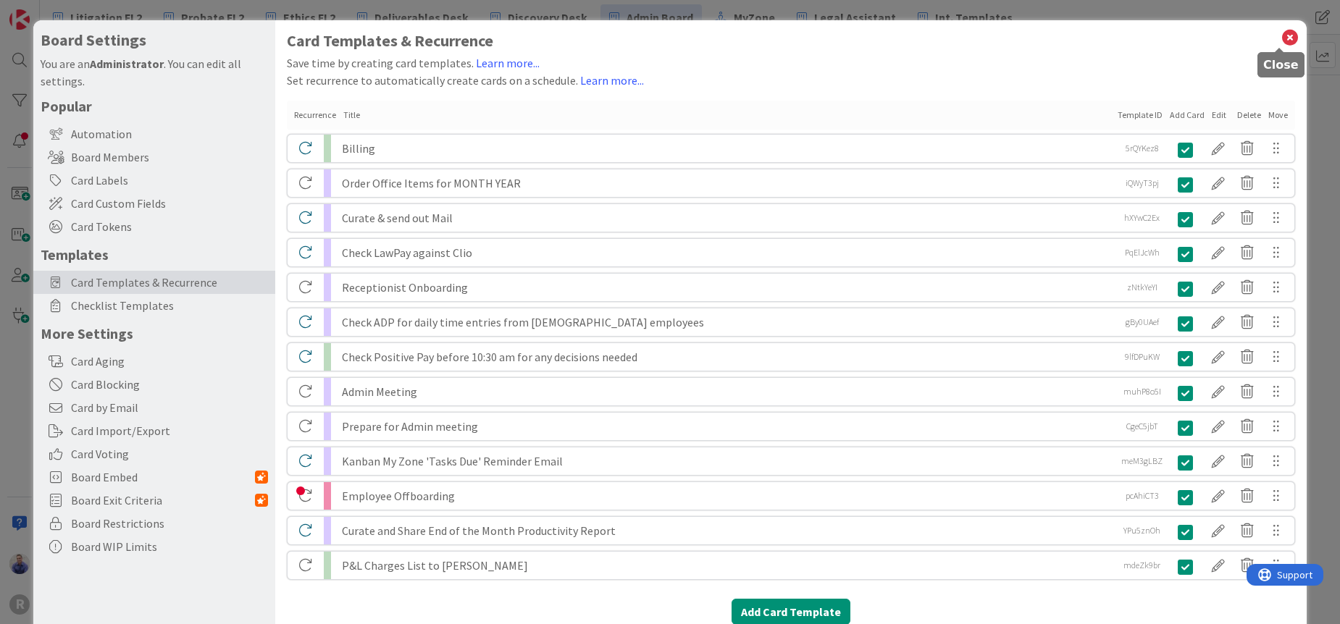
click at [1280, 36] on icon at bounding box center [1289, 38] width 19 height 20
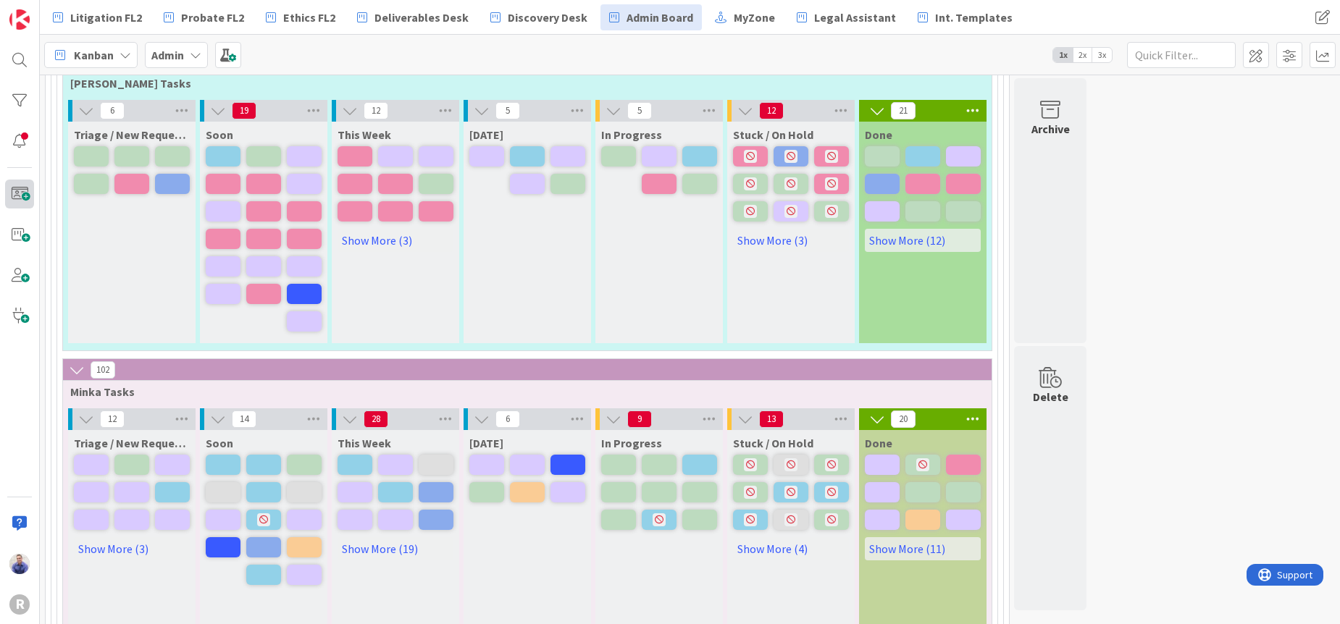
scroll to position [224, 0]
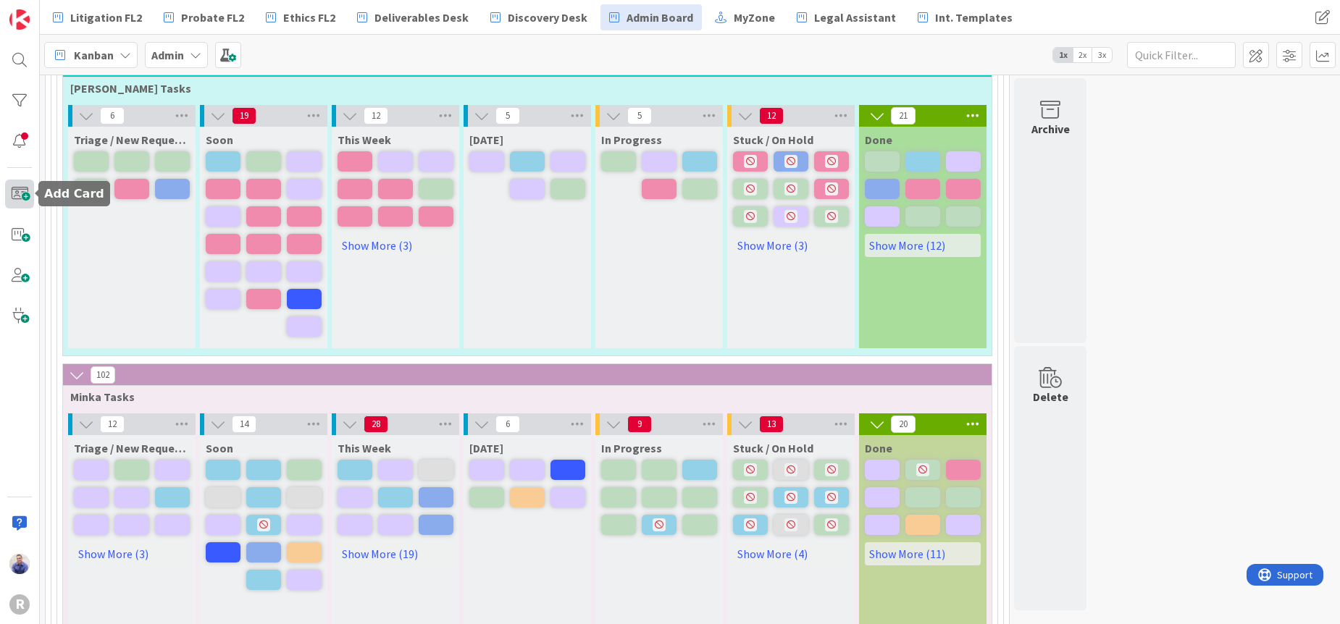
click at [17, 197] on span at bounding box center [19, 194] width 29 height 29
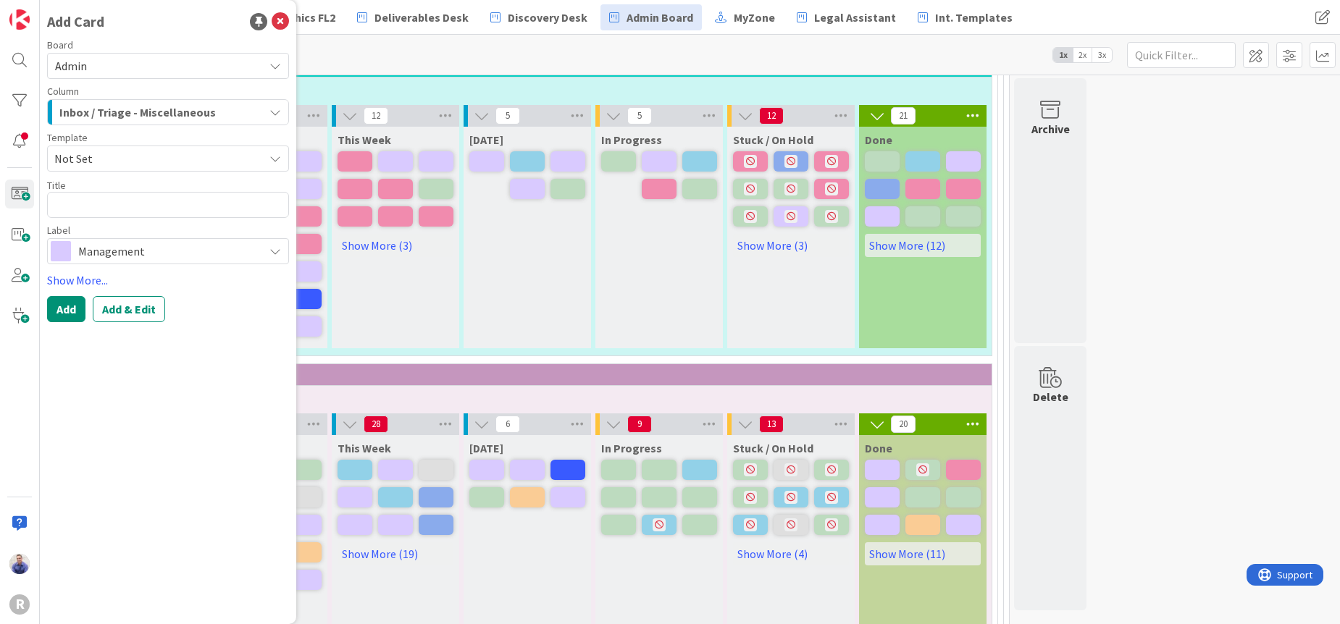
click at [258, 161] on span "Not Set" at bounding box center [168, 159] width 242 height 26
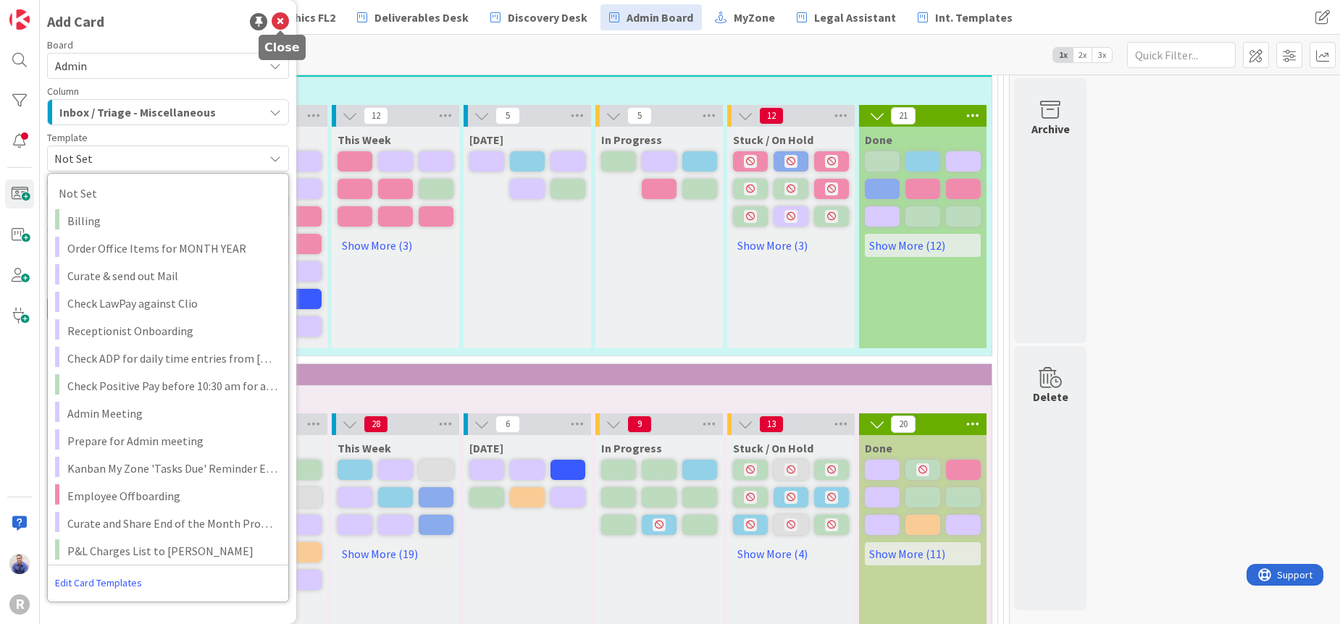
click at [283, 25] on icon at bounding box center [280, 21] width 17 height 17
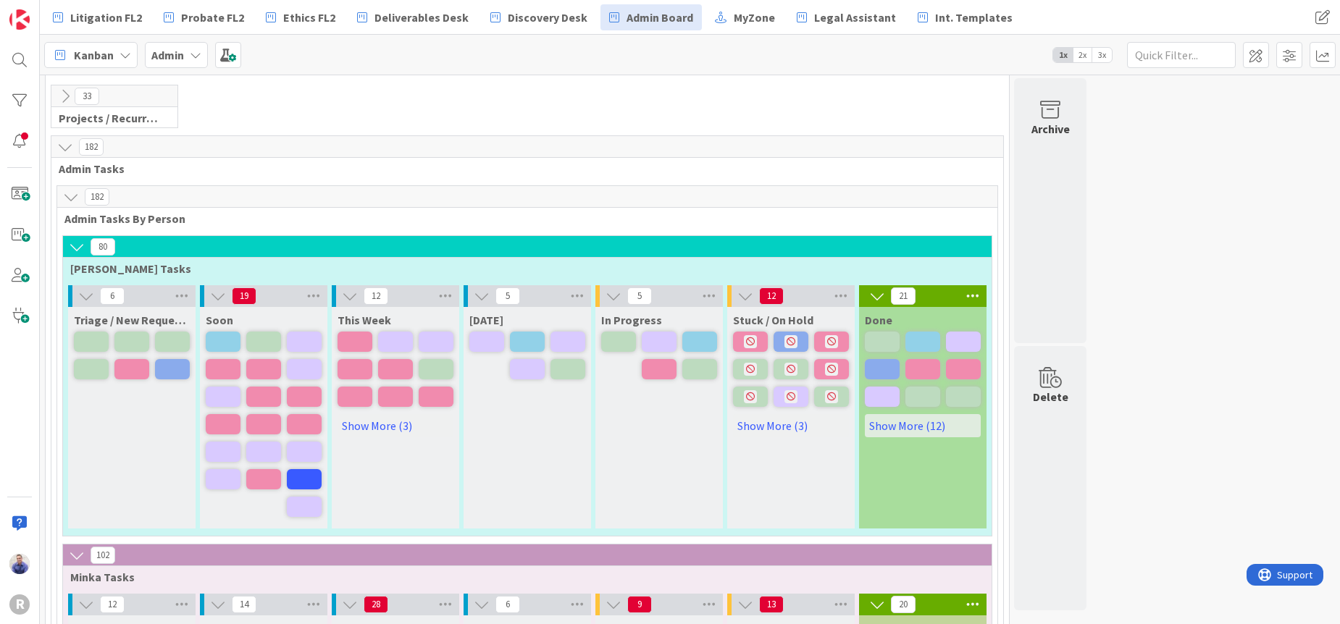
scroll to position [0, 0]
